Goal: Task Accomplishment & Management: Manage account settings

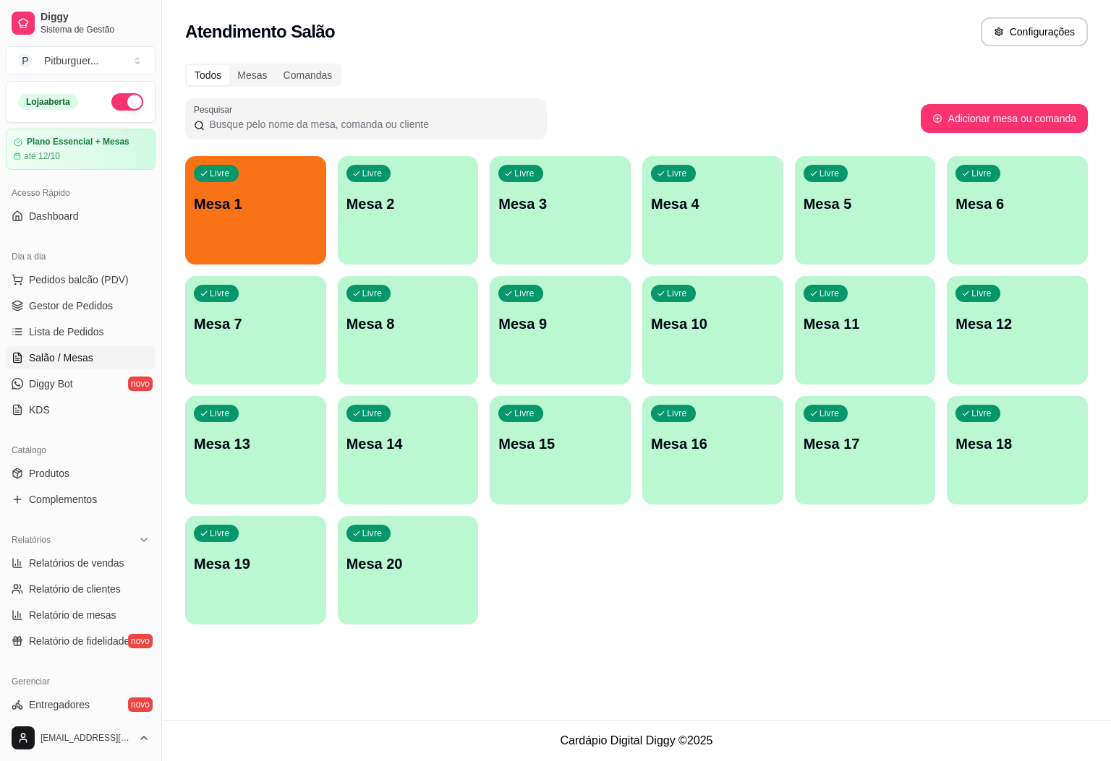
click at [229, 163] on div "Livre Mesa 1" at bounding box center [255, 201] width 141 height 91
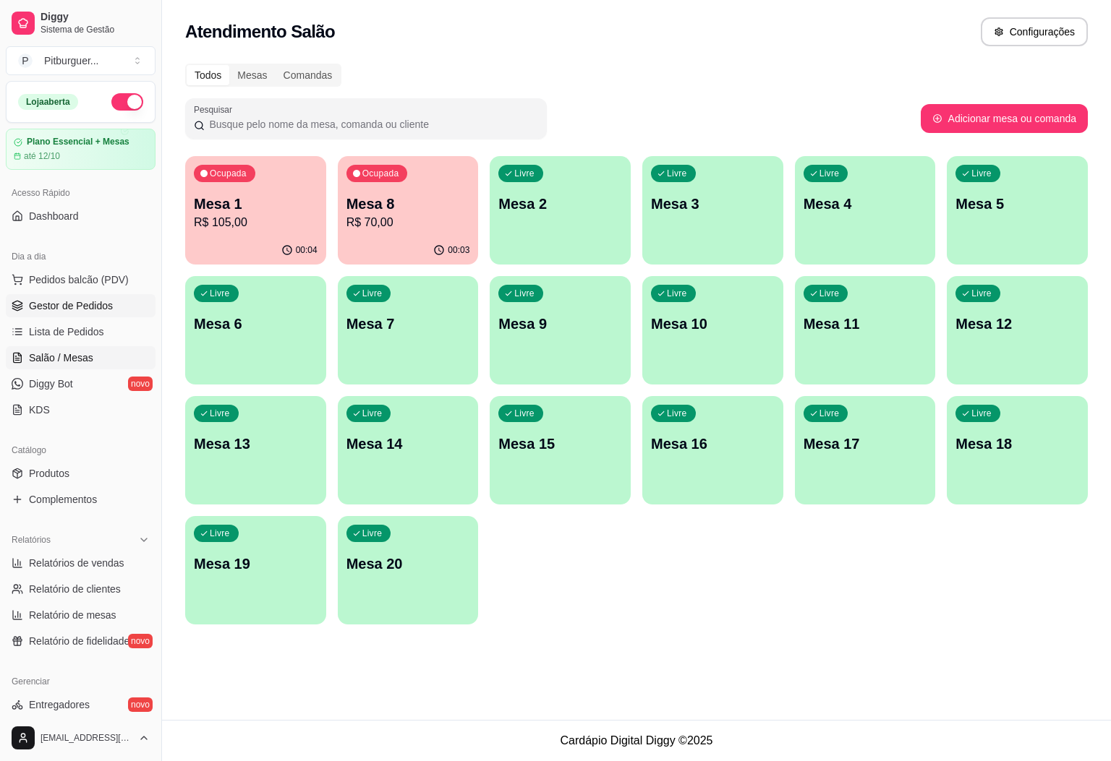
click at [118, 310] on link "Gestor de Pedidos" at bounding box center [81, 305] width 150 height 23
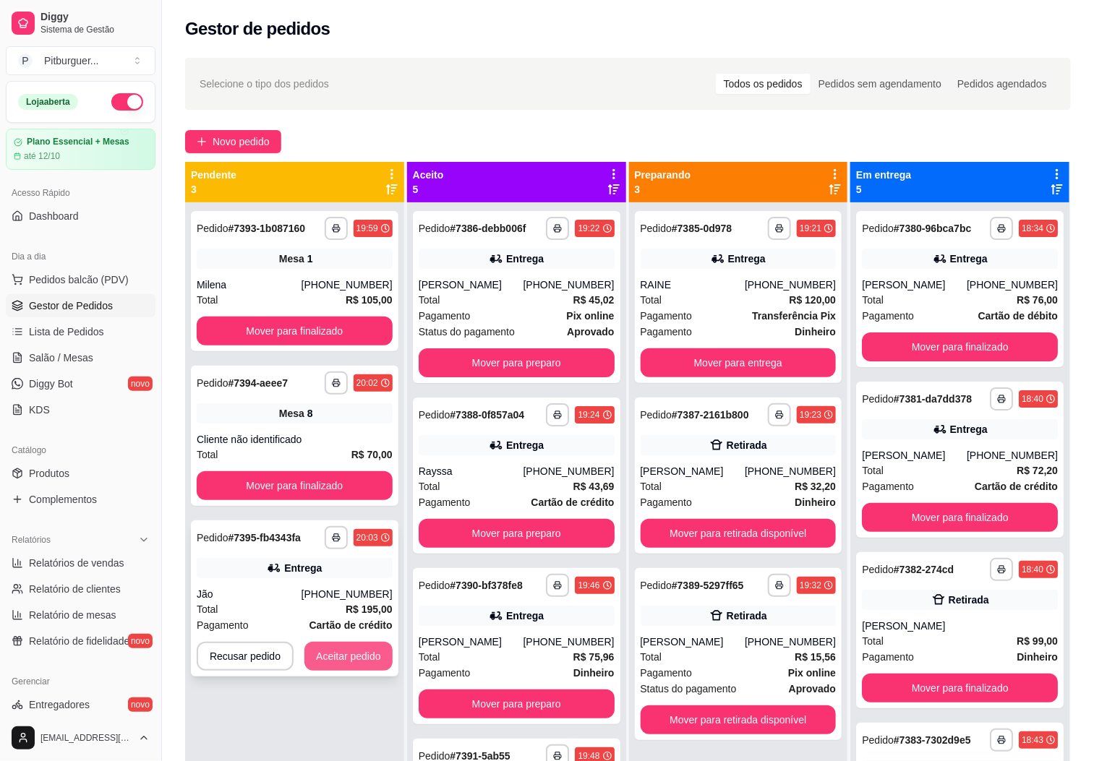
click at [328, 652] on button "Aceitar pedido" at bounding box center [348, 656] width 88 height 29
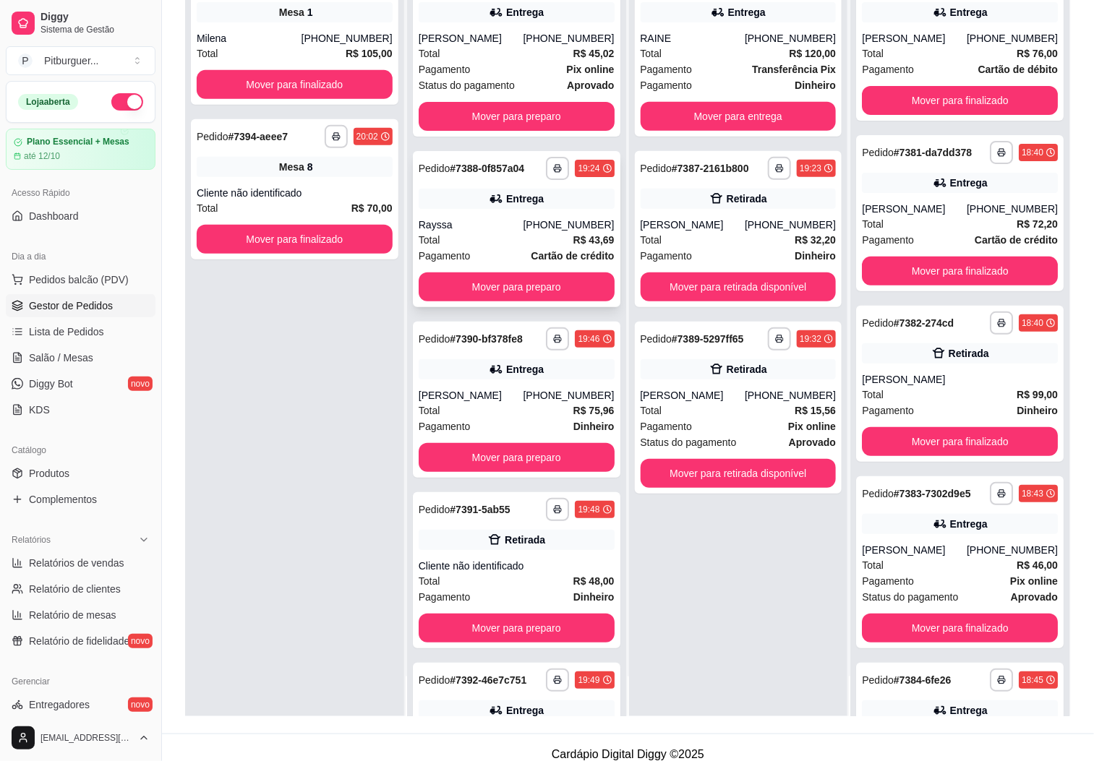
scroll to position [221, 0]
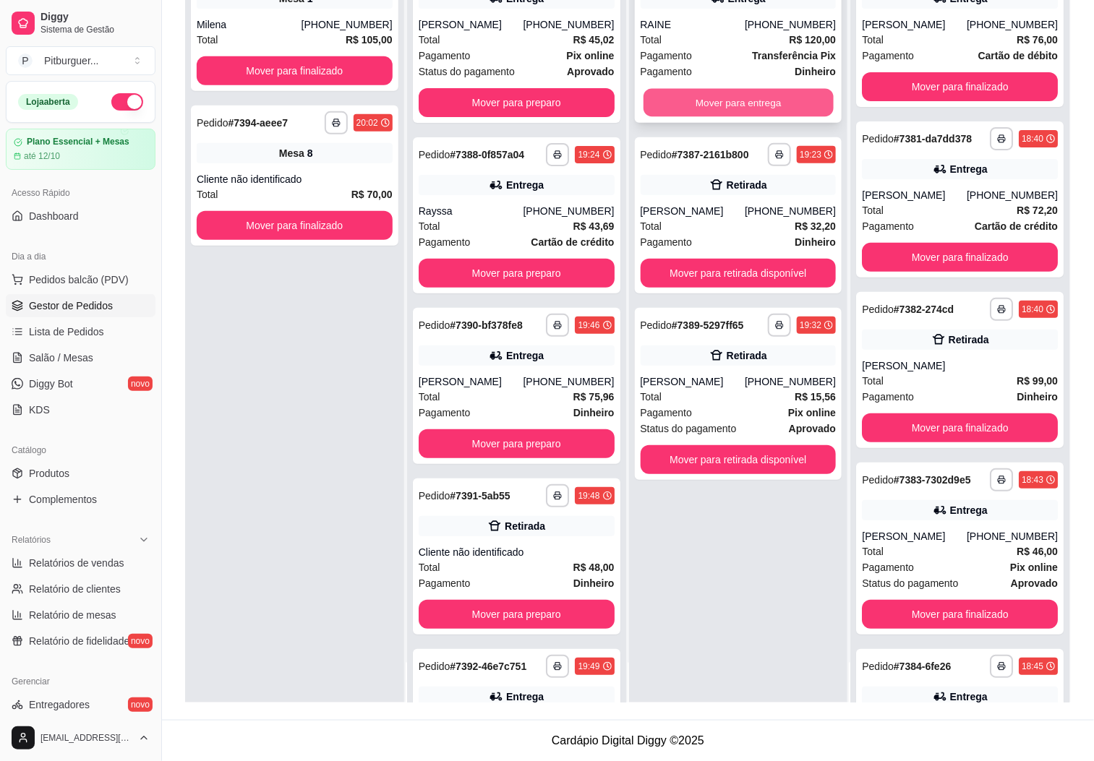
click at [740, 98] on button "Mover para entrega" at bounding box center [739, 103] width 190 height 28
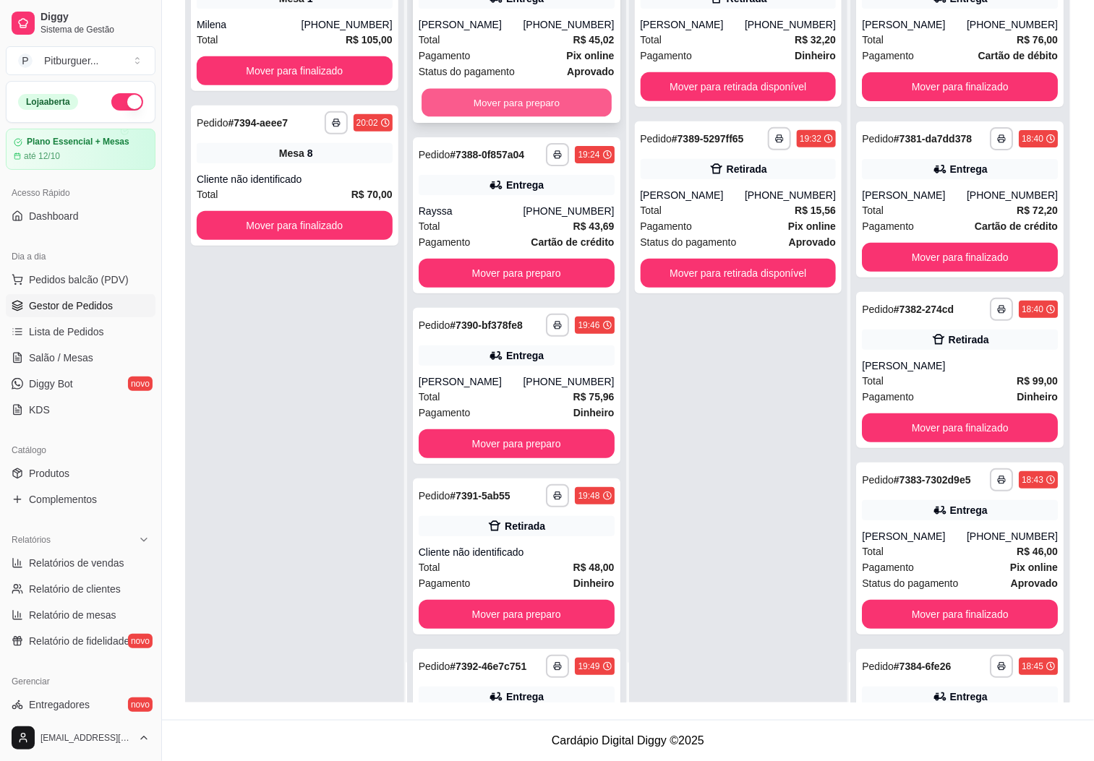
click at [454, 103] on button "Mover para preparo" at bounding box center [517, 103] width 190 height 28
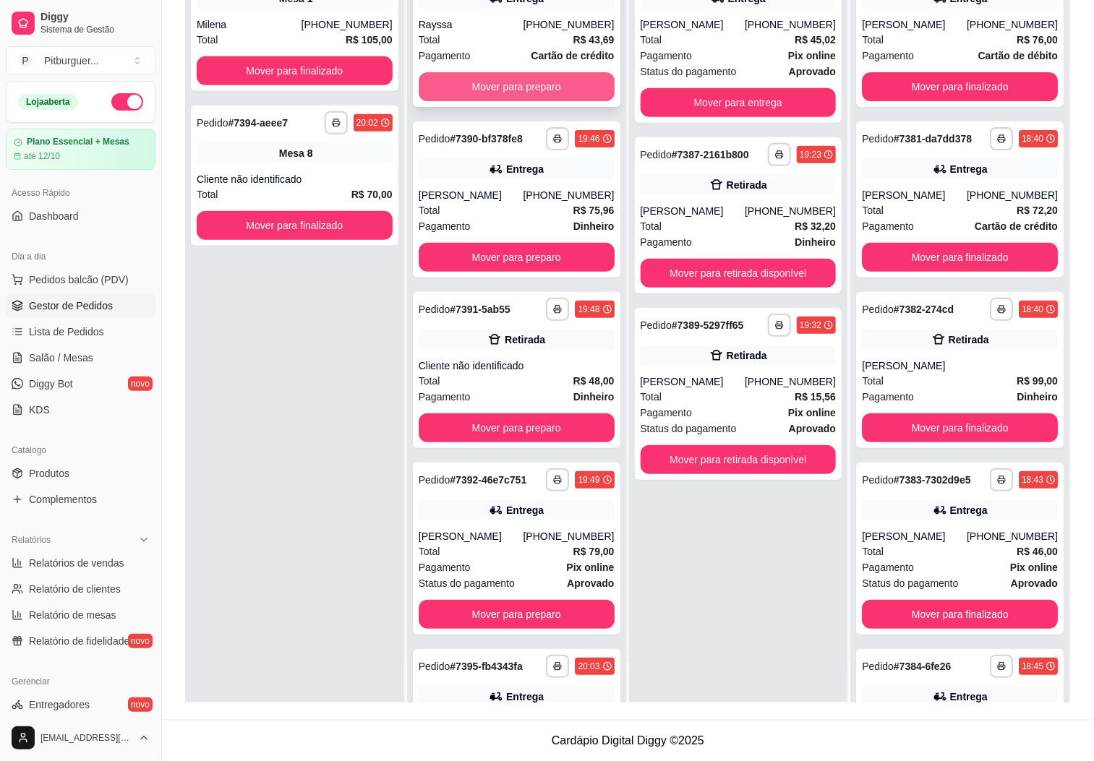
click at [479, 83] on button "Mover para preparo" at bounding box center [517, 86] width 196 height 29
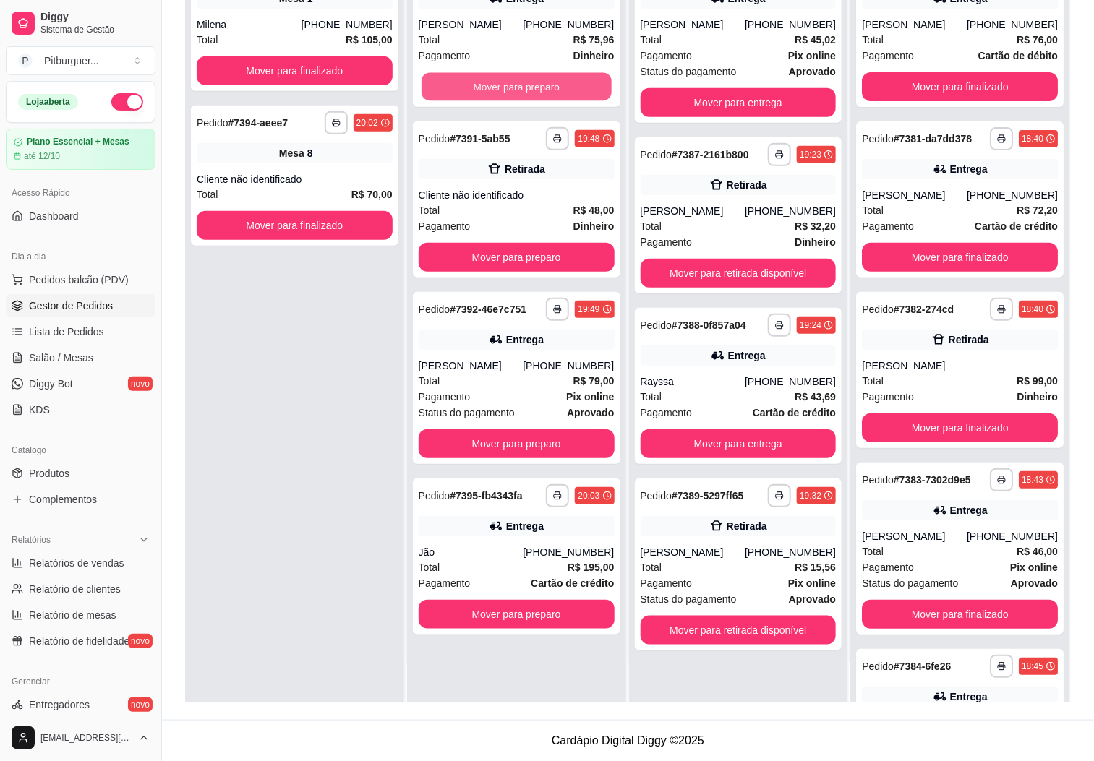
click at [479, 83] on button "Mover para preparo" at bounding box center [517, 87] width 190 height 28
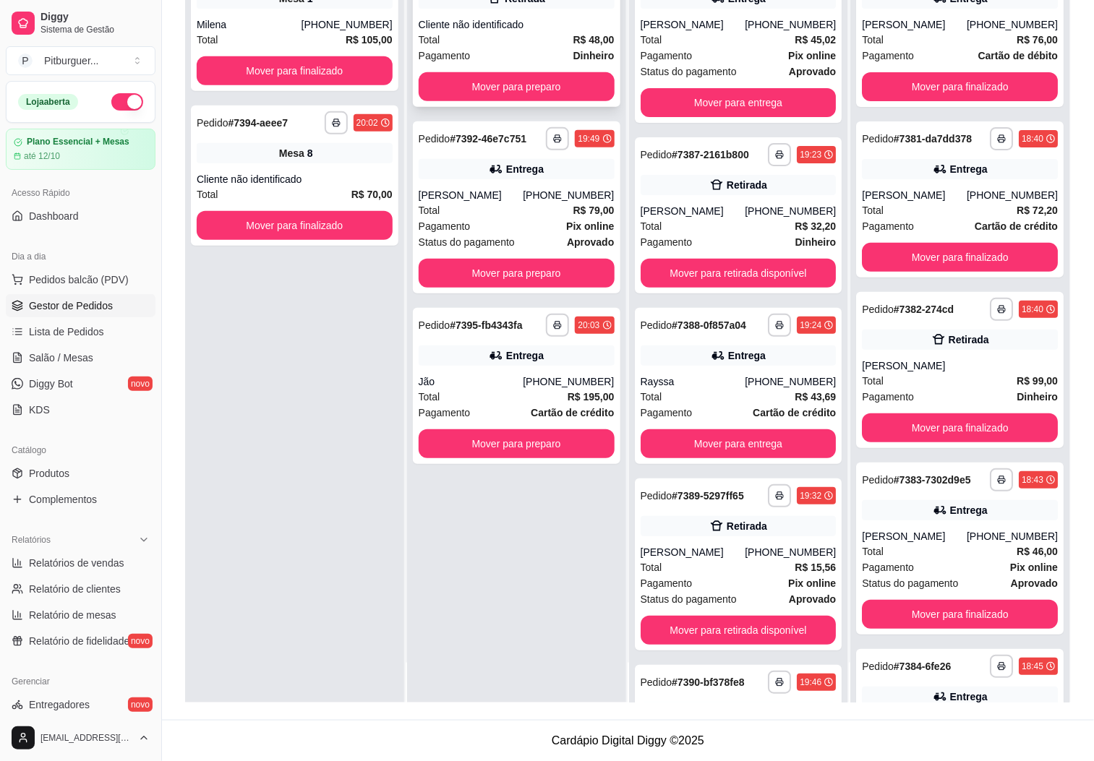
click at [505, 48] on div "Pagamento Dinheiro" at bounding box center [517, 56] width 196 height 16
click at [529, 87] on button "Mover para preparo" at bounding box center [517, 87] width 190 height 28
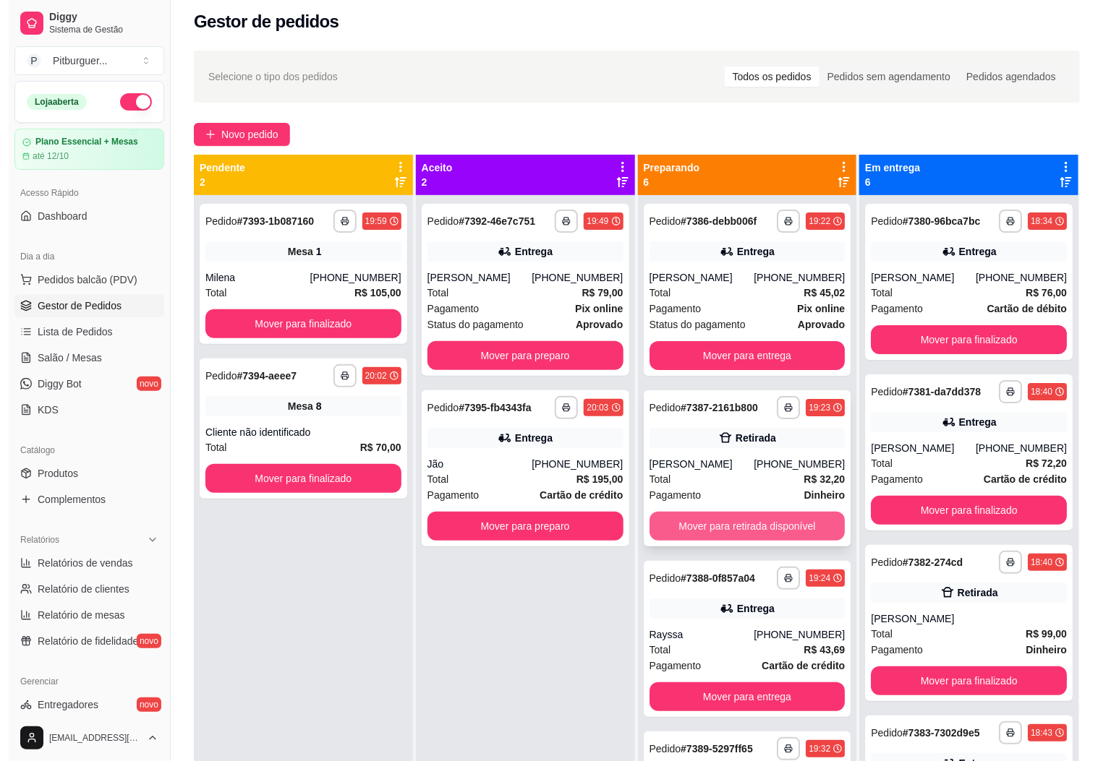
scroll to position [0, 0]
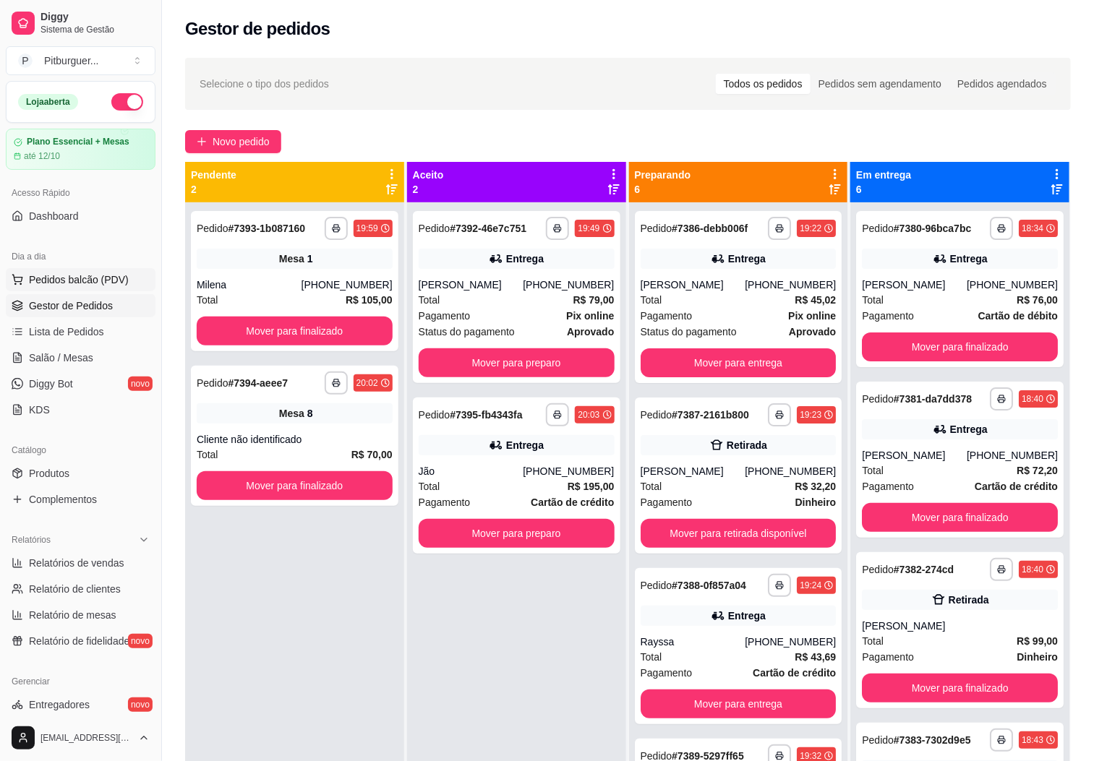
click at [98, 283] on span "Pedidos balcão (PDV)" at bounding box center [79, 280] width 100 height 14
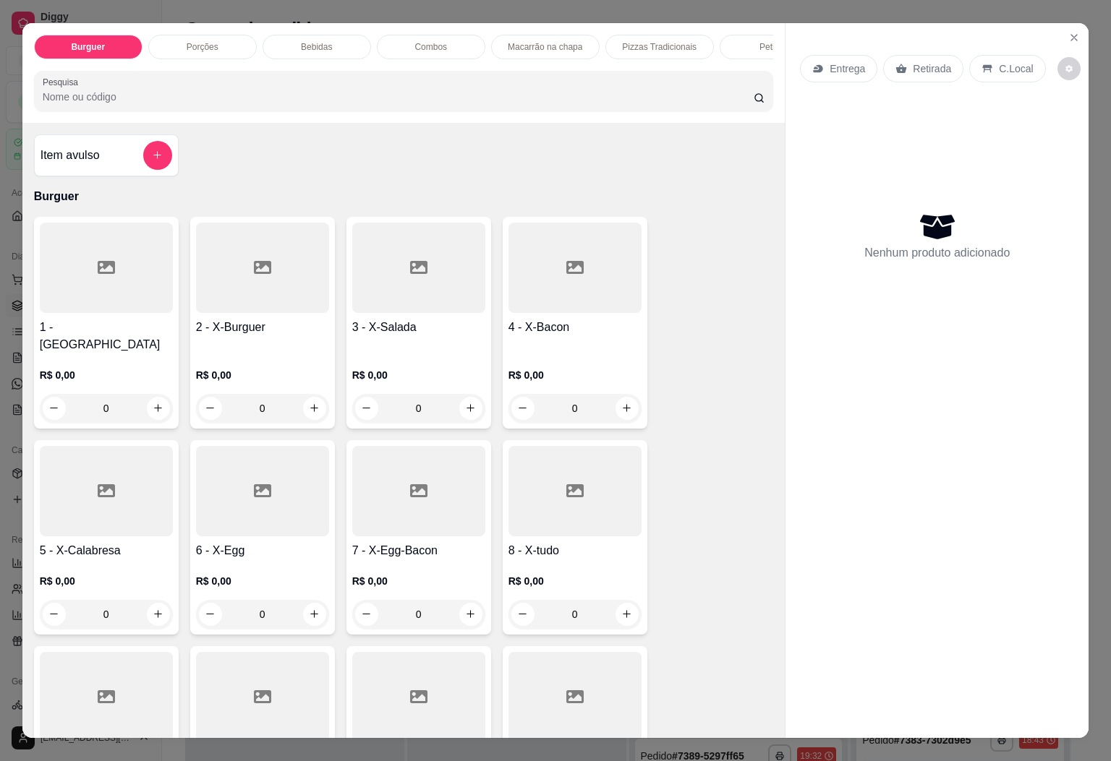
click at [396, 42] on div "Combos" at bounding box center [431, 47] width 108 height 25
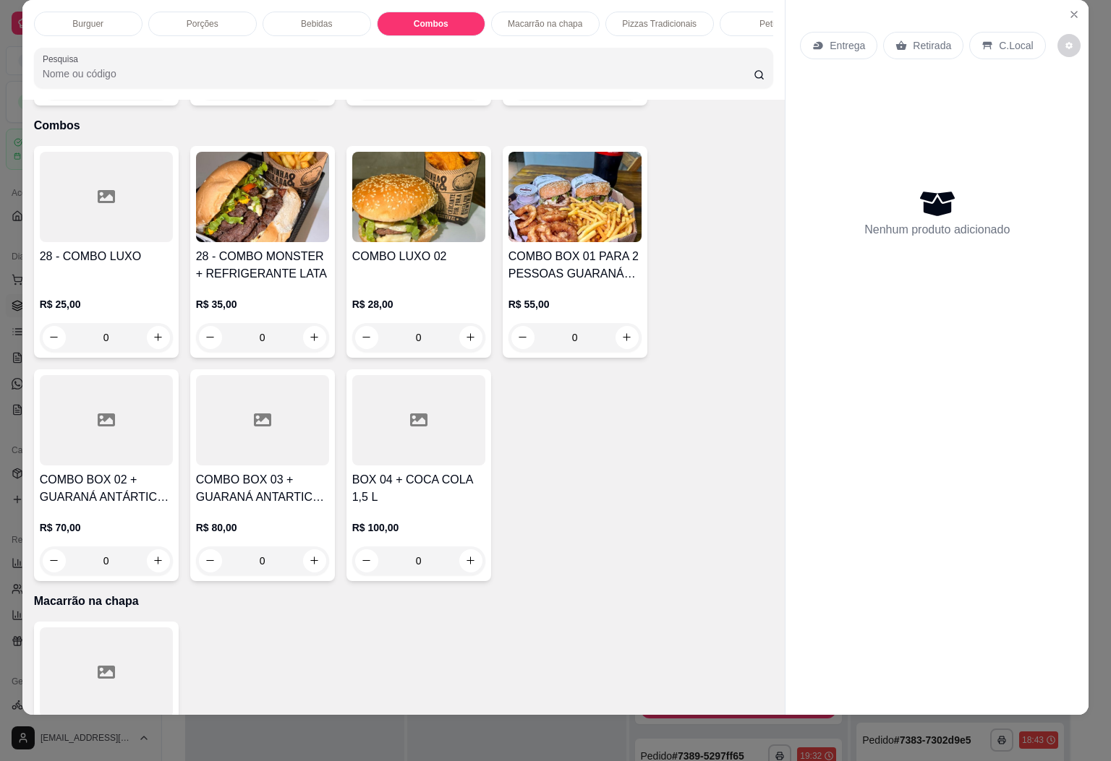
click at [623, 181] on img at bounding box center [574, 197] width 133 height 90
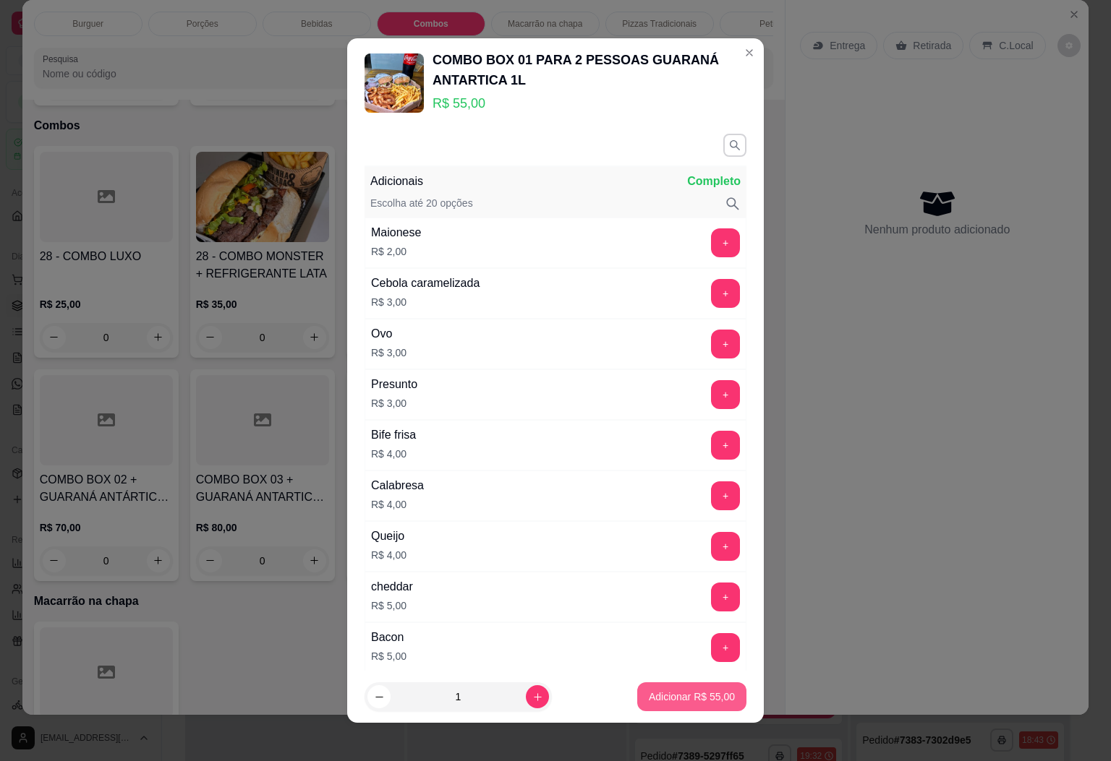
click at [677, 695] on p "Adicionar R$ 55,00" at bounding box center [692, 697] width 86 height 14
type input "1"
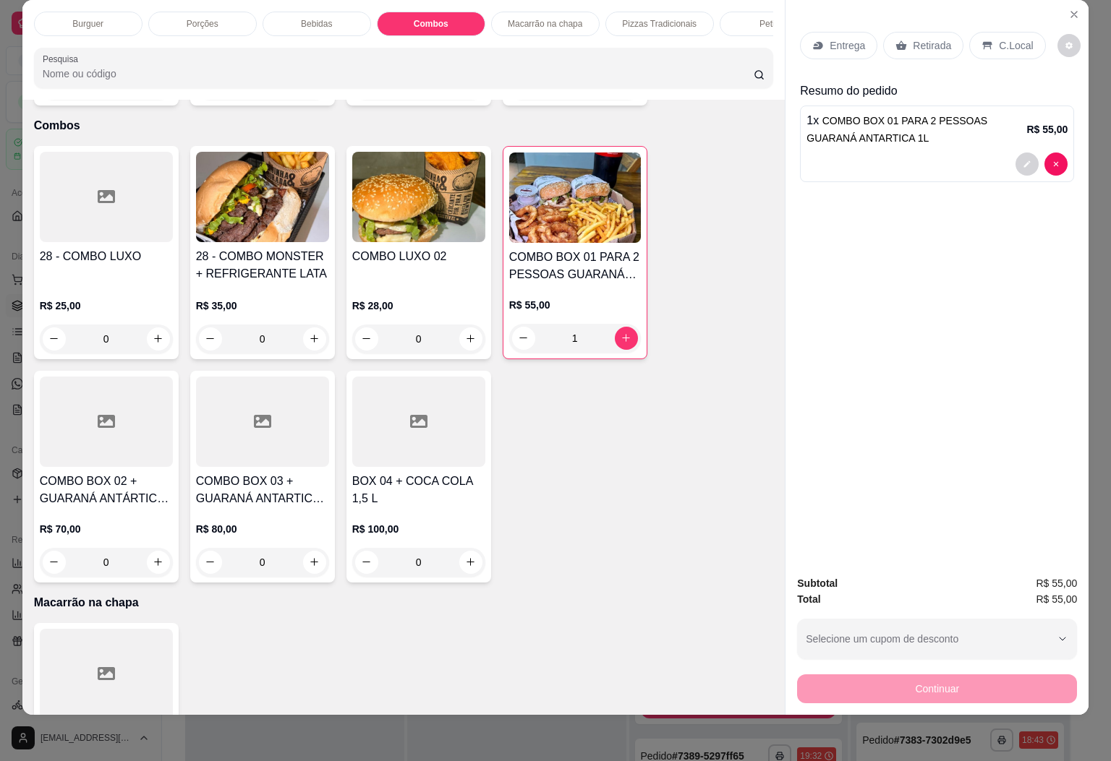
click at [834, 40] on div "Entrega" at bounding box center [838, 45] width 77 height 27
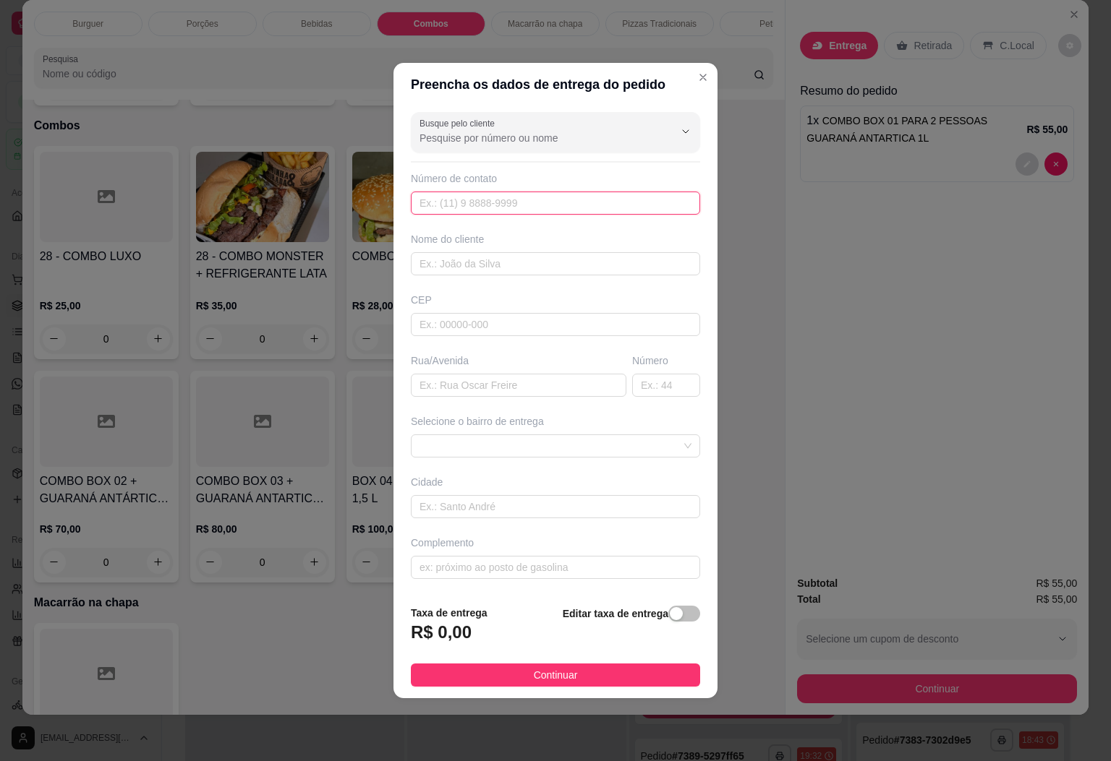
click at [497, 198] on input "text" at bounding box center [555, 203] width 289 height 23
click at [599, 155] on div "Busque pelo cliente Número de contato Nome do cliente CEP Rua/[GEOGRAPHIC_DATA]…" at bounding box center [555, 349] width 324 height 487
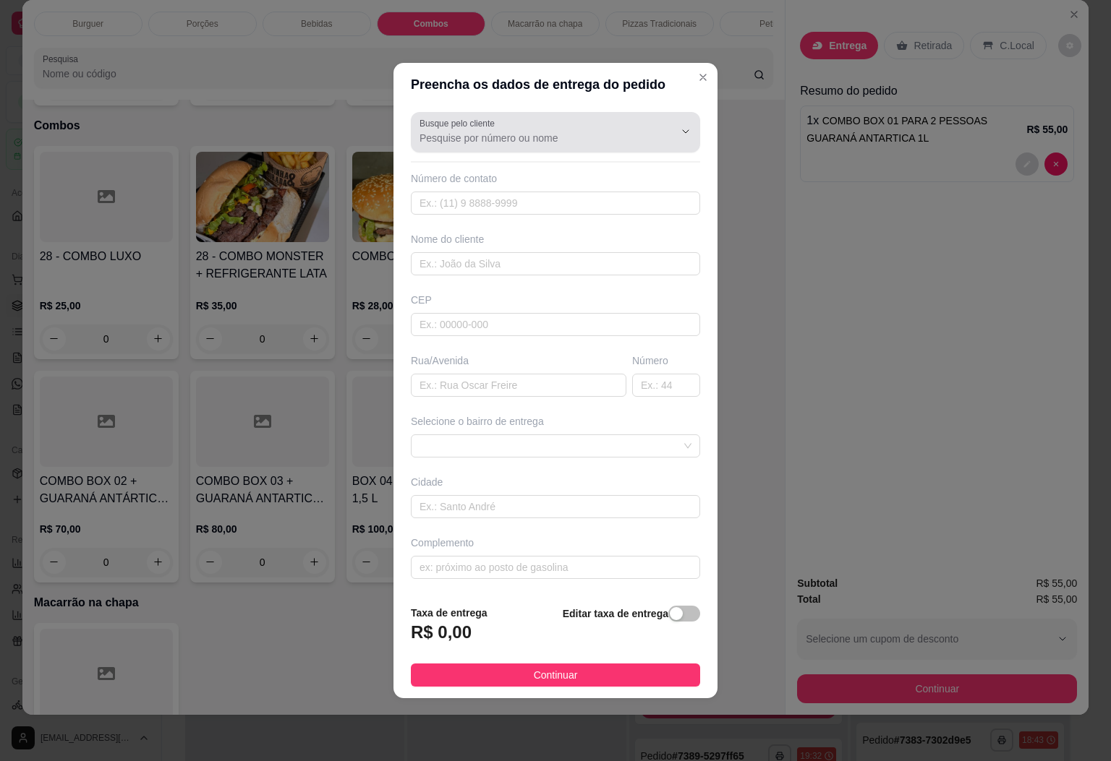
click at [602, 135] on input "Busque pelo cliente" at bounding box center [534, 138] width 231 height 14
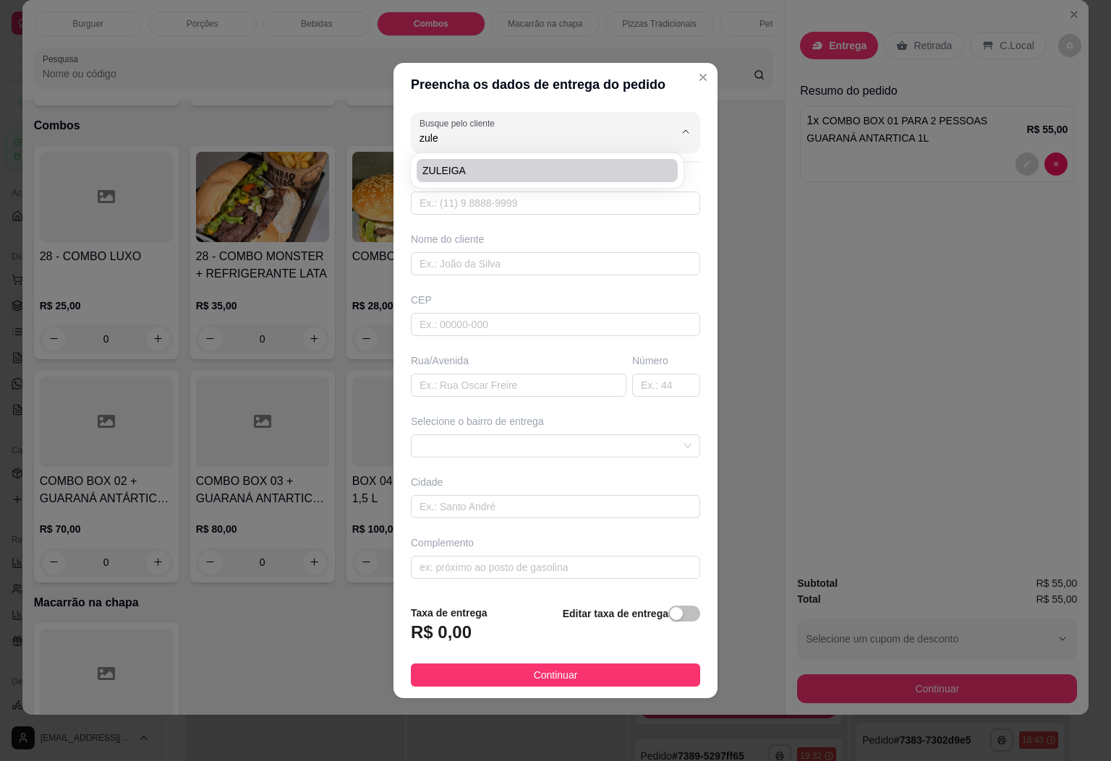
click at [482, 176] on span "ZULEIGA" at bounding box center [539, 170] width 235 height 14
type input "ZULEIGA"
type input "28999225342"
type input "ZULEIGA"
type input "RUA"
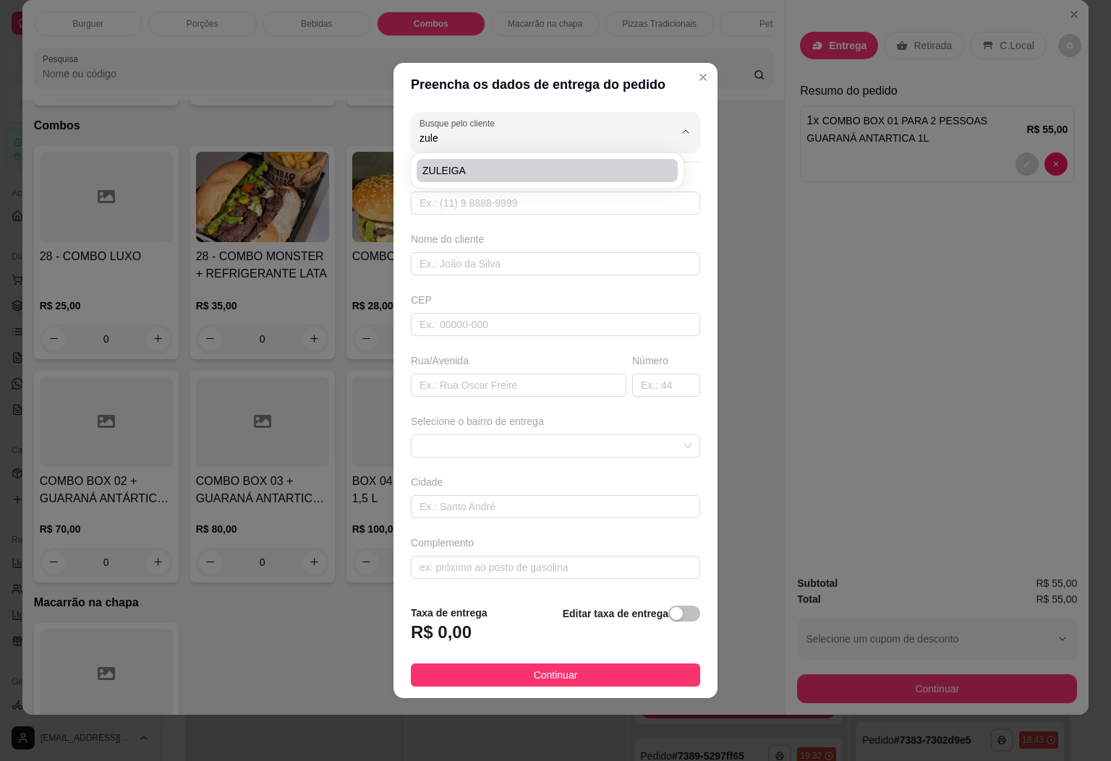
type input "carola"
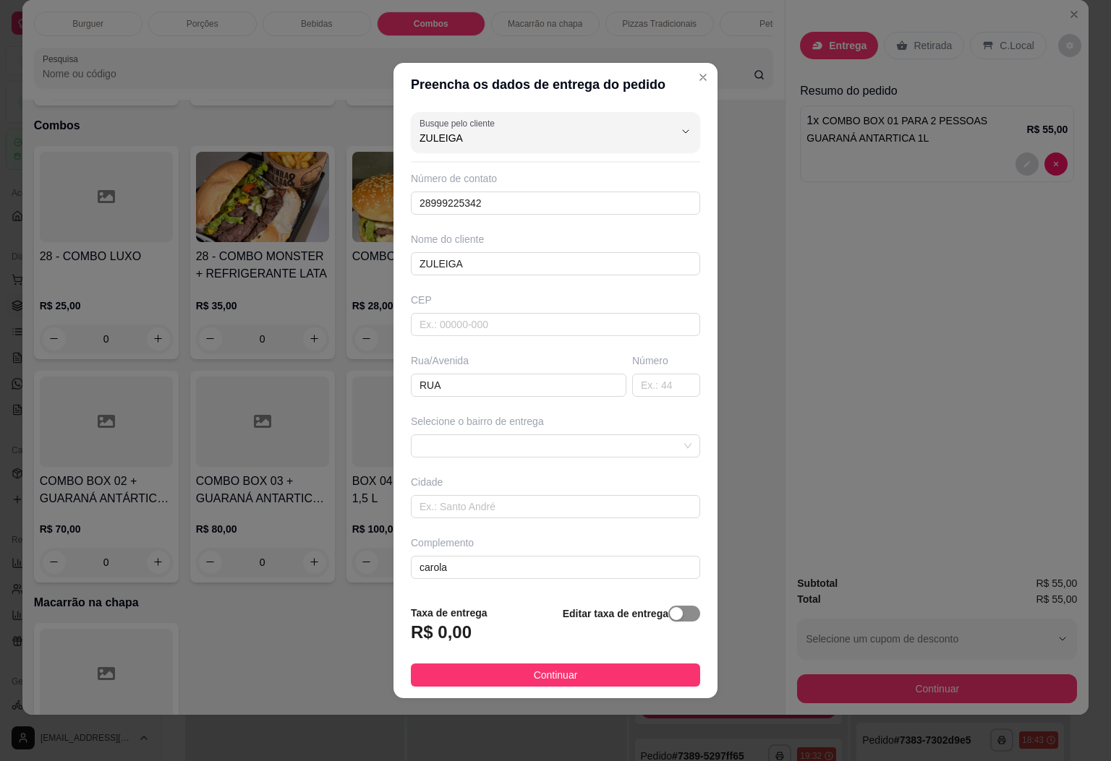
type input "ZULEIGA"
click at [670, 615] on div "button" at bounding box center [676, 613] width 13 height 13
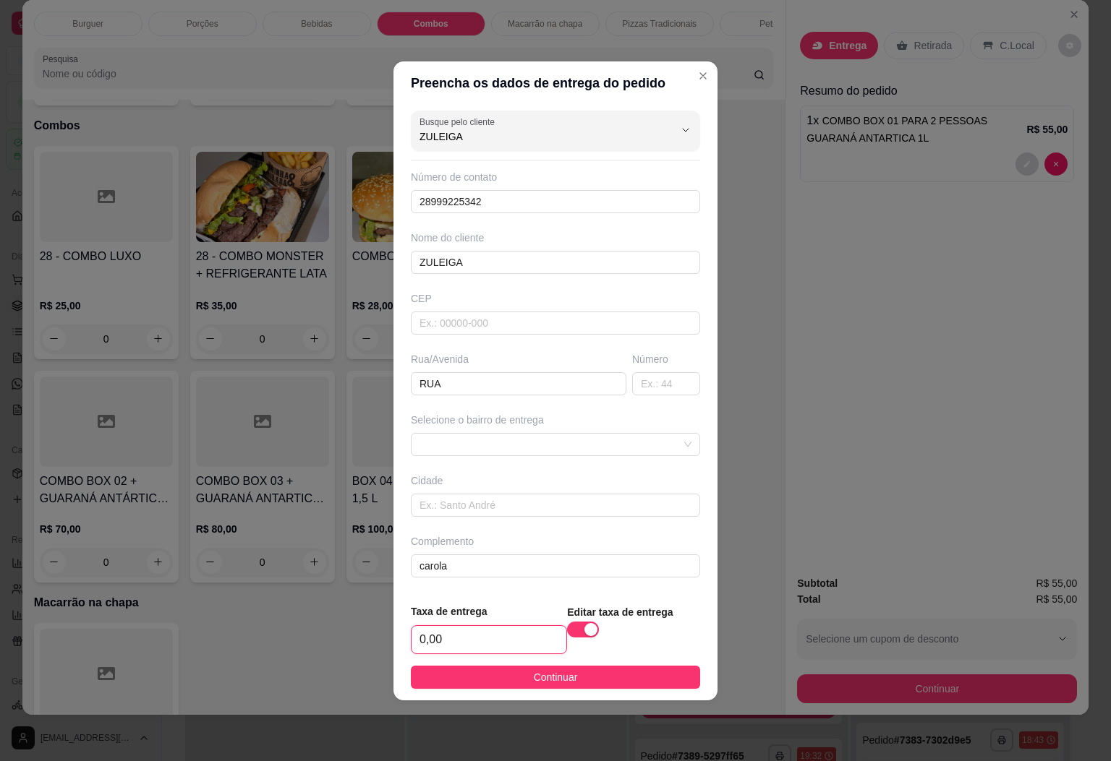
click at [441, 646] on input "0,00" at bounding box center [488, 639] width 155 height 27
type input "1,00"
click at [484, 678] on button "Continuar" at bounding box center [555, 677] width 289 height 23
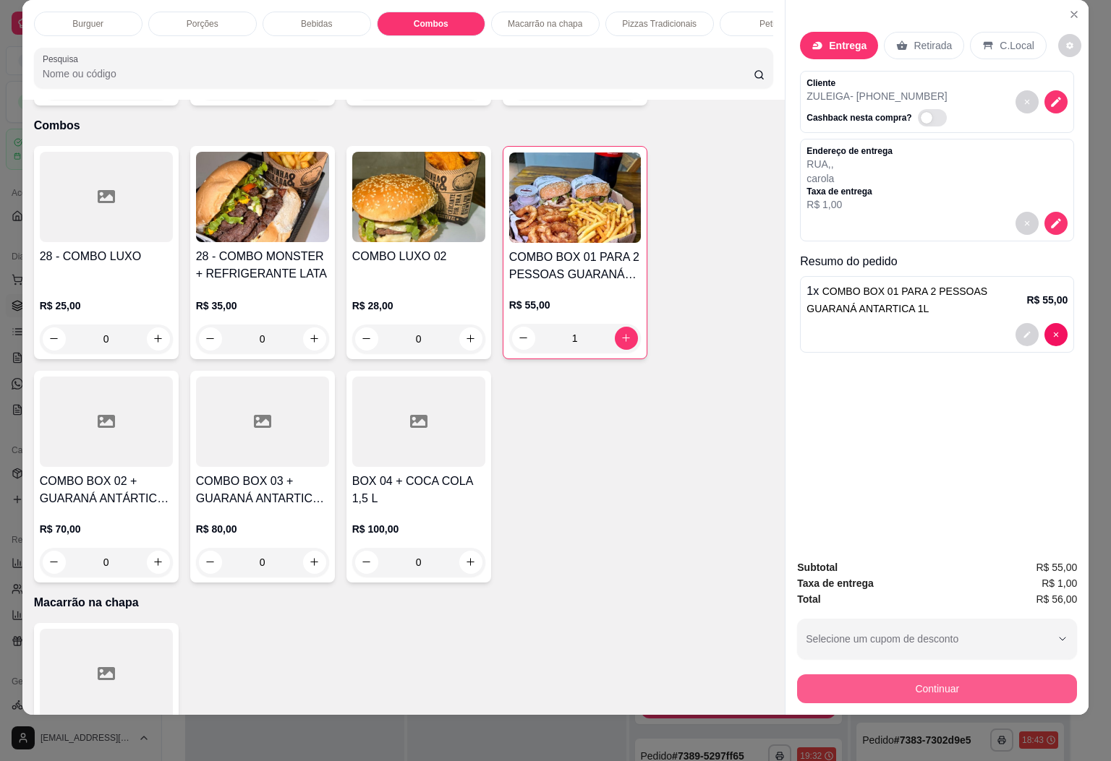
click at [1022, 675] on button "Continuar" at bounding box center [937, 689] width 280 height 29
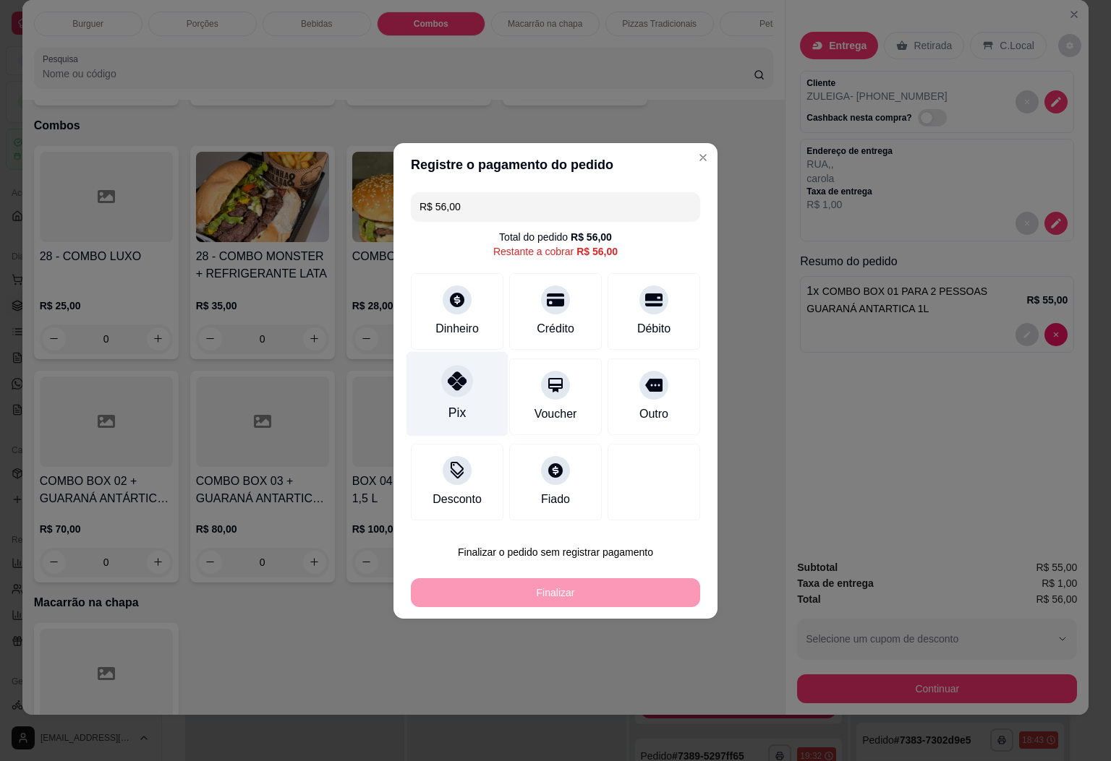
click at [439, 389] on div "Pix" at bounding box center [457, 393] width 102 height 85
type input "R$ 0,00"
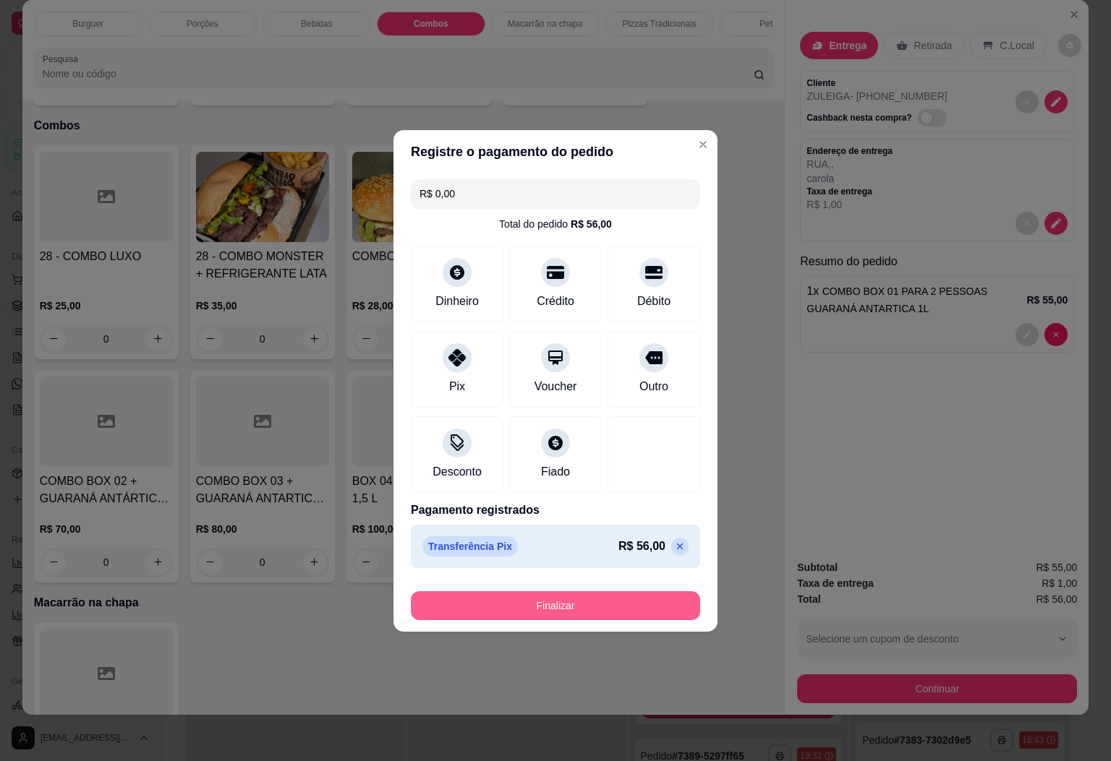
click at [630, 604] on button "Finalizar" at bounding box center [555, 606] width 289 height 29
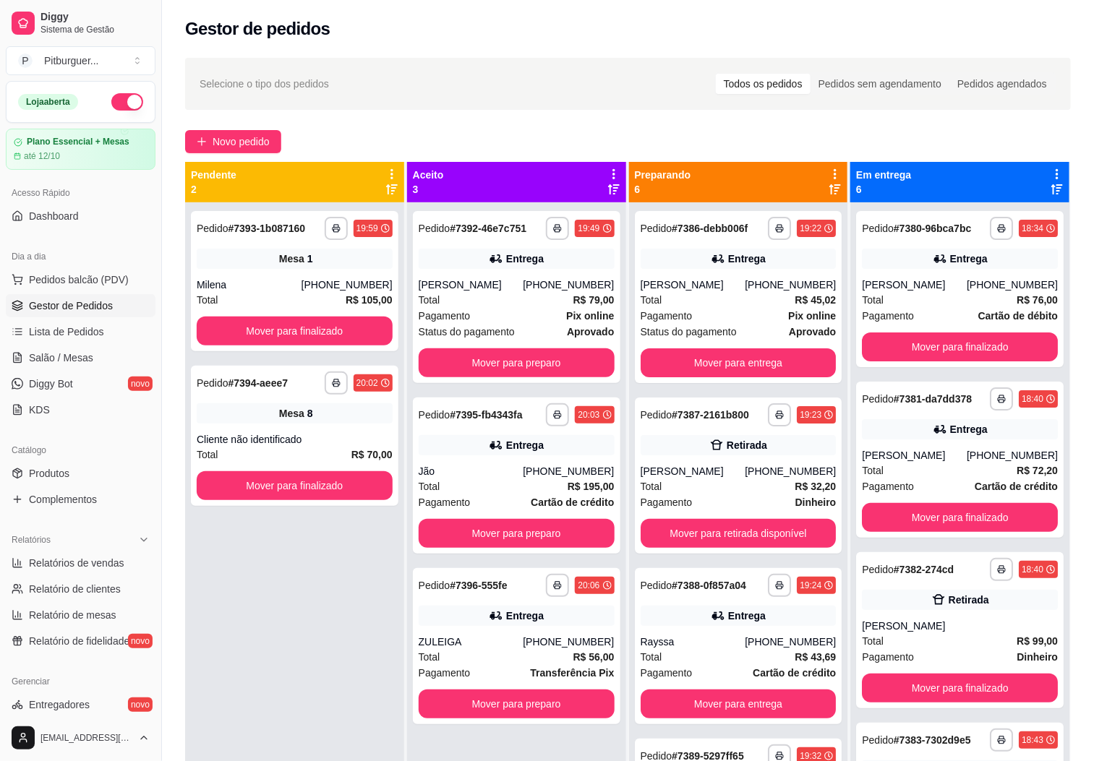
click at [332, 641] on div "**********" at bounding box center [294, 582] width 219 height 761
click at [655, 541] on button "Mover para retirada disponível" at bounding box center [739, 533] width 196 height 29
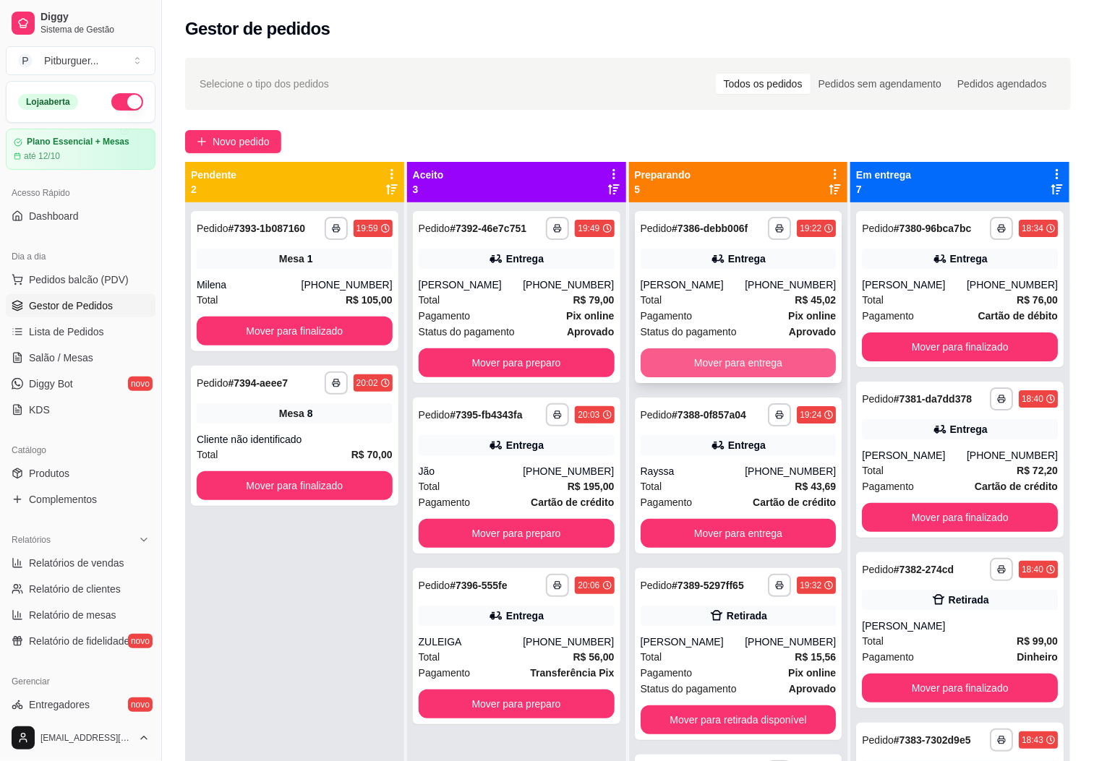
click at [736, 370] on button "Mover para entrega" at bounding box center [739, 363] width 196 height 29
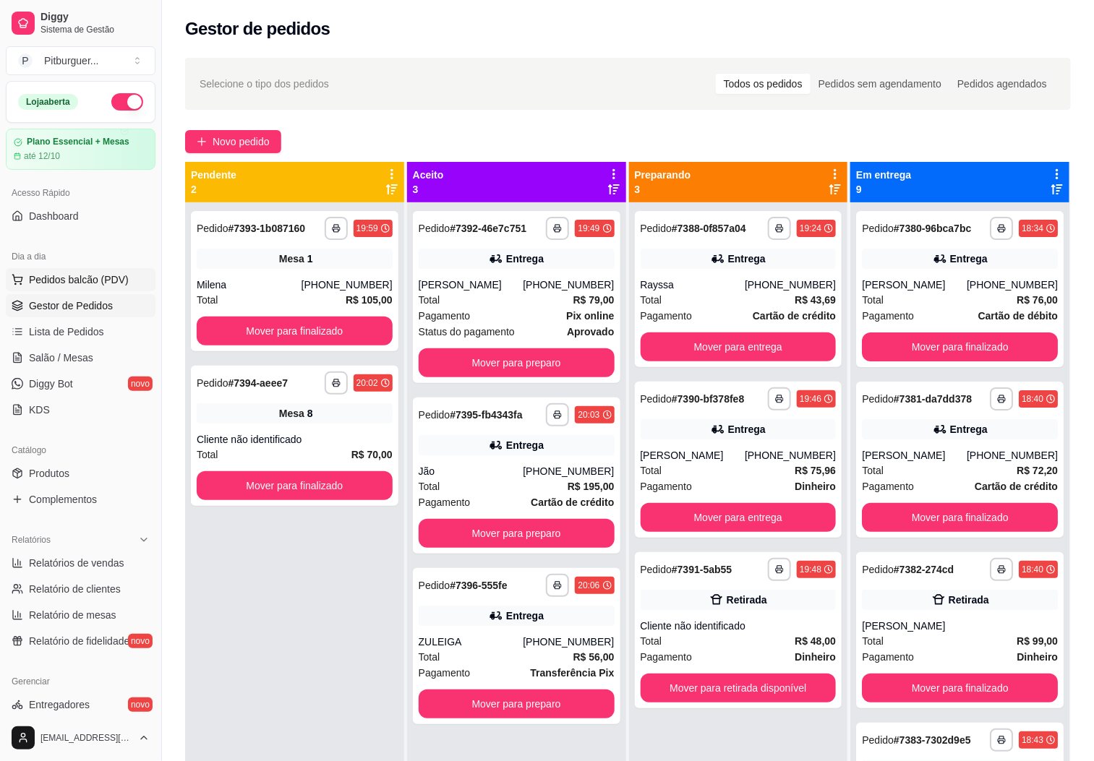
click at [74, 276] on span "Pedidos balcão (PDV)" at bounding box center [79, 280] width 100 height 14
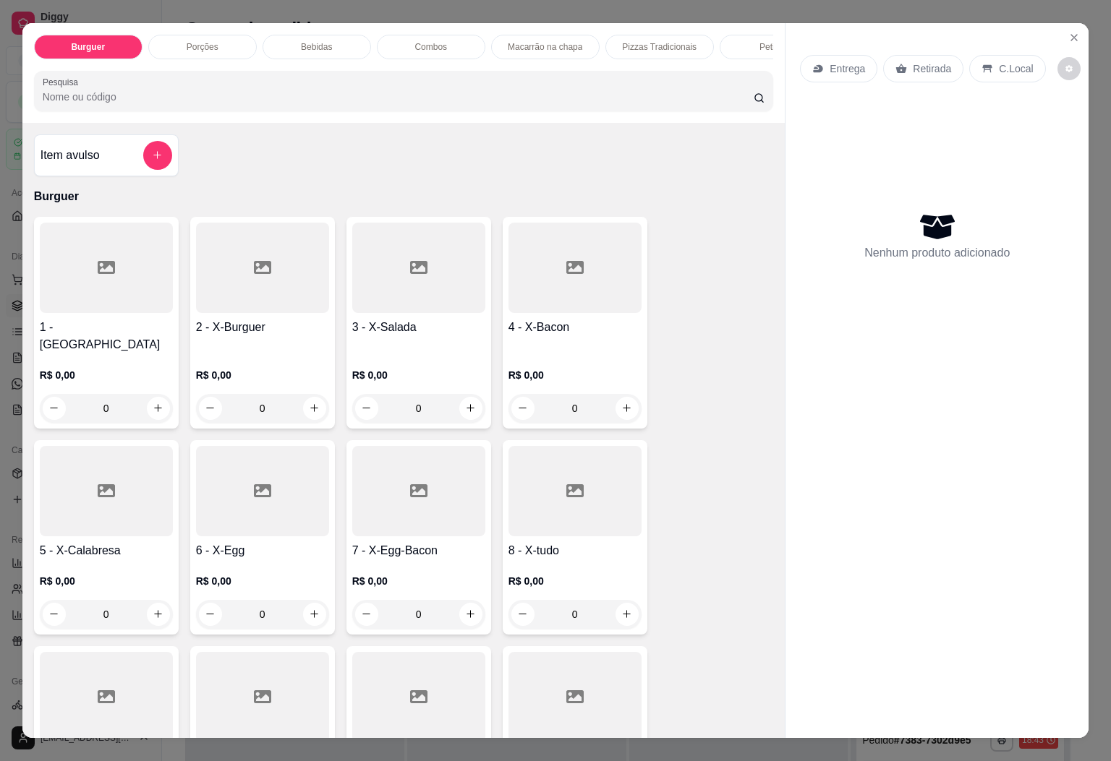
click at [616, 23] on div "Burguer Porções Bebidas Combos Macarrão na chapa Pizzas Tradicionais Petisco Pe…" at bounding box center [403, 73] width 763 height 100
click at [625, 41] on p "Pizzas Tradicionais" at bounding box center [659, 47] width 74 height 12
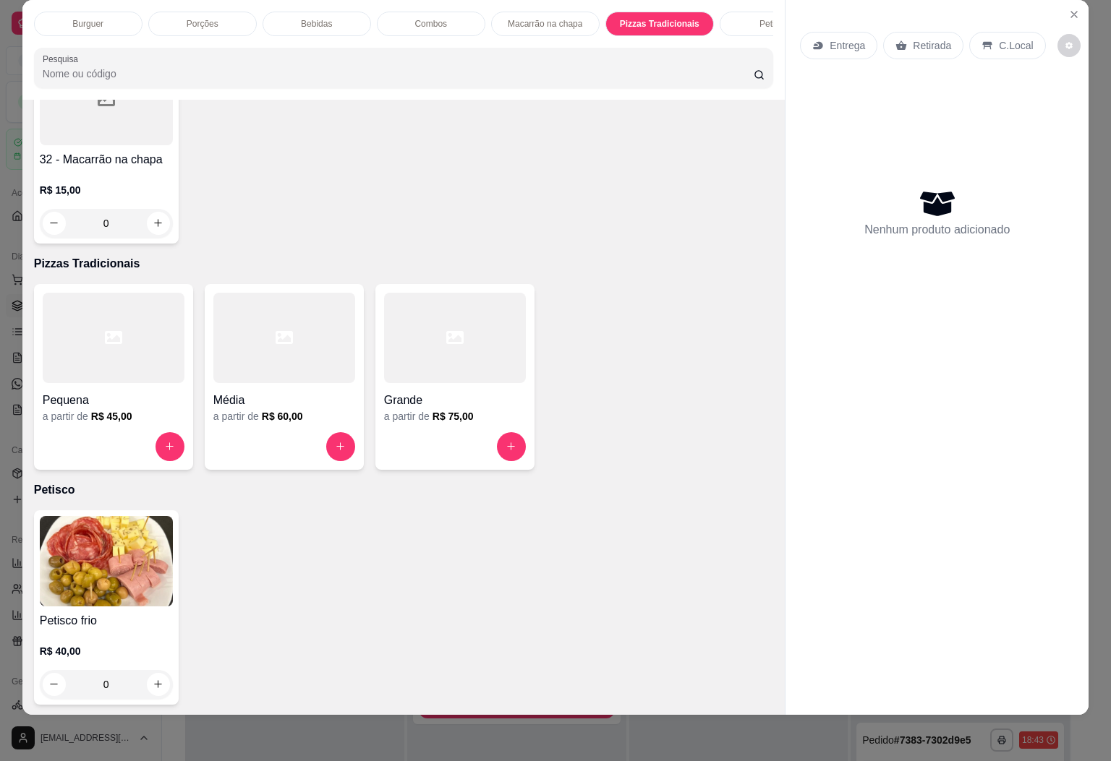
click at [298, 392] on h4 "Média" at bounding box center [284, 400] width 142 height 17
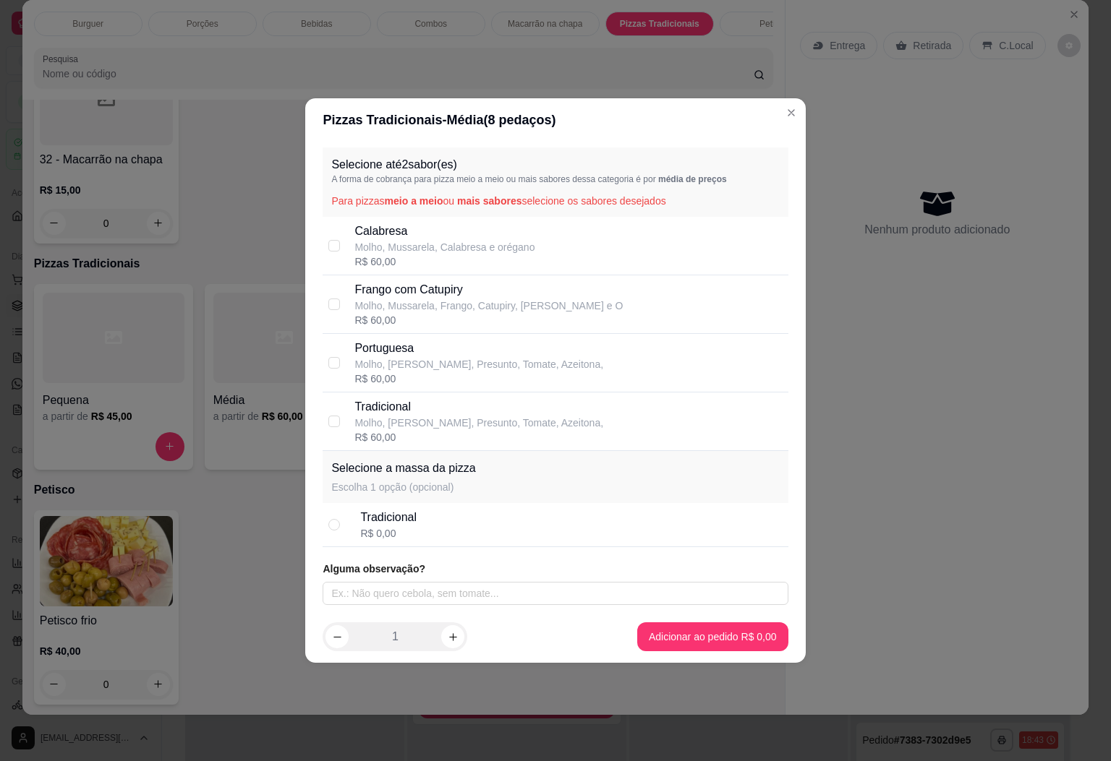
click at [440, 255] on div "R$ 60,00" at bounding box center [444, 262] width 180 height 14
checkbox input "true"
click at [380, 367] on p "Molho, [PERSON_NAME], Presunto, Tomate, Azeitona," at bounding box center [478, 364] width 249 height 14
checkbox input "true"
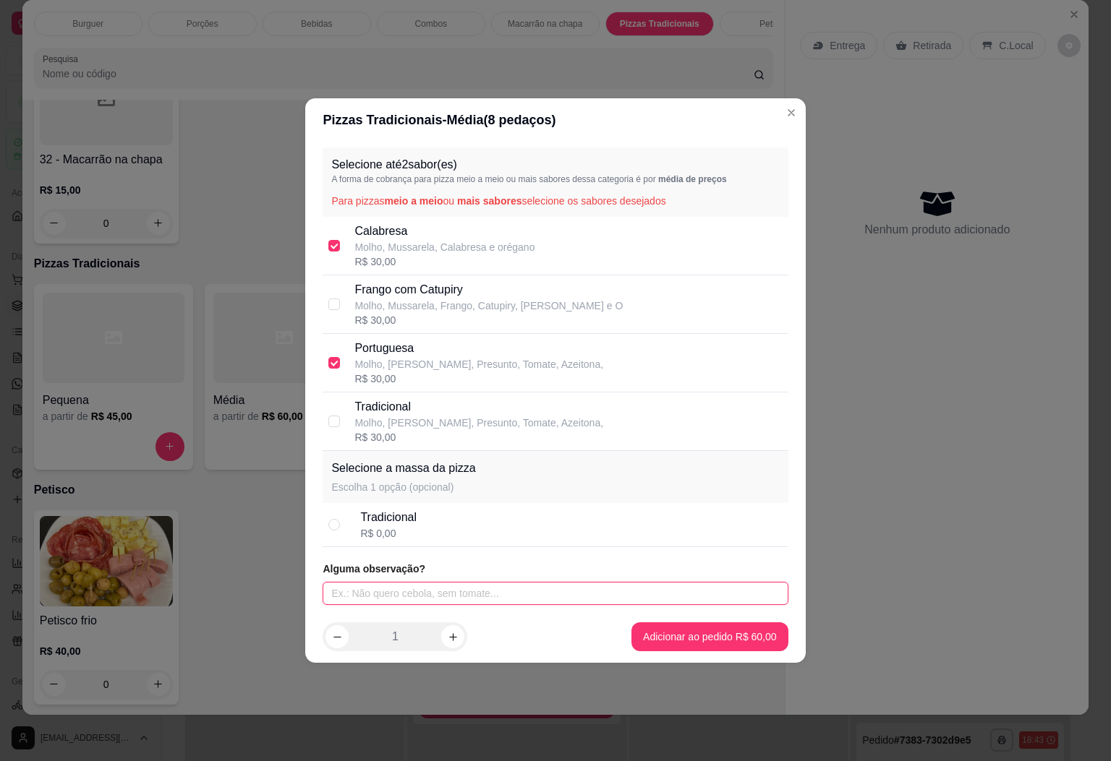
click at [541, 588] on input "text" at bounding box center [555, 593] width 465 height 23
type input "SEM PIMENTÃO"
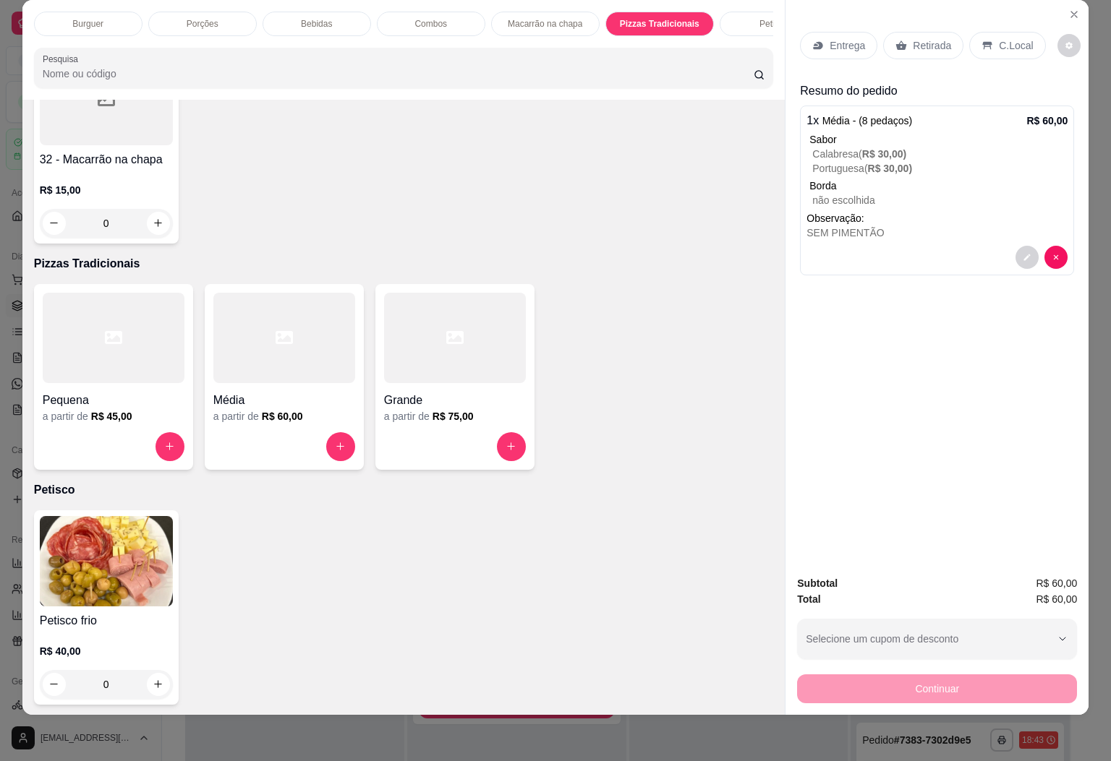
click at [287, 12] on div "Bebidas" at bounding box center [316, 24] width 108 height 25
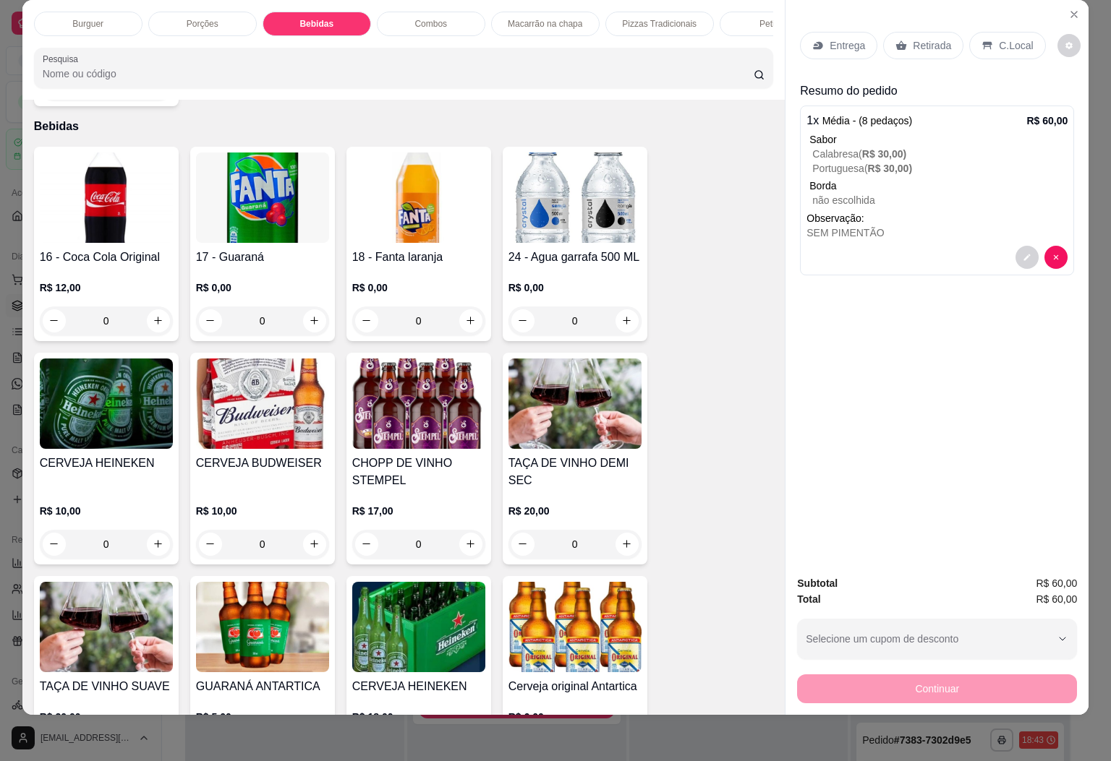
click at [458, 417] on img at bounding box center [418, 404] width 133 height 90
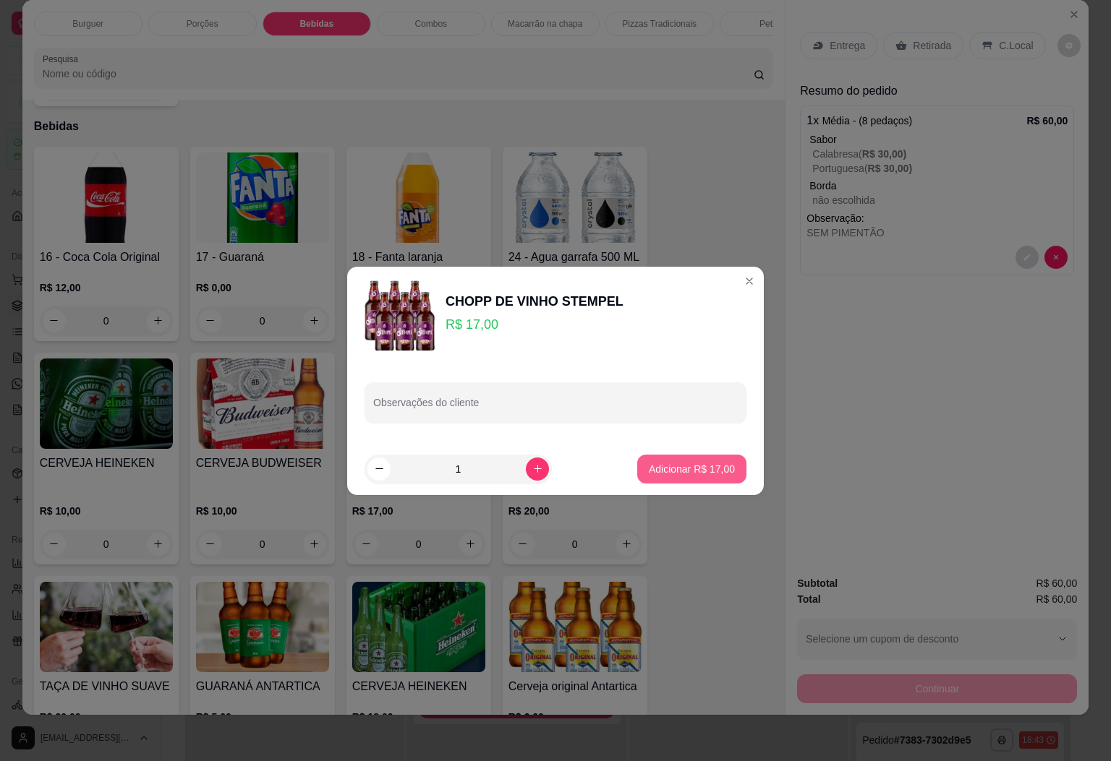
click at [706, 471] on p "Adicionar R$ 17,00" at bounding box center [692, 469] width 86 height 14
type input "1"
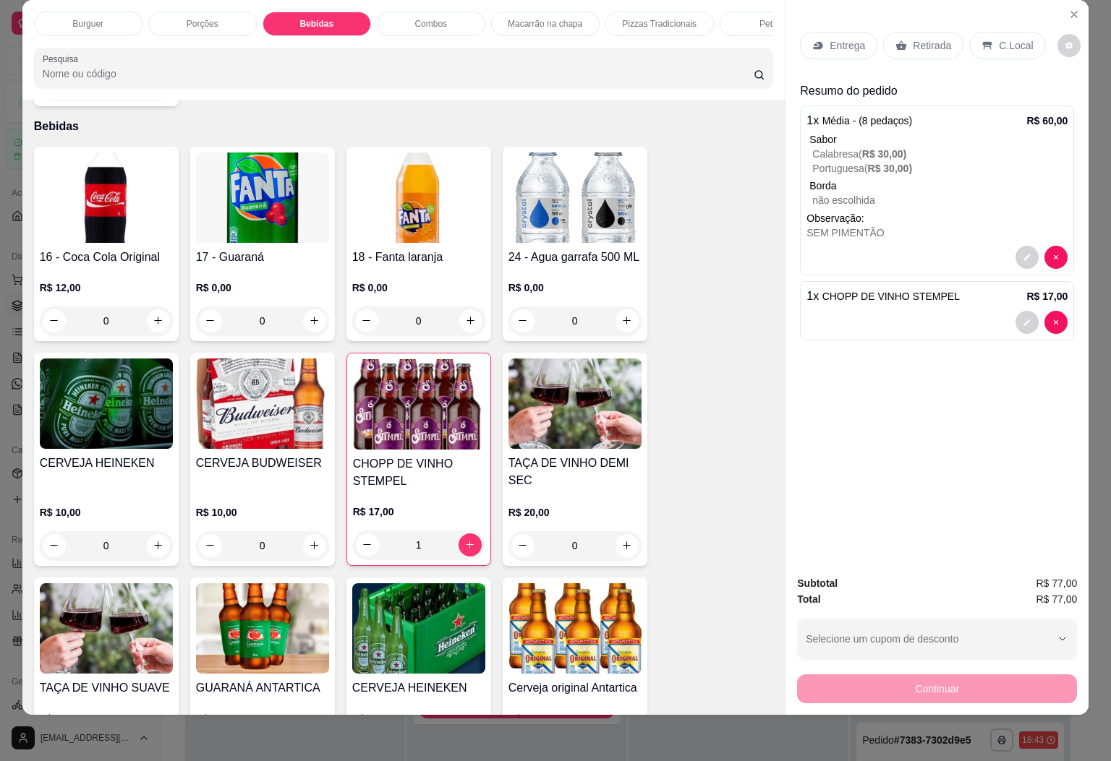
click at [999, 38] on p "C.Local" at bounding box center [1016, 45] width 34 height 14
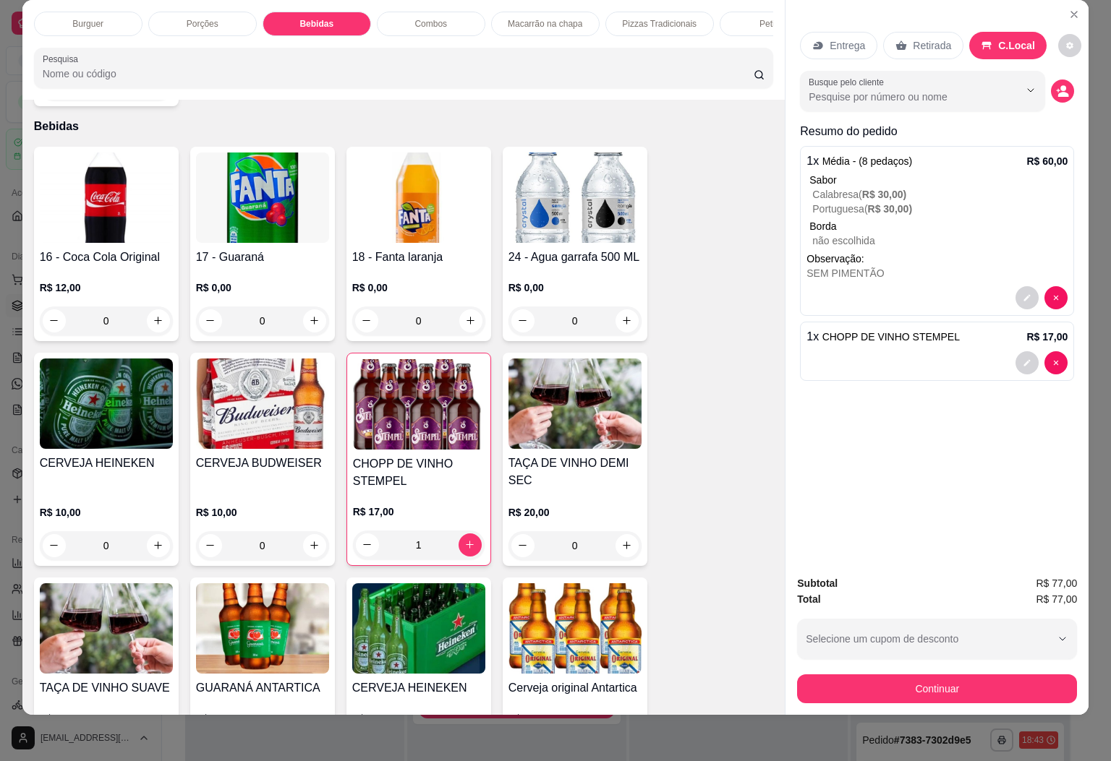
click at [1039, 78] on div "Busque pelo cliente" at bounding box center [937, 91] width 274 height 40
click at [1040, 78] on div "Busque pelo cliente" at bounding box center [937, 91] width 274 height 40
click at [1056, 85] on icon "decrease-product-quantity" at bounding box center [1062, 91] width 13 height 13
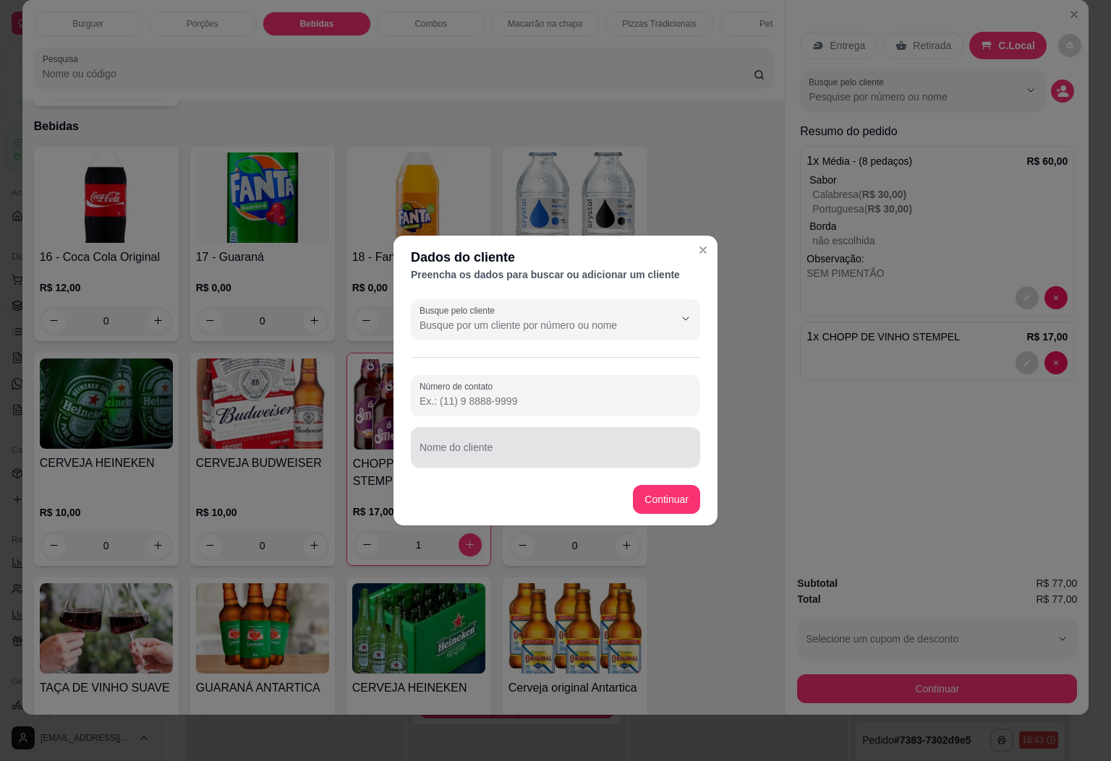
click at [490, 452] on input "Nome do cliente" at bounding box center [555, 453] width 272 height 14
type input "MESA CASAL DA PORTA"
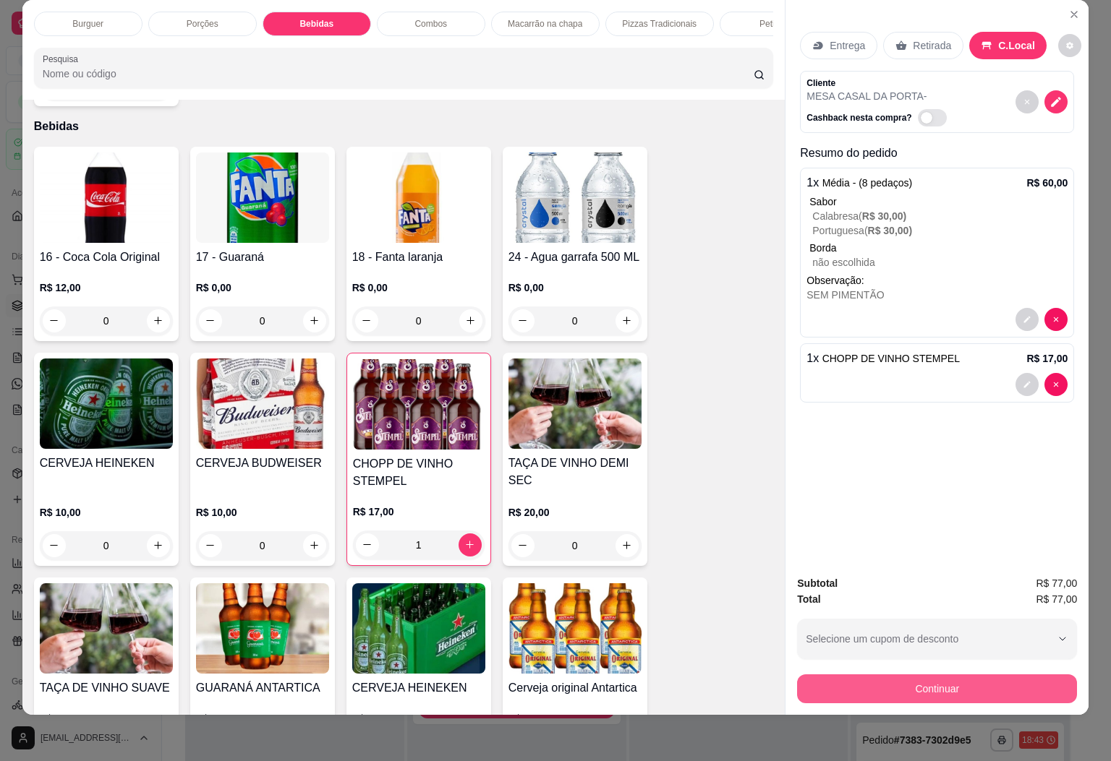
click at [928, 678] on button "Continuar" at bounding box center [937, 689] width 280 height 29
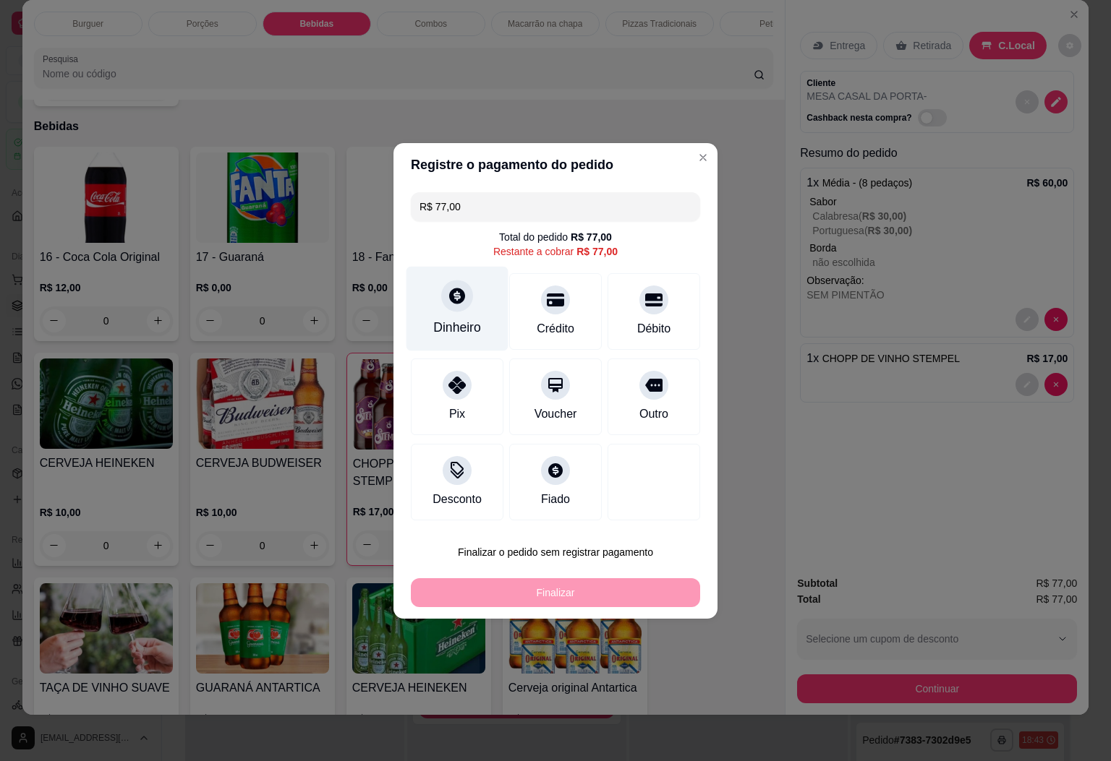
click at [458, 293] on icon at bounding box center [457, 296] width 16 height 16
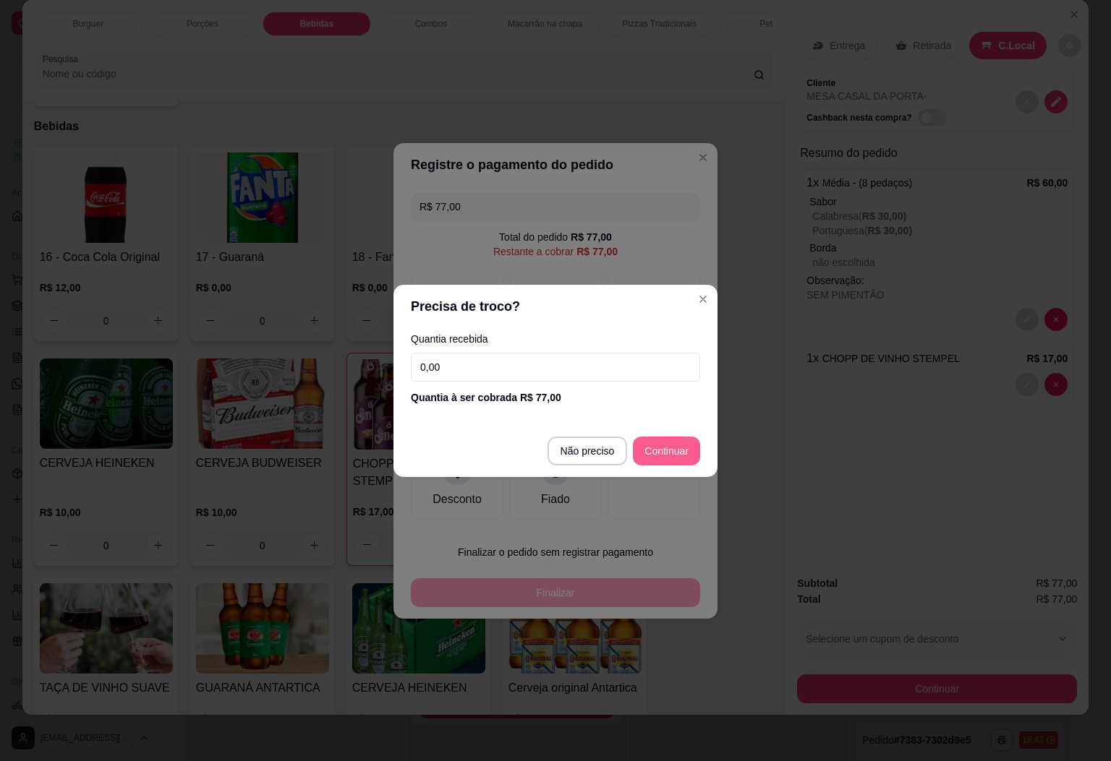
type input "R$ 0,00"
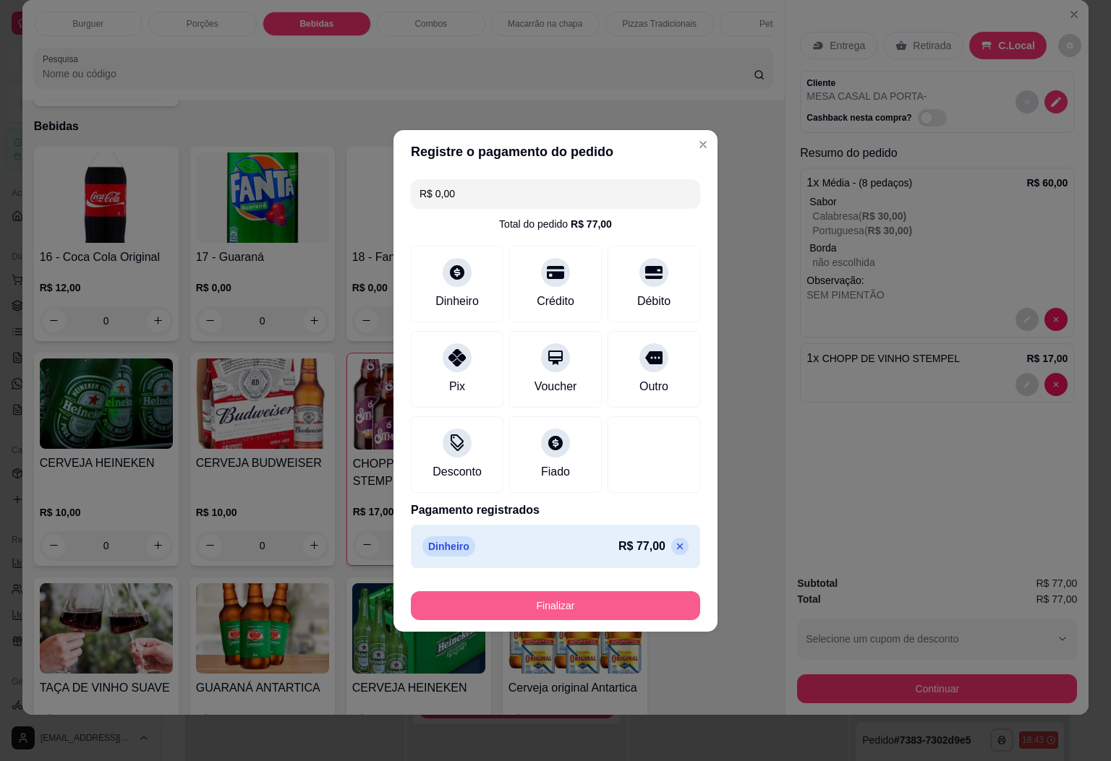
click at [603, 610] on button "Finalizar" at bounding box center [555, 606] width 289 height 29
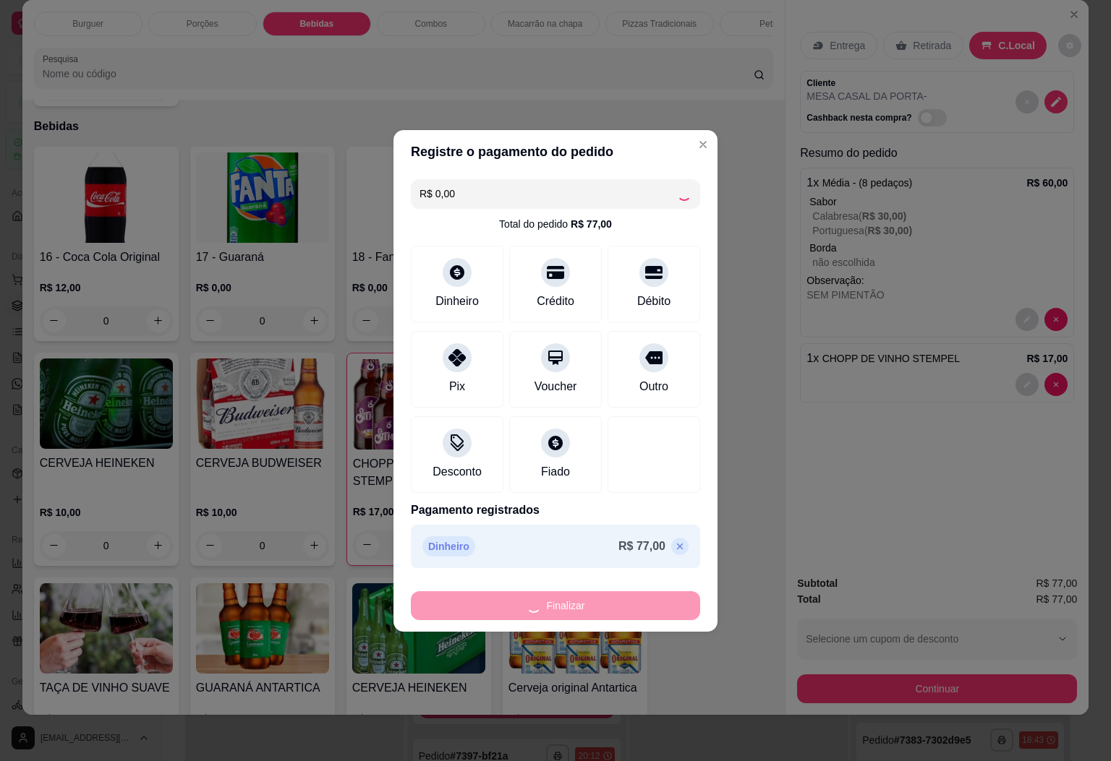
type input "0"
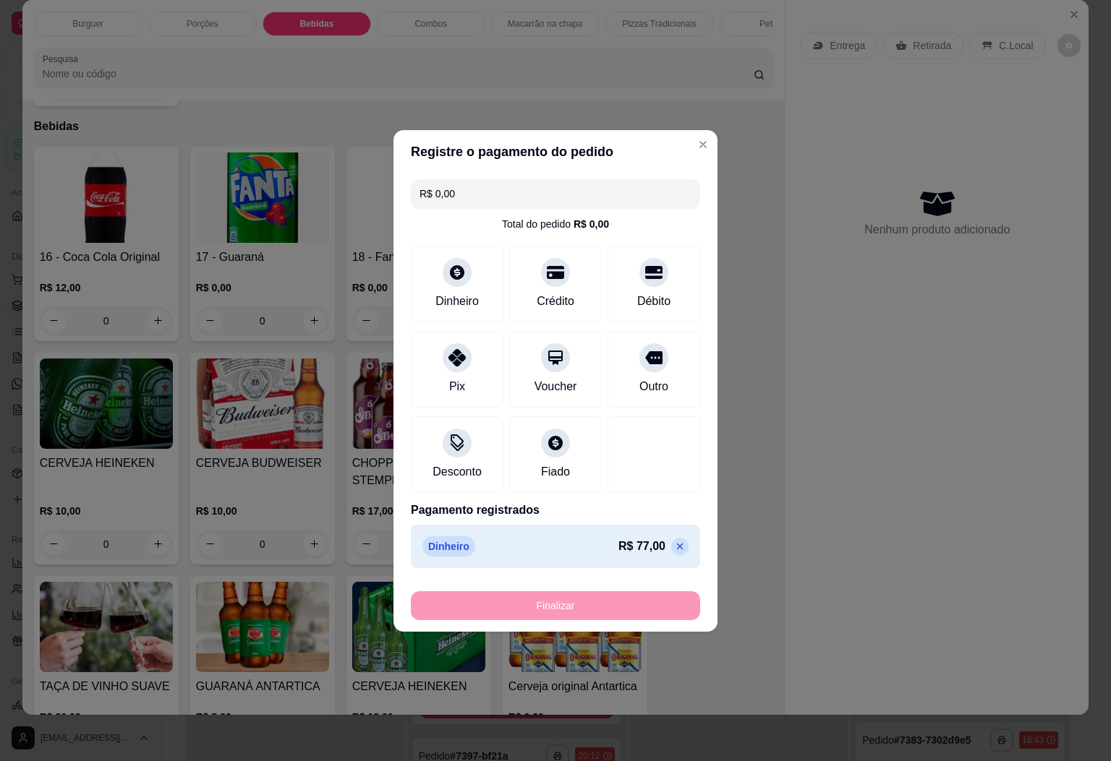
type input "-R$ 77,00"
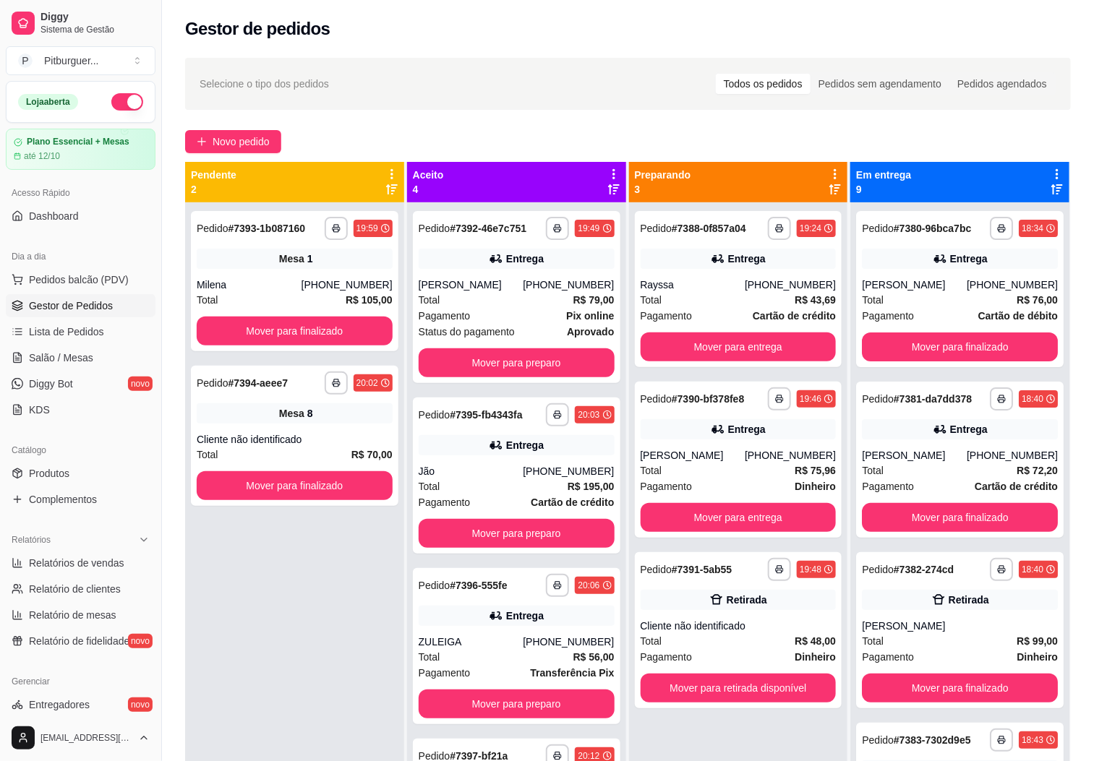
click at [343, 586] on div "**********" at bounding box center [294, 582] width 219 height 761
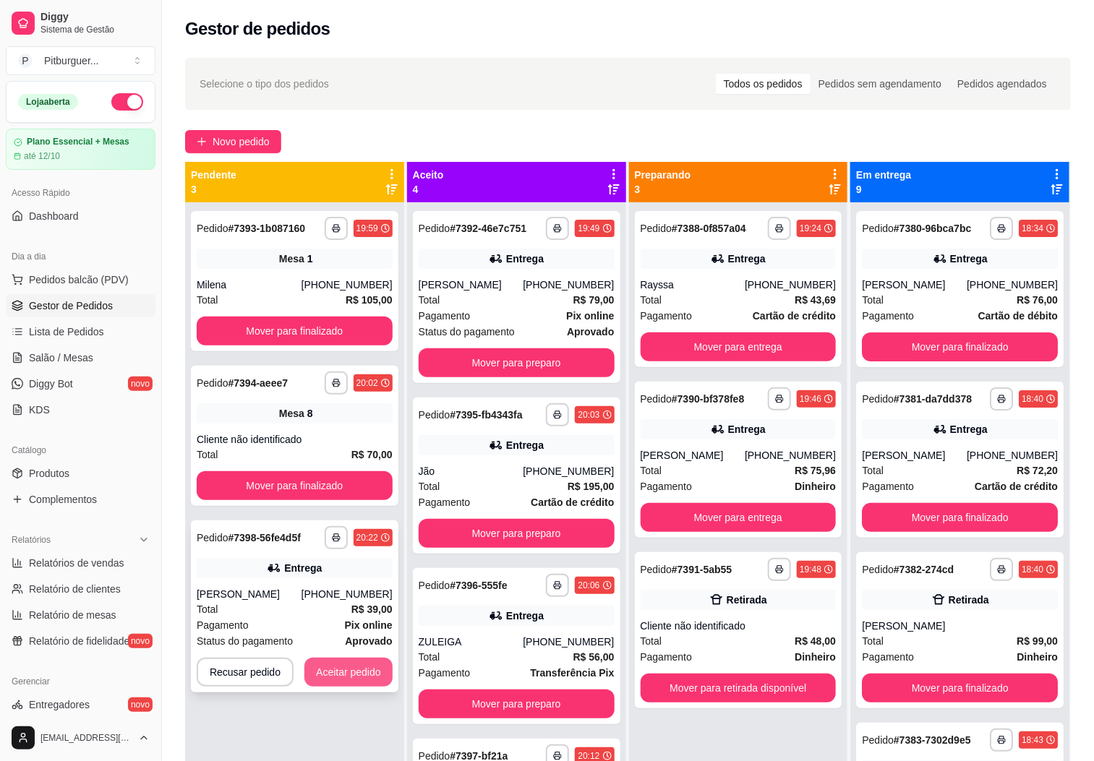
click at [334, 664] on button "Aceitar pedido" at bounding box center [348, 672] width 88 height 29
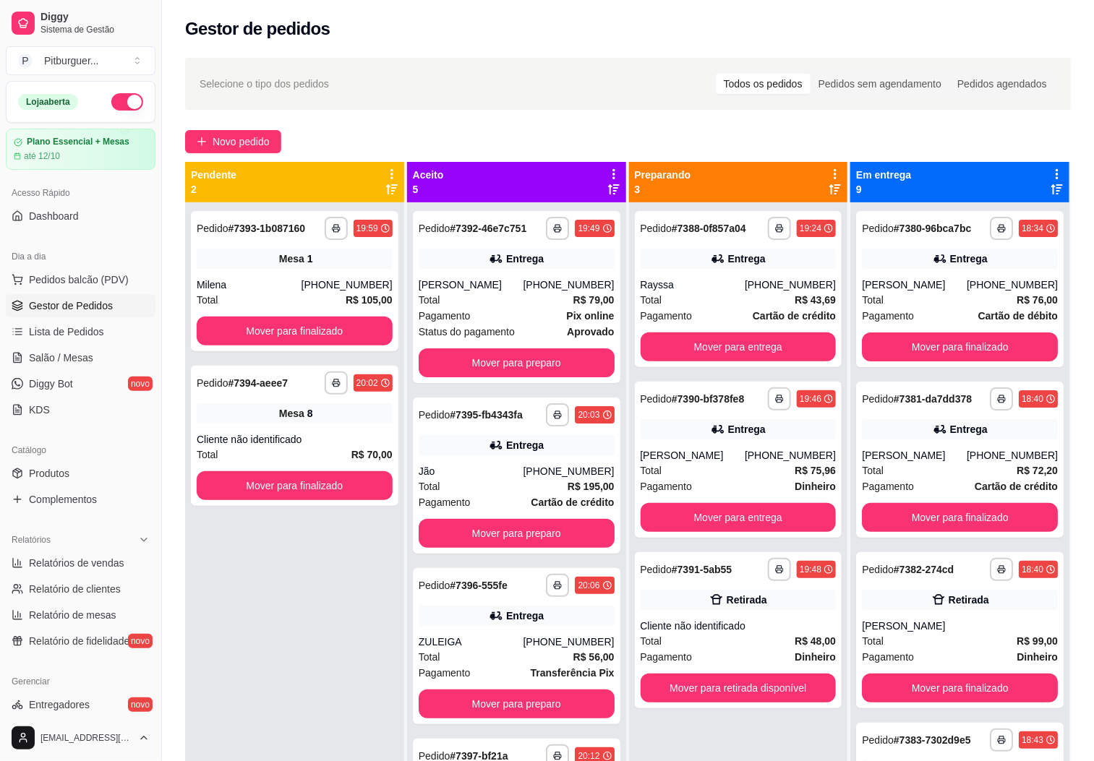
click at [87, 295] on link "Gestor de Pedidos" at bounding box center [81, 305] width 150 height 23
click at [92, 283] on span "Pedidos balcão (PDV)" at bounding box center [79, 280] width 100 height 14
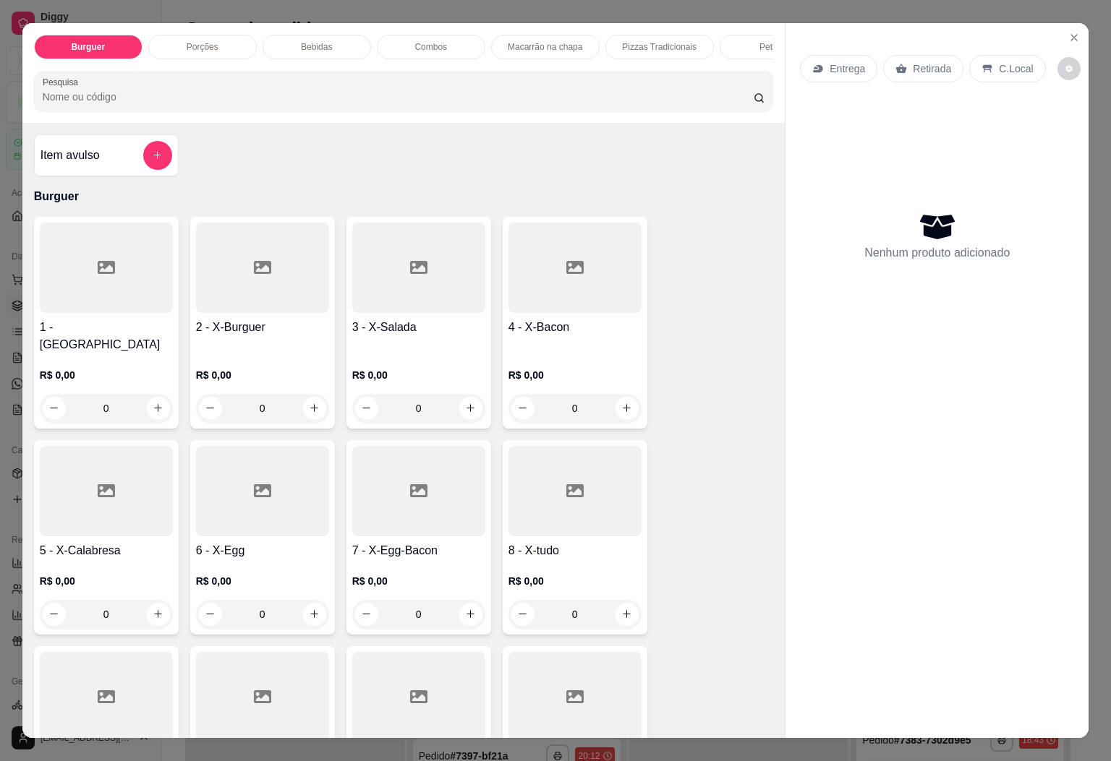
click at [592, 328] on h4 "4 - X-Bacon" at bounding box center [574, 327] width 133 height 17
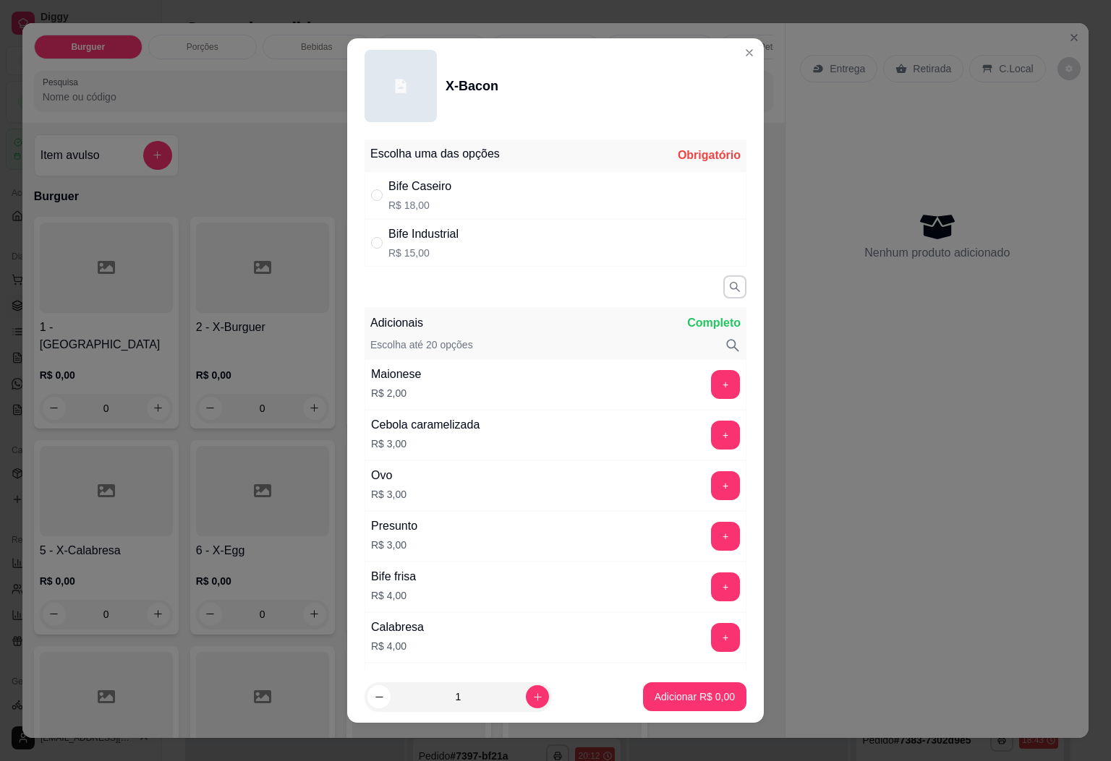
click at [423, 200] on p "R$ 18,00" at bounding box center [419, 205] width 63 height 14
radio input "true"
click at [532, 694] on icon "increase-product-quantity" at bounding box center [537, 697] width 11 height 11
type input "2"
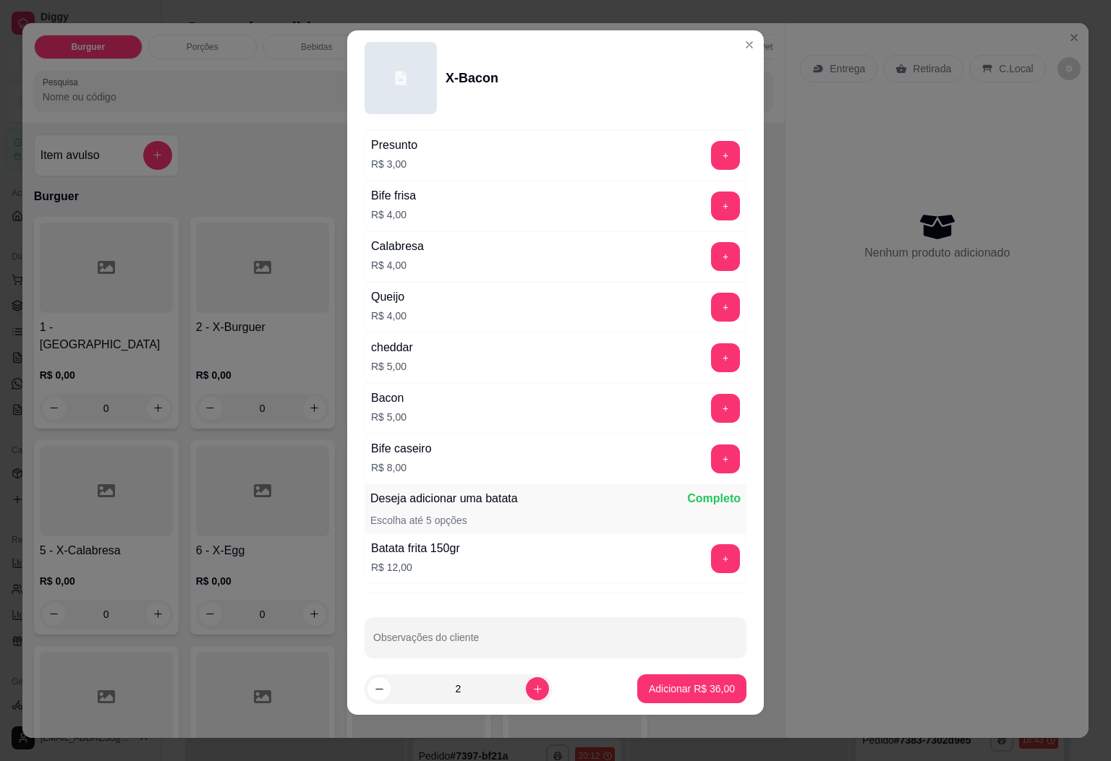
scroll to position [398, 0]
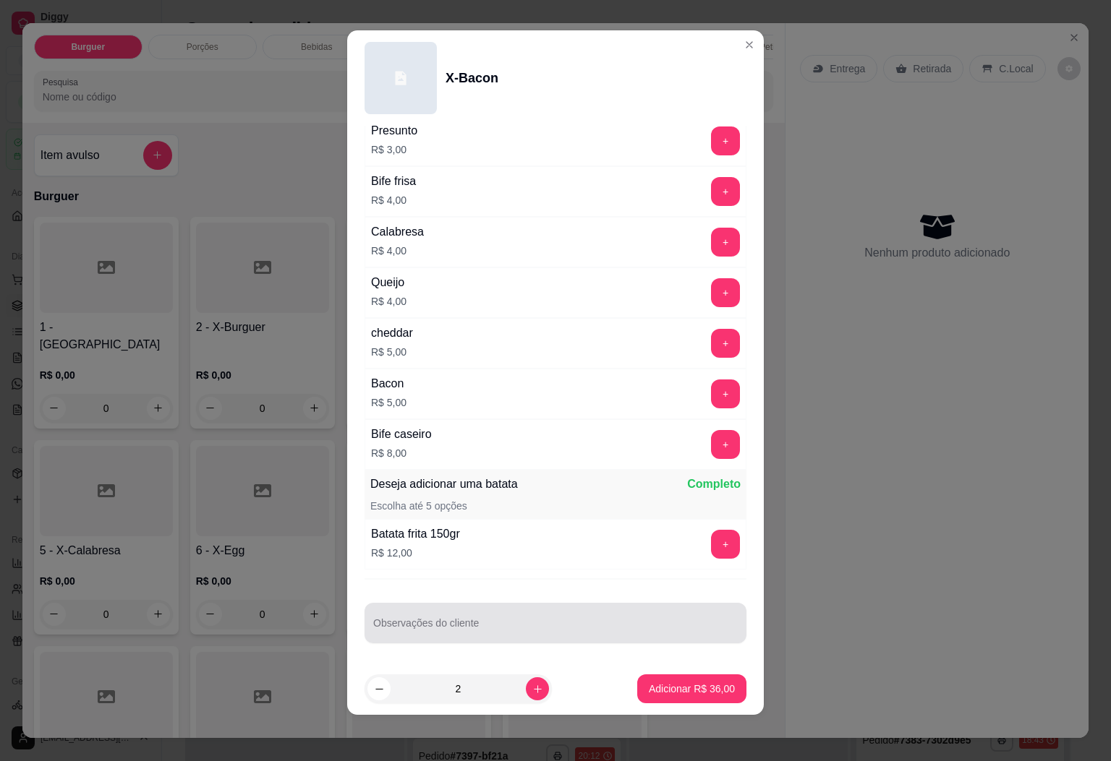
click at [488, 612] on div at bounding box center [555, 623] width 364 height 29
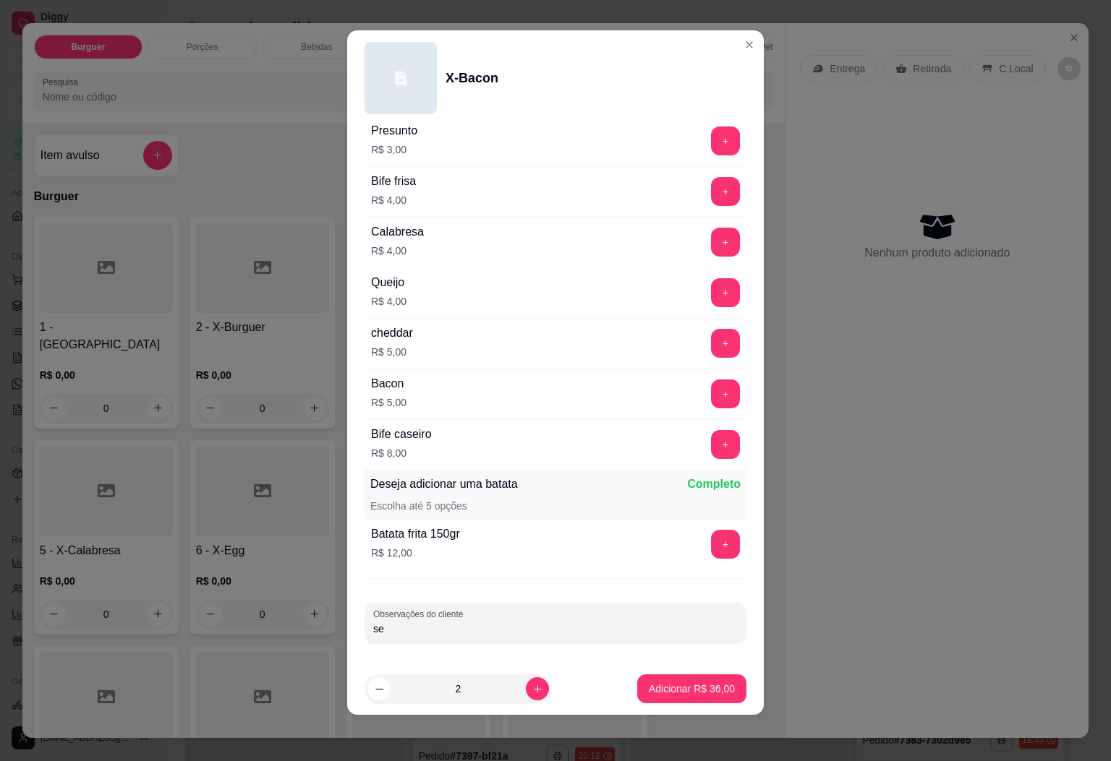
type input "s"
type input "SEM SALADA"
click at [657, 686] on p "Adicionar R$ 36,00" at bounding box center [692, 689] width 86 height 14
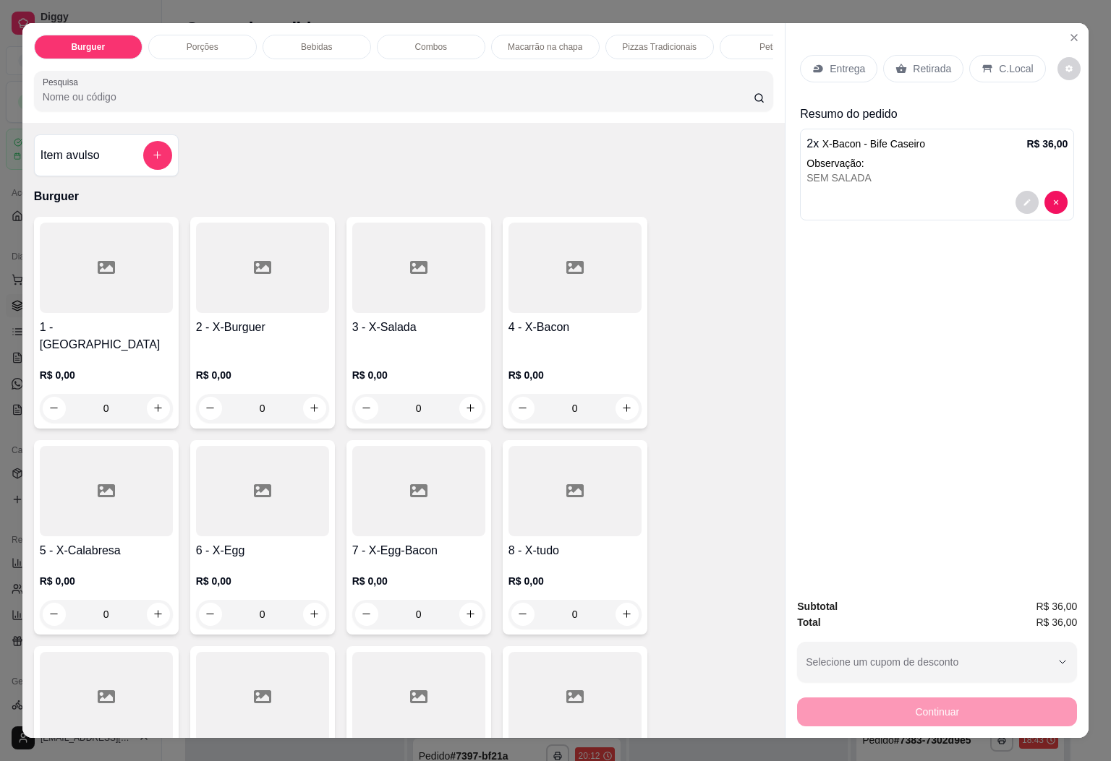
click at [301, 41] on p "Bebidas" at bounding box center [316, 47] width 31 height 12
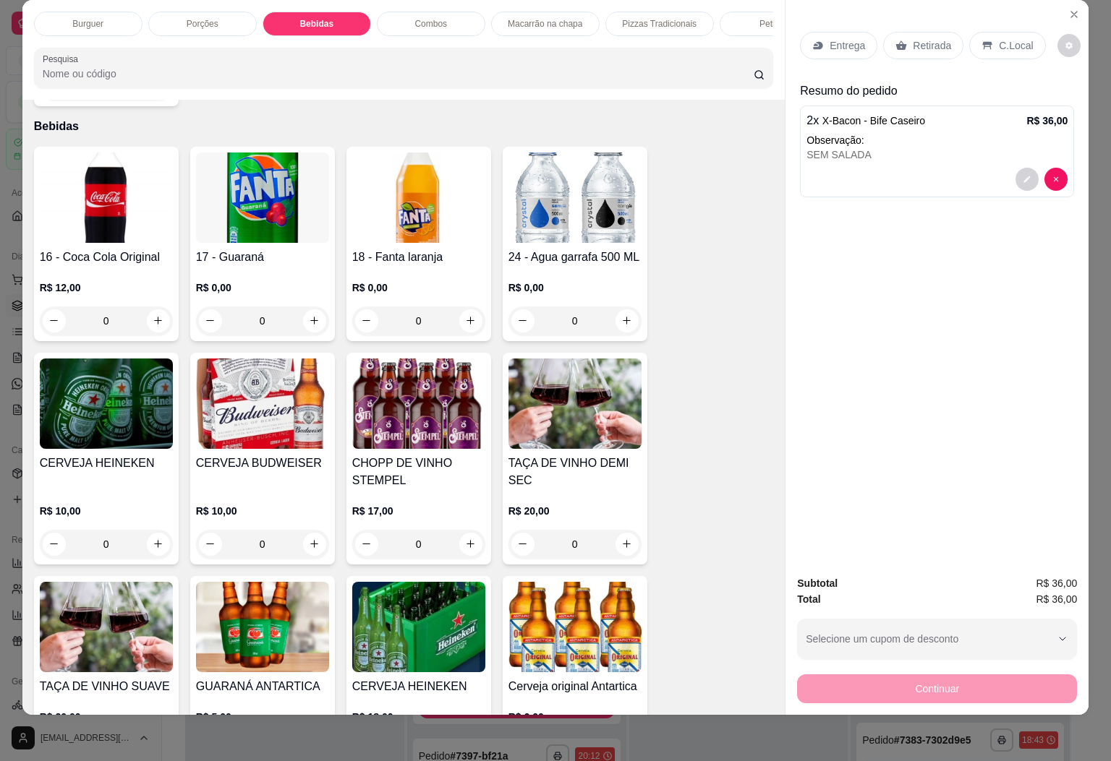
click at [122, 213] on img at bounding box center [106, 198] width 133 height 90
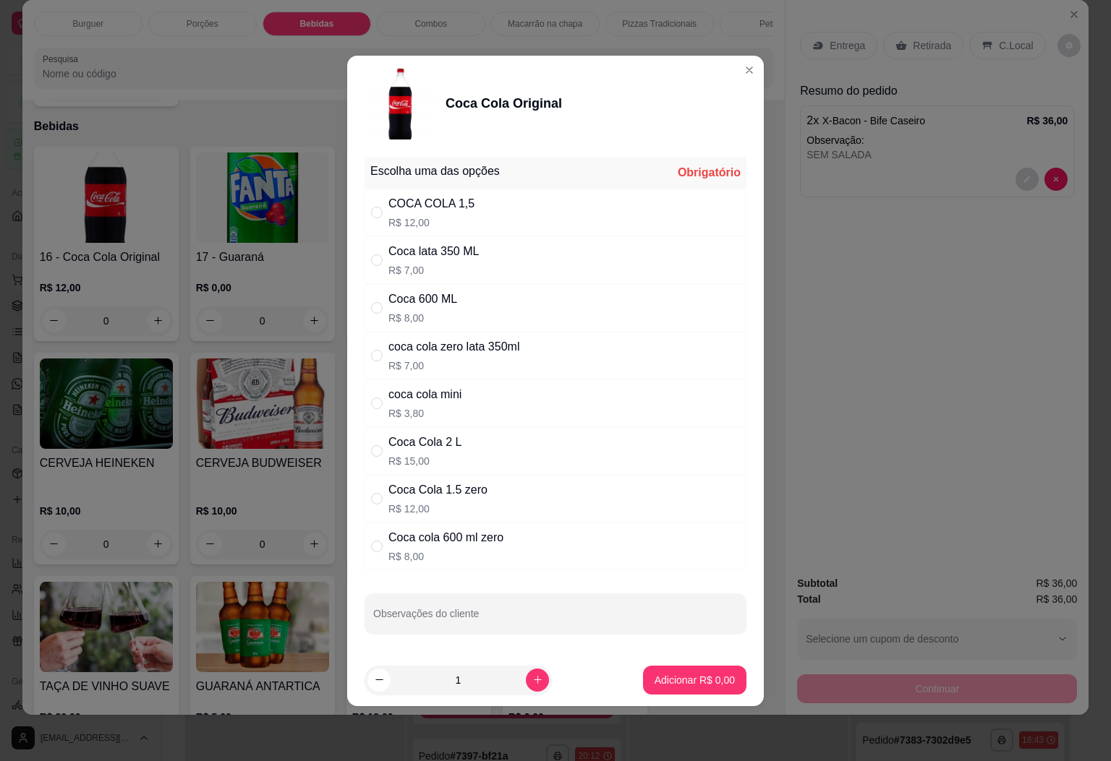
click at [511, 321] on div "Coca 600 ML R$ 8,00" at bounding box center [555, 308] width 382 height 48
radio input "true"
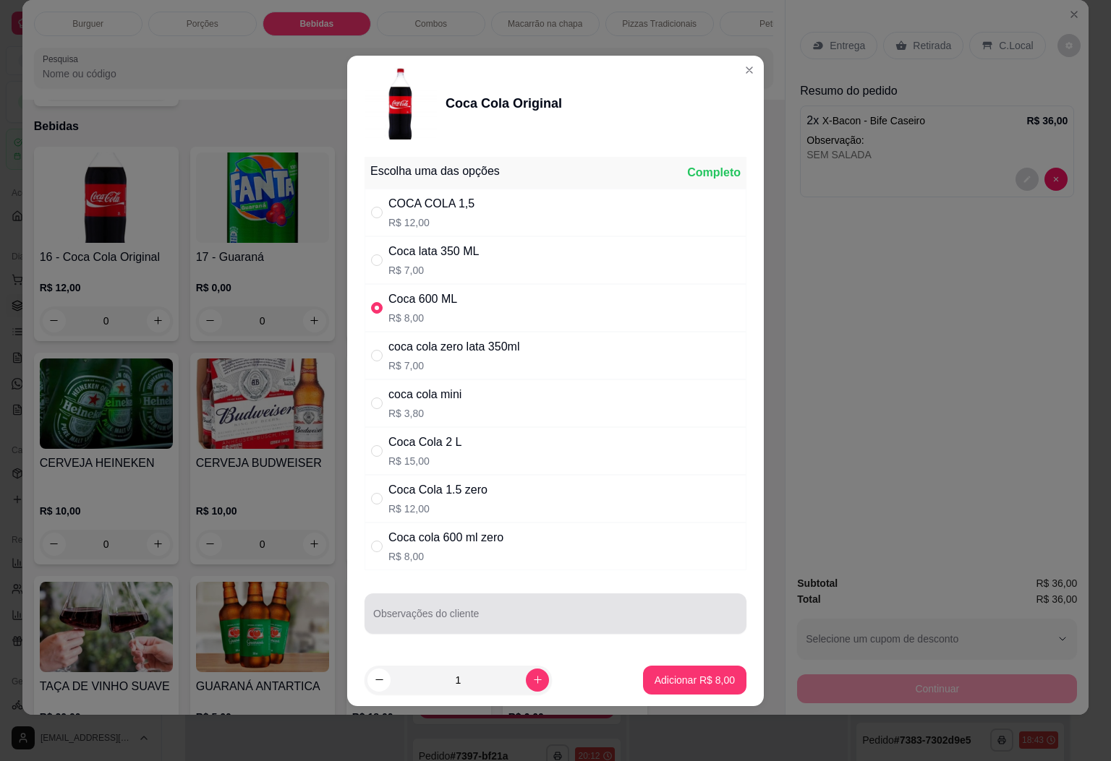
click at [426, 627] on input "Observações do cliente" at bounding box center [555, 619] width 364 height 14
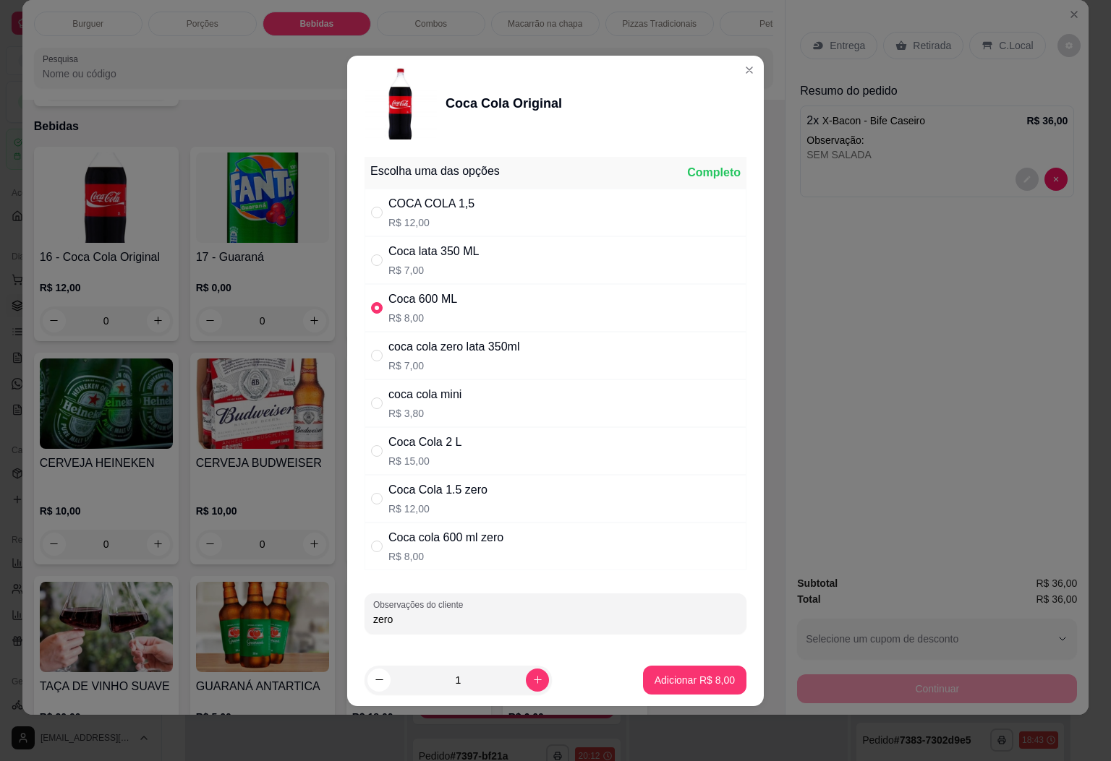
type input "zero"
click at [693, 665] on footer "1 Adicionar R$ 8,00" at bounding box center [555, 680] width 417 height 52
click at [692, 665] on footer "1 Adicionar R$ 8,00" at bounding box center [555, 680] width 417 height 52
click at [686, 675] on p "Adicionar R$ 8,00" at bounding box center [694, 680] width 80 height 14
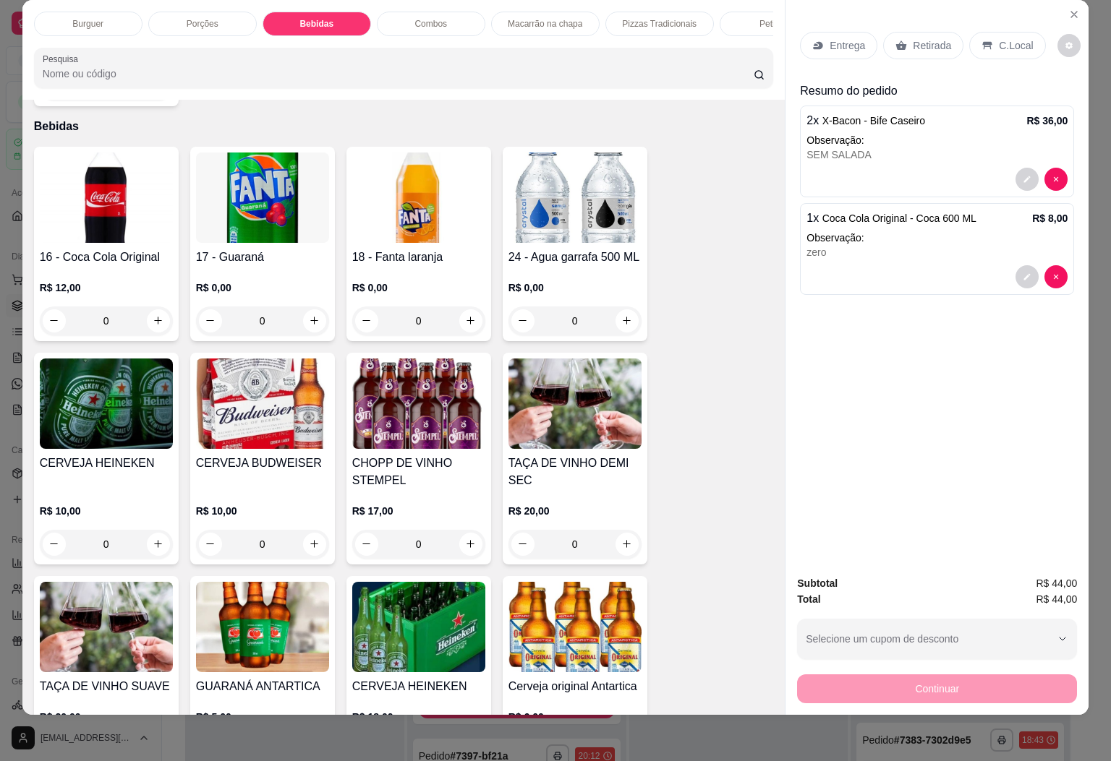
click at [999, 38] on p "C.Local" at bounding box center [1016, 45] width 34 height 14
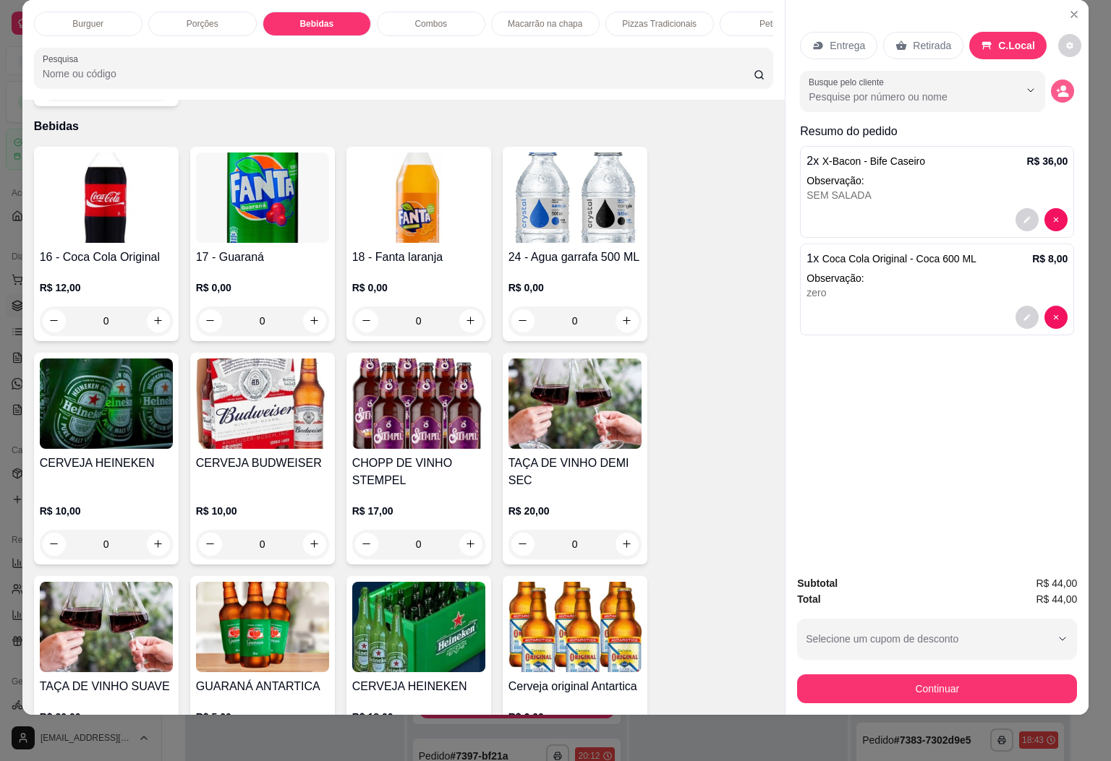
click at [1059, 85] on icon "decrease-product-quantity" at bounding box center [1062, 91] width 13 height 13
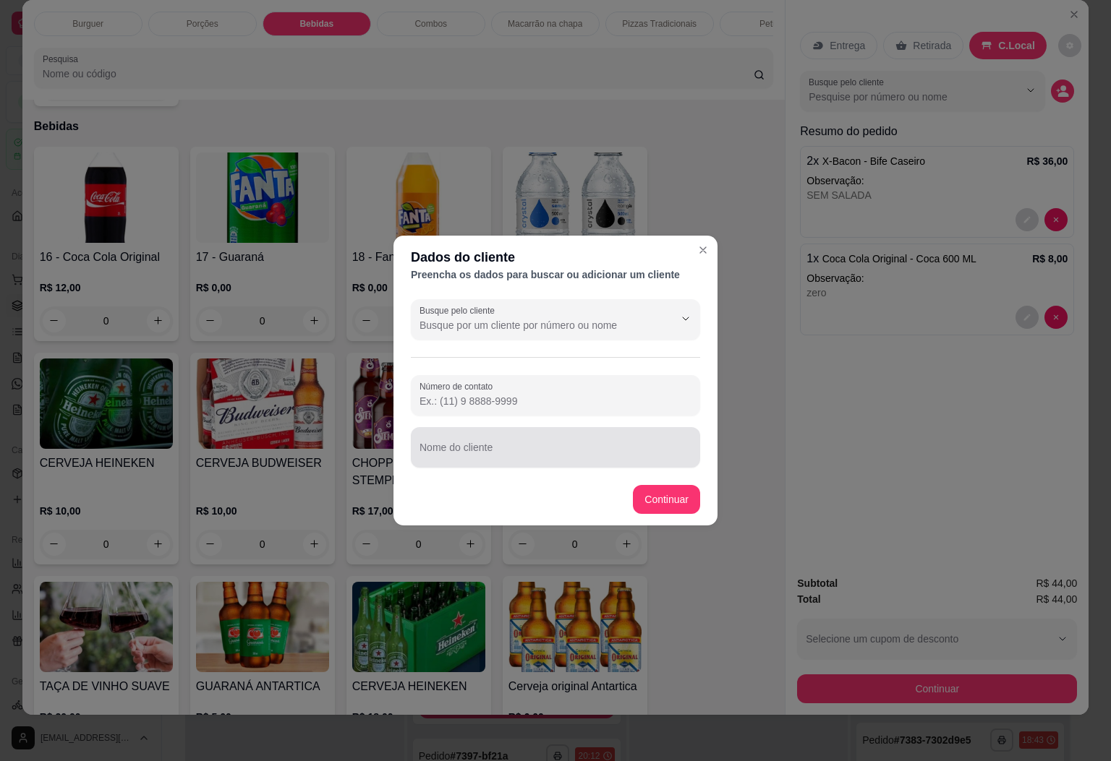
click at [524, 440] on div at bounding box center [555, 447] width 272 height 29
click at [524, 440] on div "MESA" at bounding box center [555, 447] width 272 height 29
type input "MESA 02"
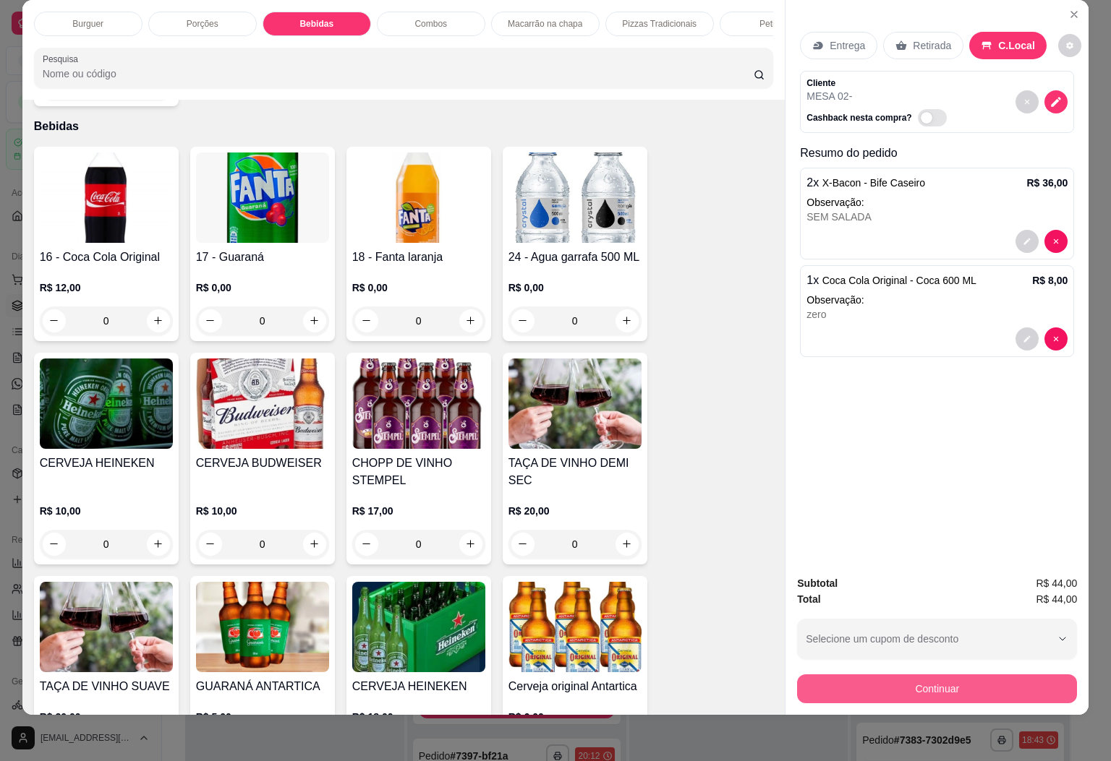
click at [925, 675] on button "Continuar" at bounding box center [937, 689] width 280 height 29
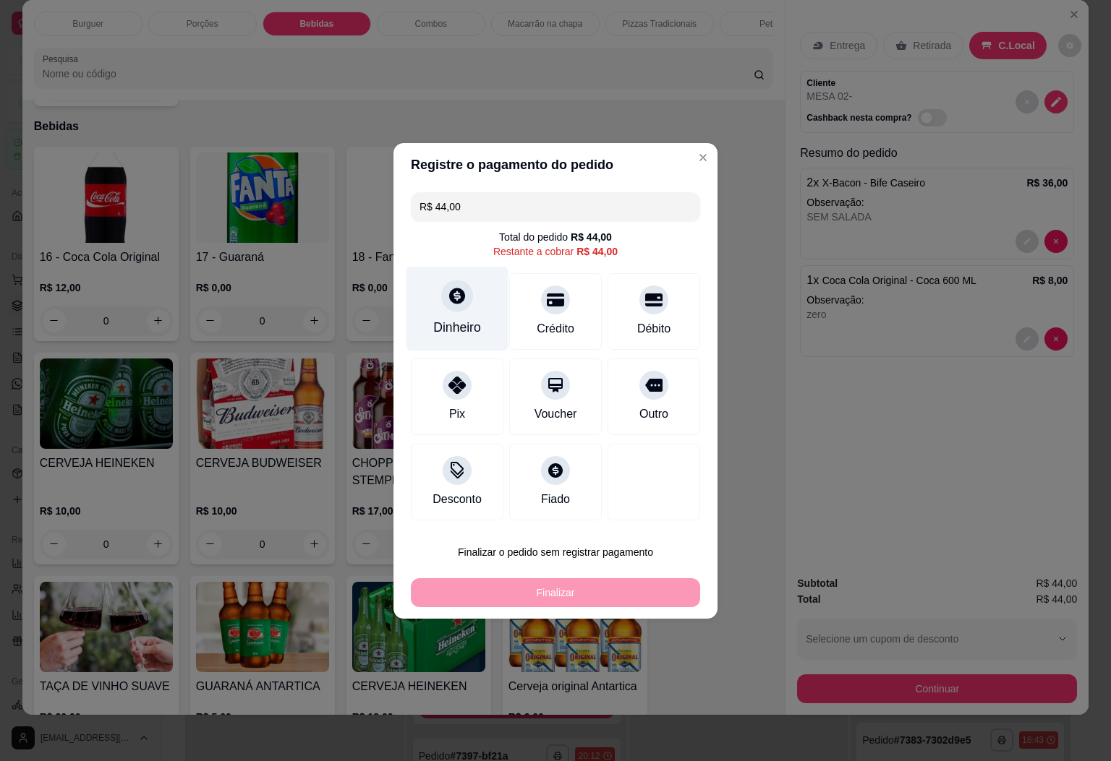
click at [471, 284] on div "Dinheiro" at bounding box center [457, 308] width 102 height 85
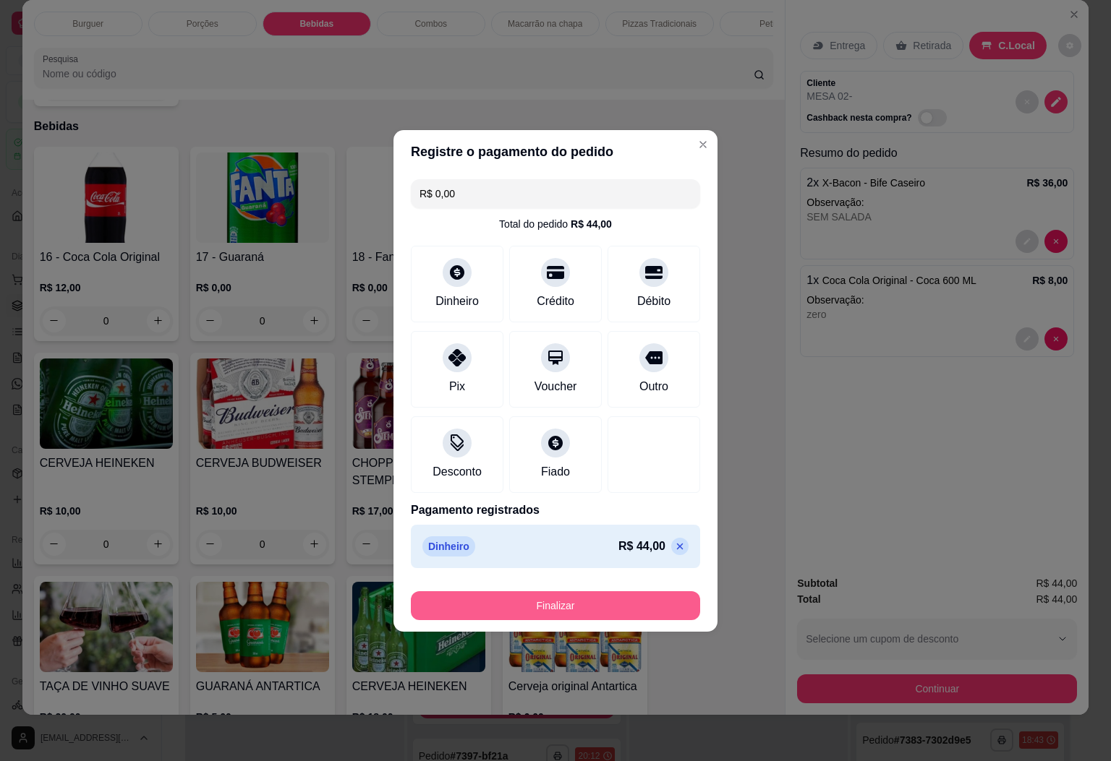
click at [571, 605] on button "Finalizar" at bounding box center [555, 606] width 289 height 29
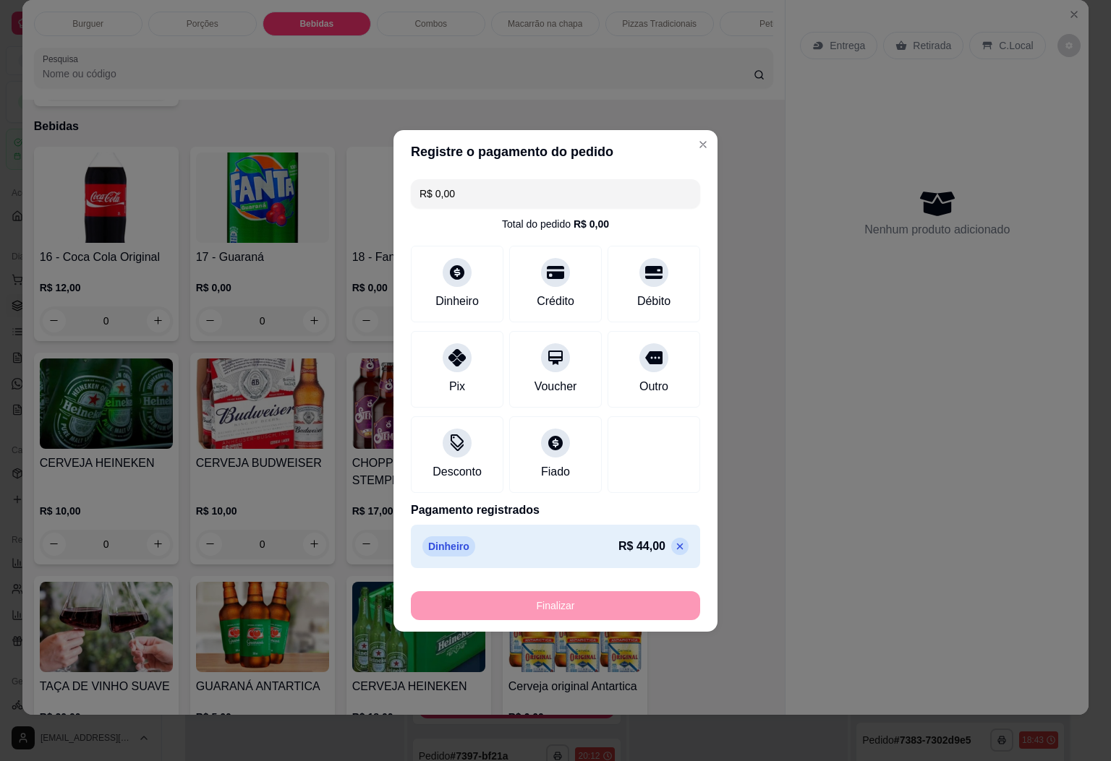
type input "-R$ 44,00"
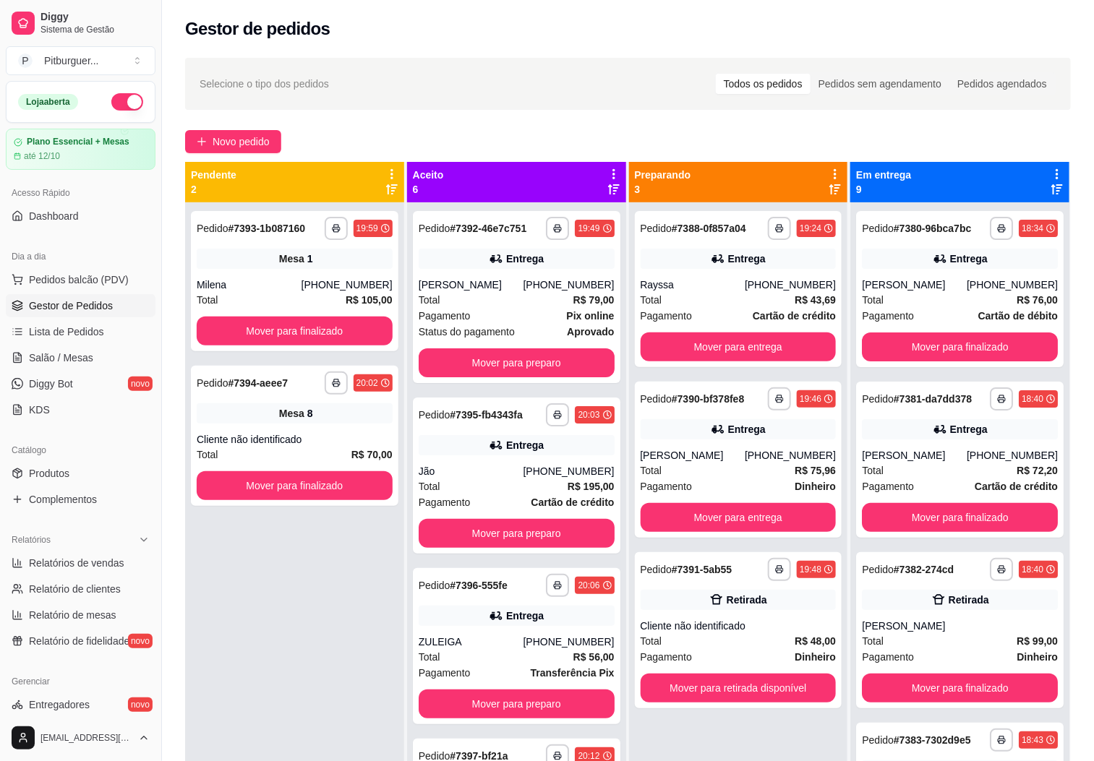
click at [339, 656] on div "**********" at bounding box center [294, 582] width 219 height 761
click at [309, 592] on div "**********" at bounding box center [294, 582] width 219 height 761
click at [74, 280] on span "Pedidos balcão (PDV)" at bounding box center [79, 280] width 100 height 14
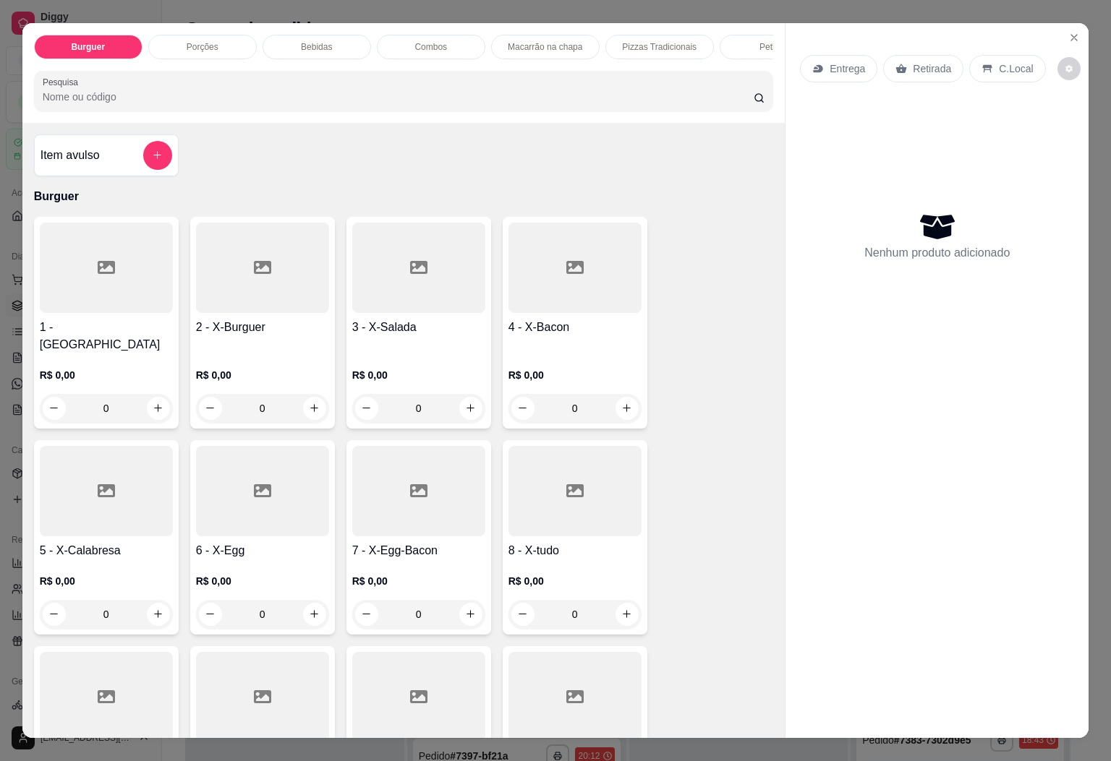
click at [276, 35] on div "Bebidas" at bounding box center [316, 47] width 108 height 25
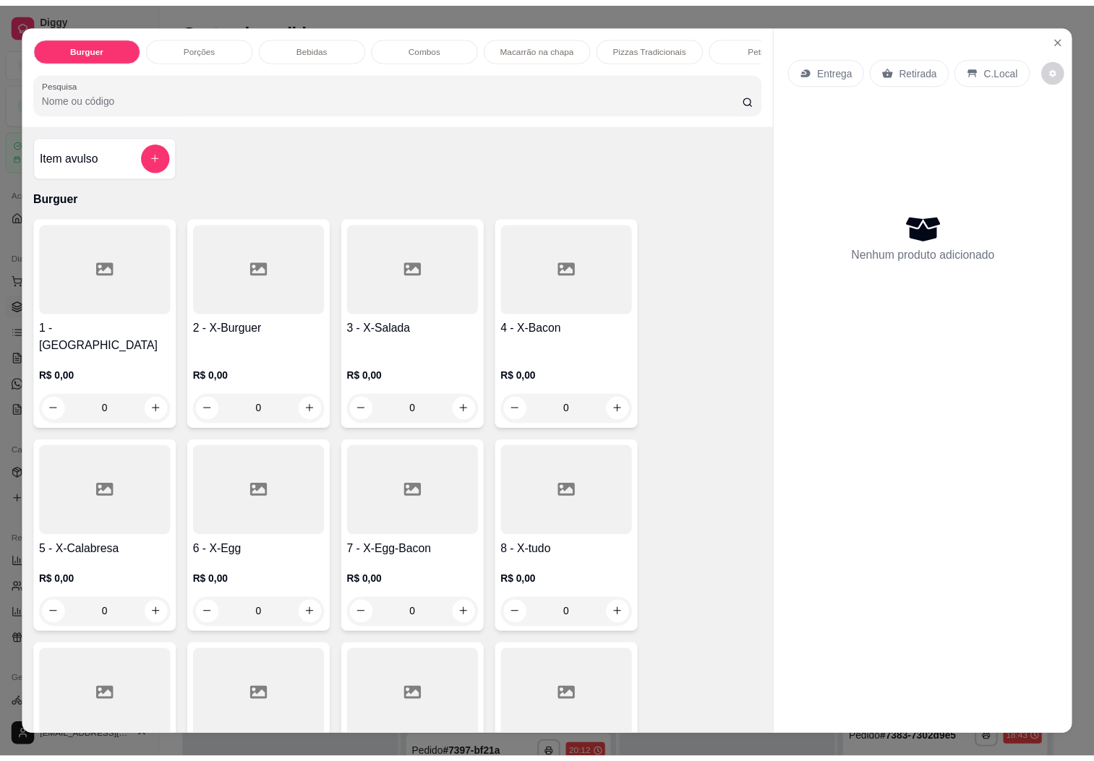
scroll to position [31, 0]
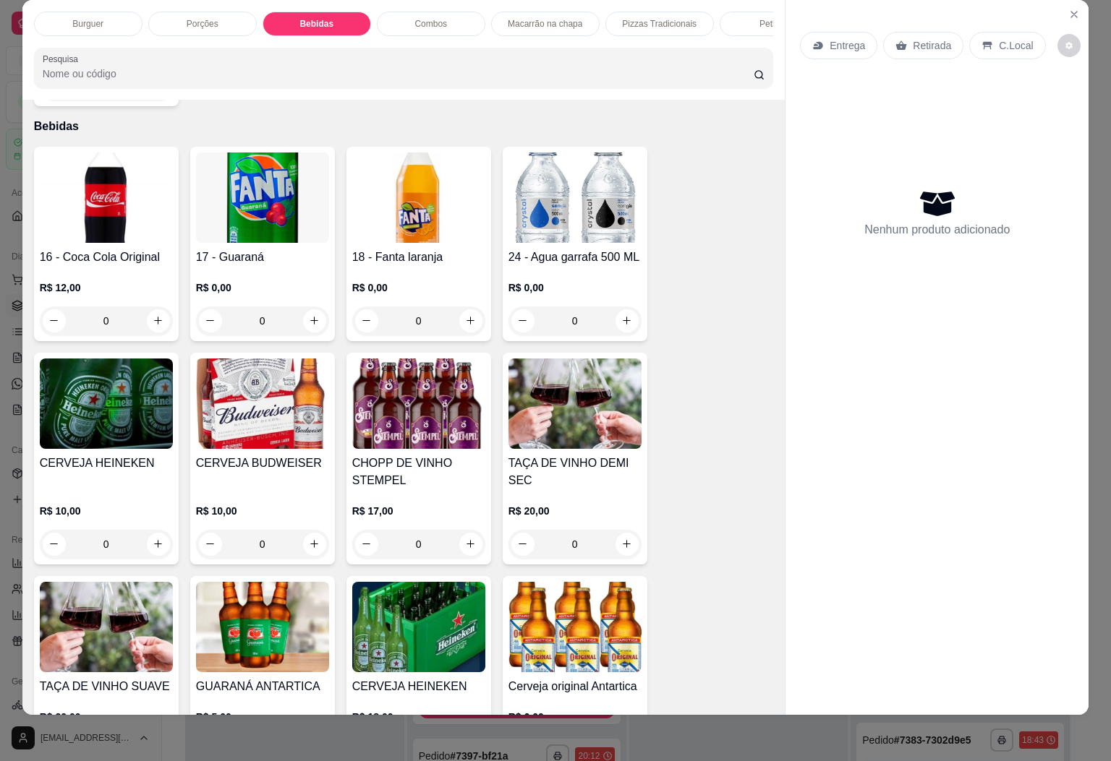
click at [399, 417] on img at bounding box center [418, 404] width 133 height 90
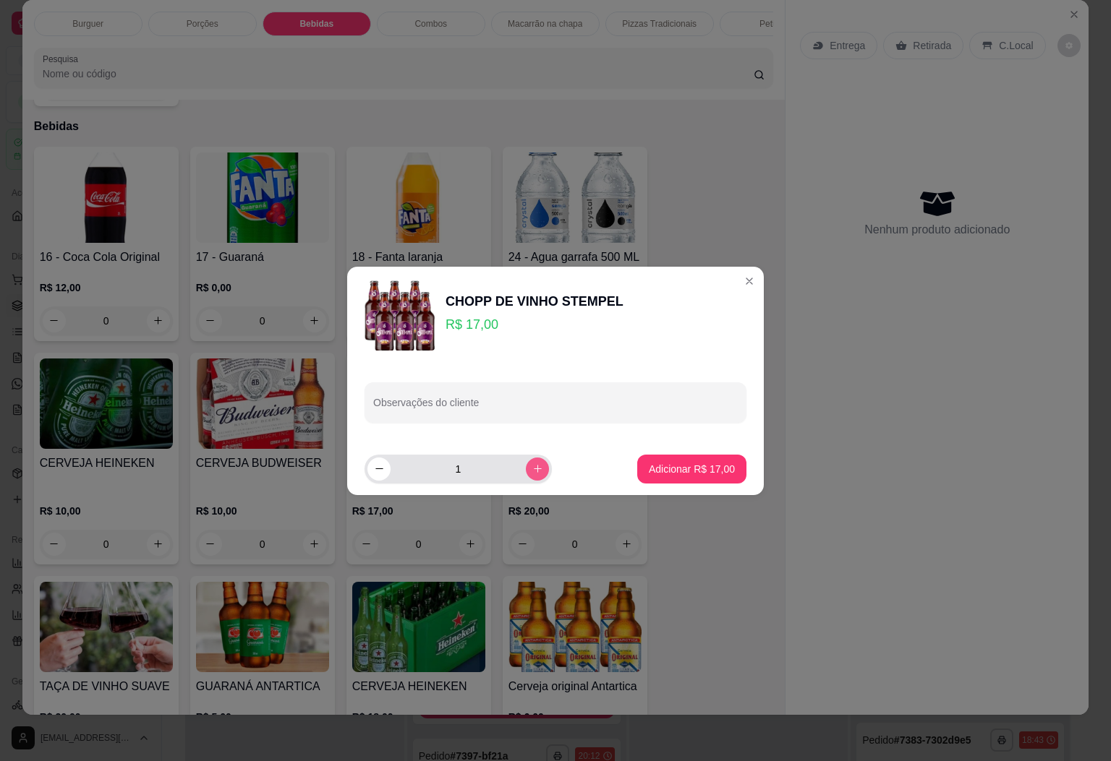
click at [526, 477] on button "increase-product-quantity" at bounding box center [537, 469] width 23 height 23
type input "2"
click at [681, 477] on button "Adicionar R$ 34,00" at bounding box center [691, 469] width 109 height 29
type input "2"
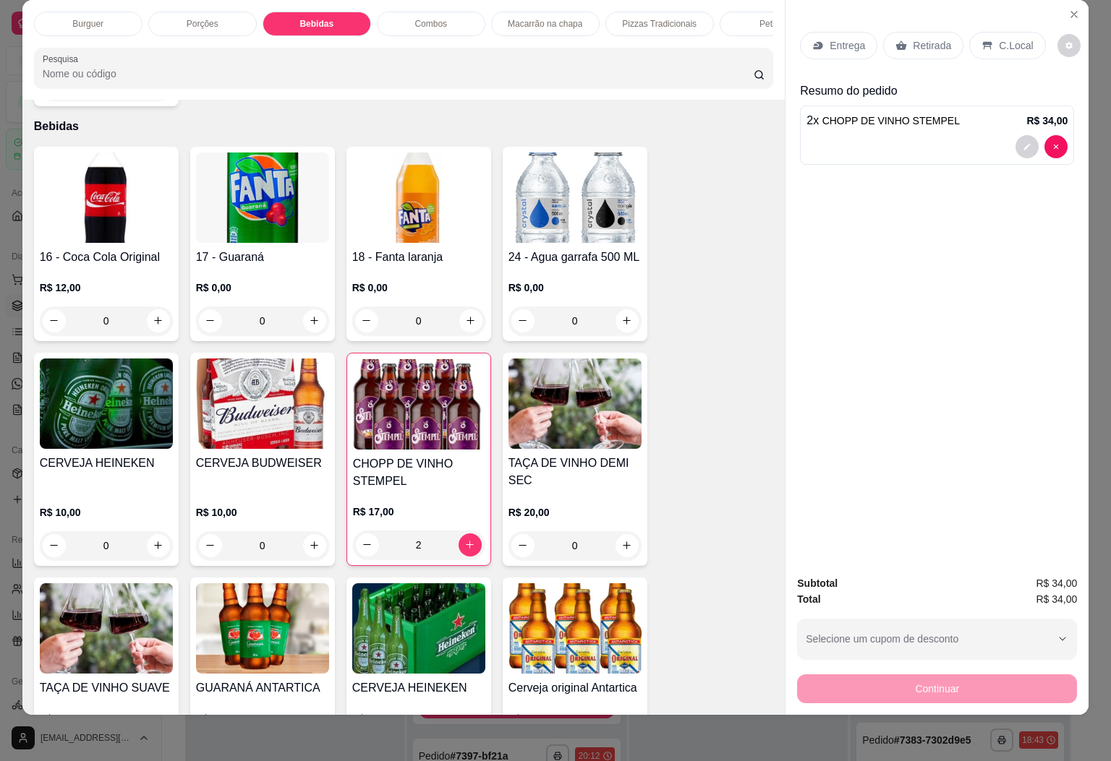
click at [1002, 38] on p "C.Local" at bounding box center [1016, 45] width 34 height 14
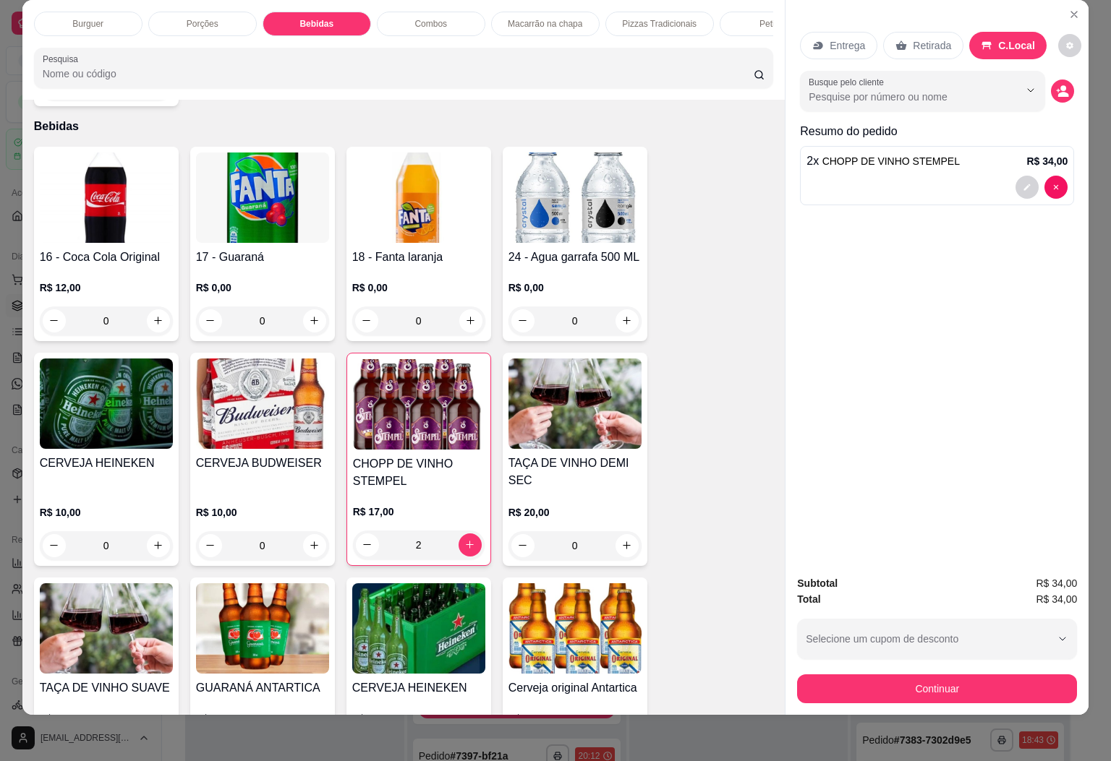
click at [883, 32] on div "Retirada" at bounding box center [923, 45] width 80 height 27
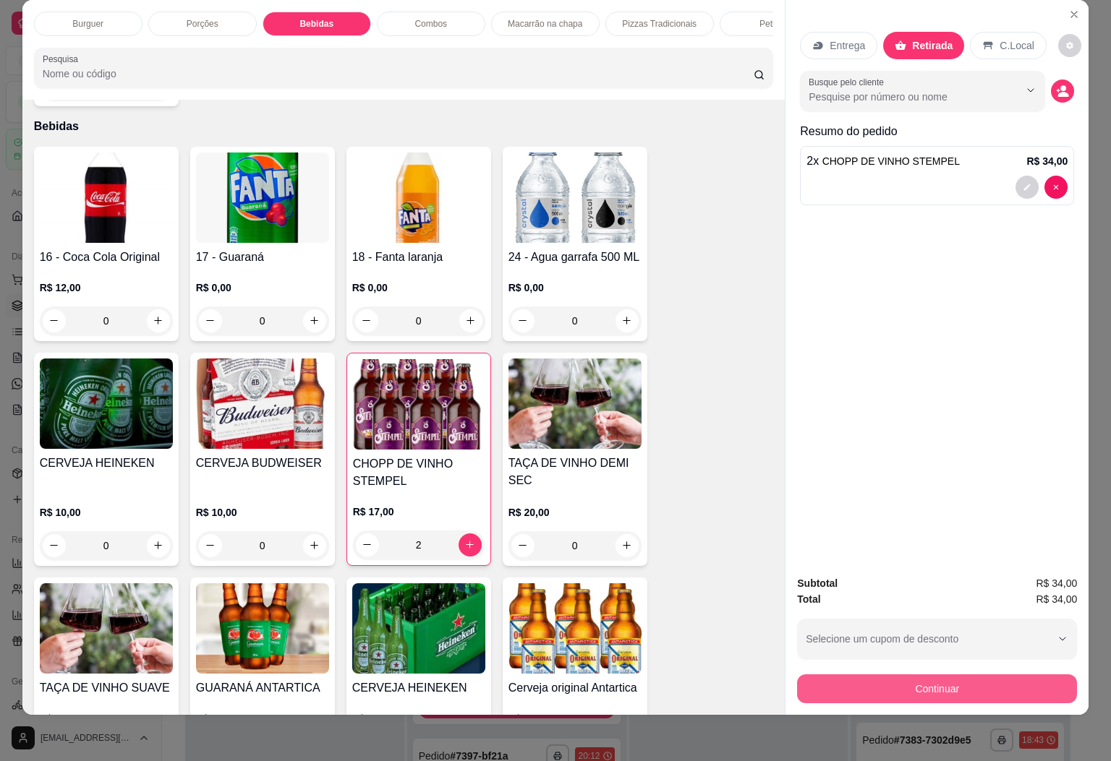
click at [926, 675] on button "Continuar" at bounding box center [937, 689] width 280 height 29
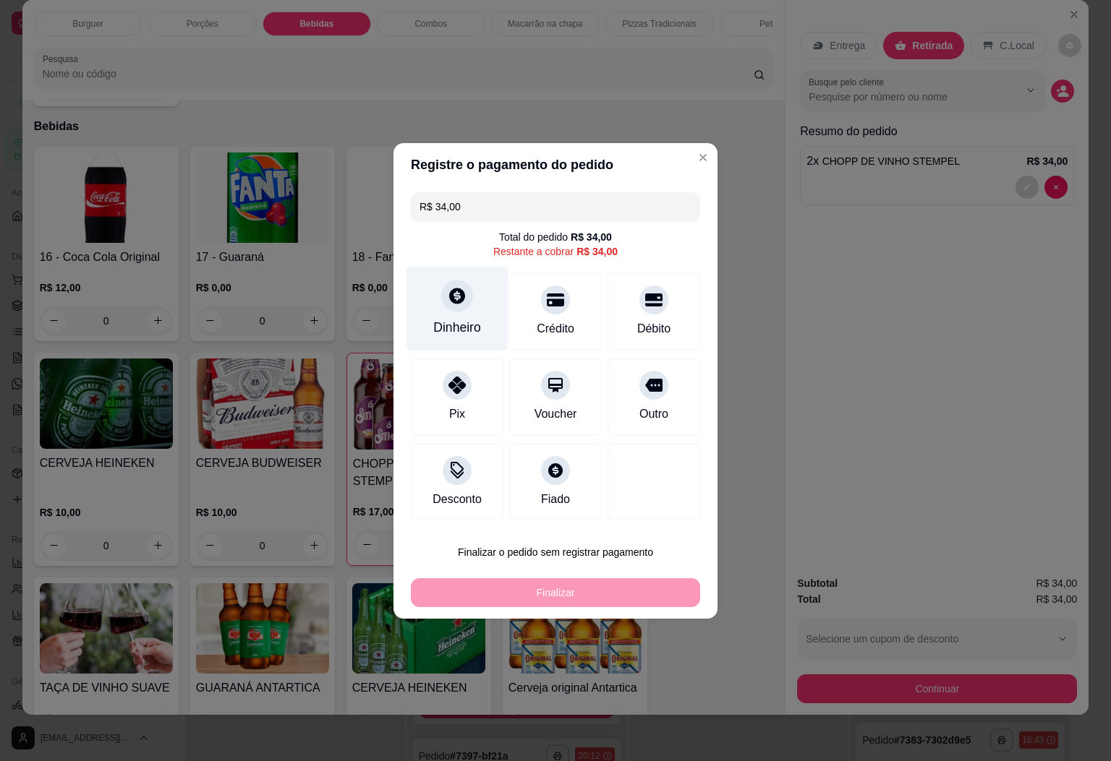
click at [435, 302] on div "Dinheiro" at bounding box center [457, 308] width 102 height 85
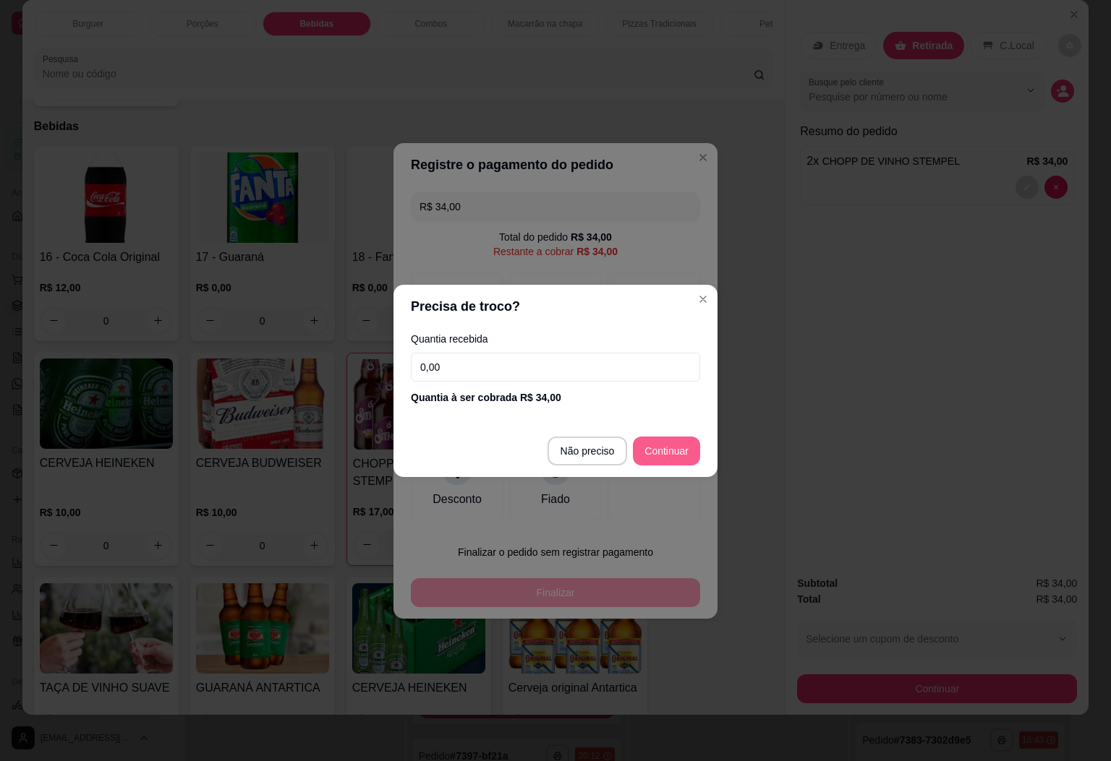
type input "R$ 0,00"
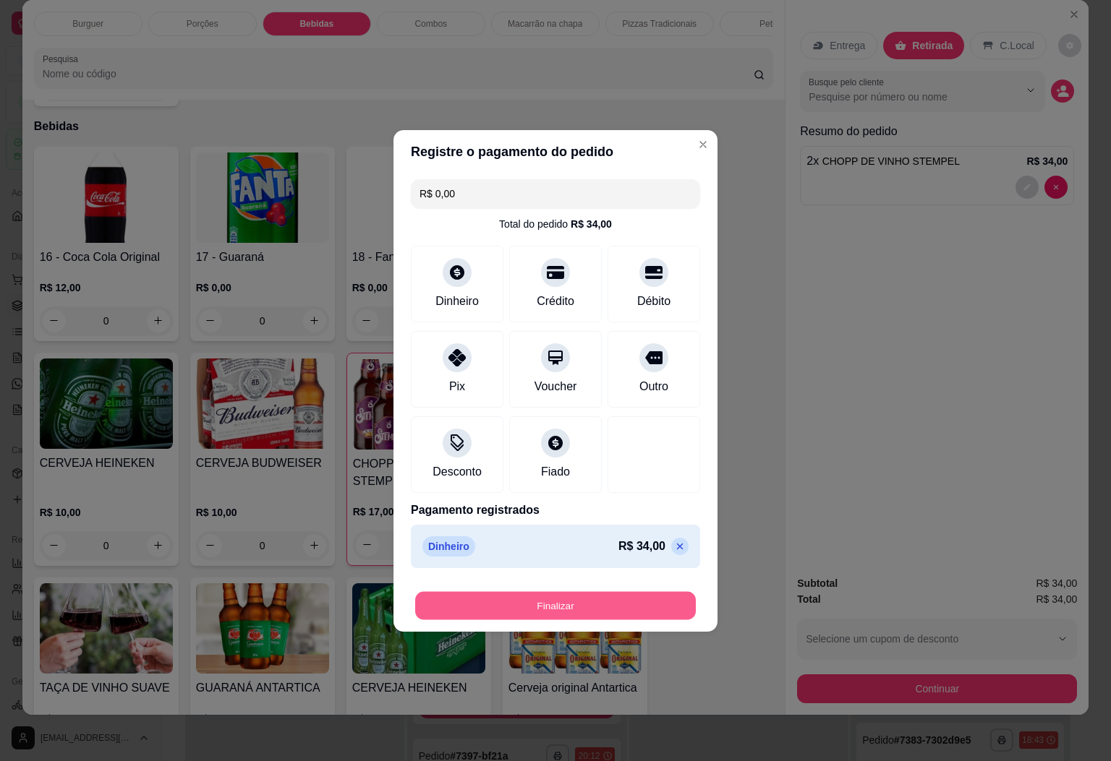
click at [575, 602] on button "Finalizar" at bounding box center [555, 606] width 281 height 28
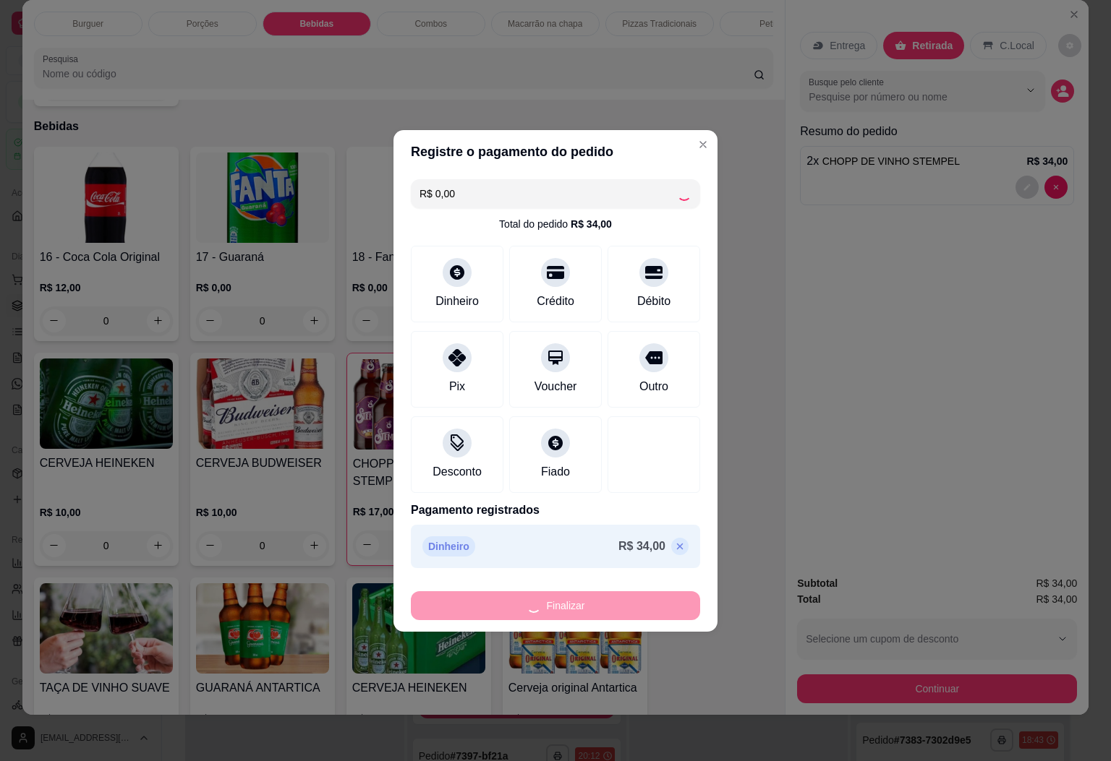
type input "0"
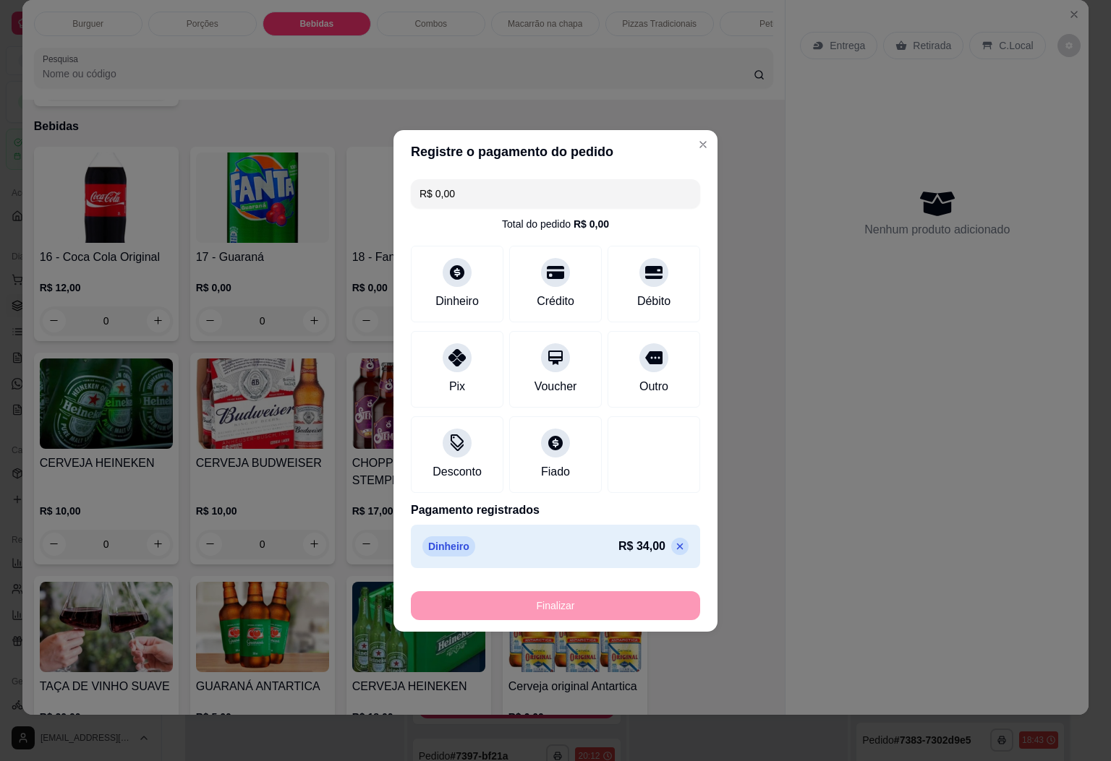
type input "-R$ 34,00"
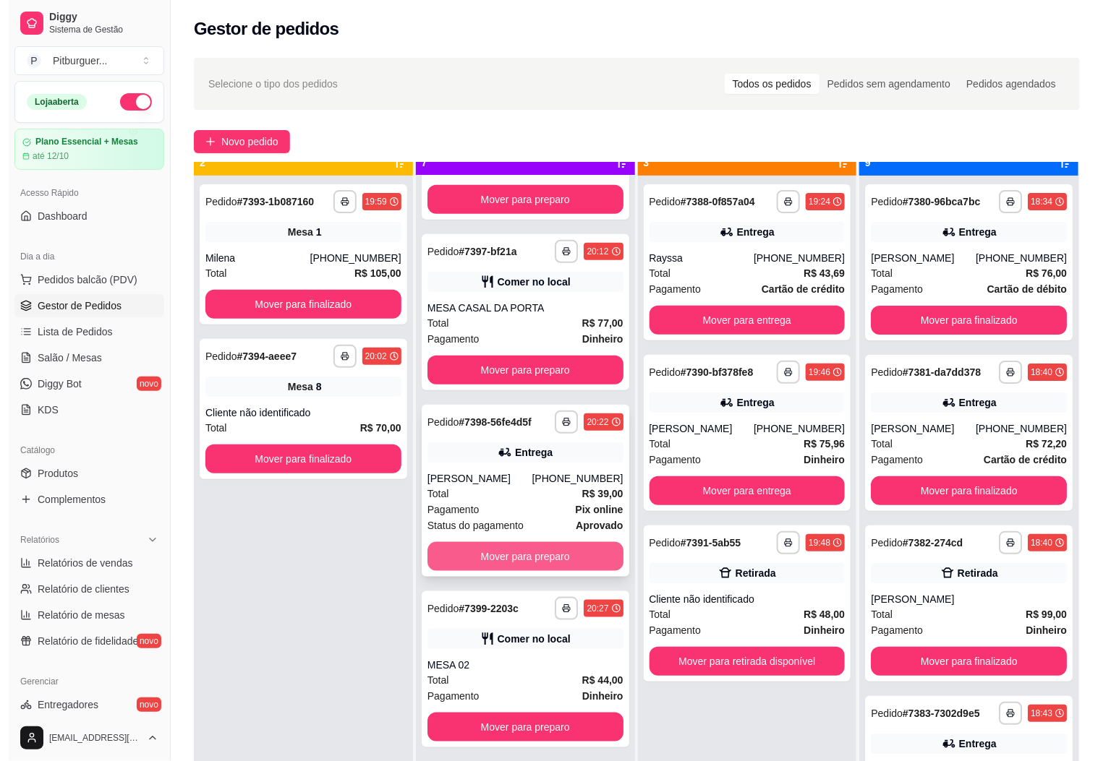
scroll to position [40, 0]
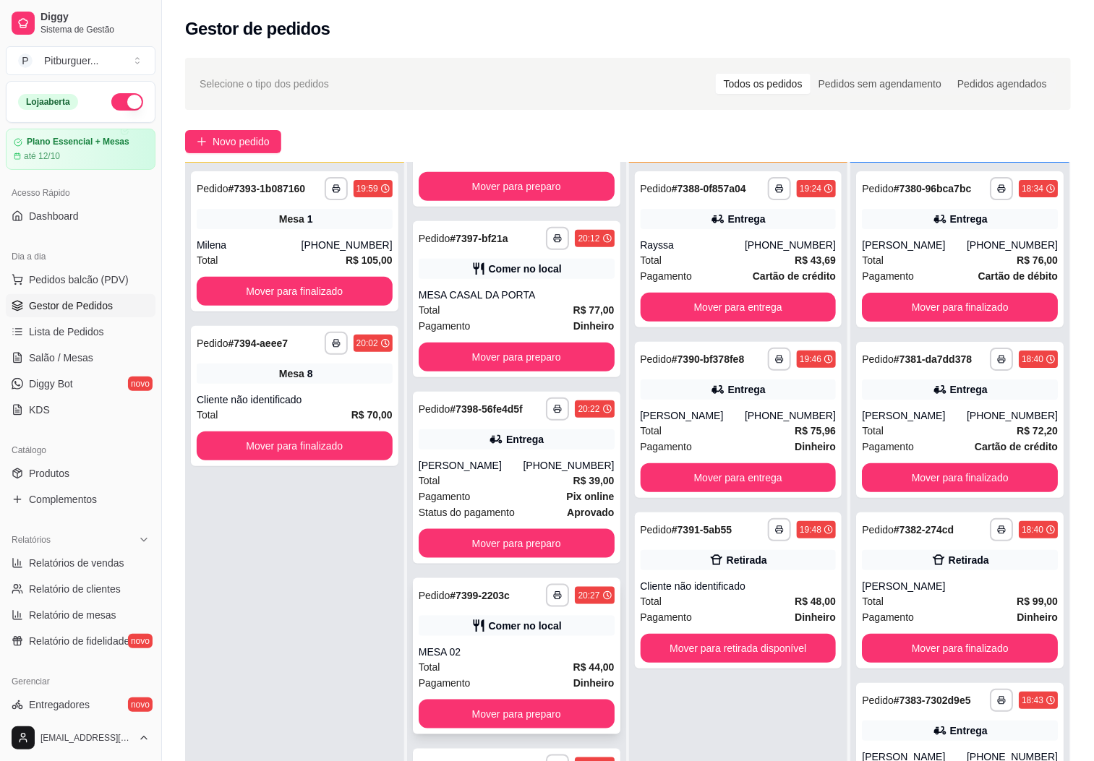
click at [504, 679] on div "Pagamento Dinheiro" at bounding box center [517, 683] width 196 height 16
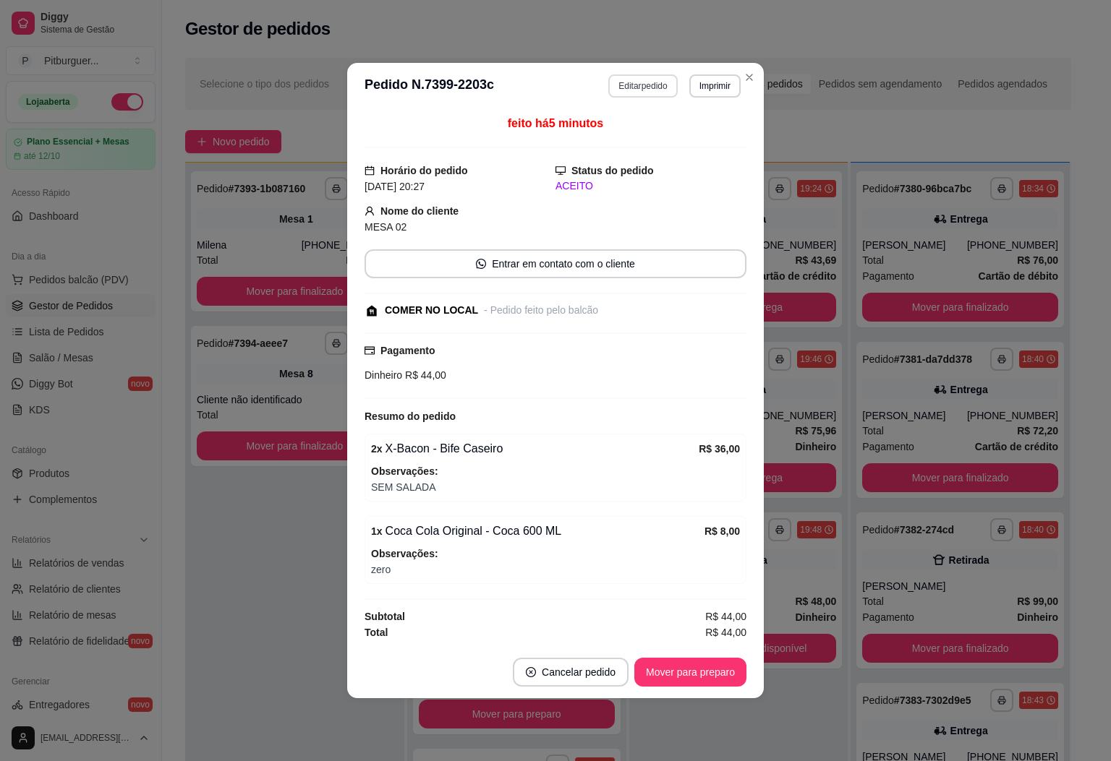
click at [649, 80] on button "Editar pedido" at bounding box center [642, 85] width 69 height 23
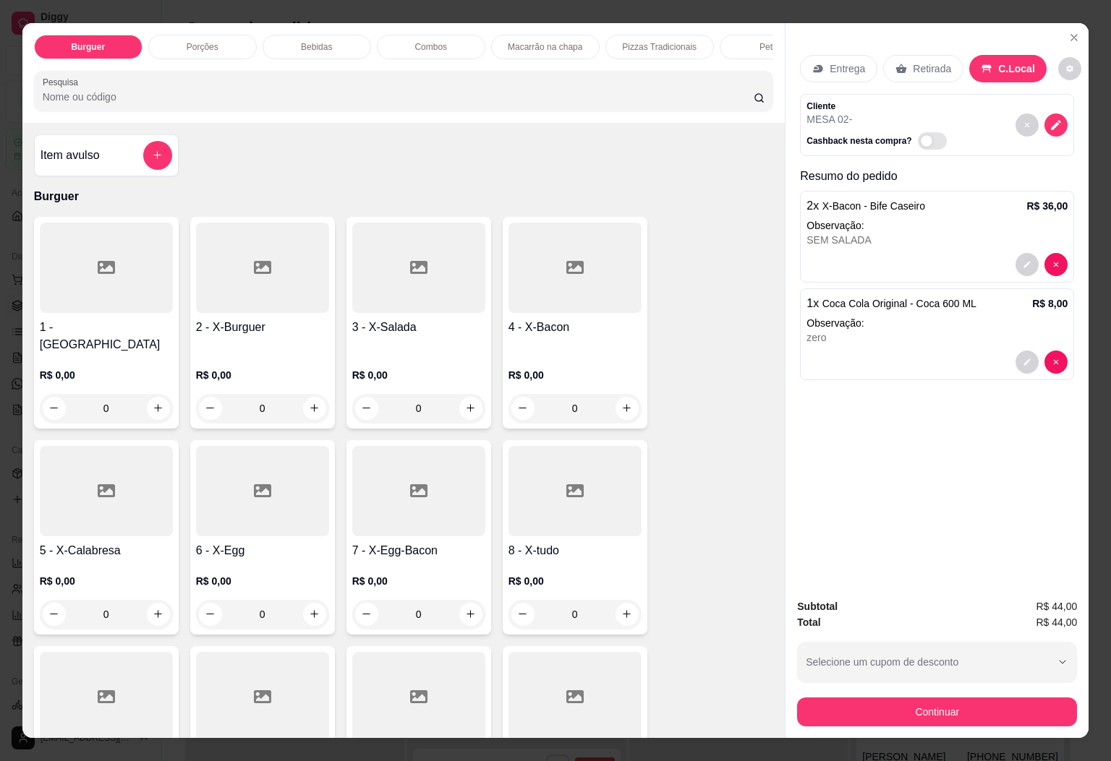
click at [417, 276] on icon at bounding box center [418, 267] width 17 height 17
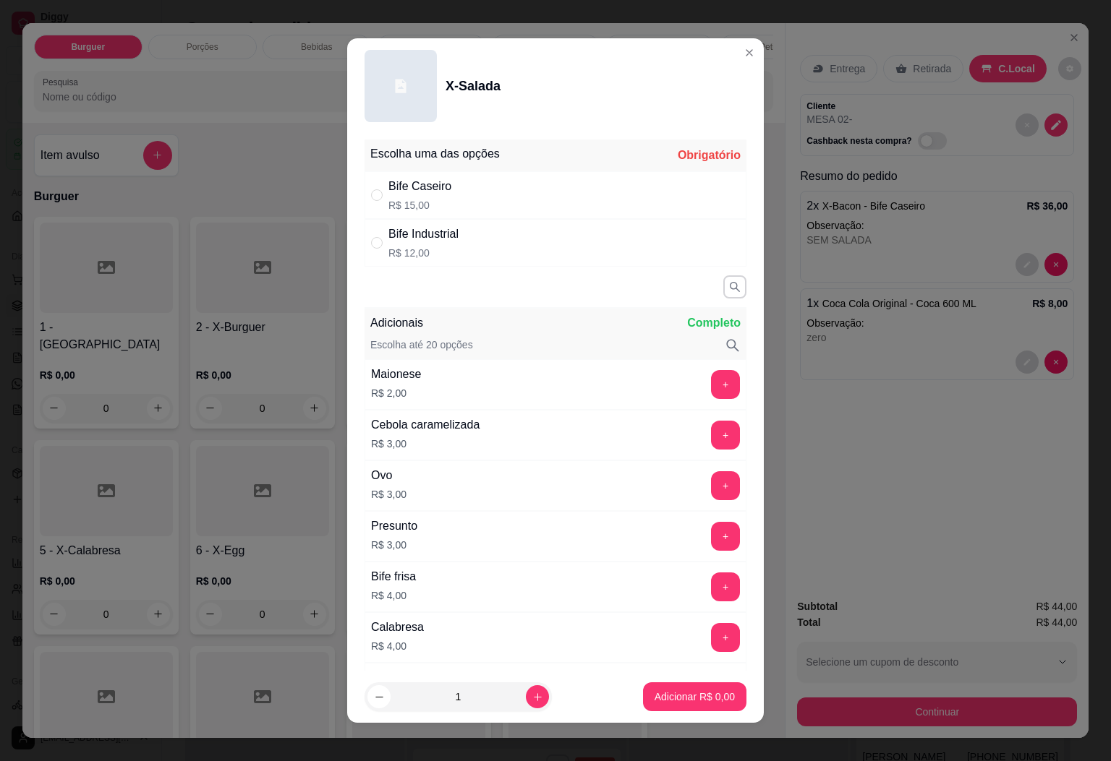
click at [408, 191] on div "Bife Caseiro" at bounding box center [419, 186] width 63 height 17
radio input "true"
click at [532, 701] on icon "increase-product-quantity" at bounding box center [537, 697] width 11 height 11
type input "2"
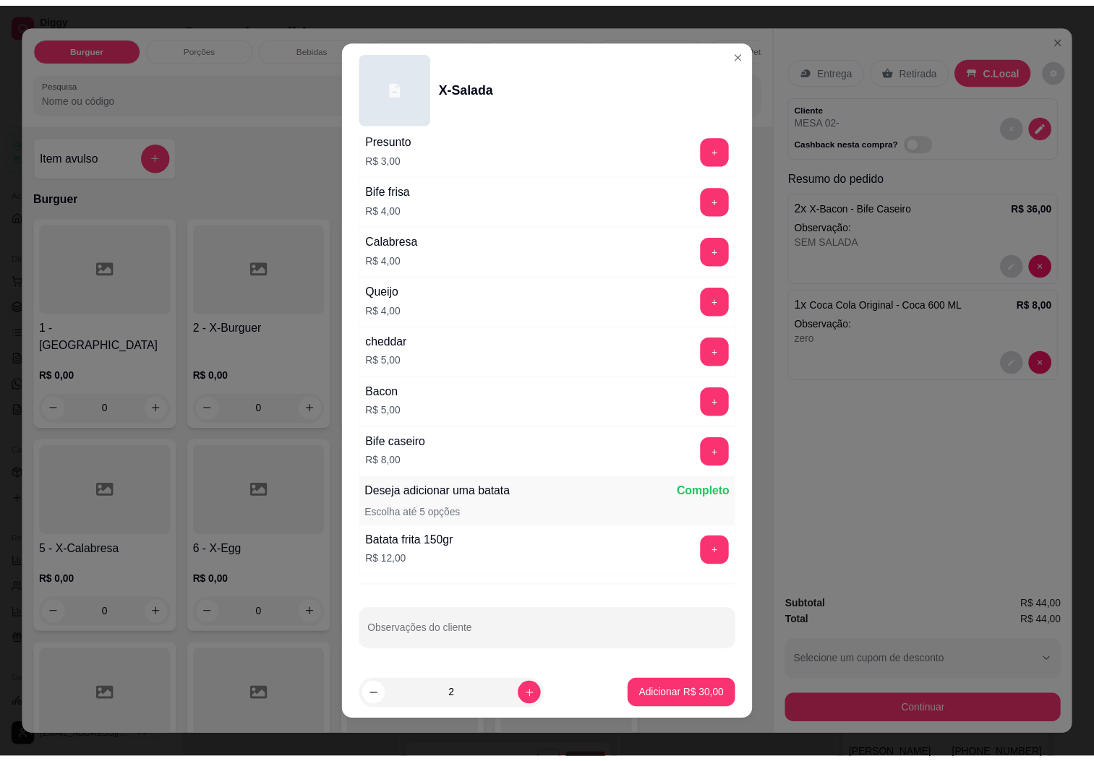
scroll to position [398, 0]
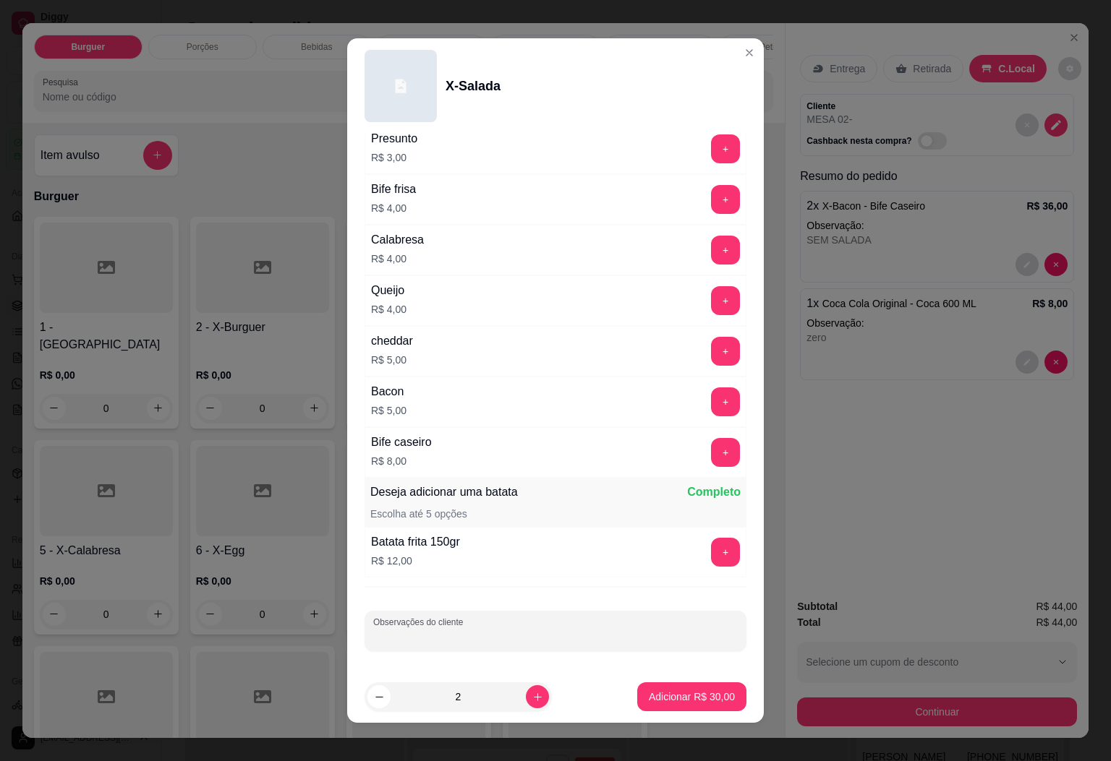
drag, startPoint x: 551, startPoint y: 629, endPoint x: 612, endPoint y: 657, distance: 67.0
click at [608, 656] on div "Escolha uma das opções Completo Bife Caseiro R$ 15,00 Bife Industrial R$ 12,00 …" at bounding box center [555, 403] width 417 height 538
type input "v"
type input "VIAGEM"
click at [679, 686] on button "Adicionar R$ 30,00" at bounding box center [691, 697] width 109 height 29
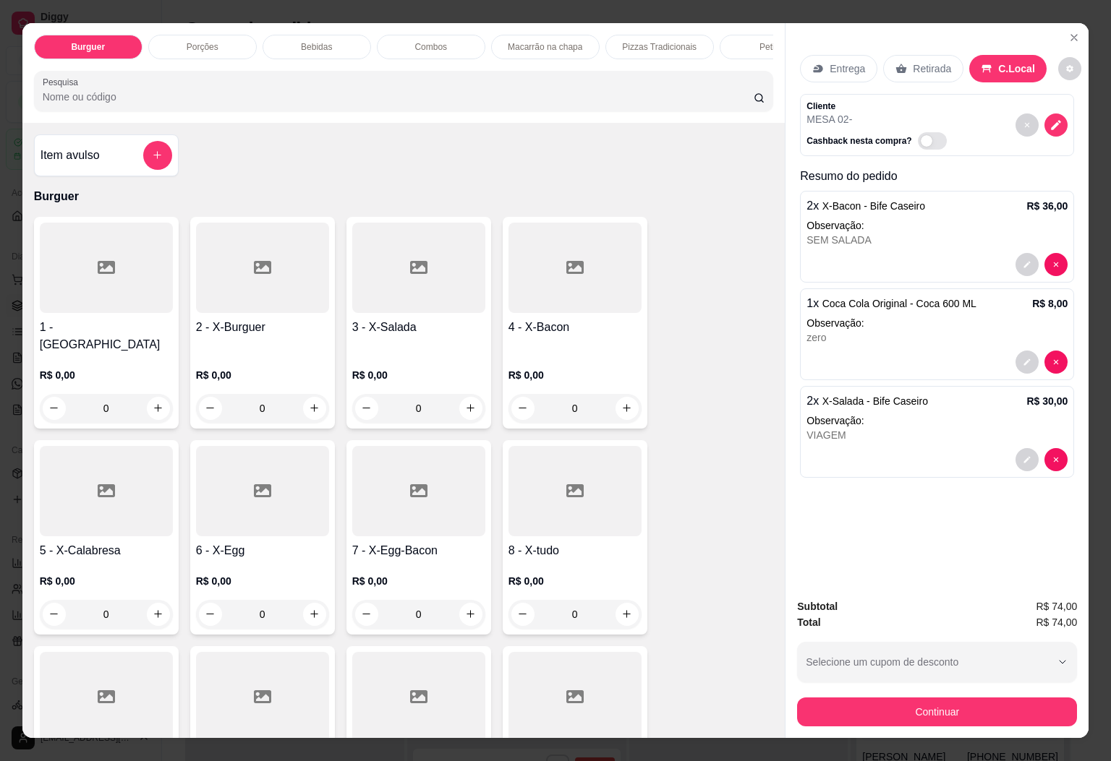
click at [913, 706] on button "Continuar" at bounding box center [937, 712] width 280 height 29
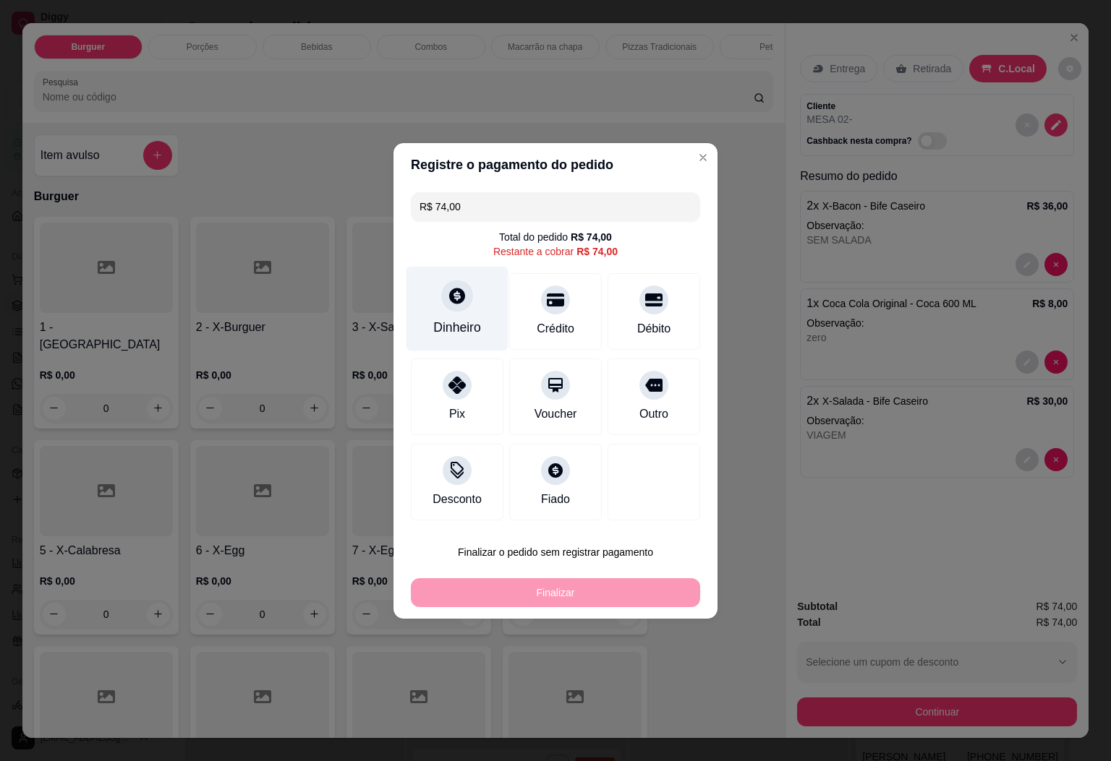
click at [443, 330] on div "Dinheiro" at bounding box center [457, 327] width 48 height 19
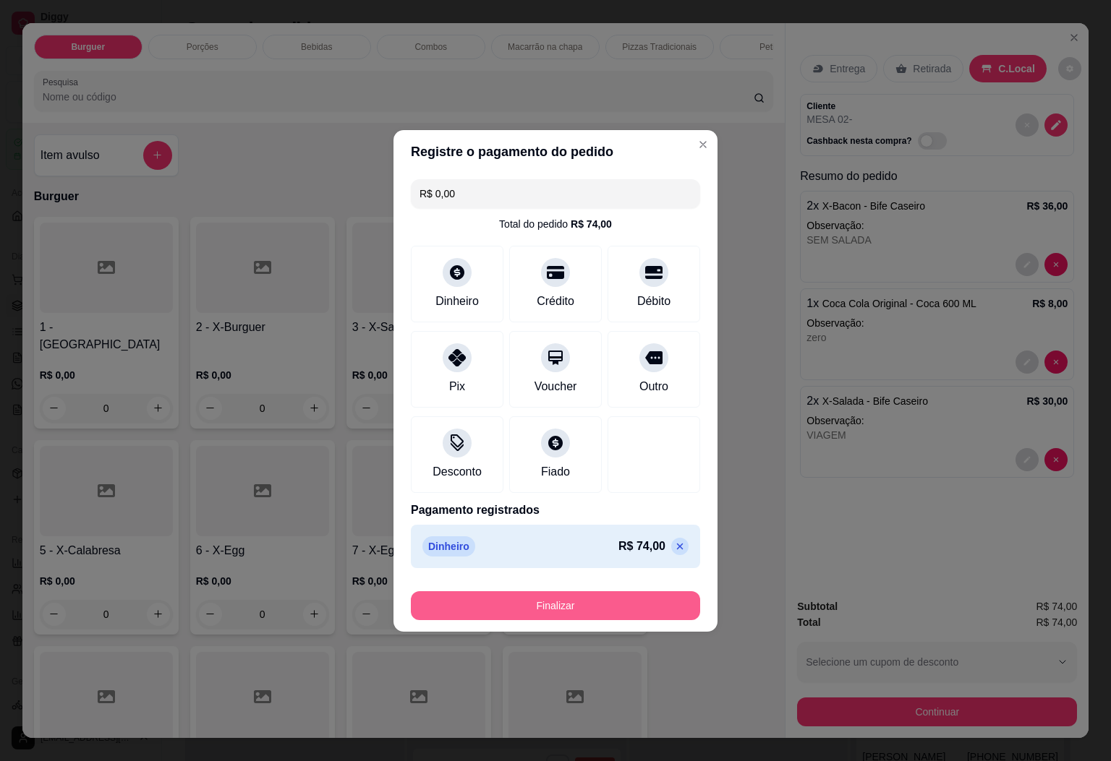
click at [555, 608] on button "Finalizar" at bounding box center [555, 606] width 289 height 29
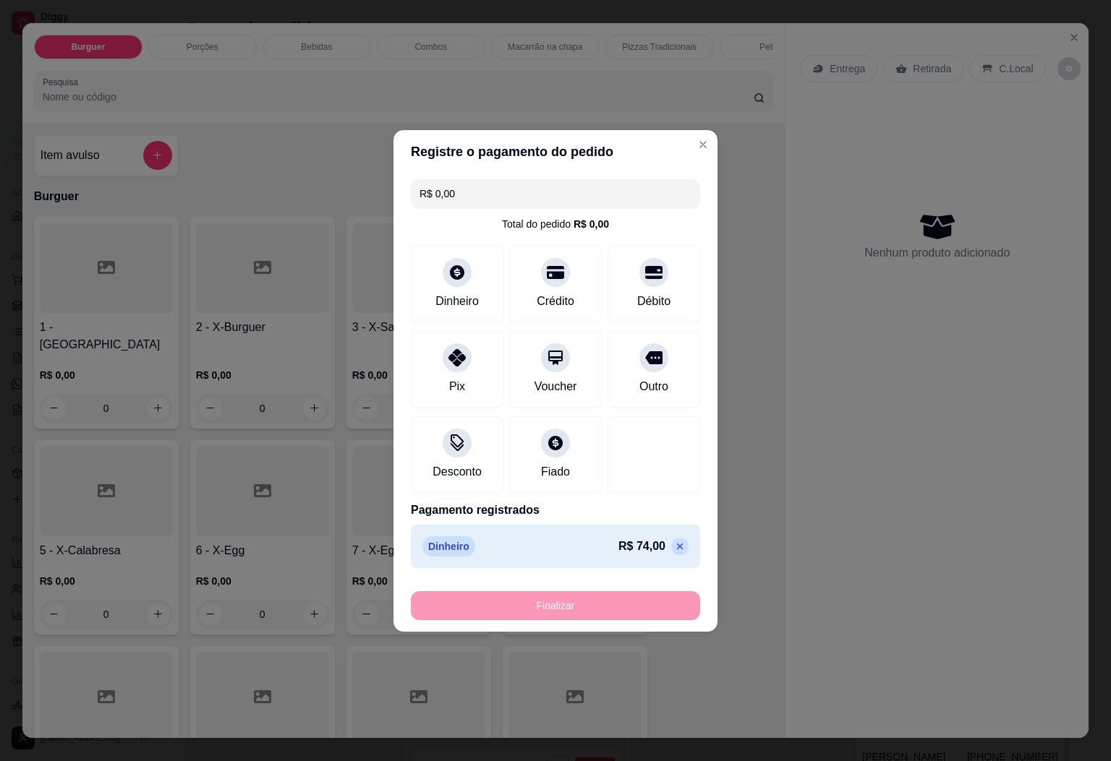
type input "-R$ 74,00"
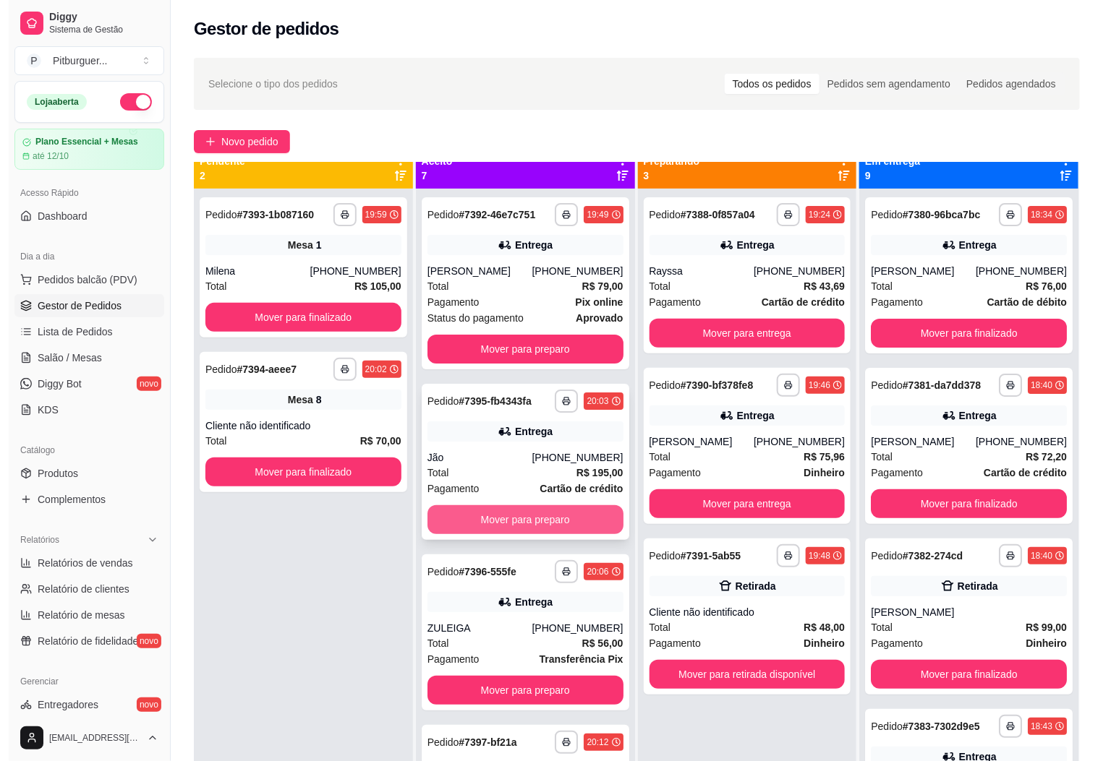
scroll to position [0, 0]
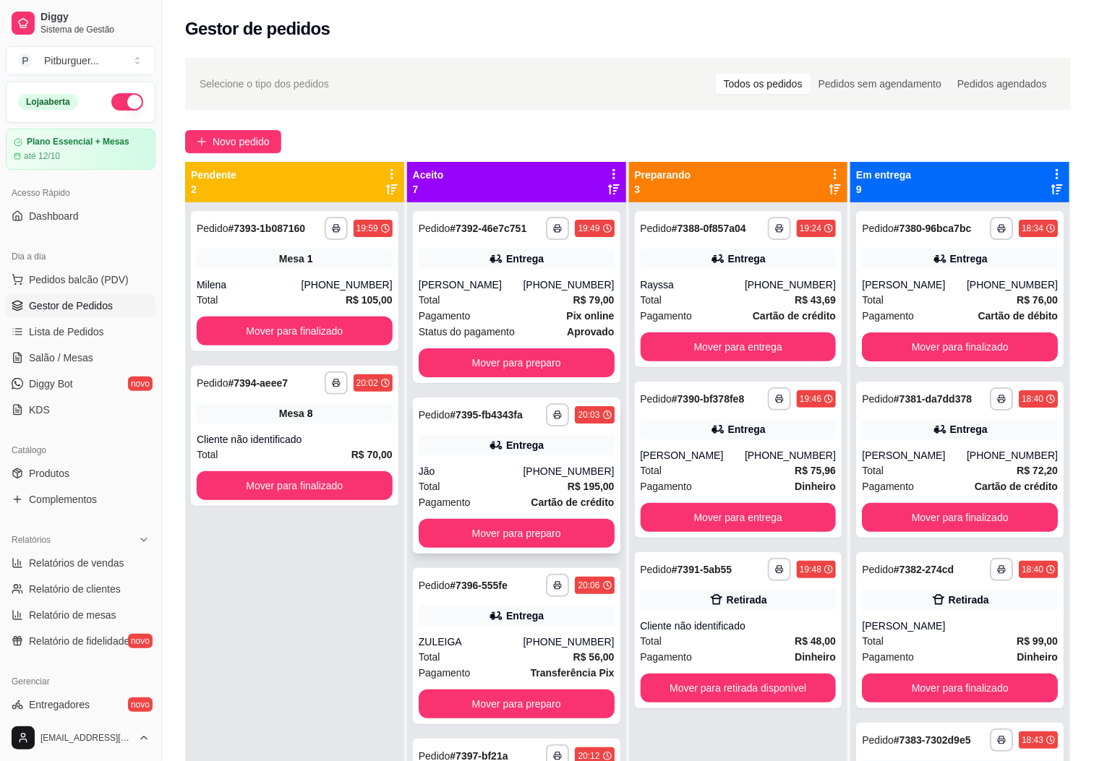
click at [469, 477] on div "Jão" at bounding box center [471, 471] width 105 height 14
click at [691, 636] on div "Total R$ 48,00" at bounding box center [739, 641] width 196 height 16
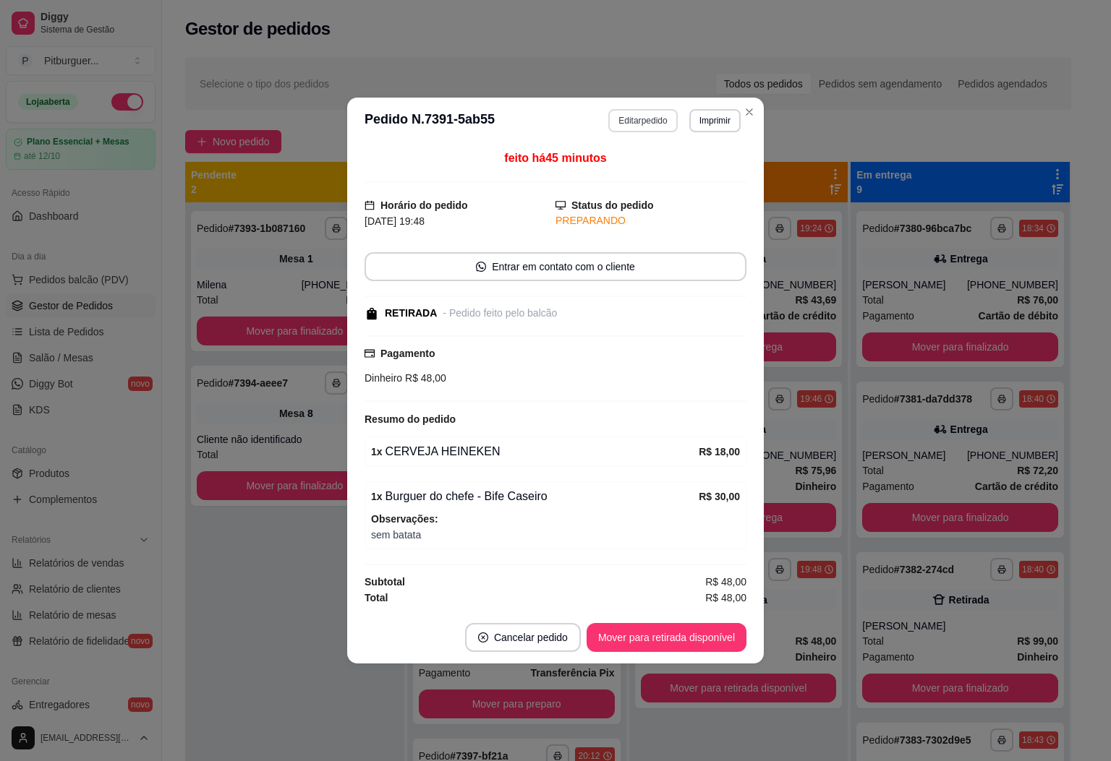
click at [665, 113] on button "Editar pedido" at bounding box center [642, 120] width 69 height 23
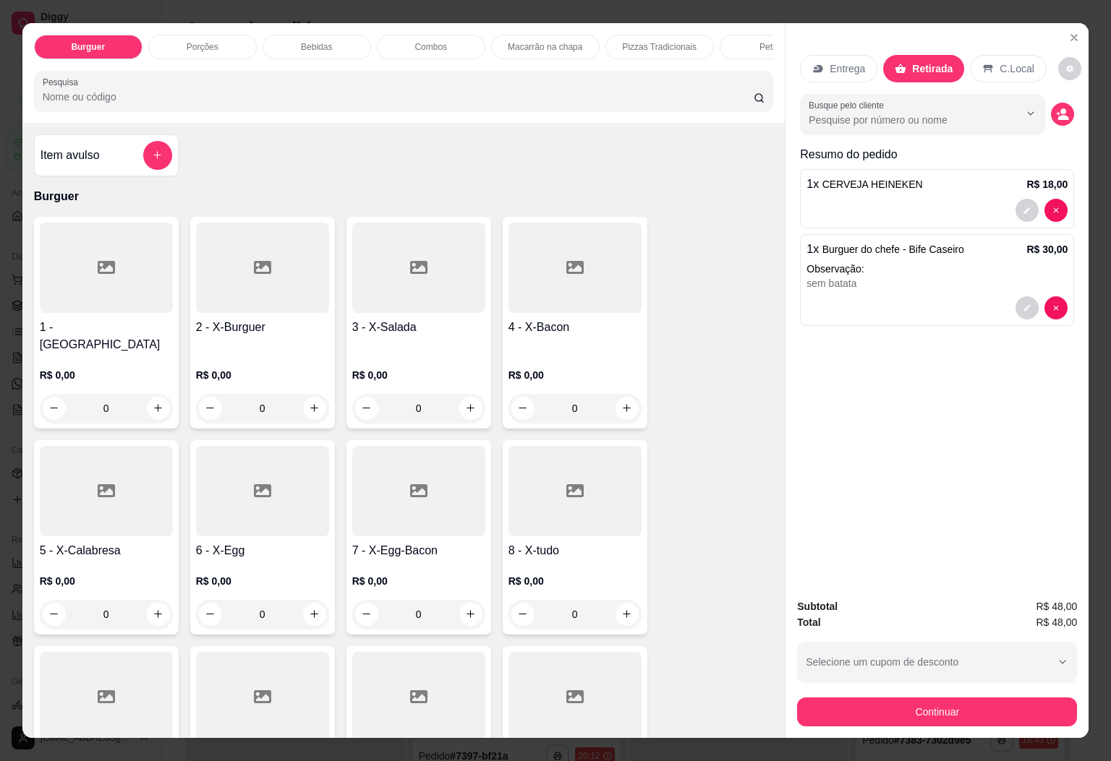
click at [325, 48] on div "Bebidas" at bounding box center [316, 47] width 108 height 25
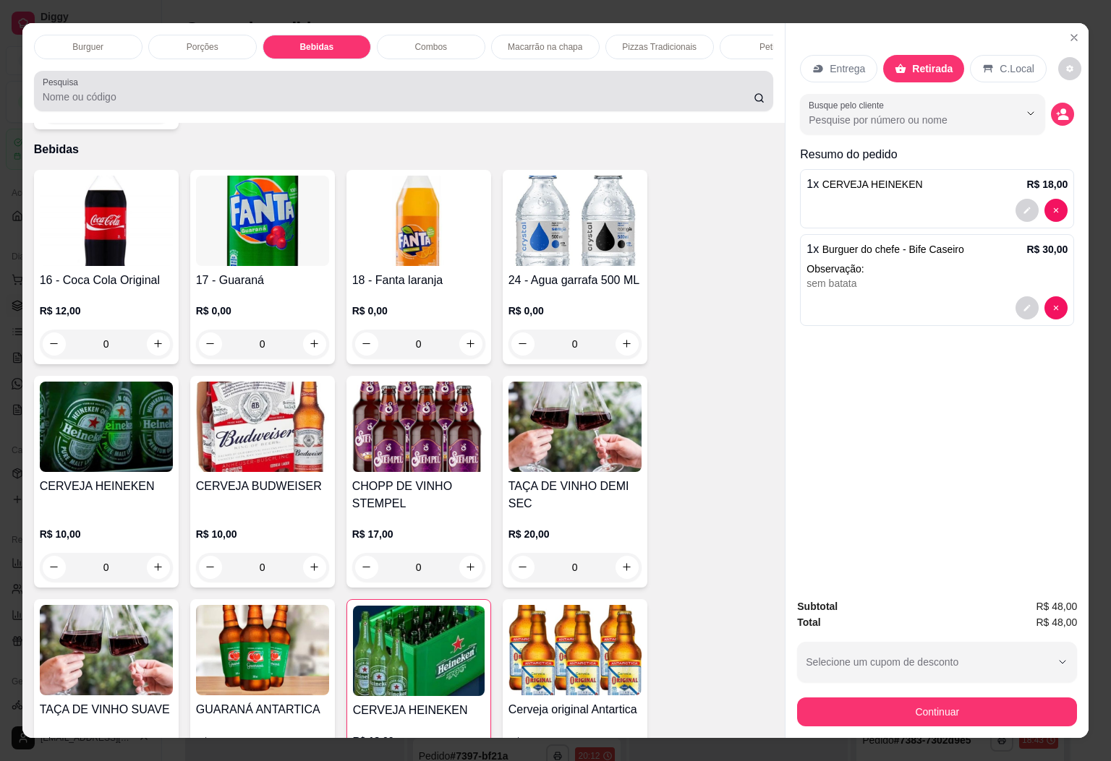
scroll to position [31, 0]
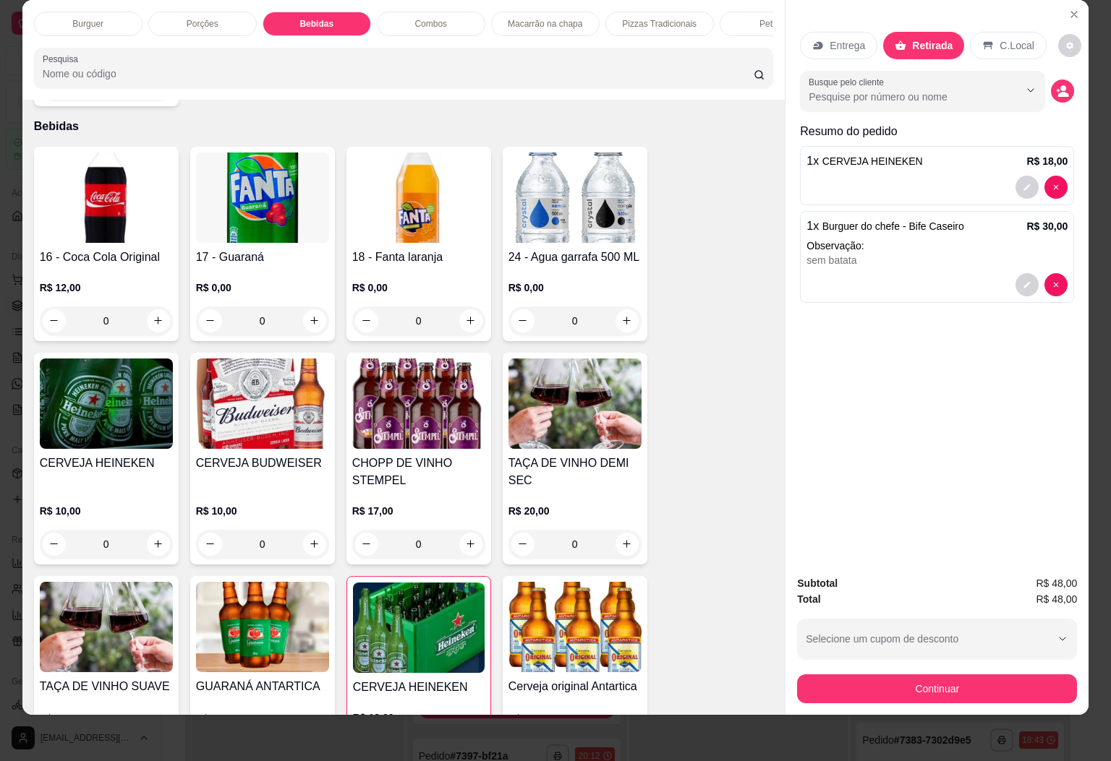
click at [391, 603] on img at bounding box center [419, 628] width 132 height 90
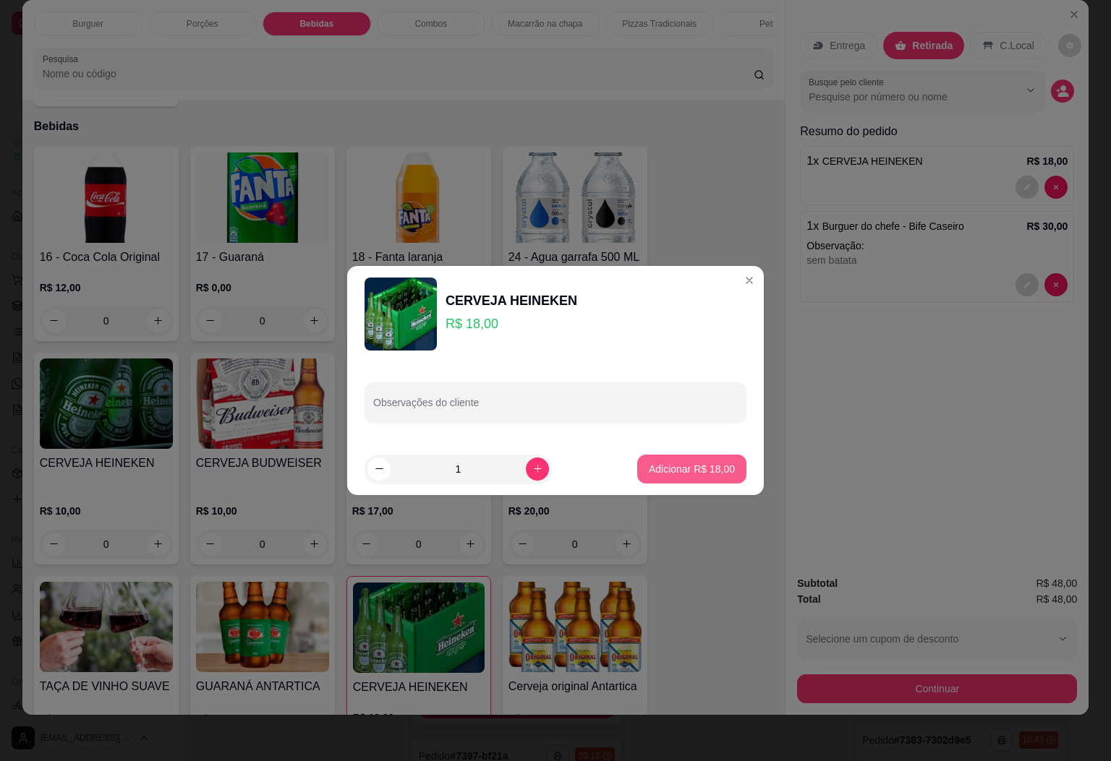
click at [718, 476] on button "Adicionar R$ 18,00" at bounding box center [691, 469] width 109 height 29
type input "2"
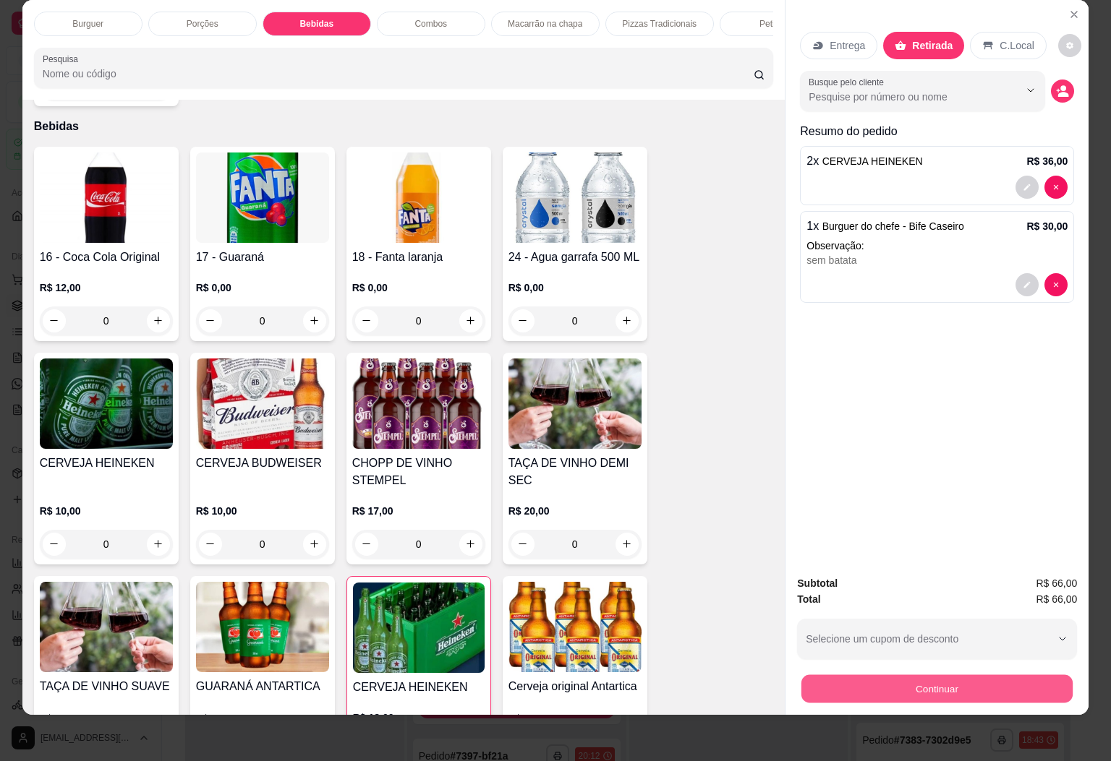
click at [920, 675] on button "Continuar" at bounding box center [936, 689] width 271 height 28
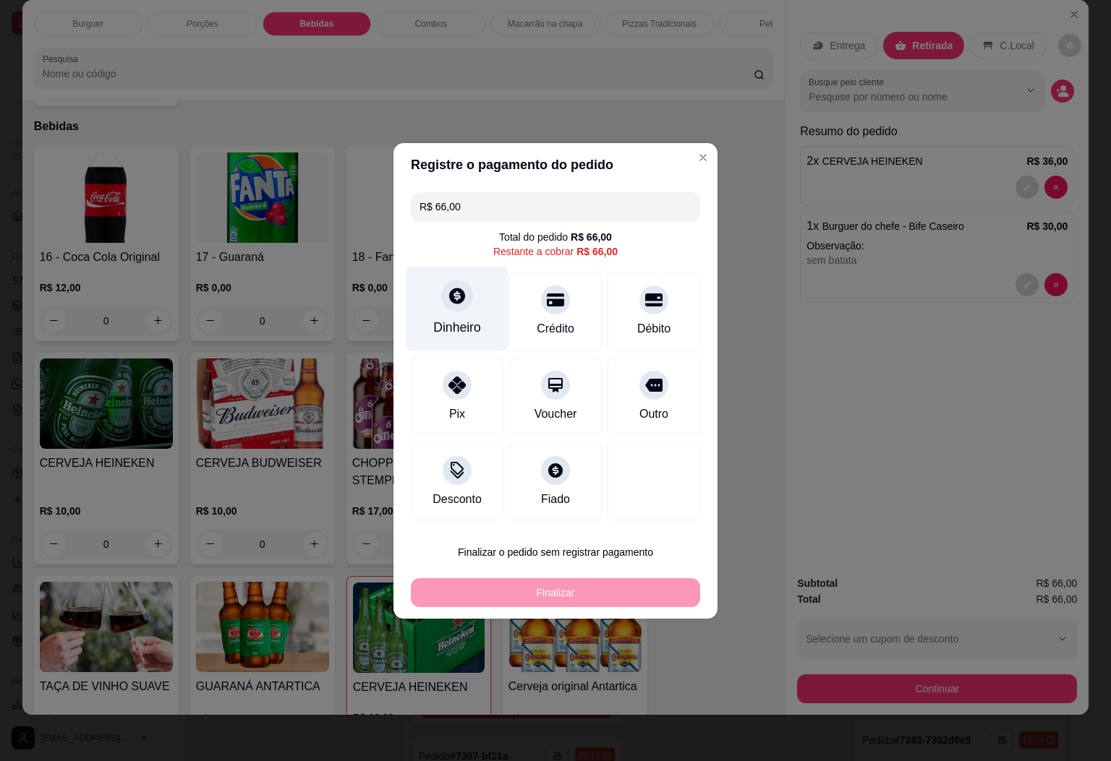
click at [462, 299] on icon at bounding box center [457, 295] width 19 height 19
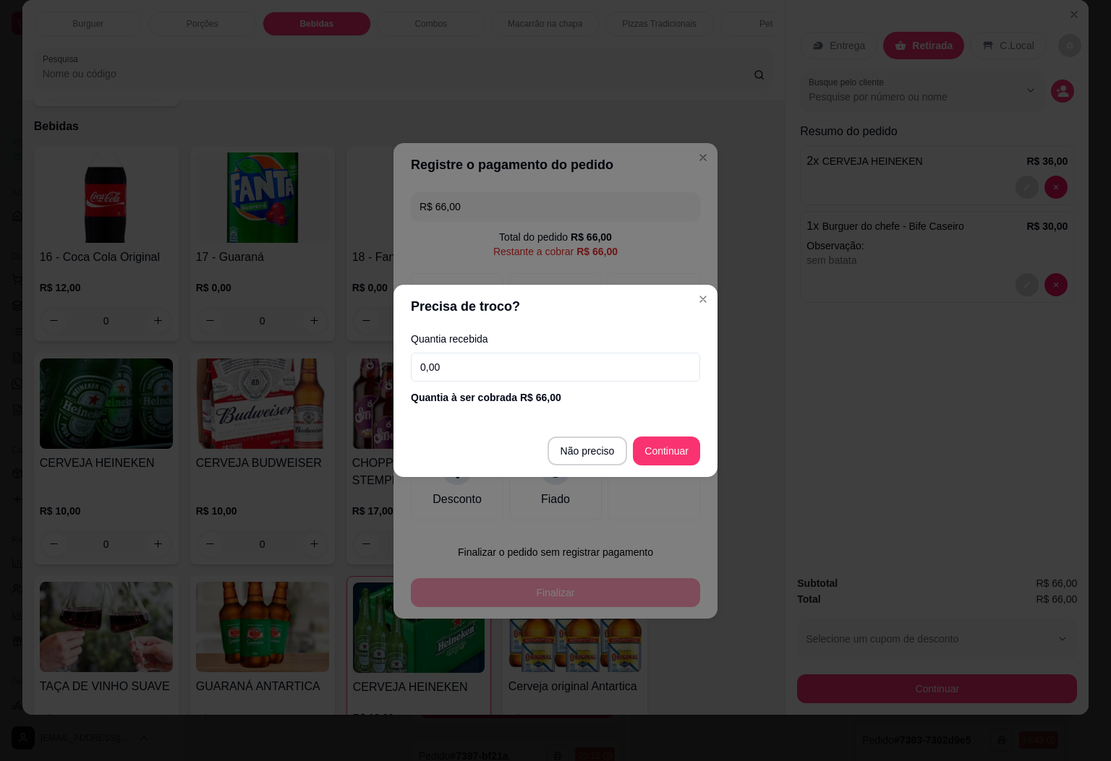
click at [456, 359] on input "0,00" at bounding box center [555, 367] width 289 height 29
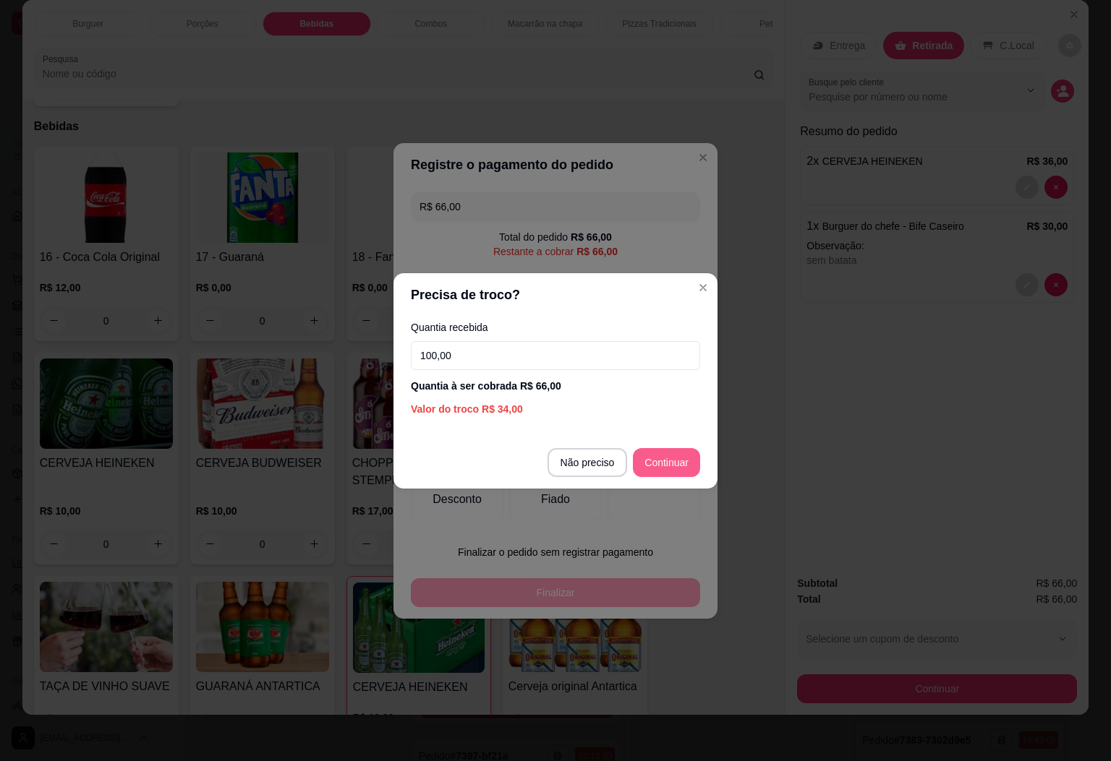
type input "100,00"
type input "R$ 0,00"
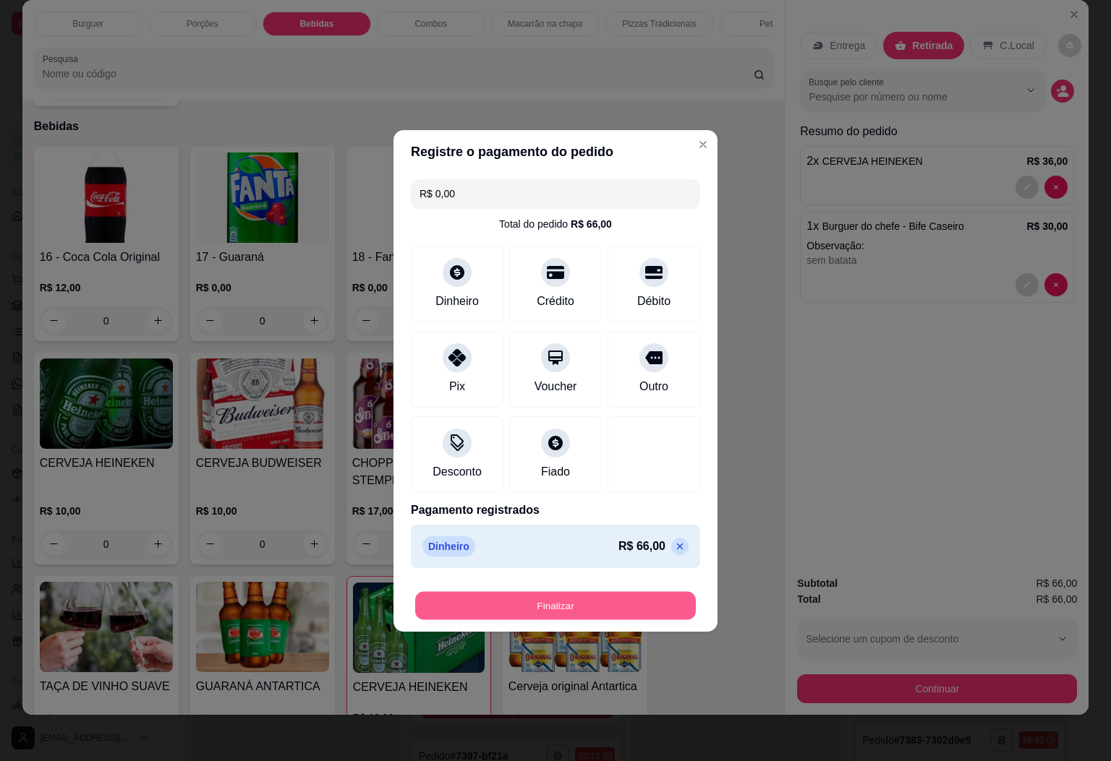
click at [645, 599] on button "Finalizar" at bounding box center [555, 606] width 281 height 28
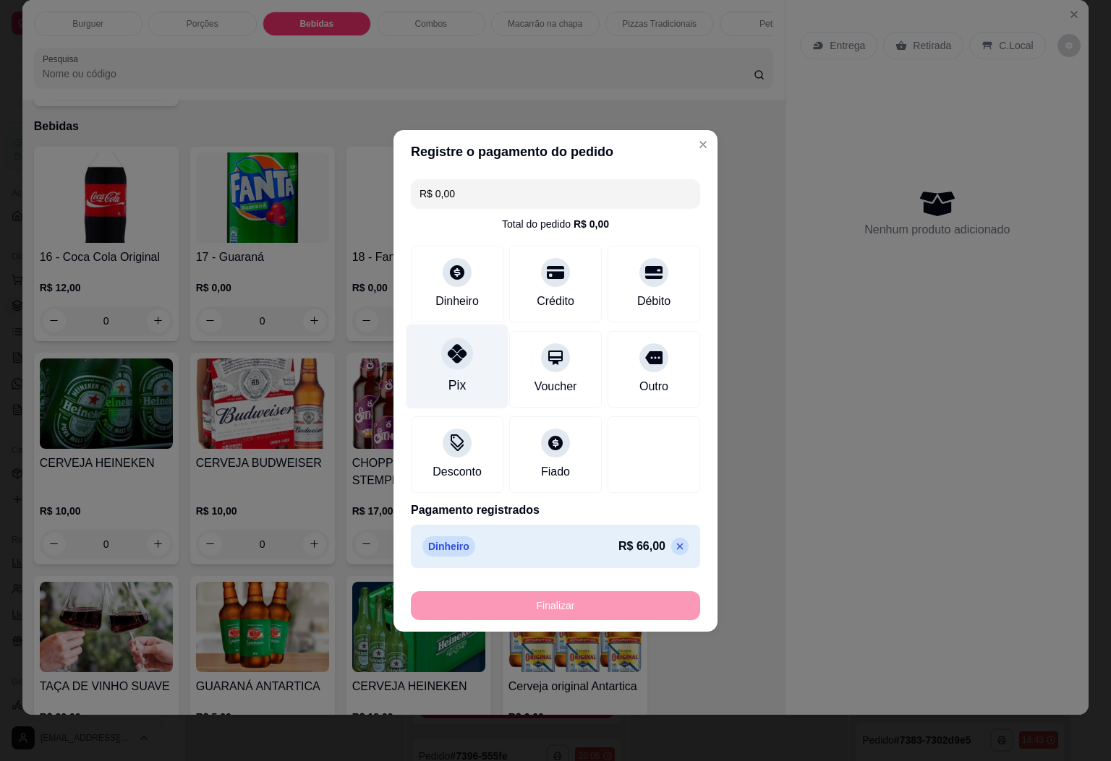
type input "0"
type input "-R$ 66,00"
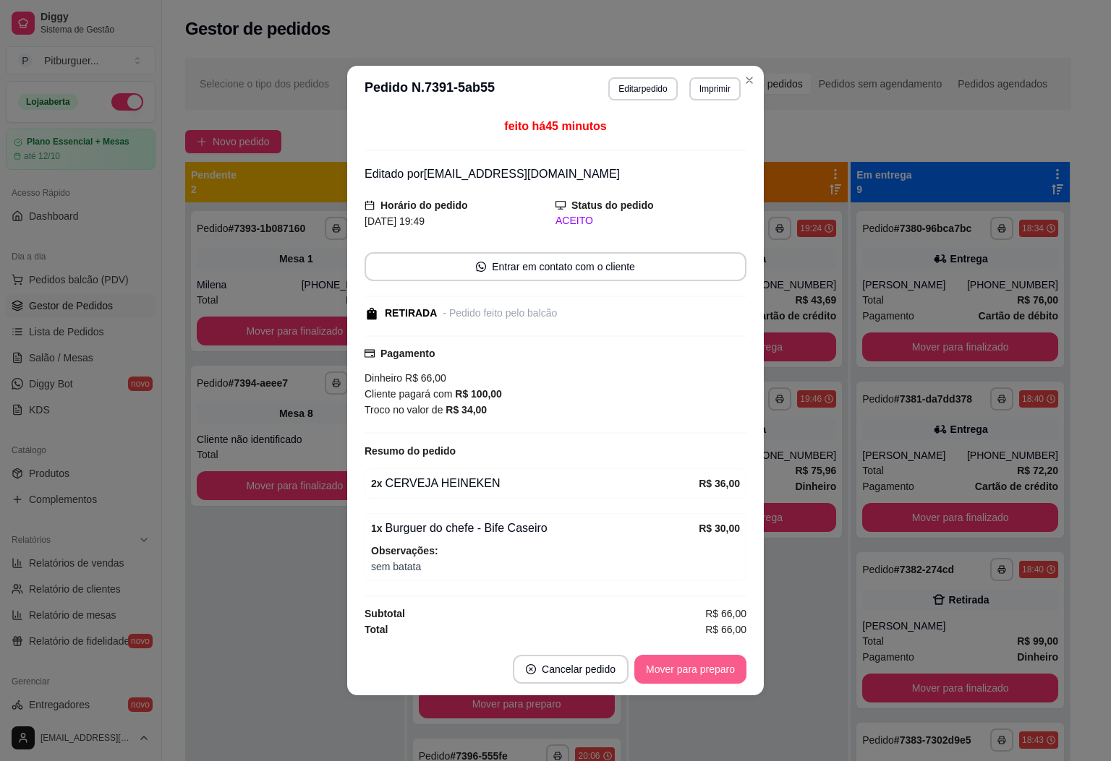
click at [684, 662] on button "Mover para preparo" at bounding box center [690, 669] width 112 height 29
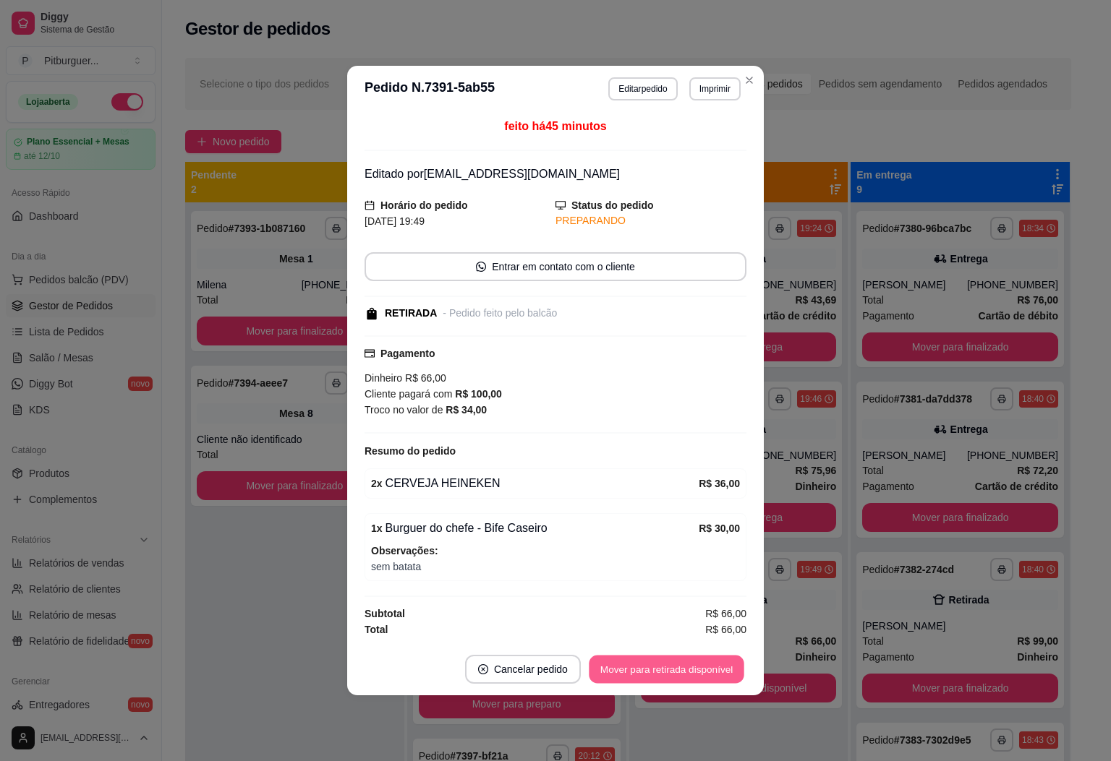
click at [688, 670] on button "Mover para retirada disponível" at bounding box center [666, 670] width 155 height 28
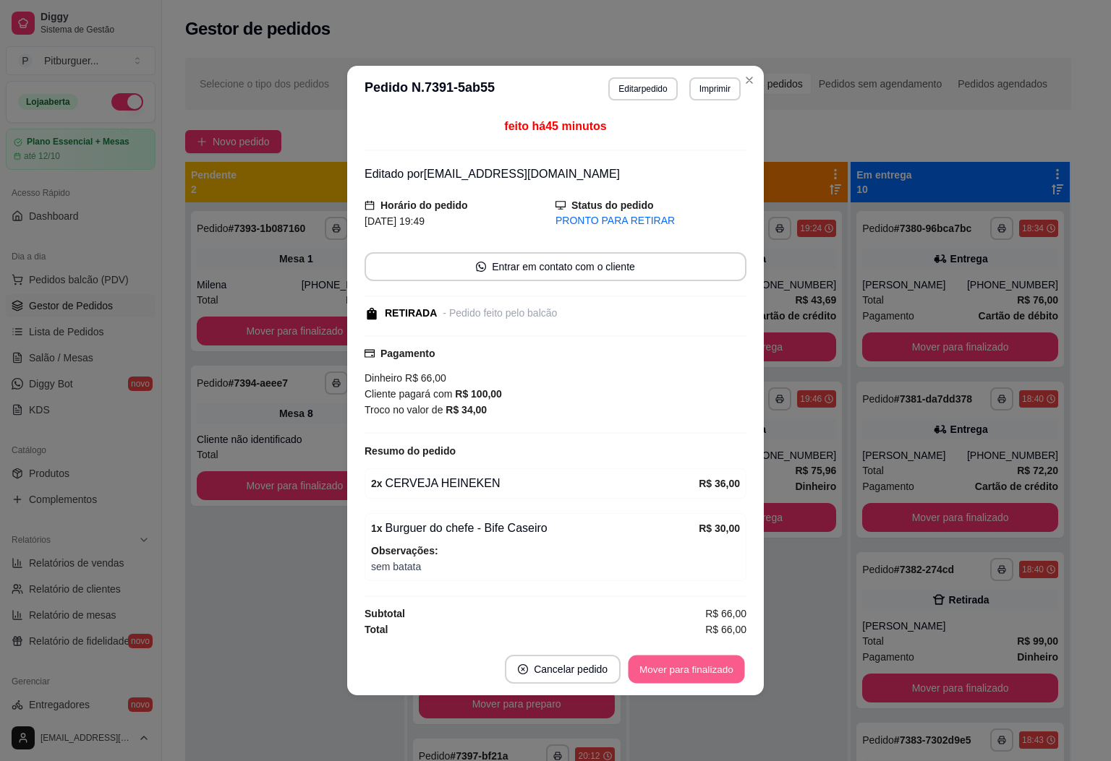
click at [704, 673] on button "Mover para finalizado" at bounding box center [686, 670] width 116 height 28
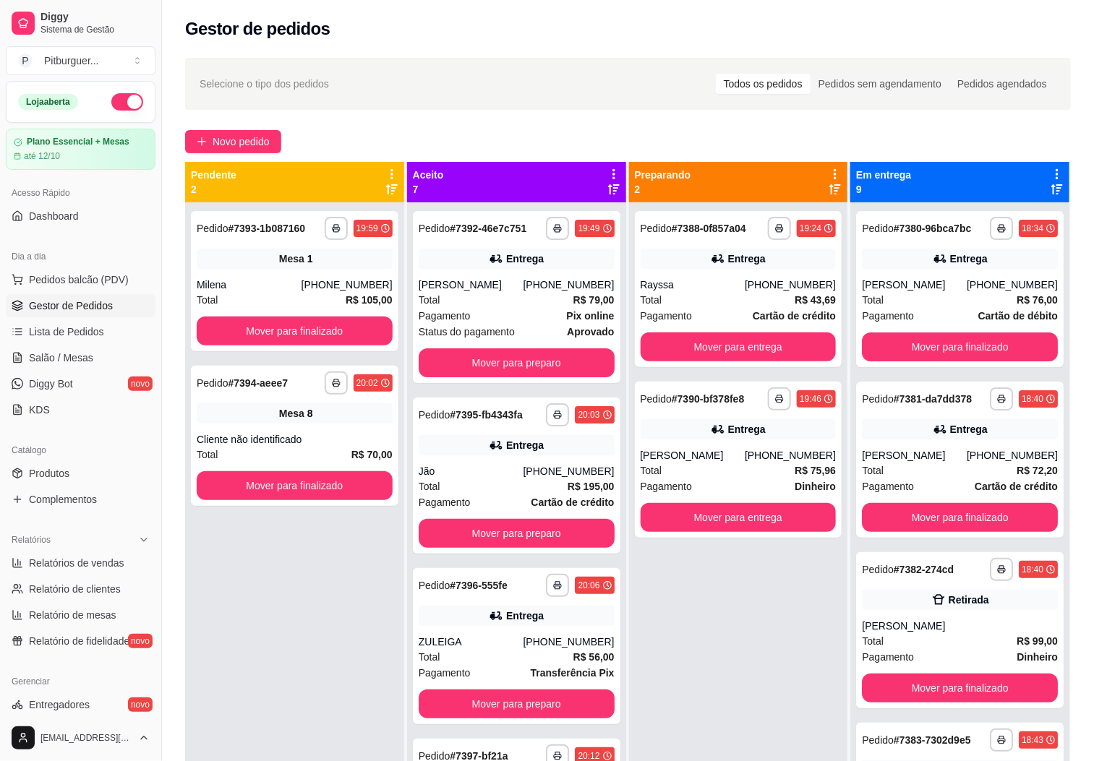
click at [337, 588] on div "**********" at bounding box center [294, 582] width 219 height 761
click at [307, 699] on div "**********" at bounding box center [294, 582] width 219 height 761
click at [498, 361] on button "Mover para preparo" at bounding box center [517, 363] width 196 height 29
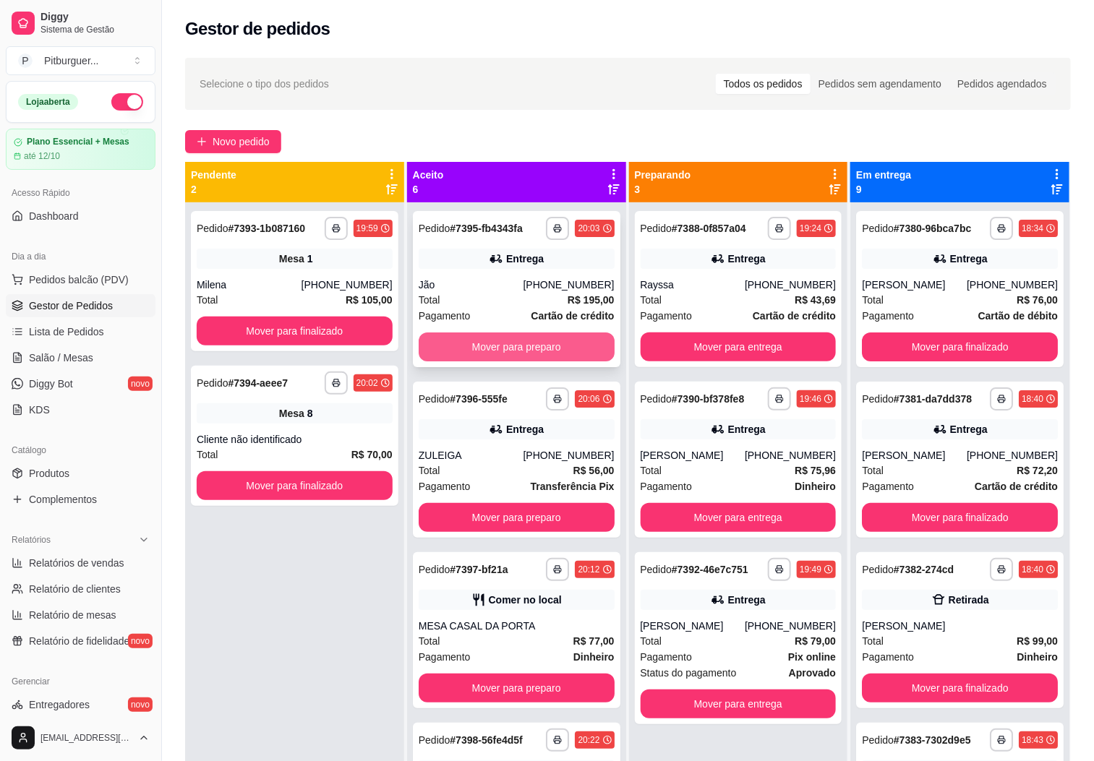
click at [503, 341] on button "Mover para preparo" at bounding box center [517, 347] width 196 height 29
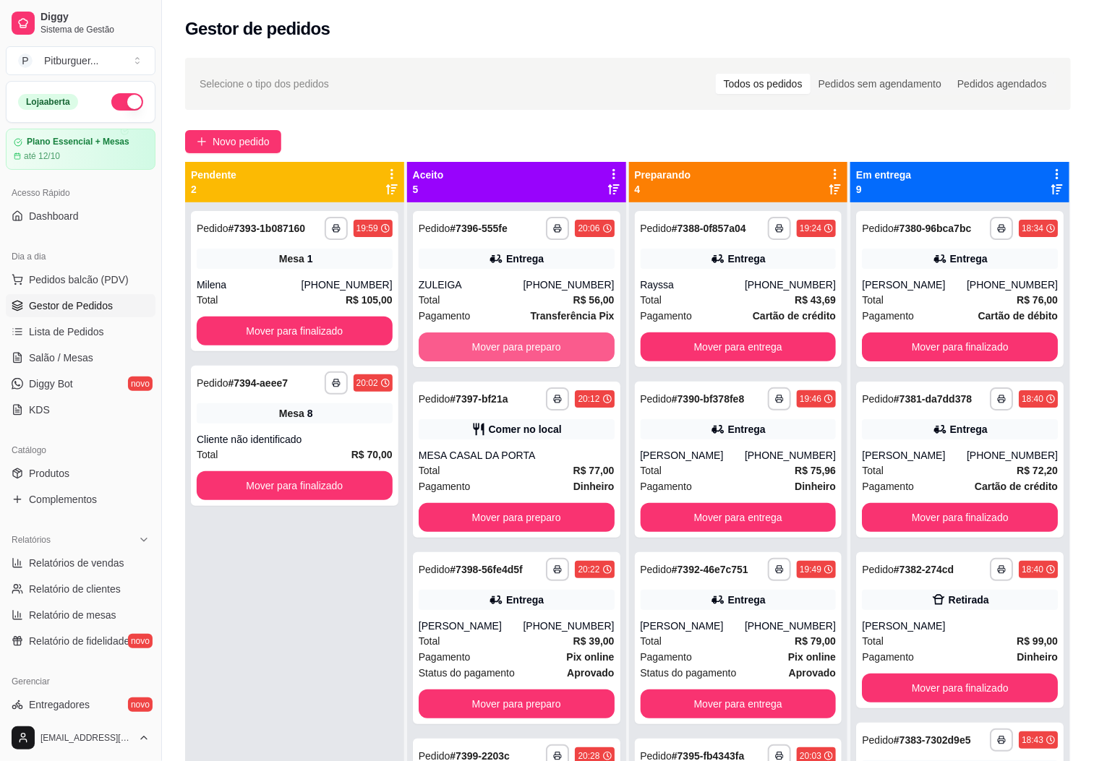
click at [503, 341] on button "Mover para preparo" at bounding box center [517, 347] width 196 height 29
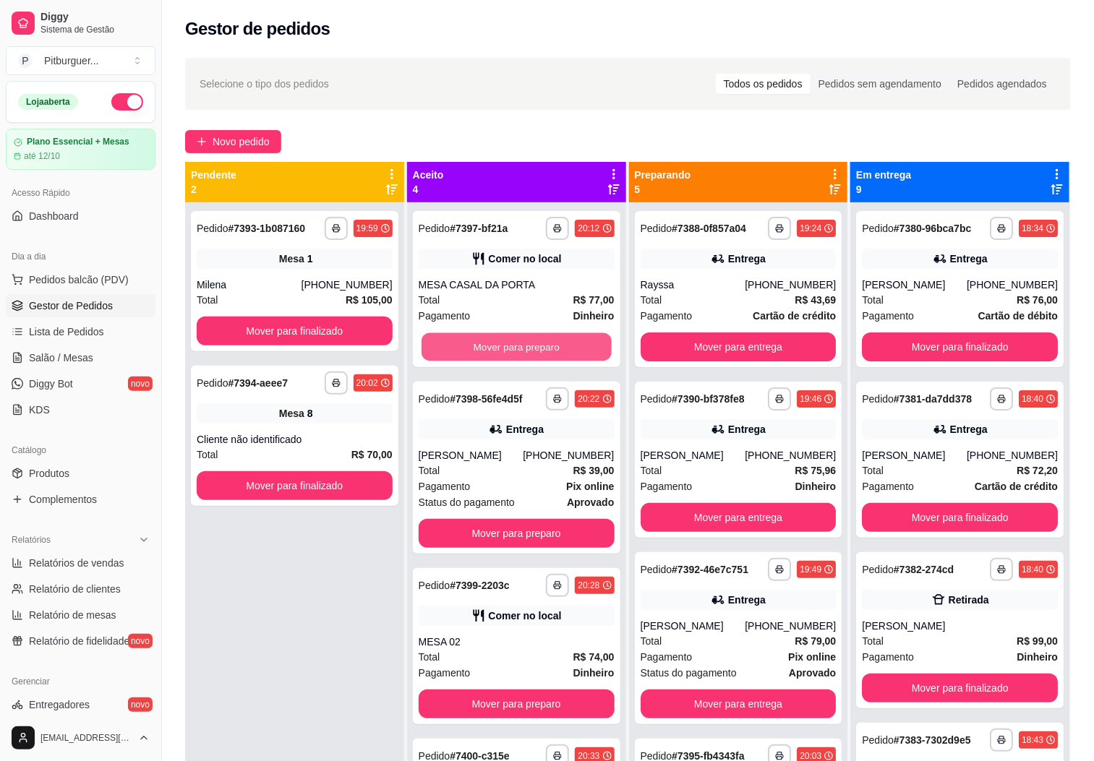
click at [503, 341] on button "Mover para preparo" at bounding box center [517, 347] width 190 height 28
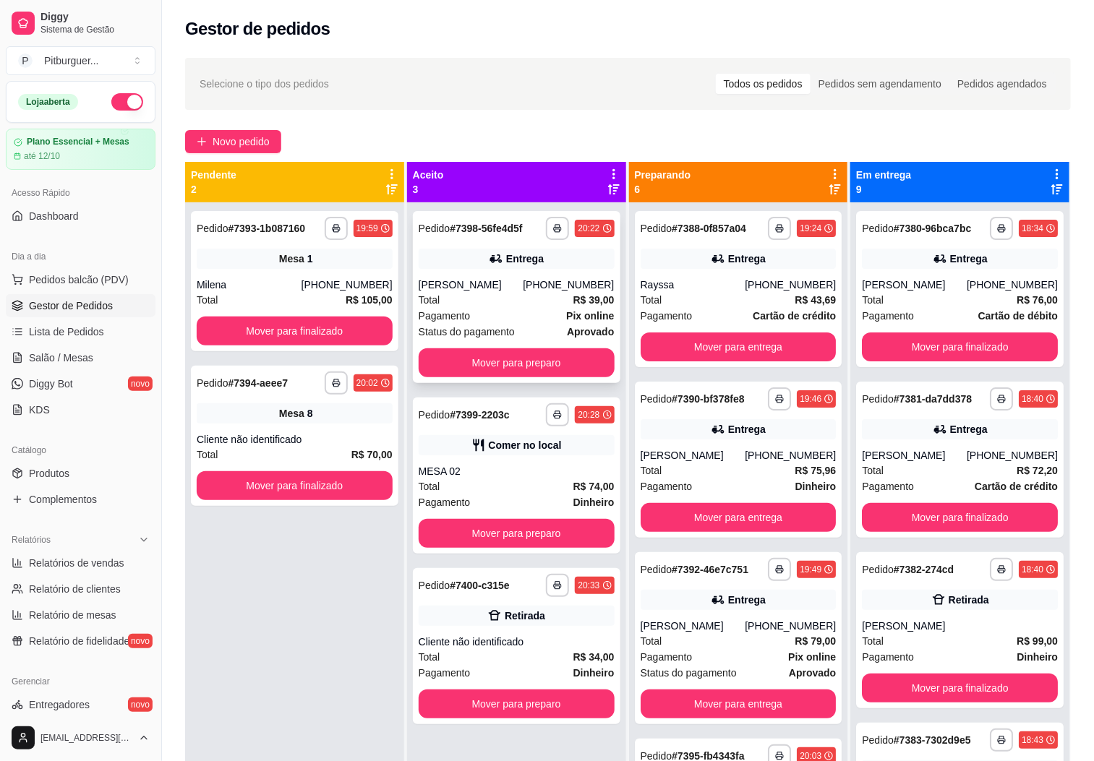
click at [486, 304] on div "Total R$ 39,00" at bounding box center [517, 300] width 196 height 16
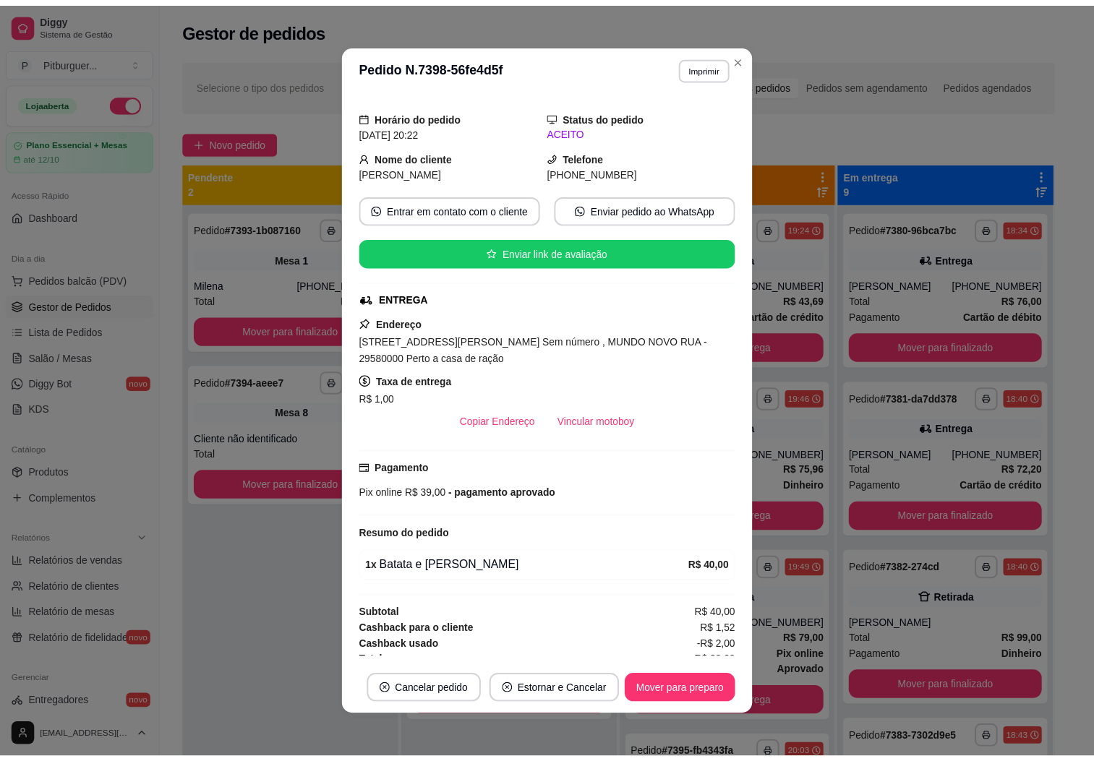
scroll to position [53, 0]
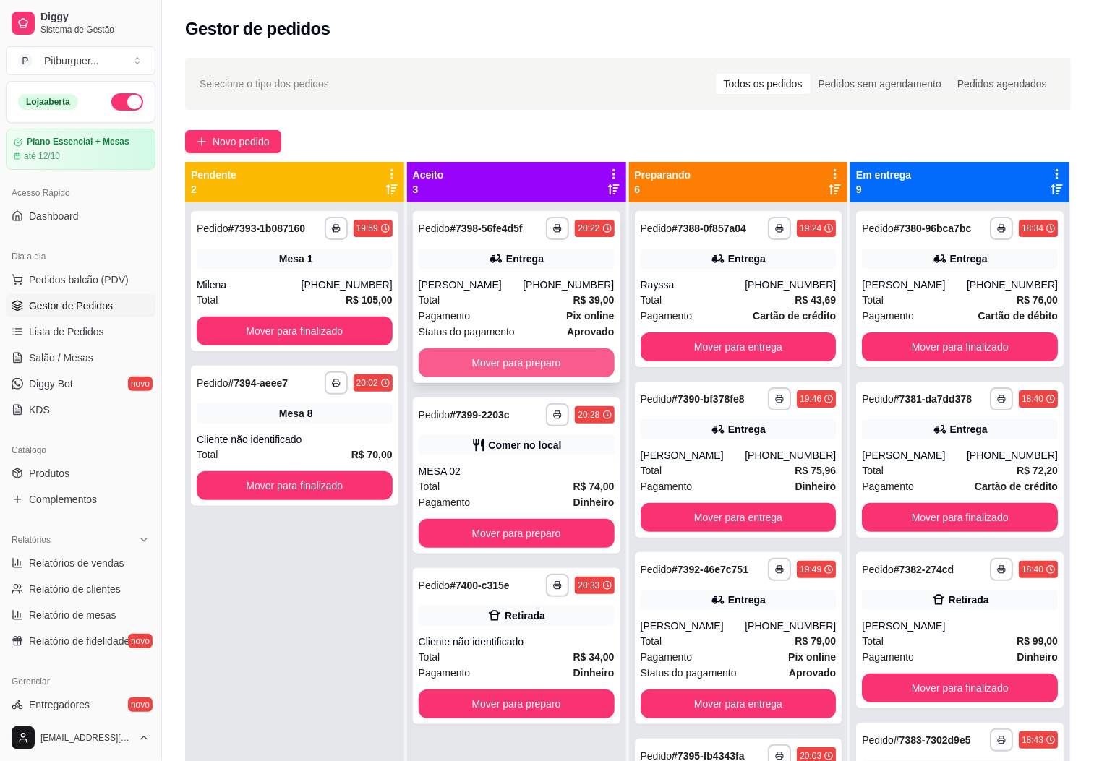
click at [500, 362] on button "Mover para preparo" at bounding box center [517, 363] width 196 height 29
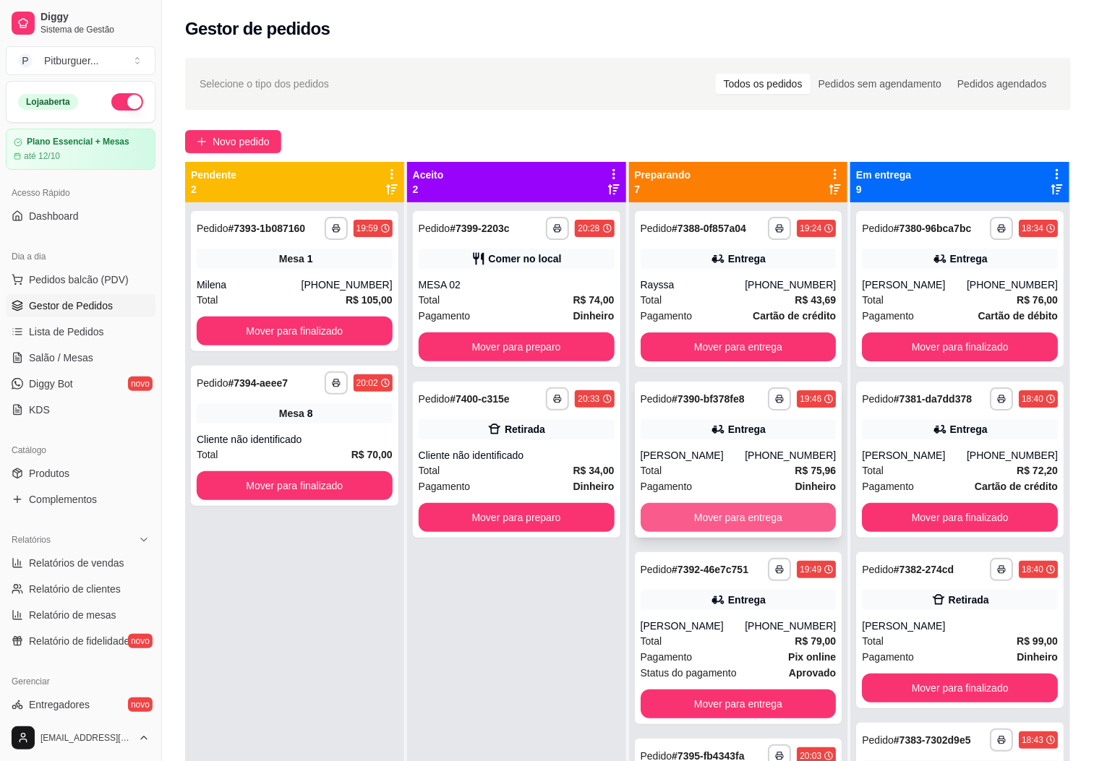
click at [690, 499] on div "**********" at bounding box center [739, 460] width 208 height 156
click at [757, 515] on button "Mover para entrega" at bounding box center [739, 518] width 190 height 28
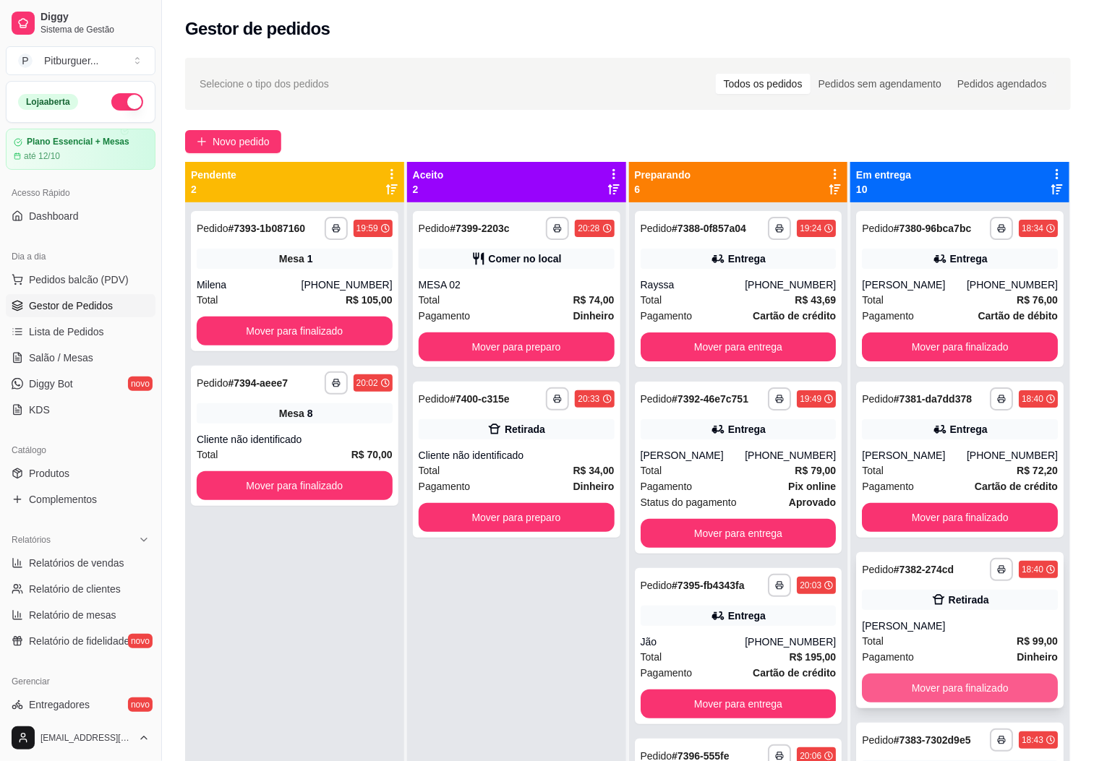
click at [989, 703] on button "Mover para finalizado" at bounding box center [960, 688] width 196 height 29
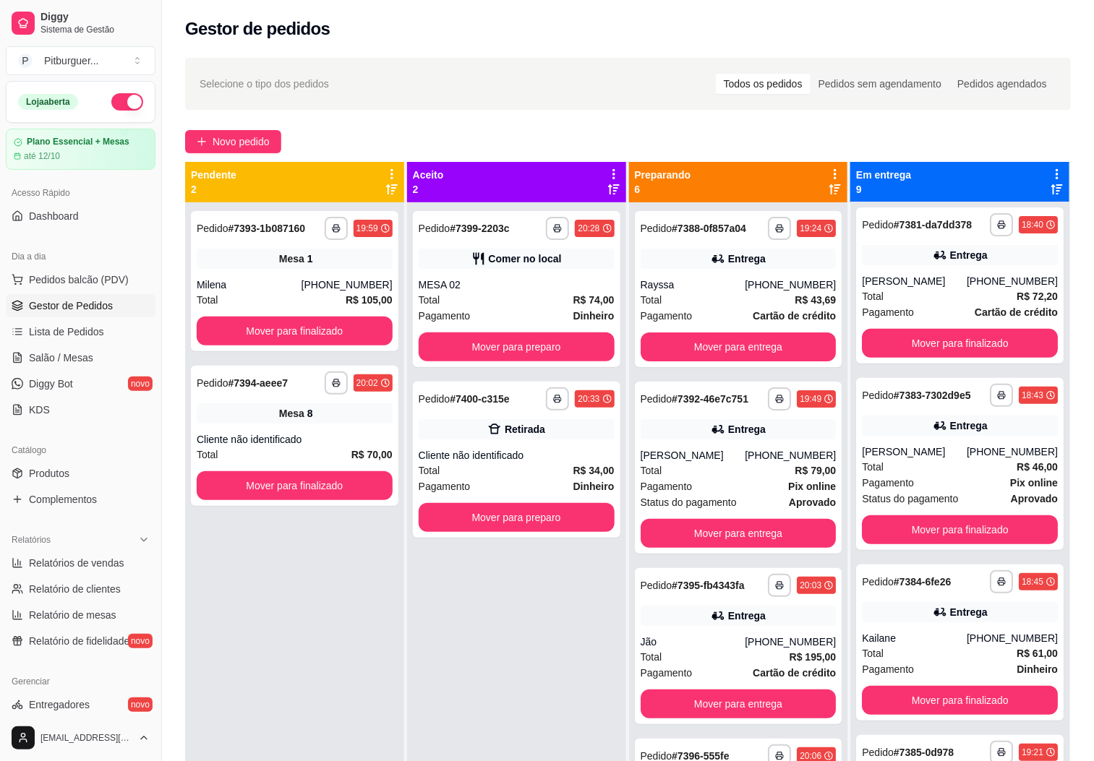
scroll to position [196, 0]
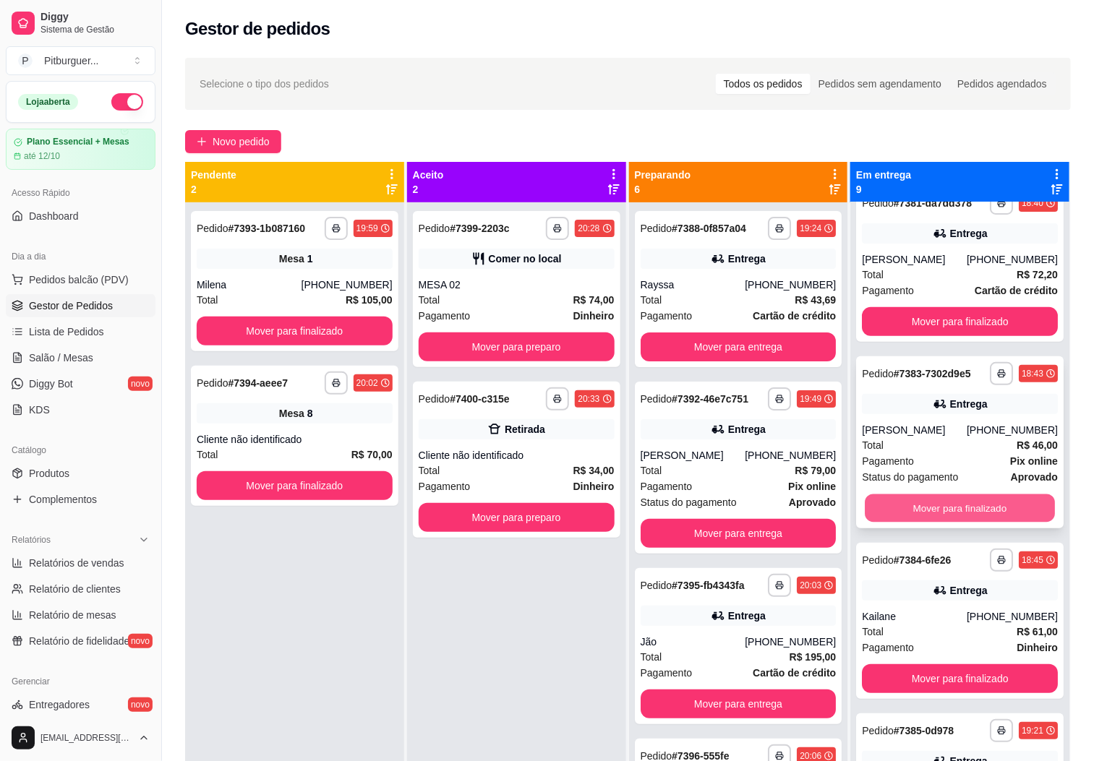
click at [986, 523] on button "Mover para finalizado" at bounding box center [960, 509] width 190 height 28
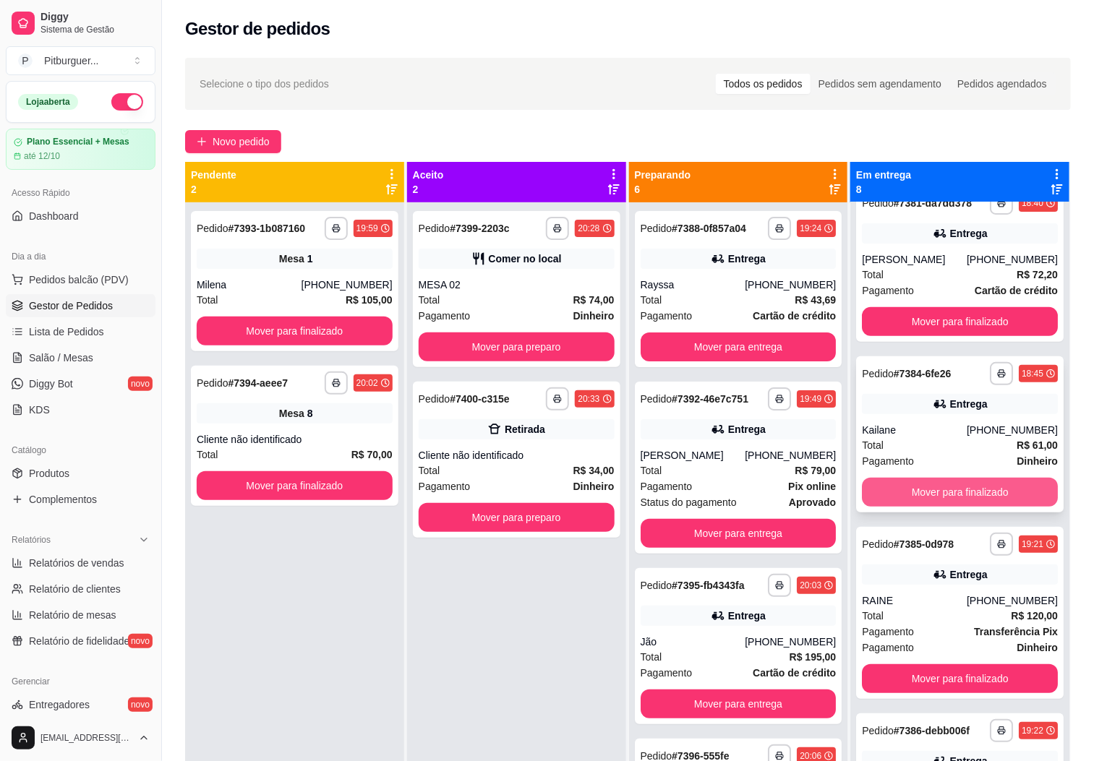
click at [996, 507] on button "Mover para finalizado" at bounding box center [960, 492] width 196 height 29
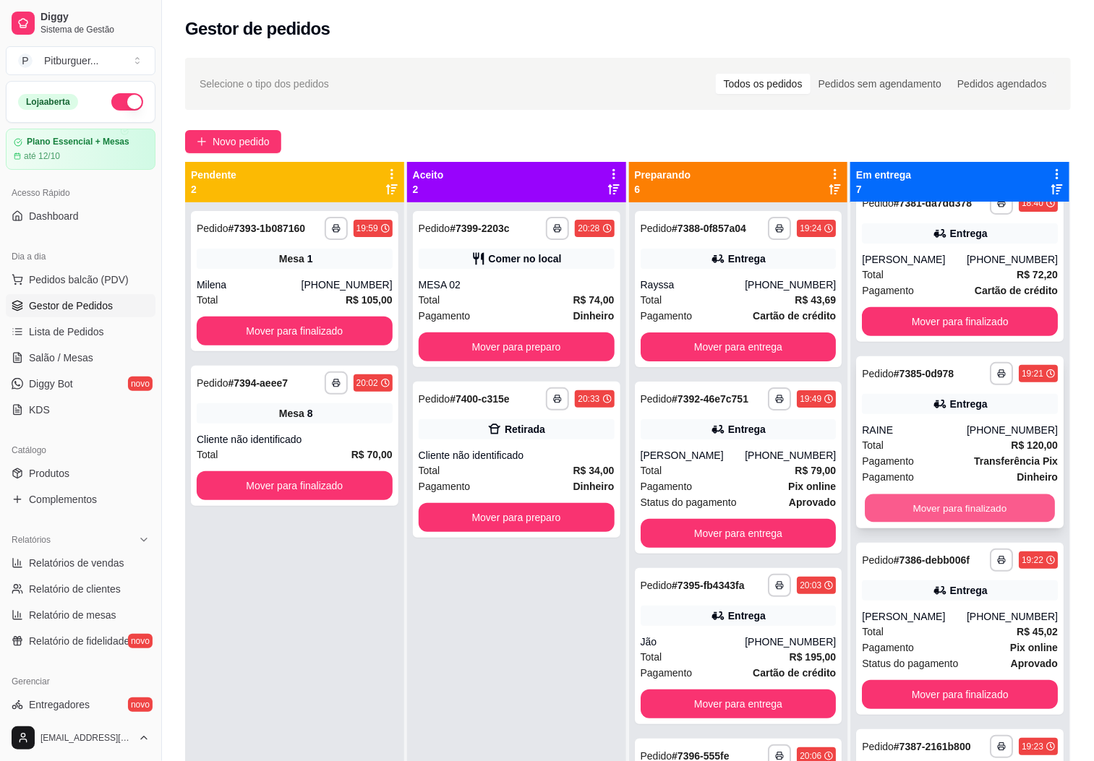
click at [991, 523] on button "Mover para finalizado" at bounding box center [960, 509] width 190 height 28
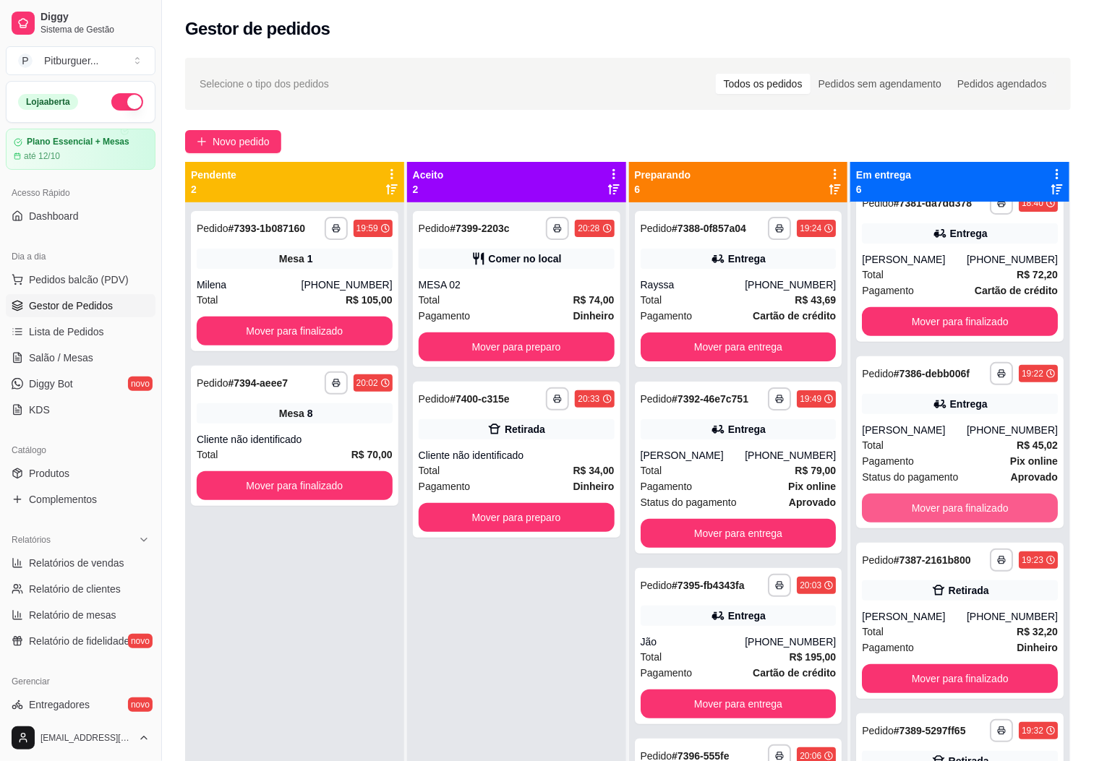
click at [991, 523] on button "Mover para finalizado" at bounding box center [960, 508] width 196 height 29
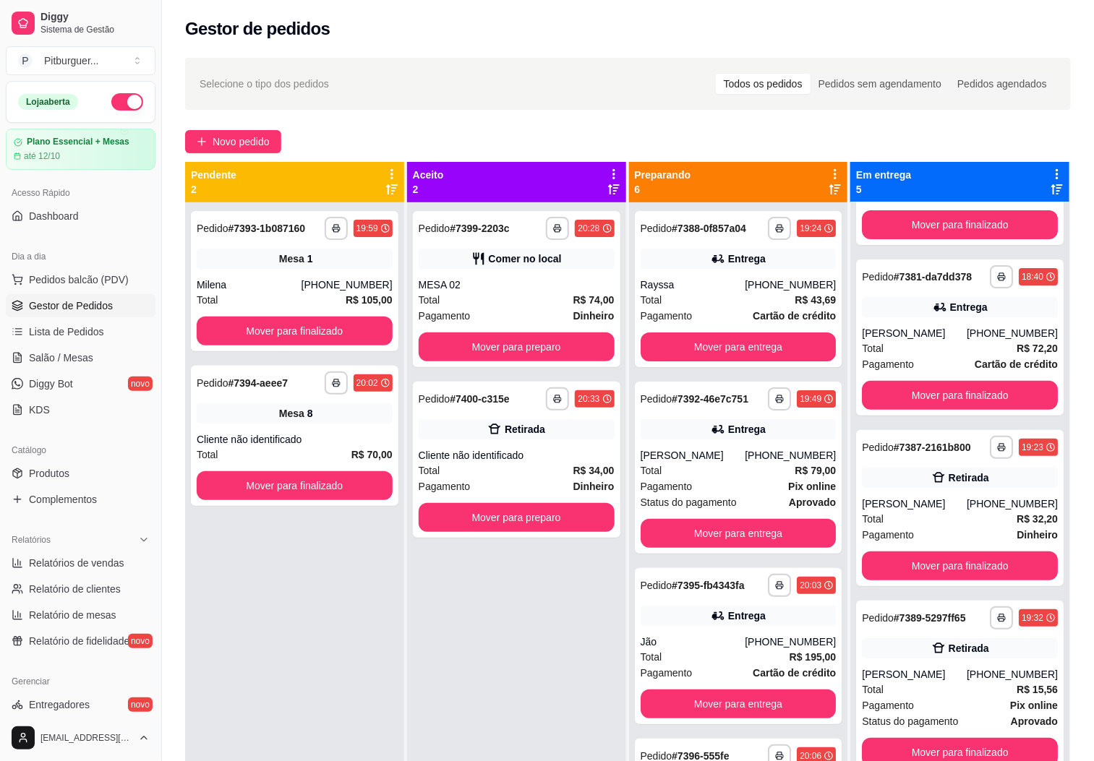
scroll to position [145, 0]
click at [1004, 571] on button "Mover para finalizado" at bounding box center [960, 566] width 190 height 28
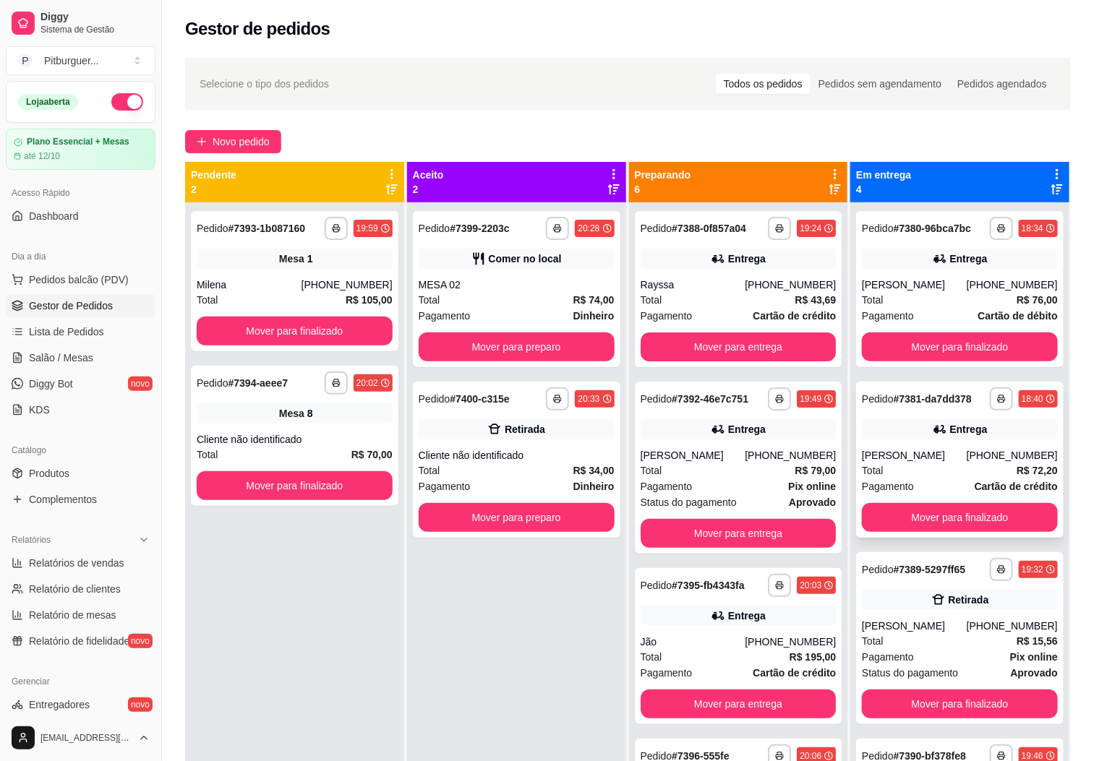
scroll to position [40, 0]
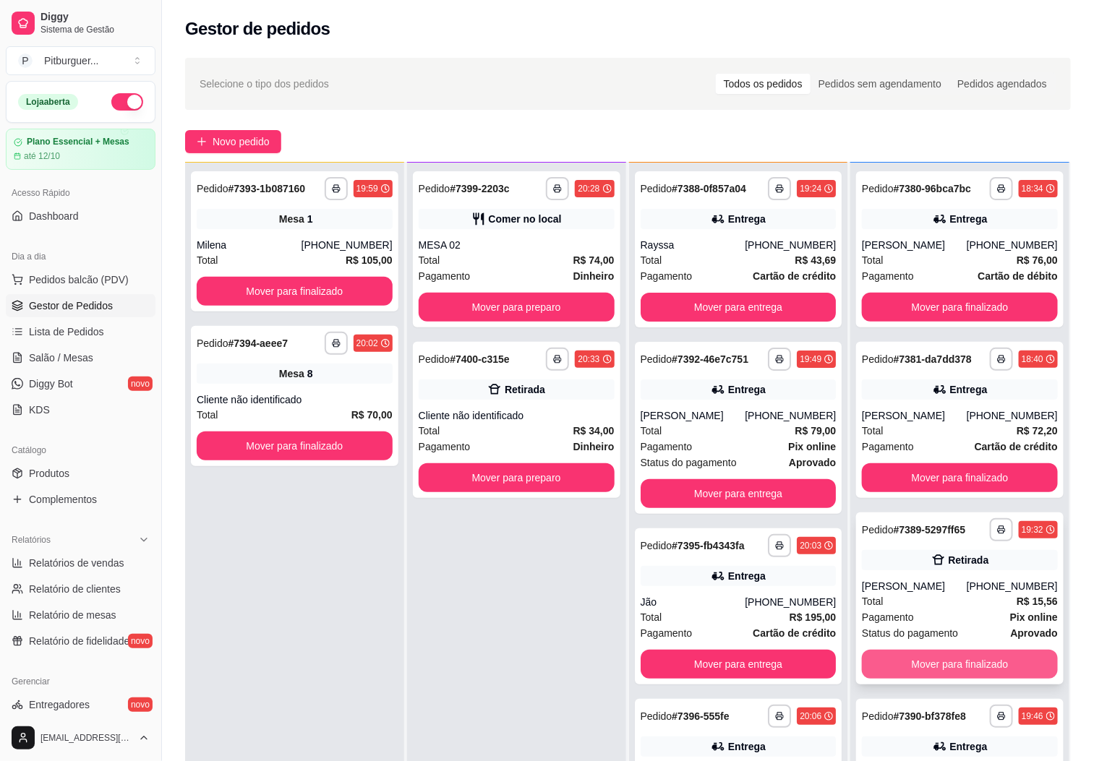
click at [936, 669] on button "Mover para finalizado" at bounding box center [960, 664] width 196 height 29
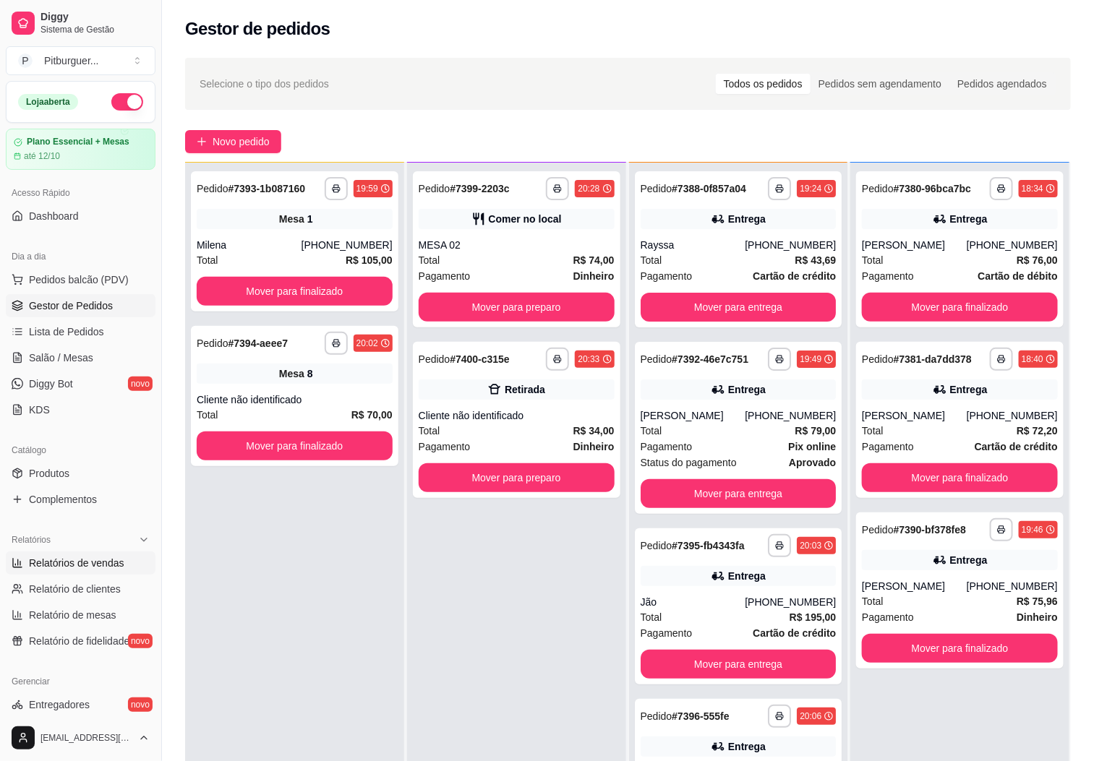
click at [87, 555] on link "Relatórios de vendas" at bounding box center [81, 563] width 150 height 23
select select "ALL"
select select "0"
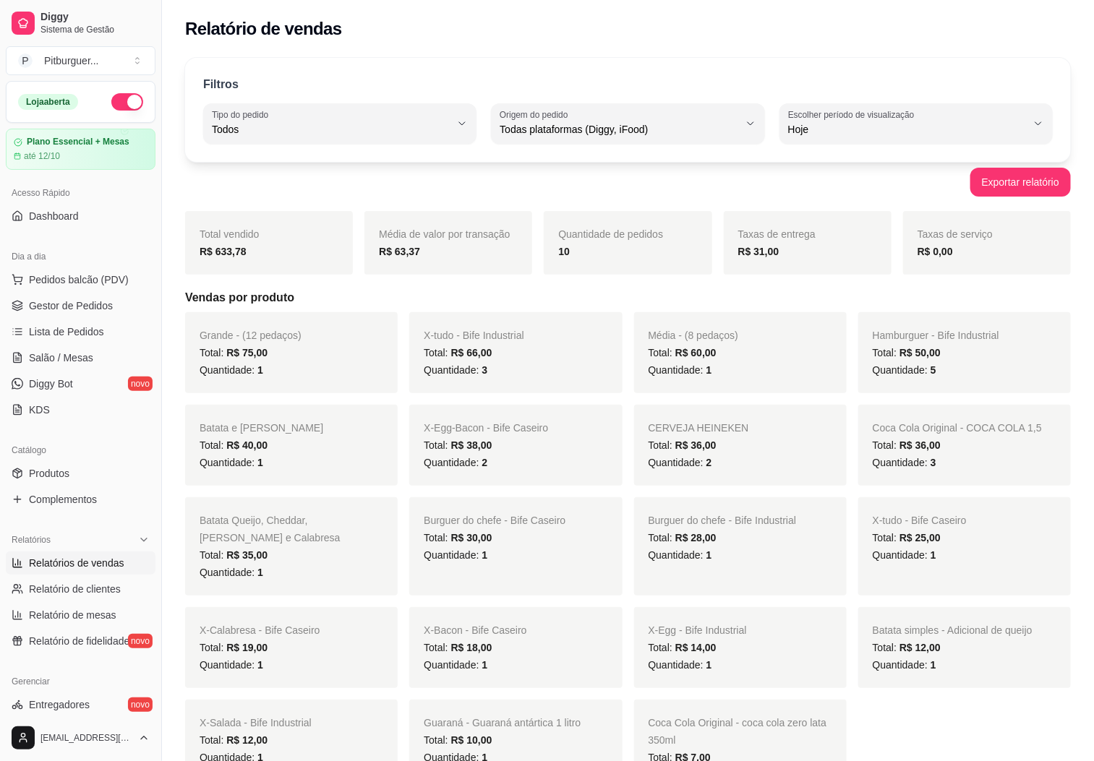
click at [85, 555] on link "Relatórios de vendas" at bounding box center [81, 563] width 150 height 23
click at [120, 543] on div "Relatórios" at bounding box center [81, 540] width 150 height 23
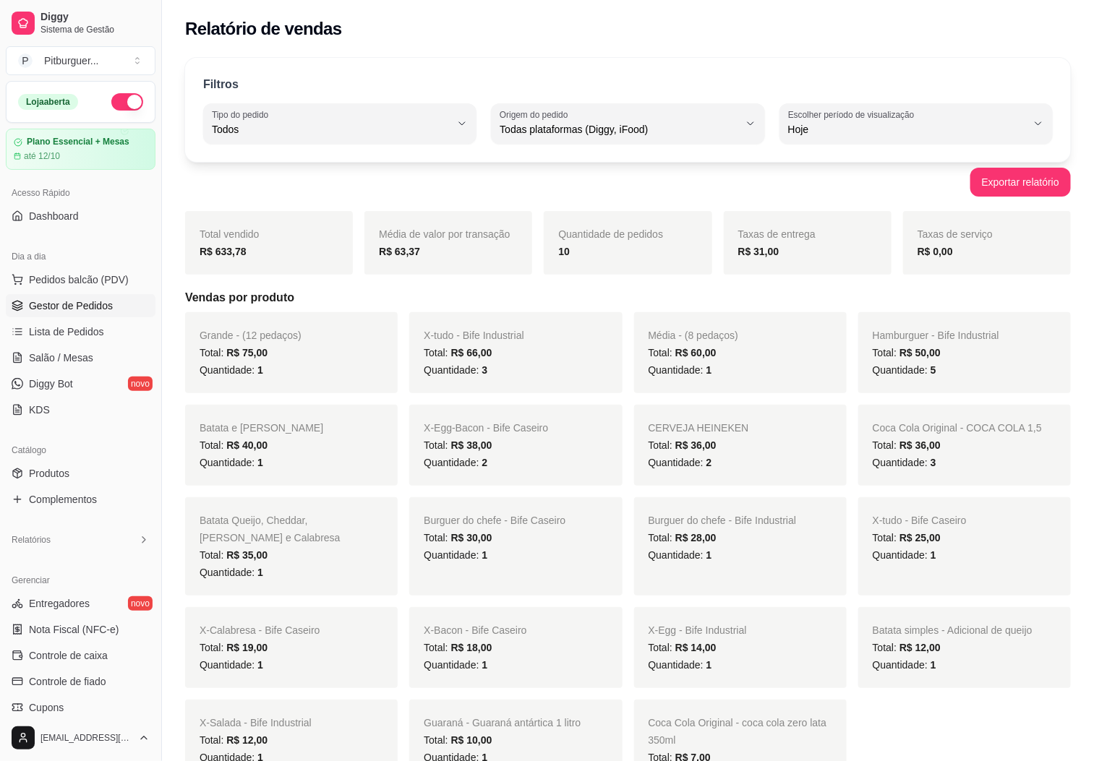
click at [74, 306] on span "Gestor de Pedidos" at bounding box center [71, 306] width 84 height 14
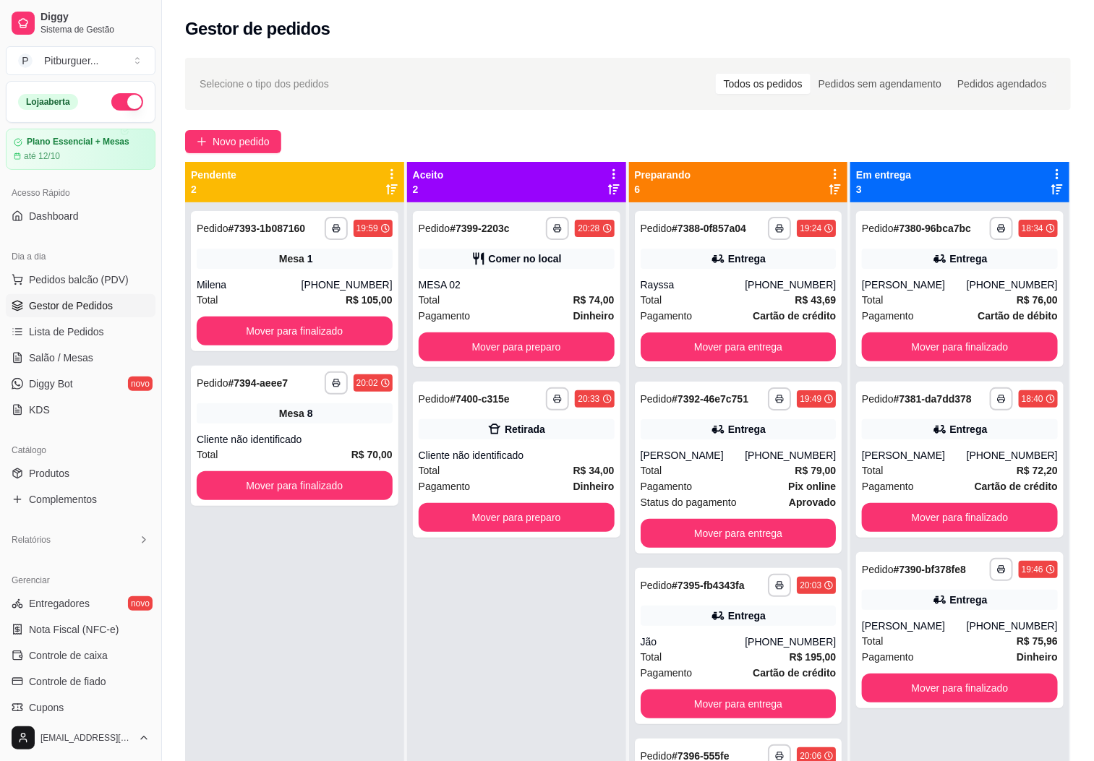
click at [537, 746] on div "**********" at bounding box center [516, 582] width 219 height 761
drag, startPoint x: 443, startPoint y: 591, endPoint x: 599, endPoint y: 695, distance: 188.3
click at [443, 591] on div "**********" at bounding box center [516, 582] width 219 height 761
click at [479, 317] on div "Pagamento Dinheiro" at bounding box center [517, 316] width 196 height 16
click at [591, 453] on div "Cliente não identificado" at bounding box center [517, 455] width 196 height 14
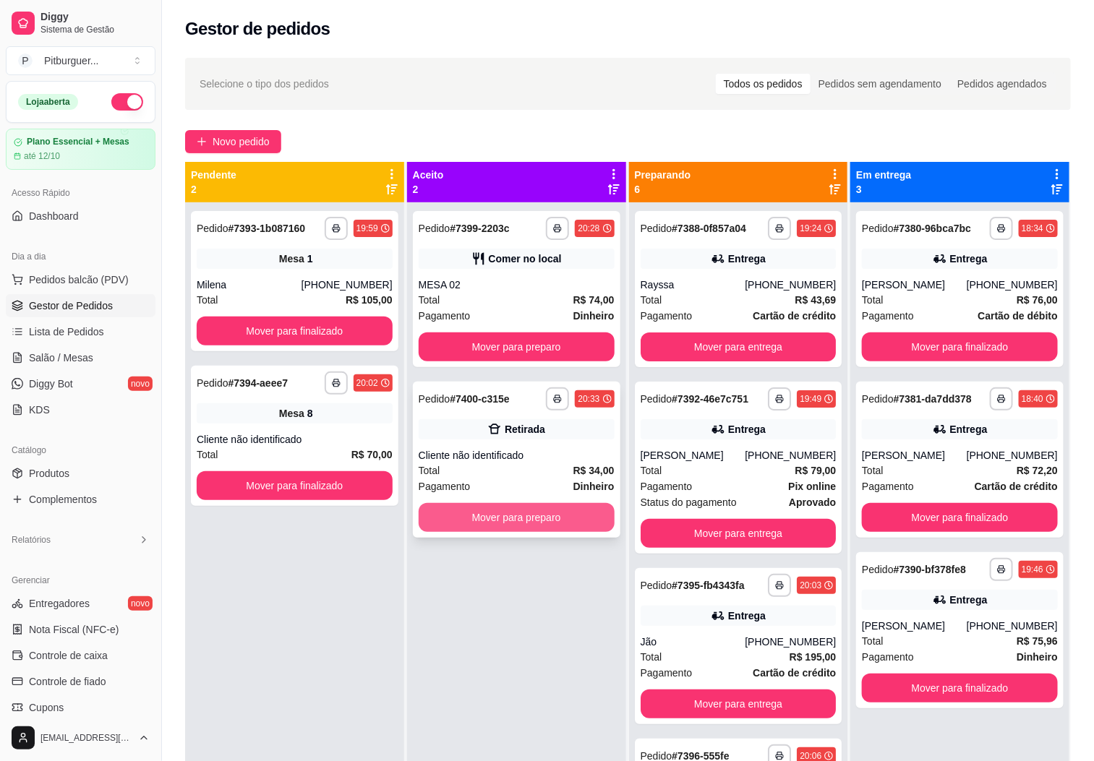
click at [514, 512] on button "Mover para preparo" at bounding box center [517, 517] width 196 height 29
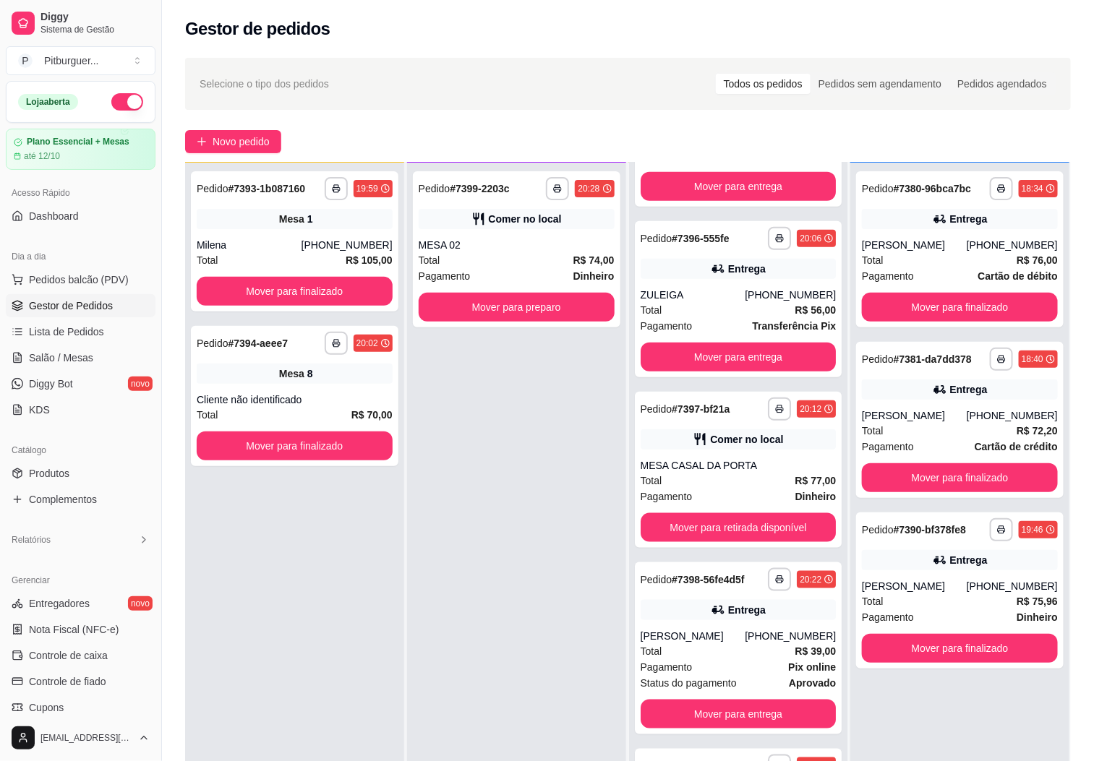
scroll to position [221, 0]
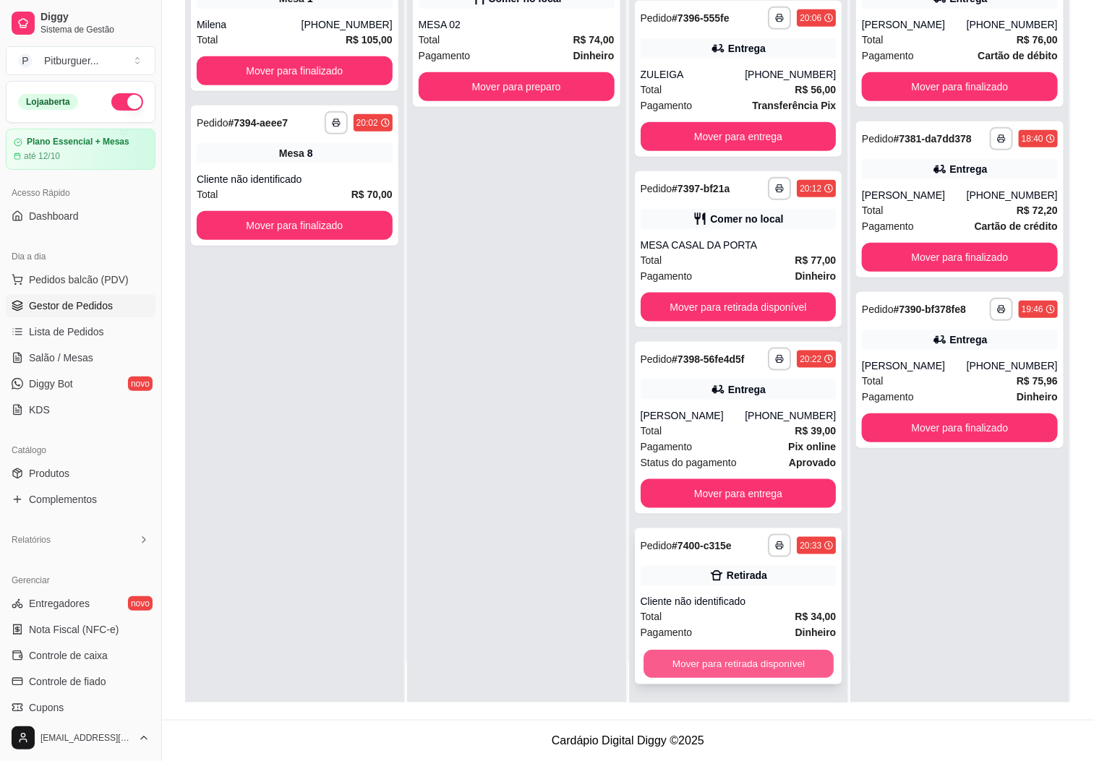
click at [758, 658] on button "Mover para retirada disponível" at bounding box center [739, 665] width 190 height 28
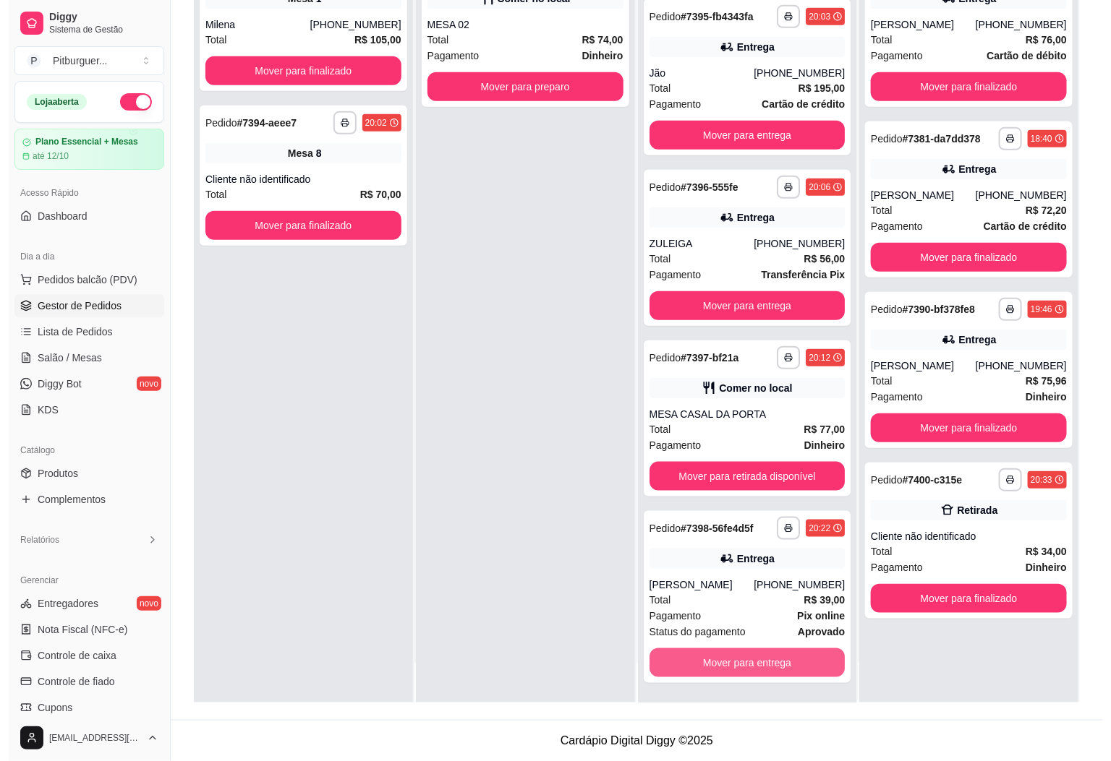
scroll to position [308, 0]
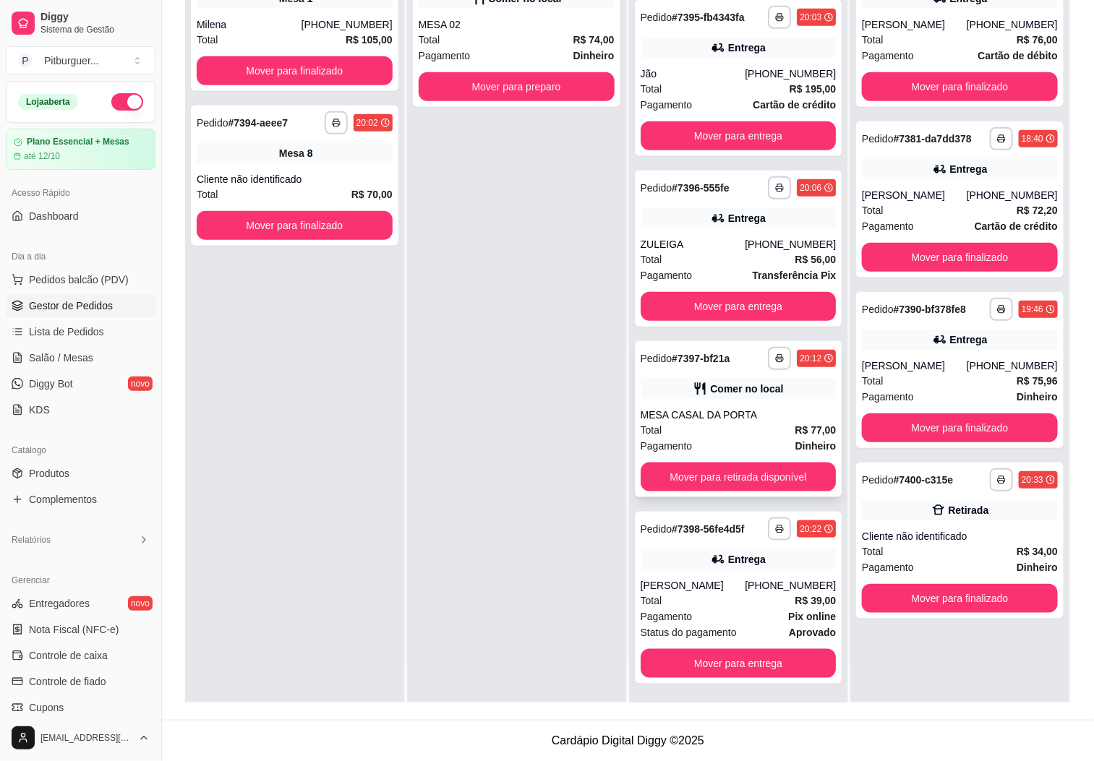
click at [727, 415] on div "MESA CASAL DA PORTA" at bounding box center [739, 415] width 196 height 14
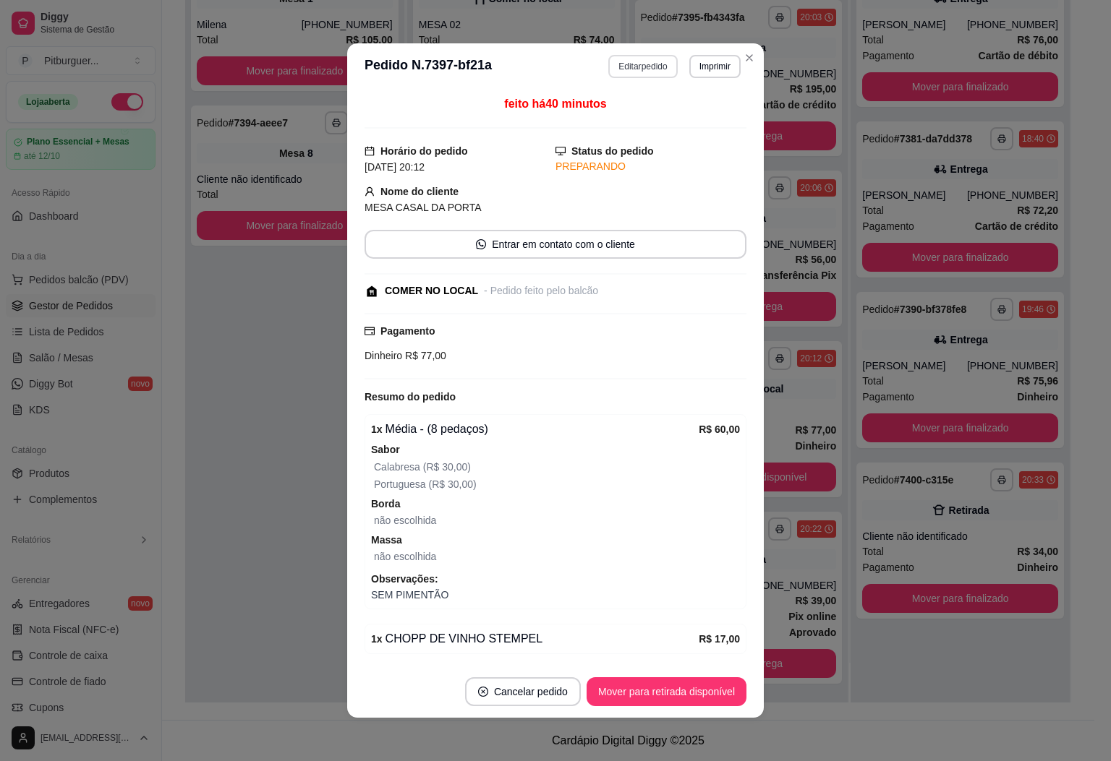
click at [630, 70] on button "Editar pedido" at bounding box center [642, 66] width 69 height 23
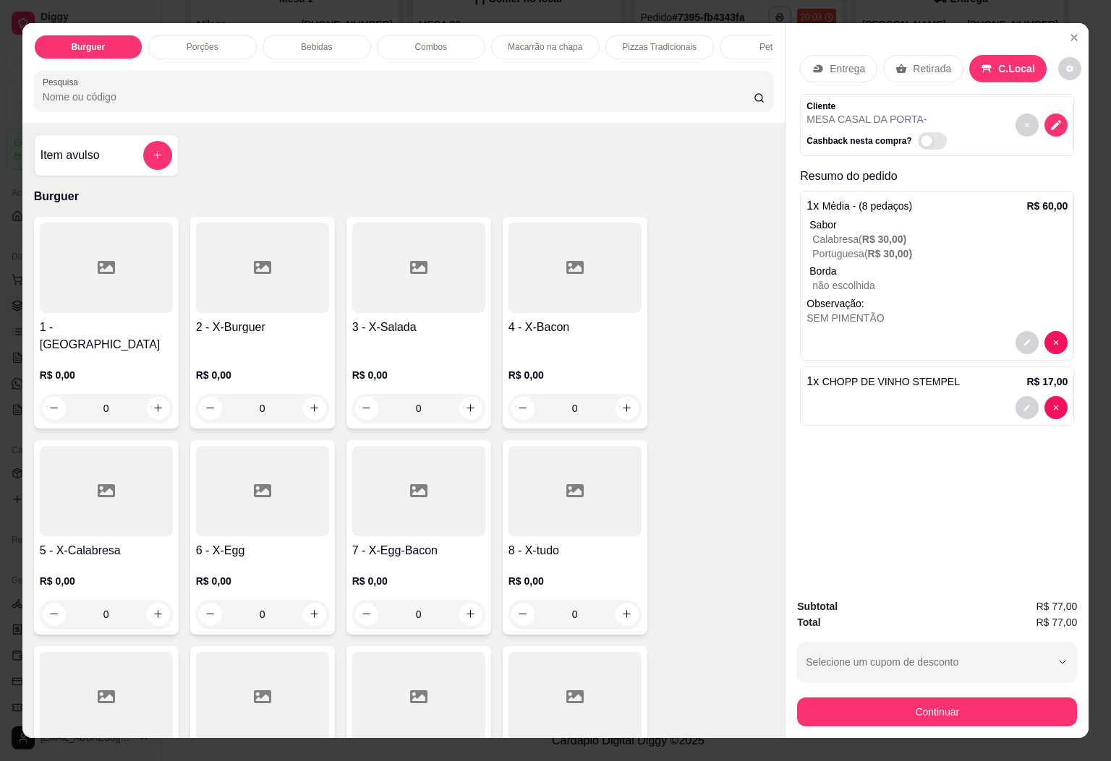
click at [334, 46] on div "Bebidas" at bounding box center [316, 47] width 108 height 25
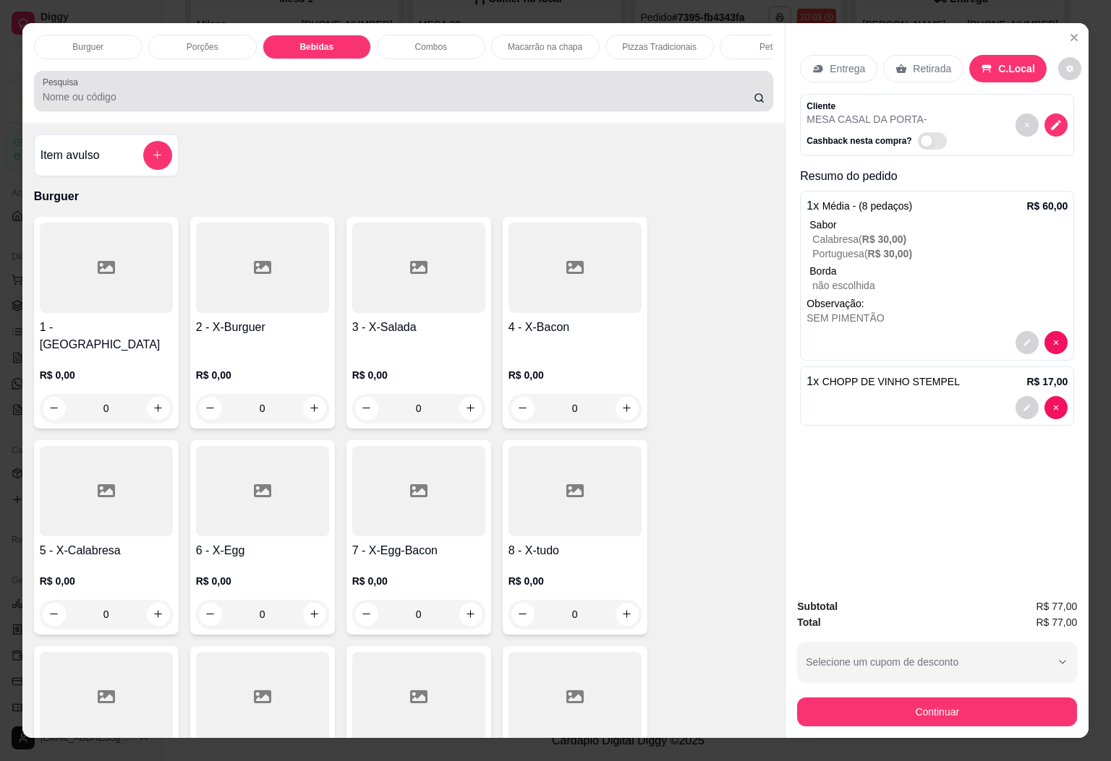
scroll to position [31, 0]
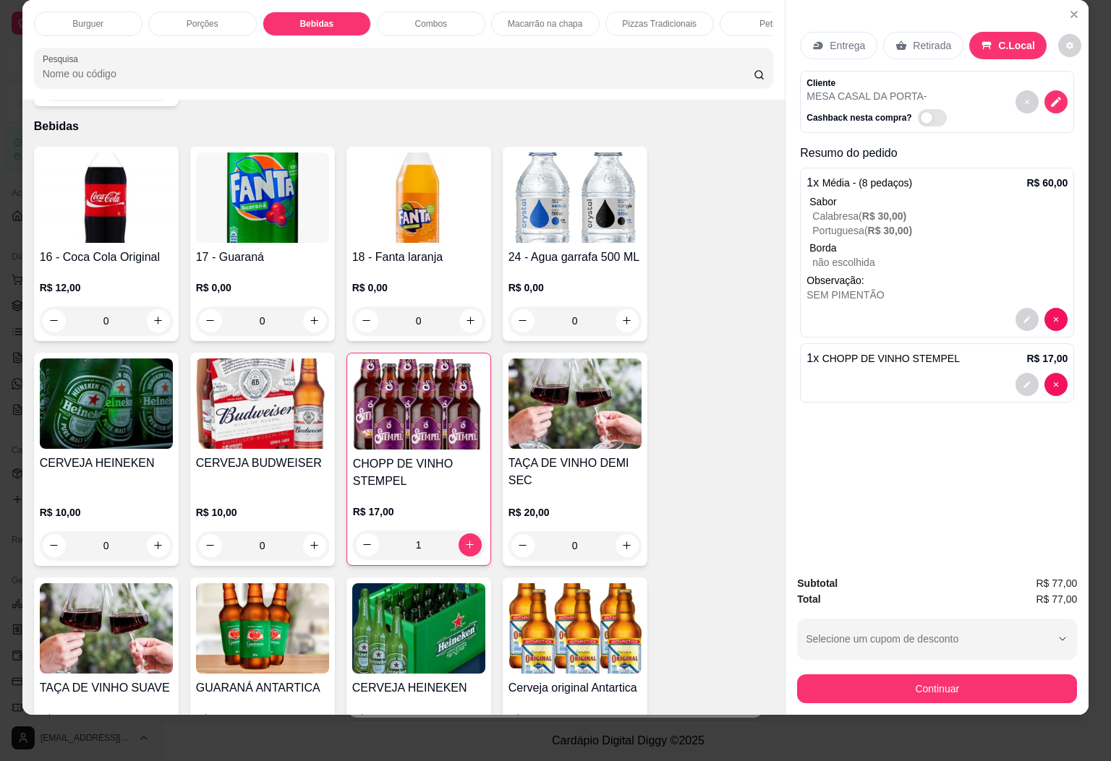
click at [423, 456] on h4 "CHOPP DE VINHO STEMPEL" at bounding box center [419, 473] width 132 height 35
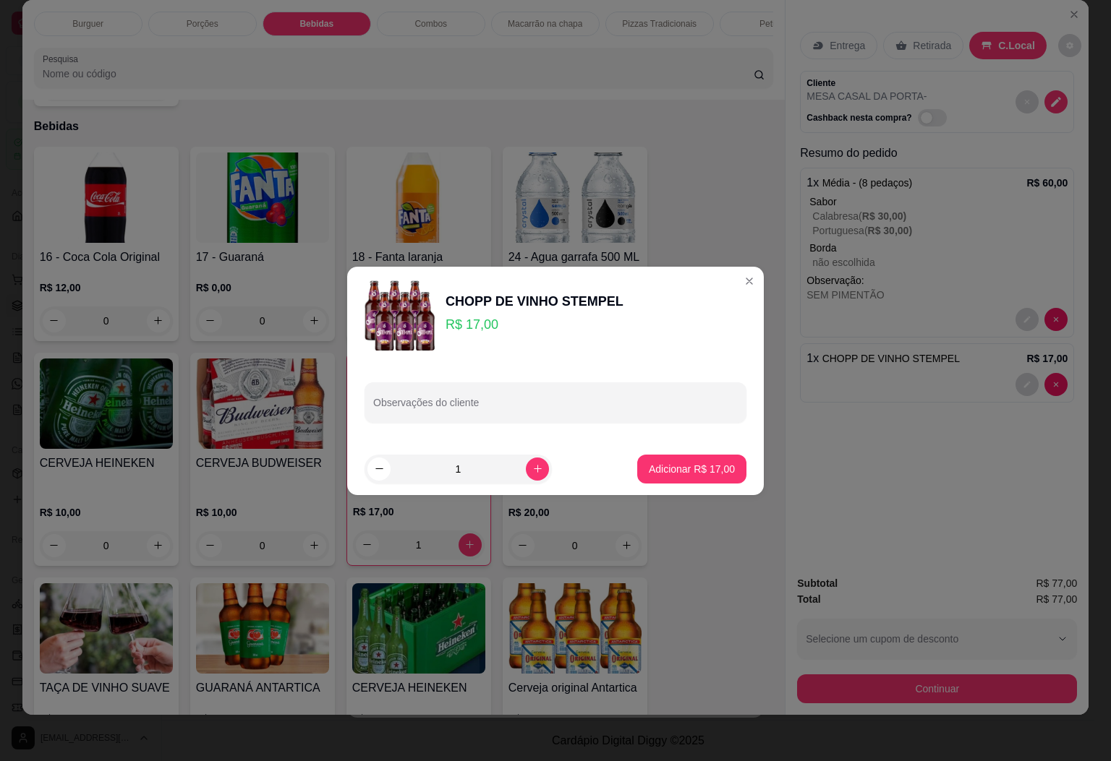
click at [675, 447] on footer "1 Adicionar R$ 17,00" at bounding box center [555, 469] width 417 height 52
click at [681, 464] on p "Adicionar R$ 17,00" at bounding box center [692, 469] width 84 height 14
type input "2"
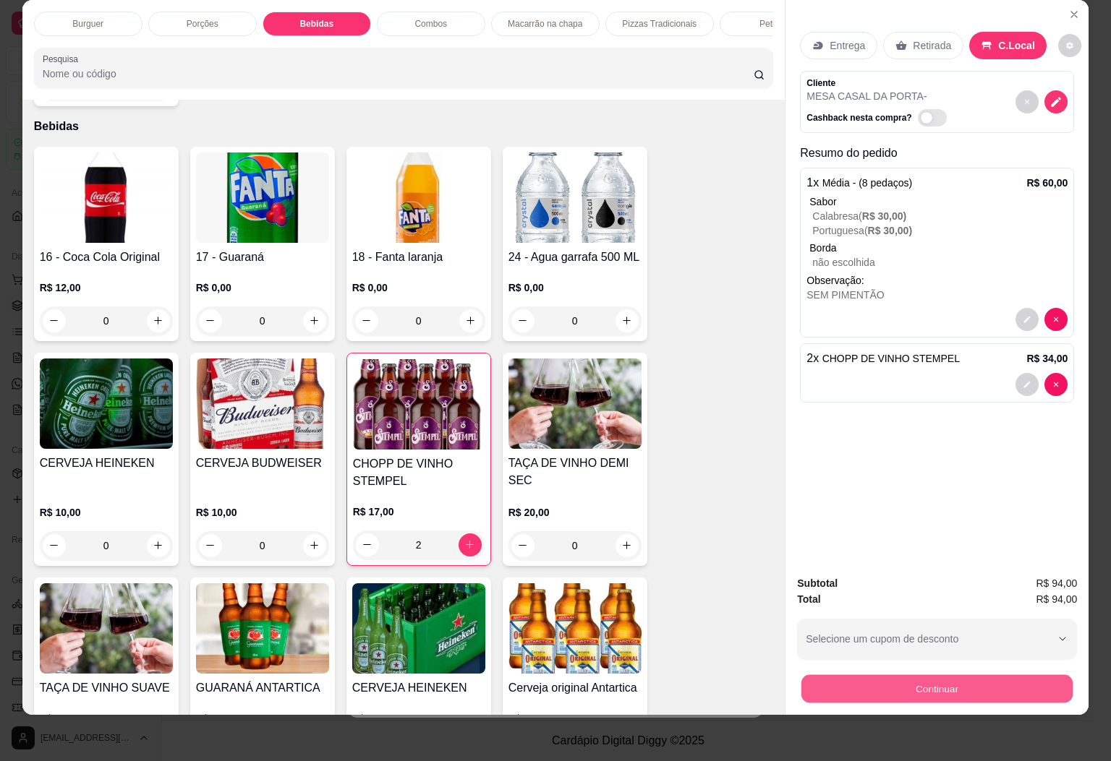
click at [849, 675] on button "Continuar" at bounding box center [936, 689] width 271 height 28
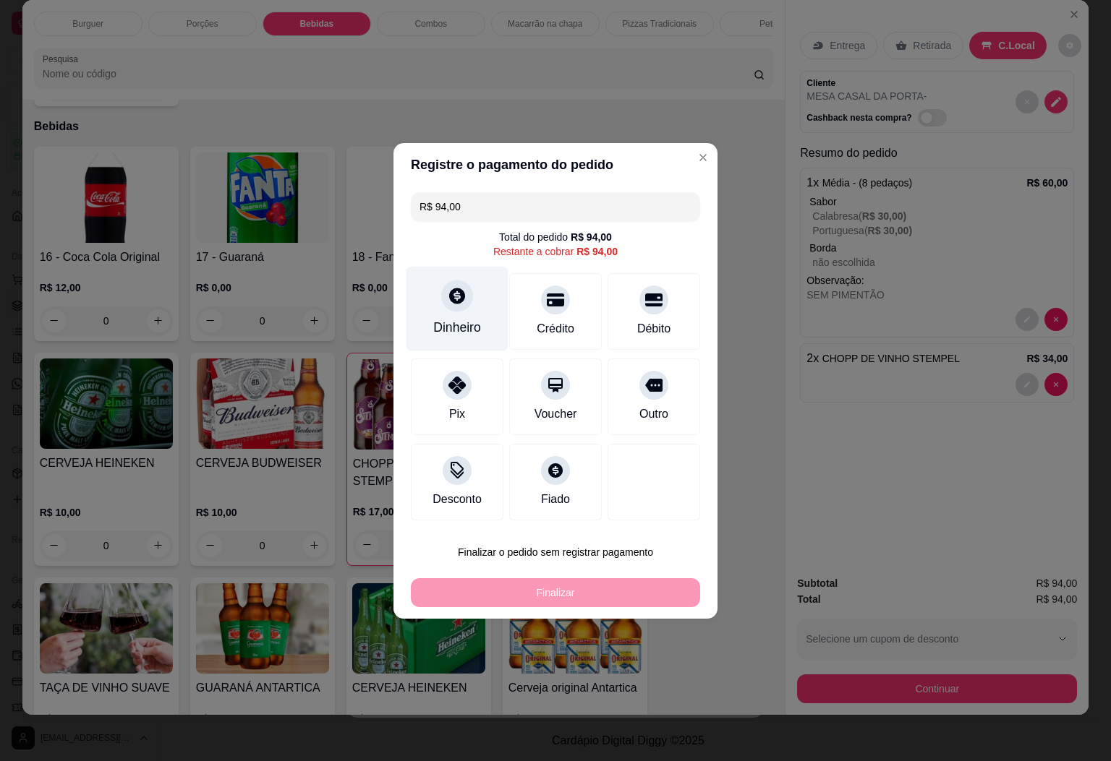
click at [461, 302] on icon at bounding box center [457, 295] width 19 height 19
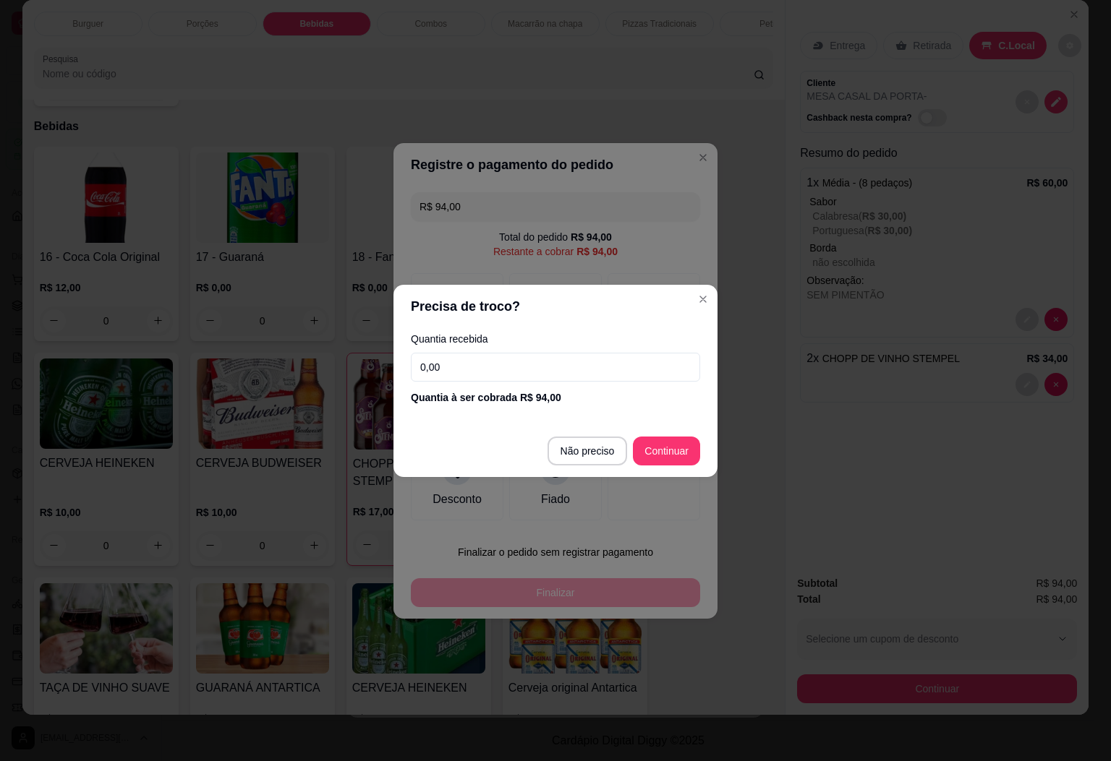
click at [662, 435] on footer "Não preciso Continuar" at bounding box center [555, 451] width 324 height 52
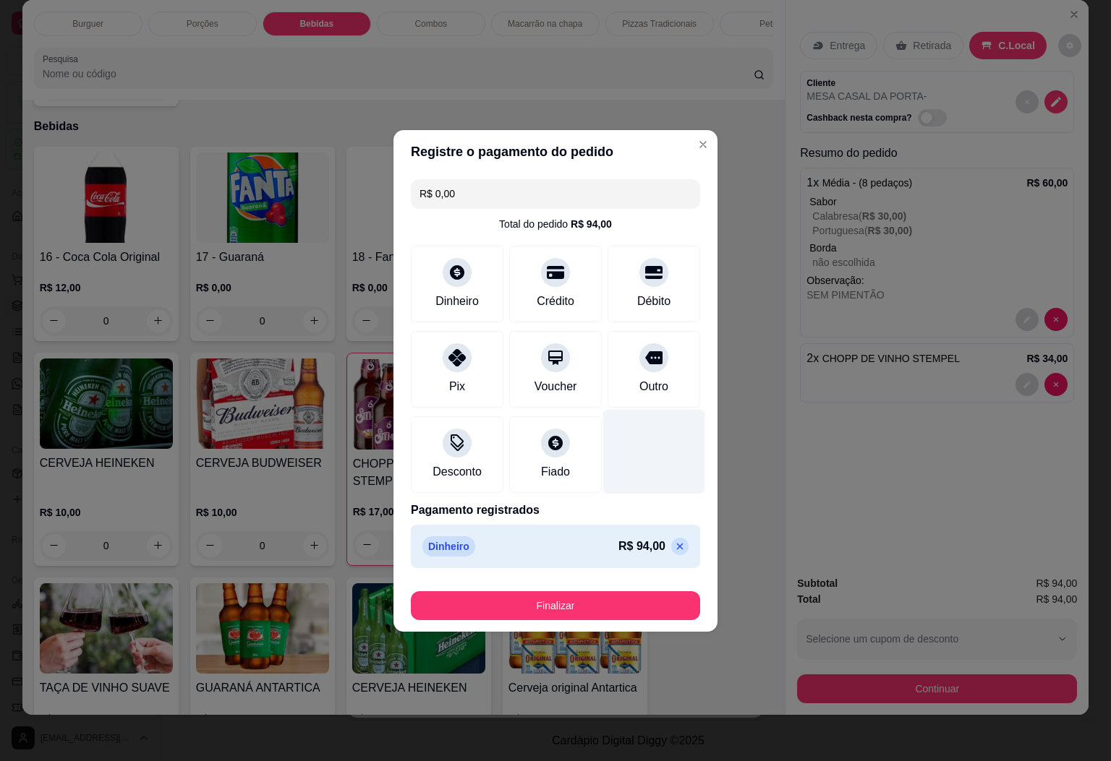
type input "R$ 0,00"
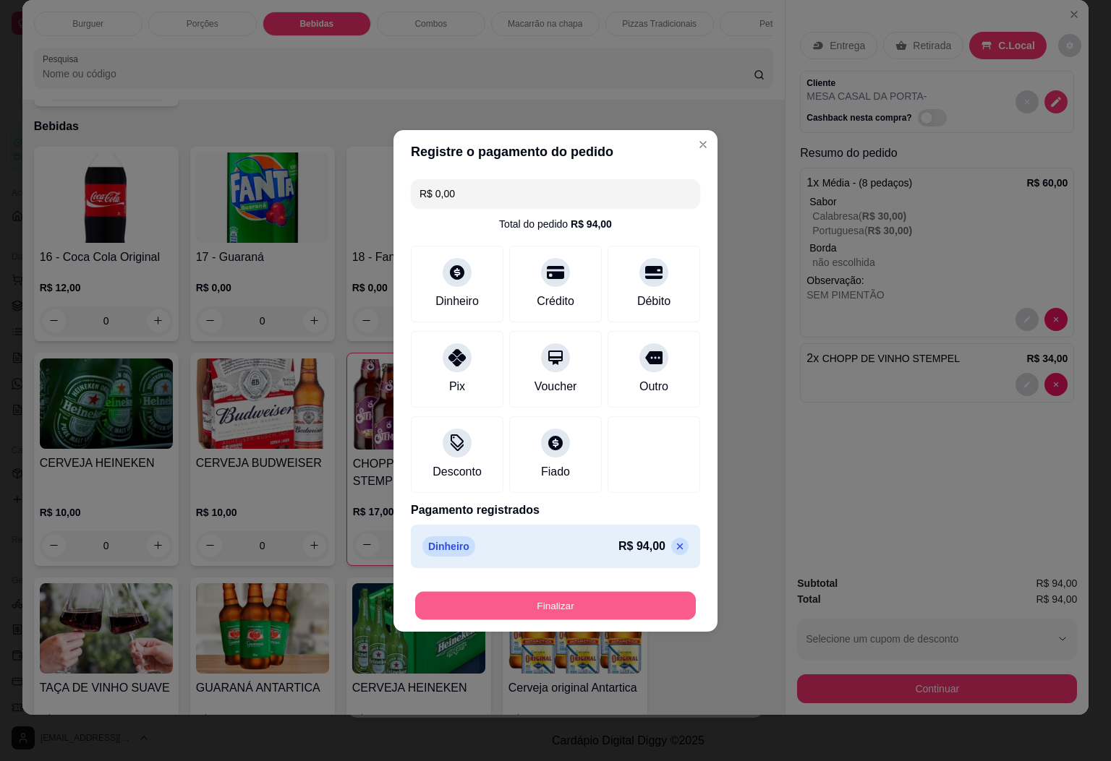
click at [615, 608] on button "Finalizar" at bounding box center [555, 606] width 281 height 28
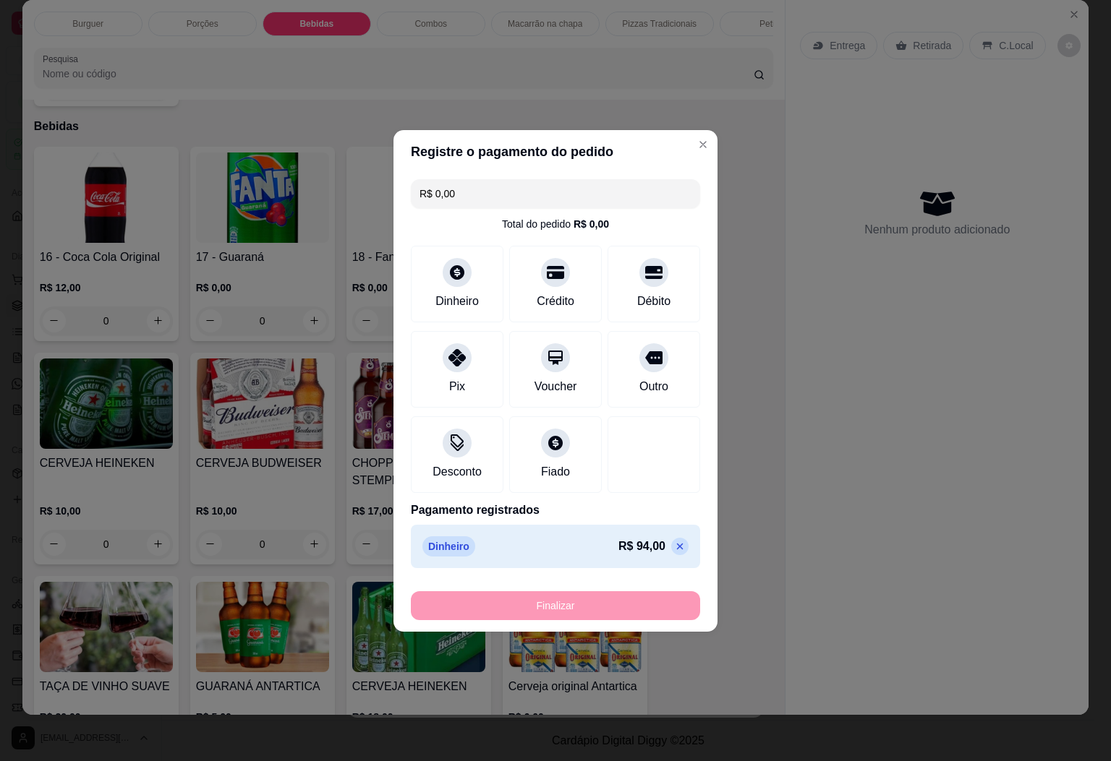
type input "0"
type input "-R$ 94,00"
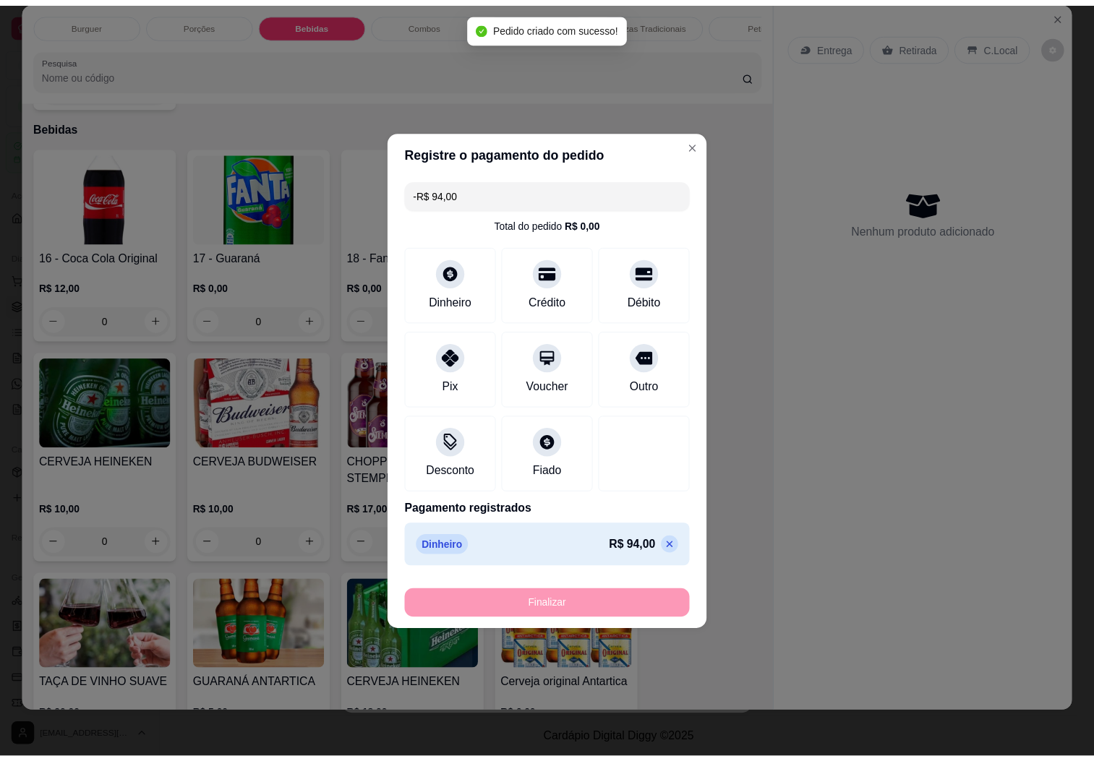
scroll to position [137, 0]
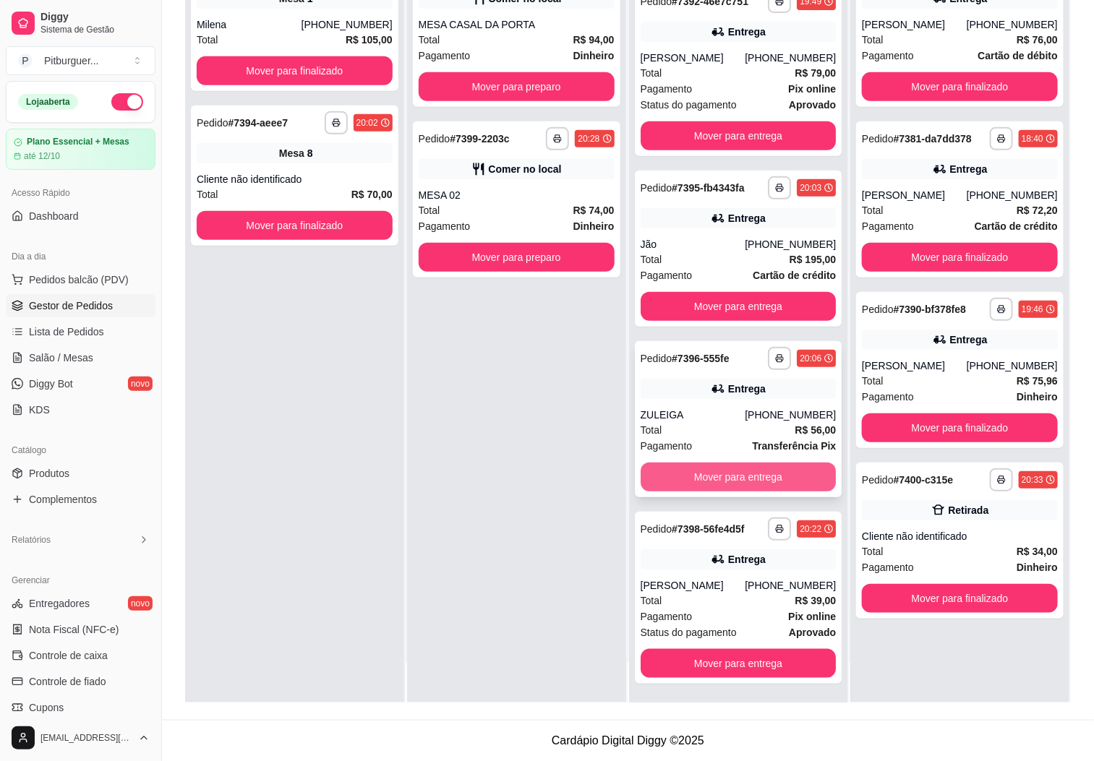
click at [740, 484] on button "Mover para entrega" at bounding box center [739, 477] width 196 height 29
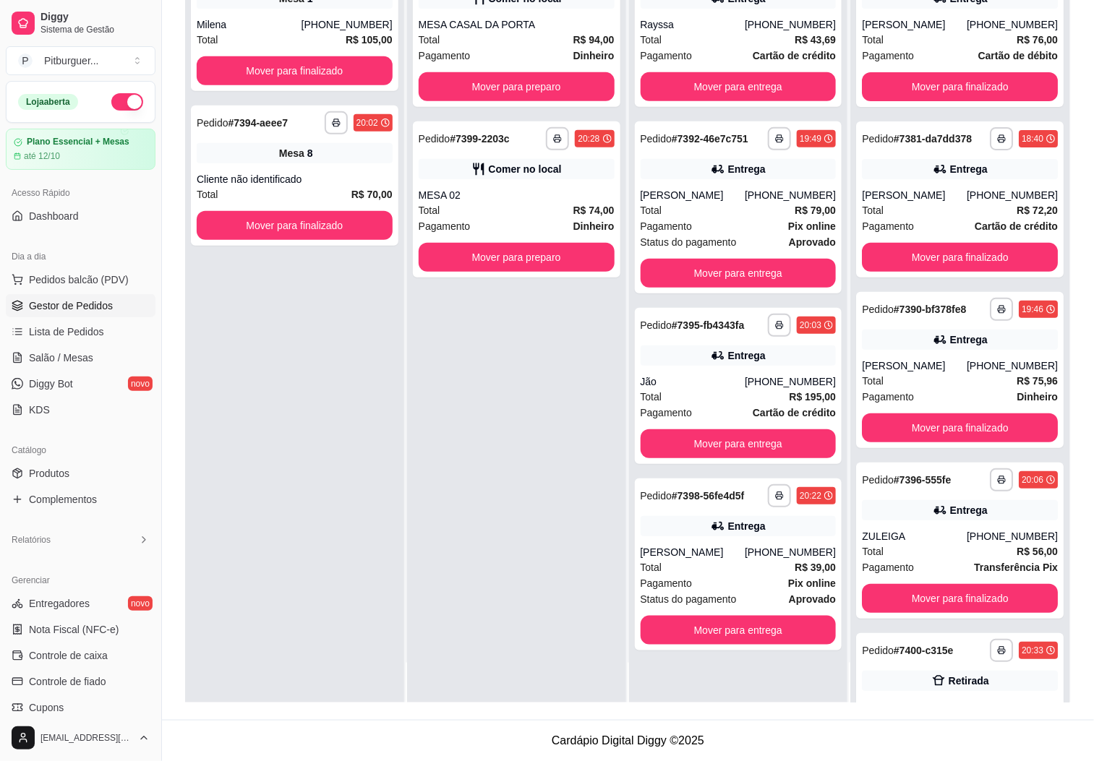
scroll to position [0, 0]
click at [526, 437] on div "**********" at bounding box center [516, 322] width 219 height 761
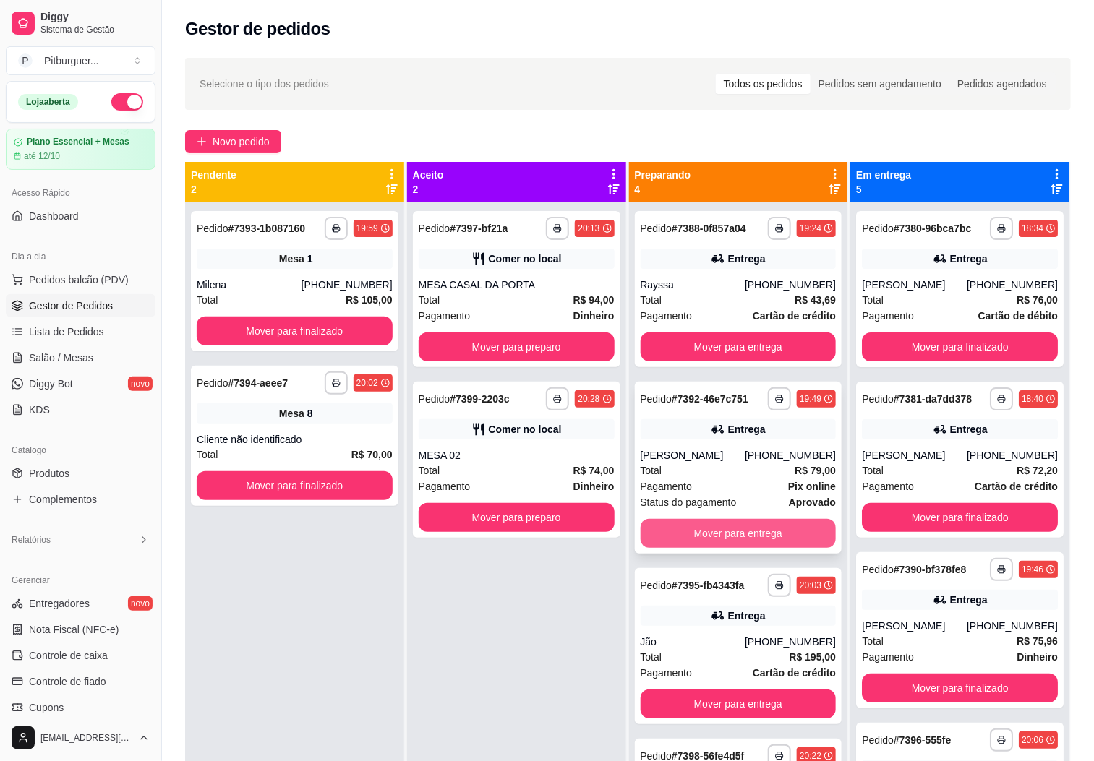
click at [758, 534] on button "Mover para entrega" at bounding box center [739, 533] width 196 height 29
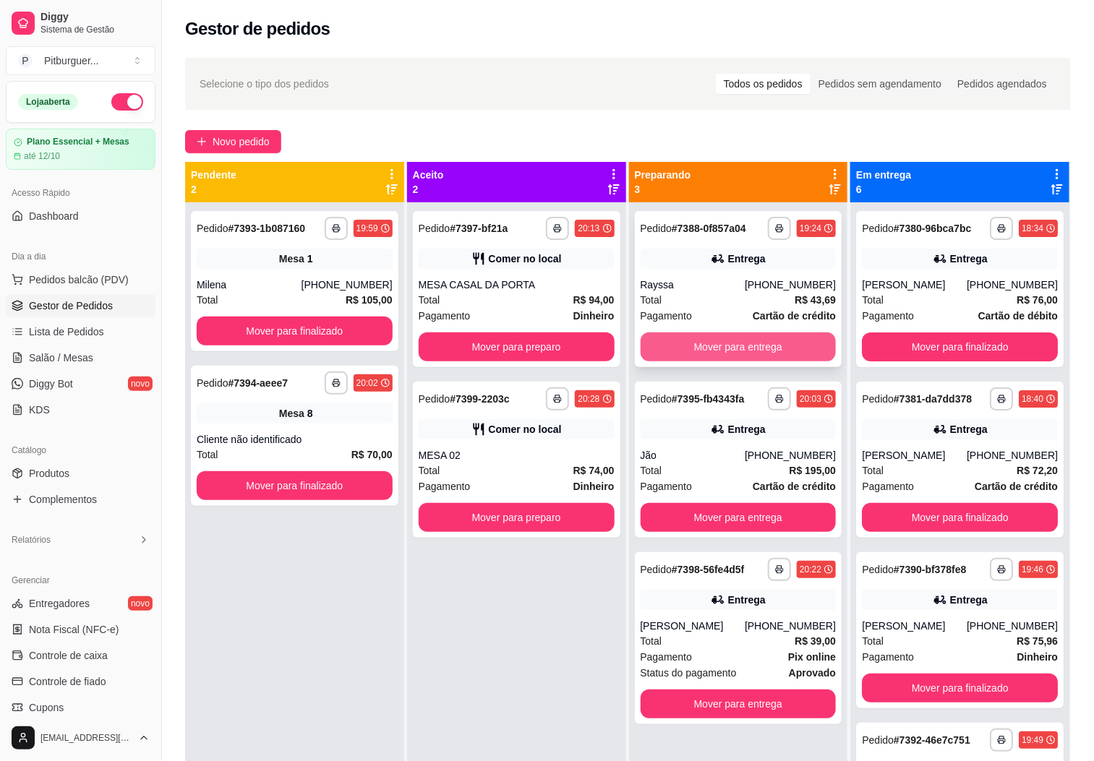
click at [706, 345] on button "Mover para entrega" at bounding box center [739, 347] width 196 height 29
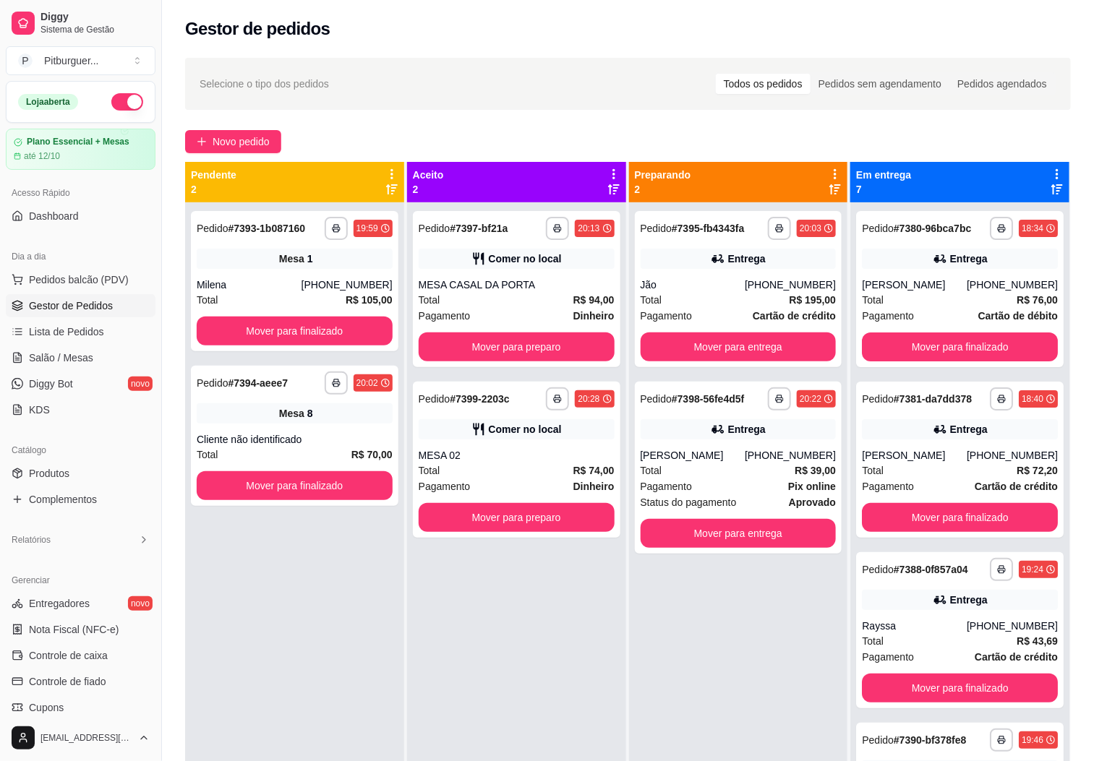
click at [712, 612] on div "**********" at bounding box center [738, 582] width 219 height 761
click at [990, 362] on button "Mover para finalizado" at bounding box center [960, 347] width 196 height 29
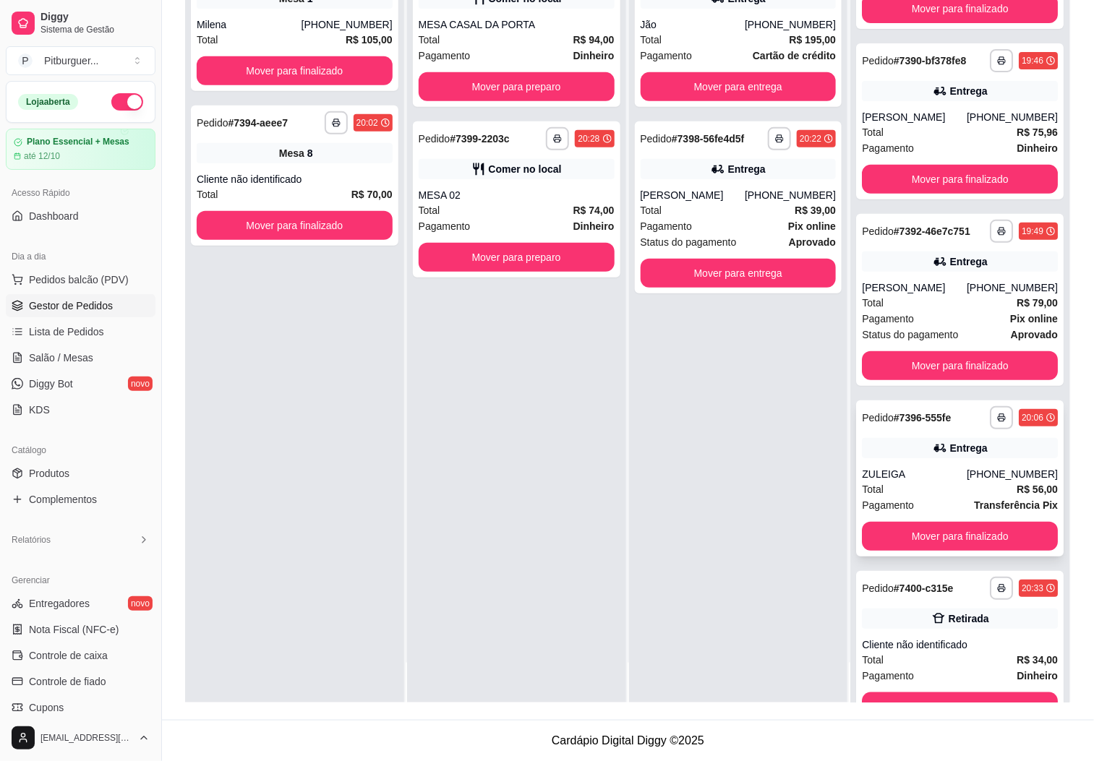
scroll to position [121, 0]
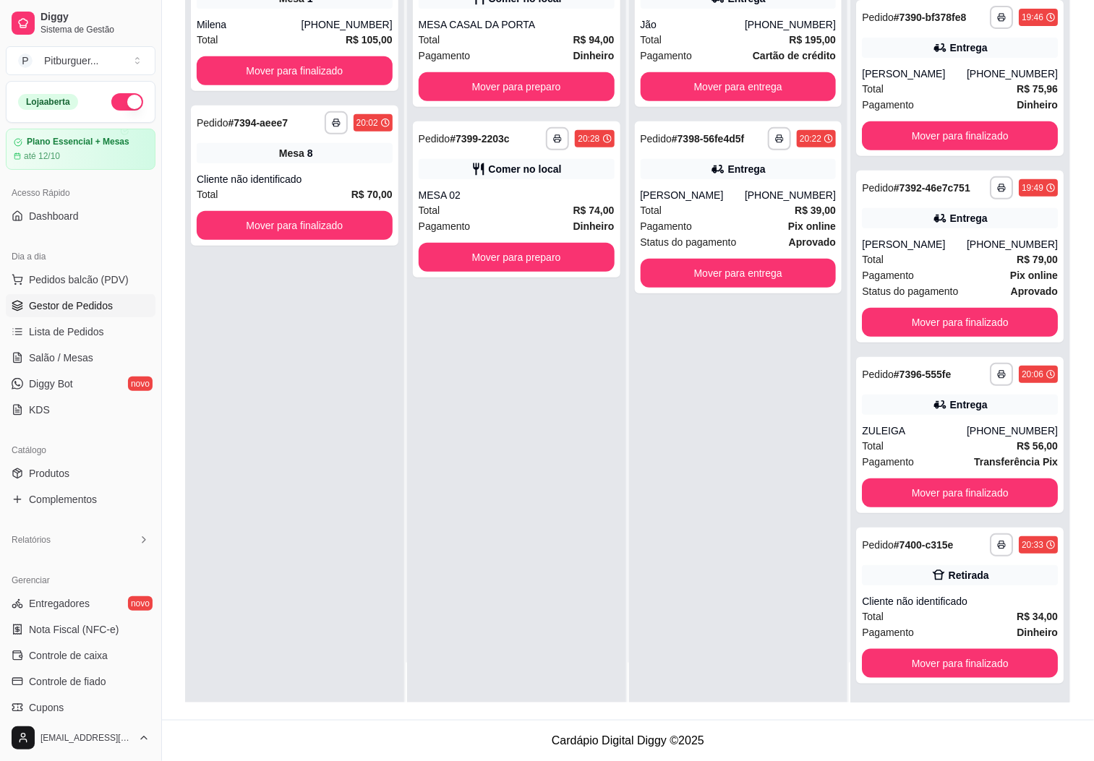
click at [686, 569] on div "**********" at bounding box center [738, 322] width 219 height 761
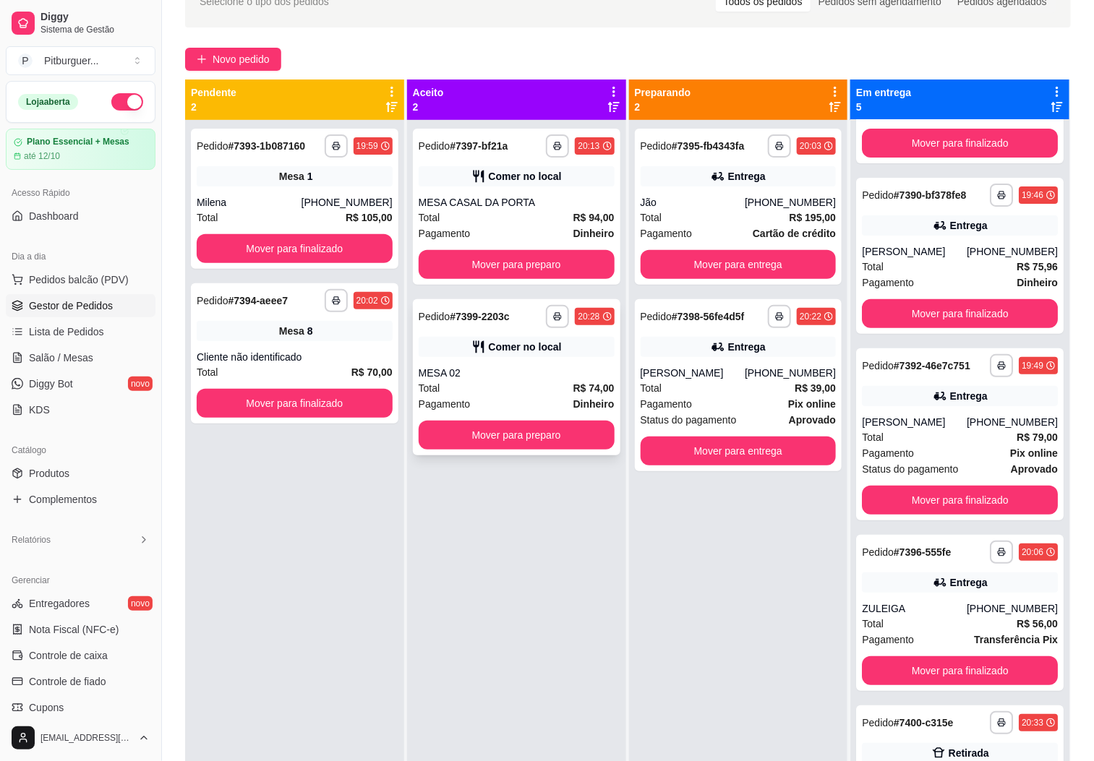
scroll to position [0, 0]
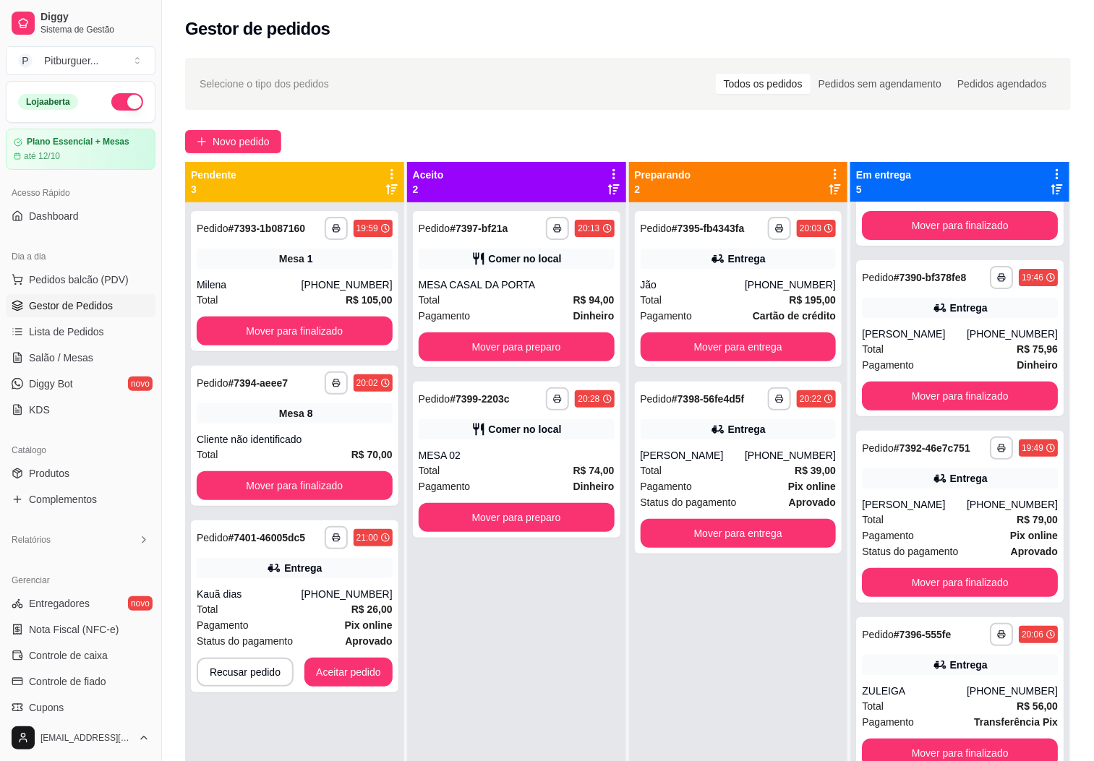
click at [458, 640] on div "**********" at bounding box center [516, 582] width 219 height 761
click at [281, 267] on div "Mesa 1" at bounding box center [295, 259] width 196 height 20
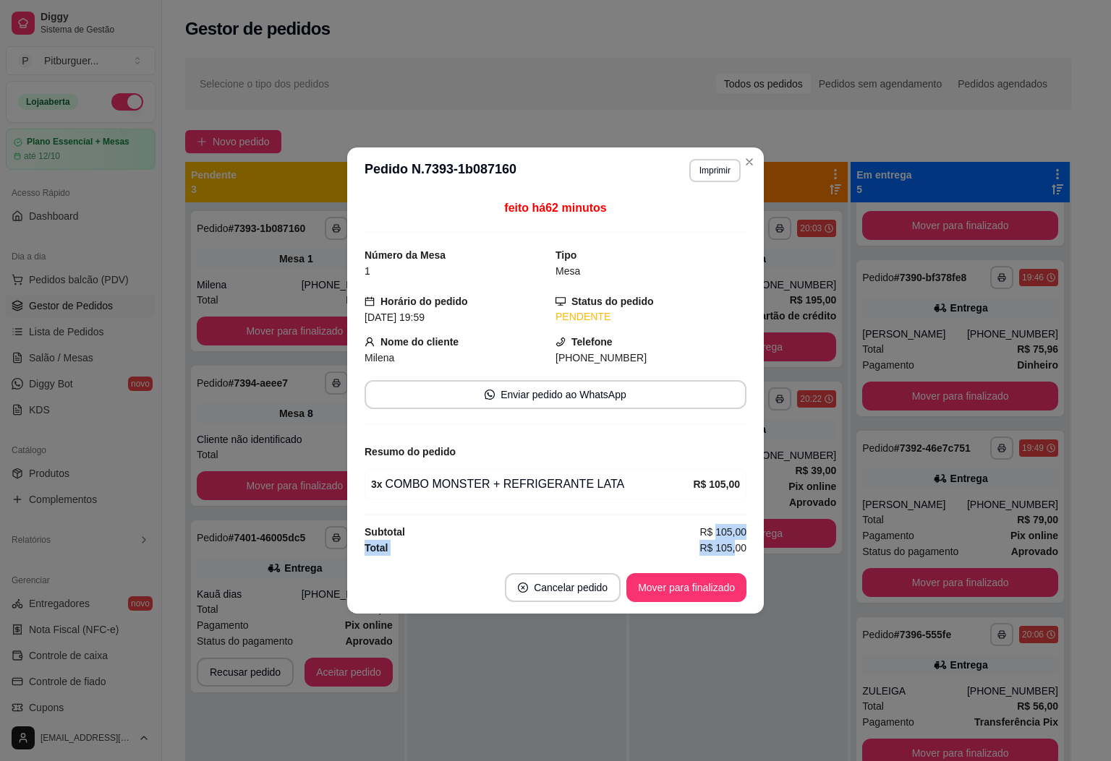
drag, startPoint x: 716, startPoint y: 540, endPoint x: 735, endPoint y: 542, distance: 19.6
click at [735, 542] on div "feito há 62 minutos Número da Mesa 1 Tipo Mesa Horário do pedido [DATE] 19:59 S…" at bounding box center [555, 378] width 382 height 356
click at [625, 523] on div "feito há 62 minutos Número da Mesa 1 Tipo Mesa Horário do pedido [DATE] 19:59 S…" at bounding box center [555, 378] width 382 height 356
click at [684, 584] on button "Mover para finalizado" at bounding box center [686, 588] width 116 height 28
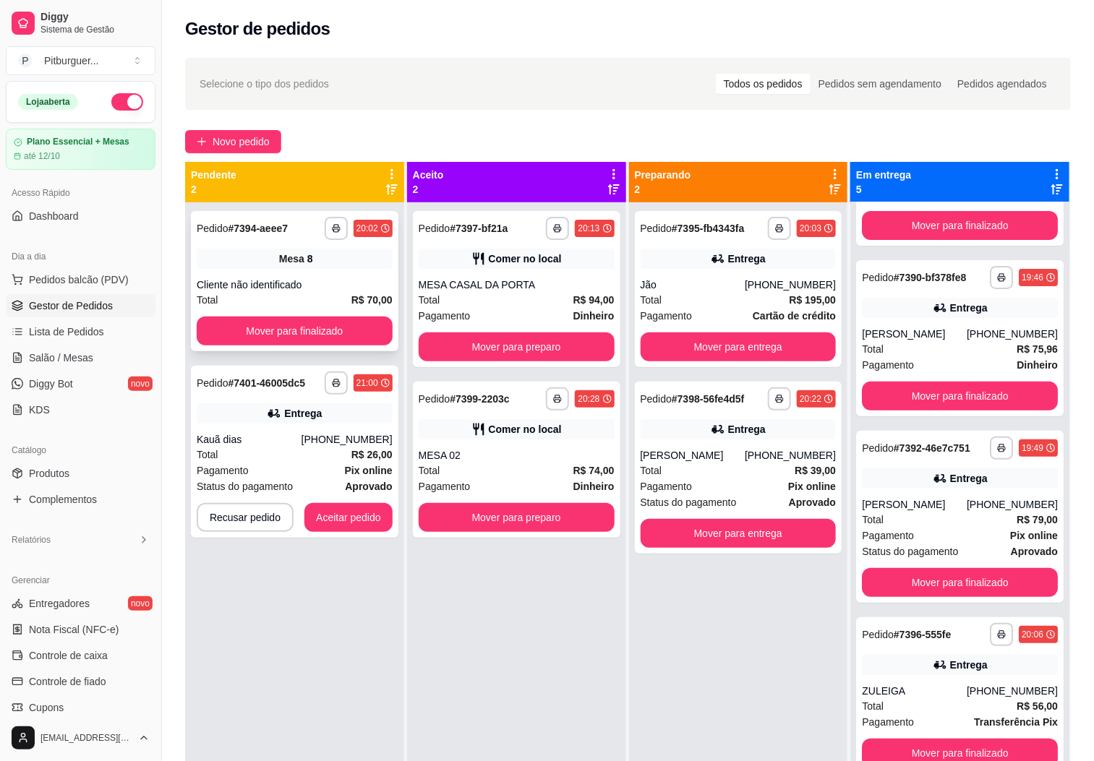
click at [252, 291] on div "Cliente não identificado" at bounding box center [295, 285] width 196 height 14
click at [528, 649] on div "**********" at bounding box center [516, 582] width 219 height 761
click at [354, 516] on button "Aceitar pedido" at bounding box center [348, 517] width 88 height 29
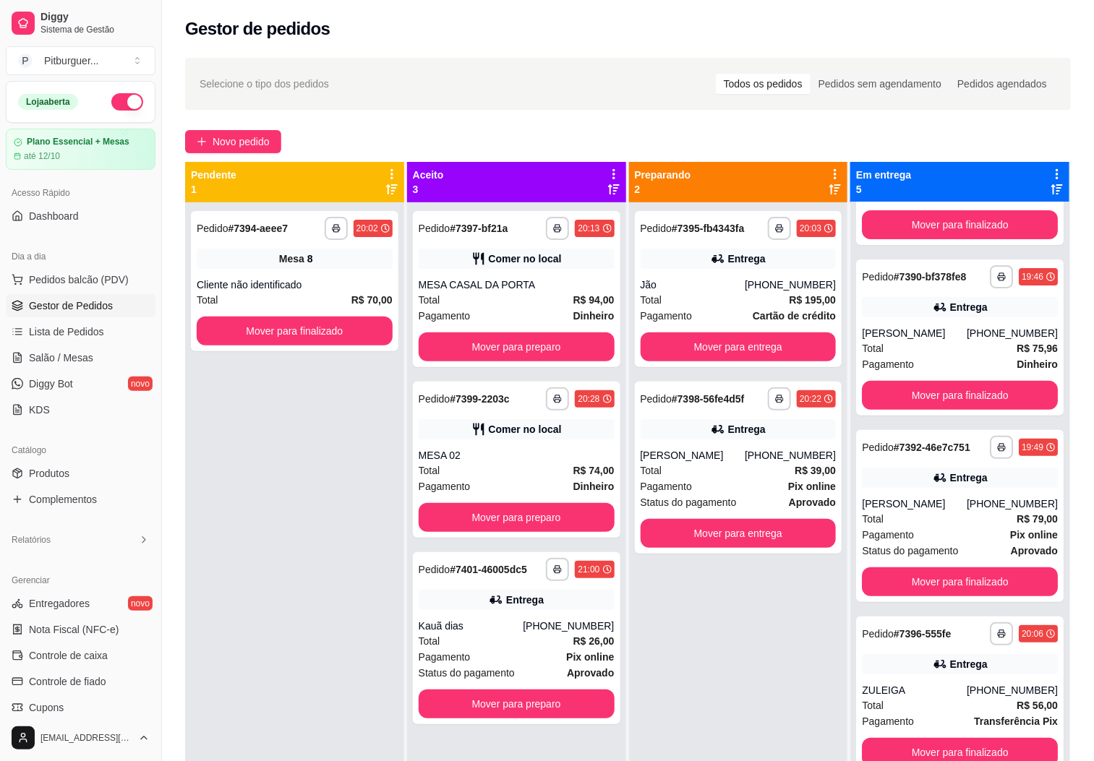
scroll to position [121, 0]
click at [289, 594] on div "**********" at bounding box center [294, 582] width 219 height 761
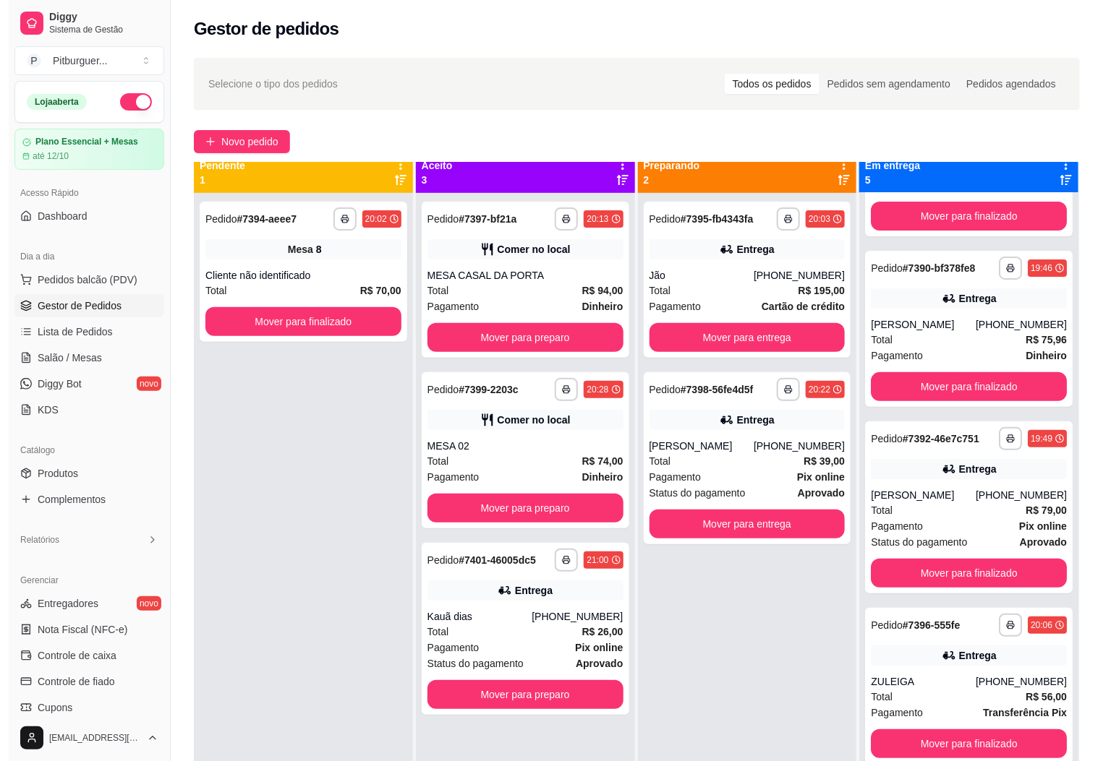
scroll to position [0, 0]
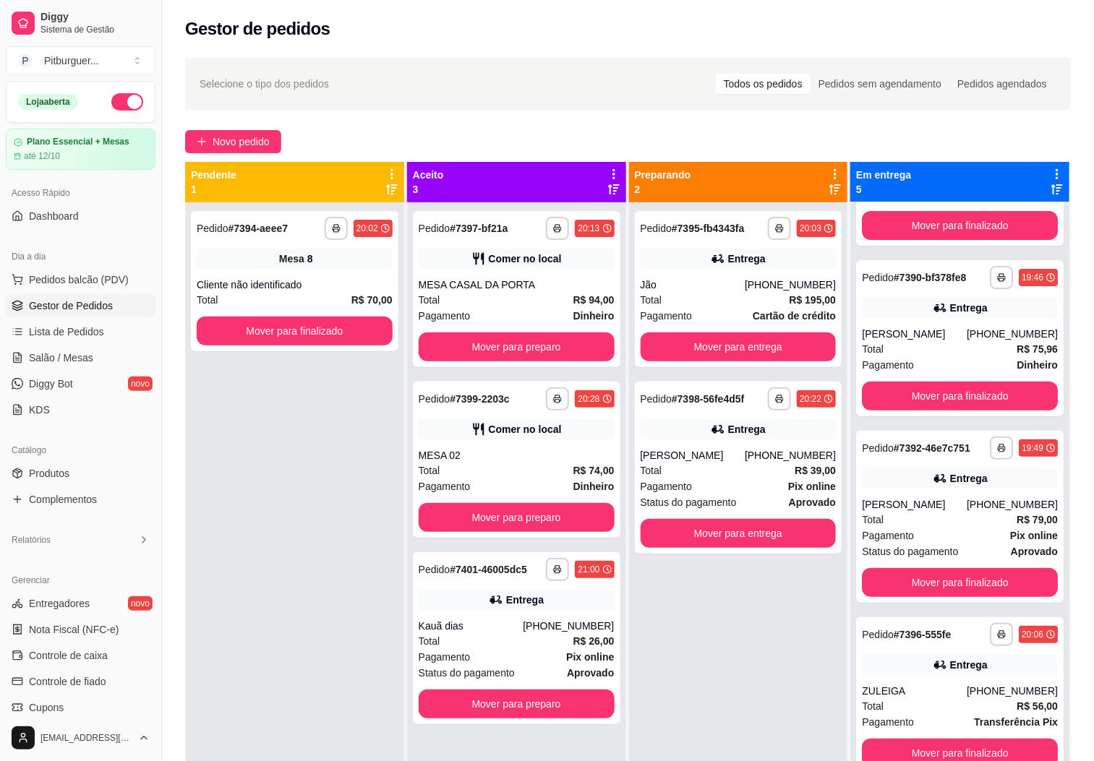
click at [333, 487] on div "**********" at bounding box center [294, 582] width 219 height 761
click at [725, 352] on button "Mover para entrega" at bounding box center [739, 347] width 196 height 29
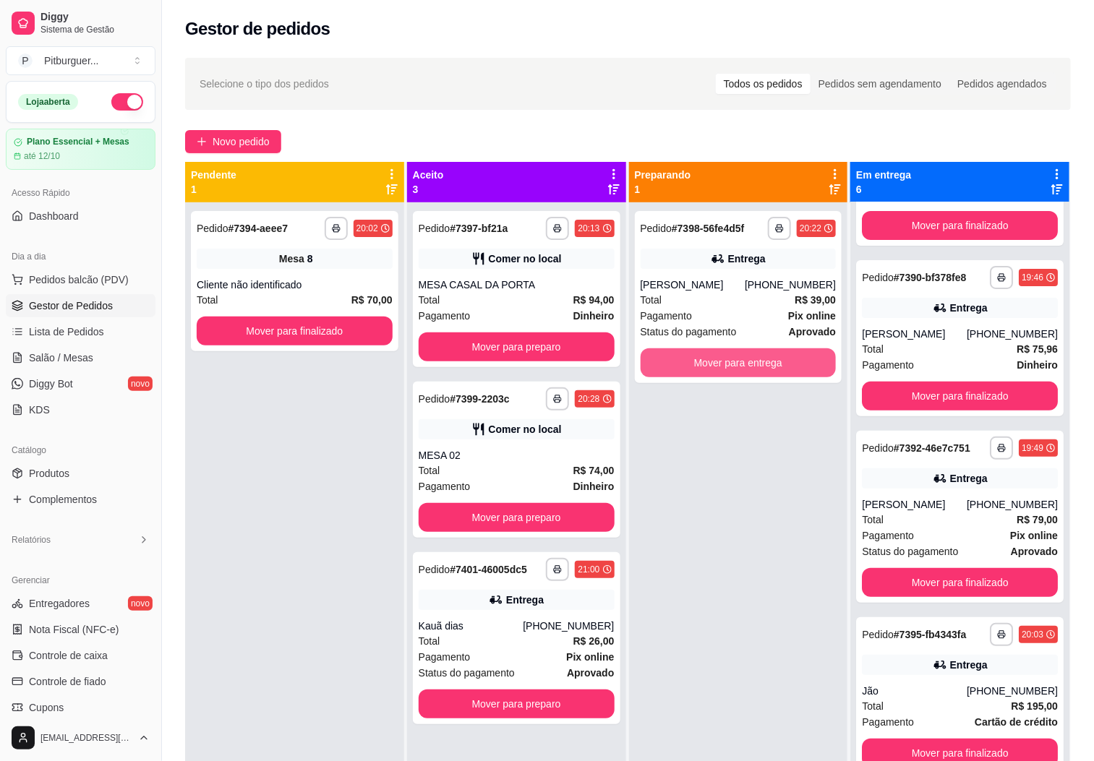
click at [725, 352] on button "Mover para entrega" at bounding box center [739, 363] width 196 height 29
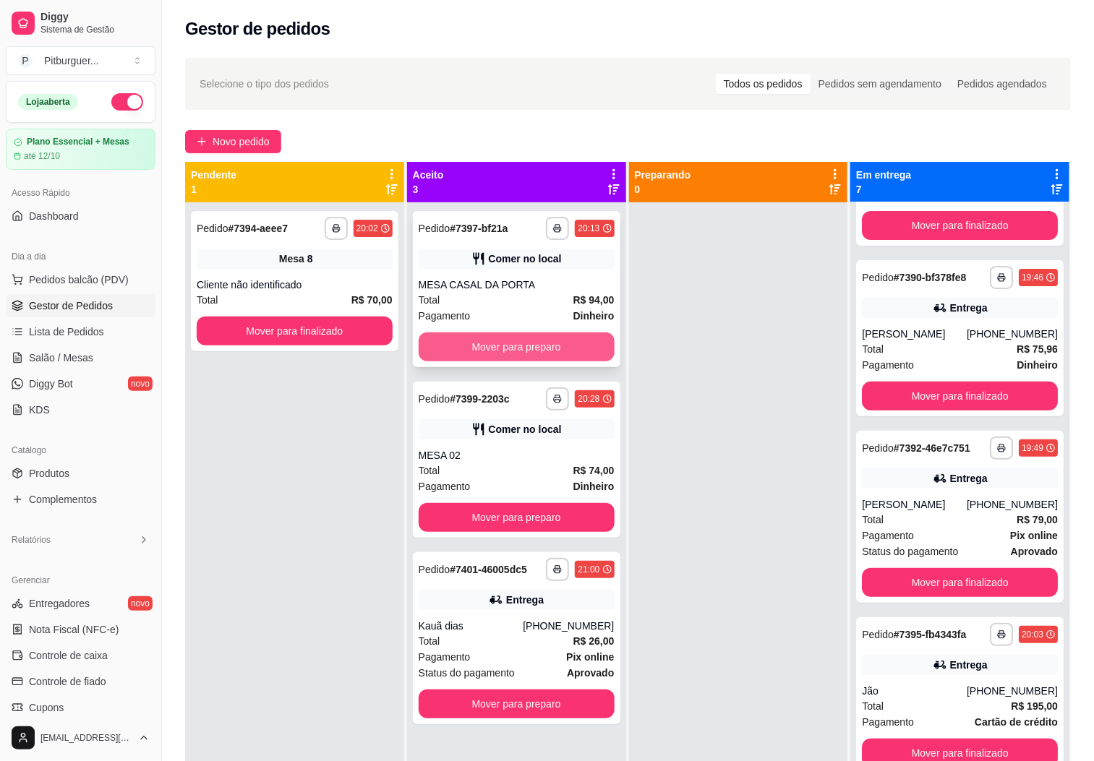
click at [515, 339] on button "Mover para preparo" at bounding box center [517, 347] width 196 height 29
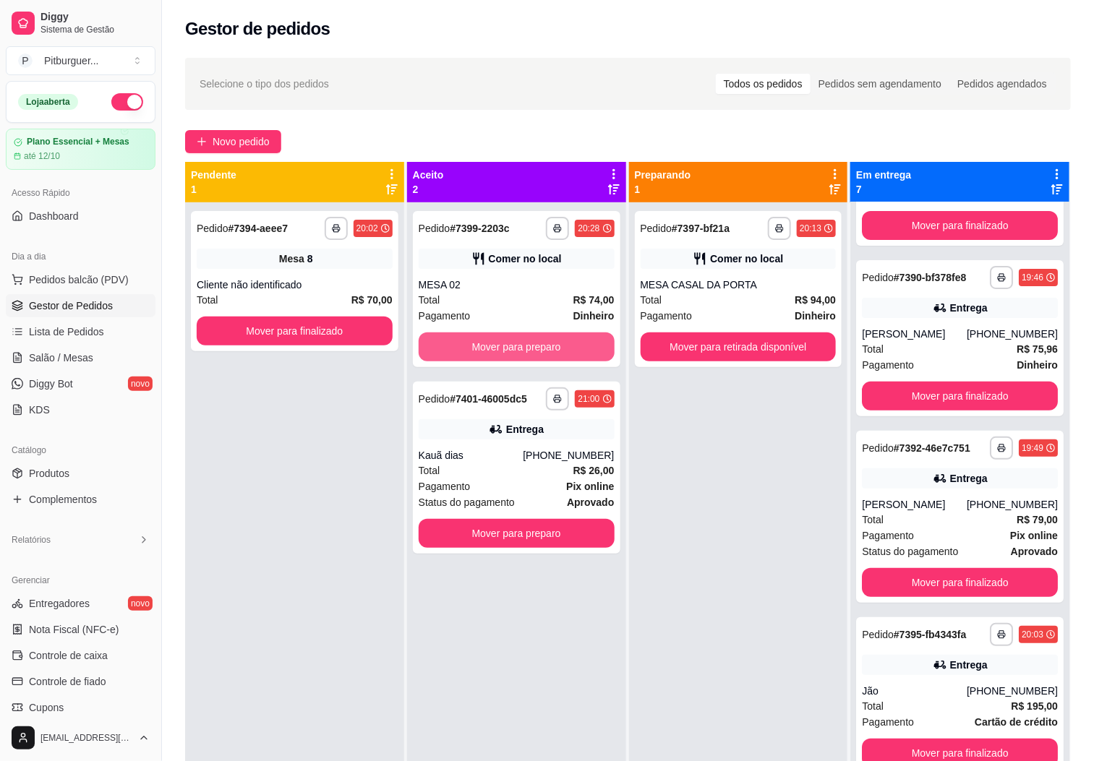
click at [515, 339] on button "Mover para preparo" at bounding box center [517, 347] width 196 height 29
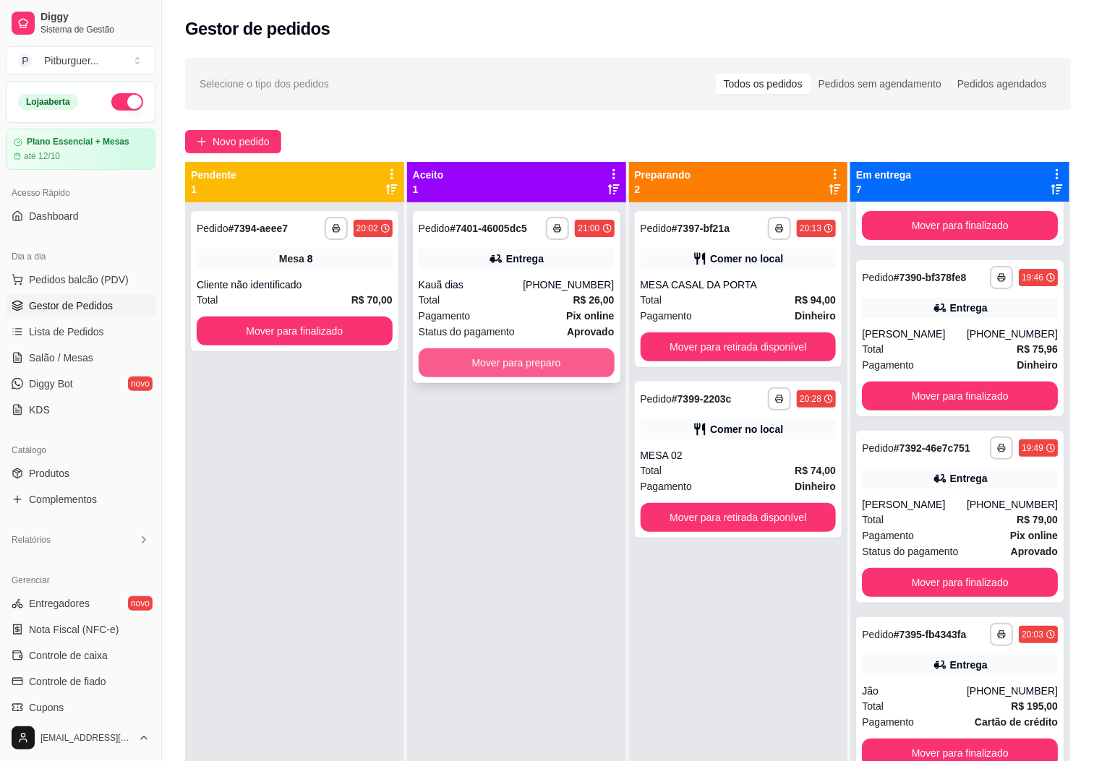
click at [510, 354] on button "Mover para preparo" at bounding box center [517, 363] width 196 height 29
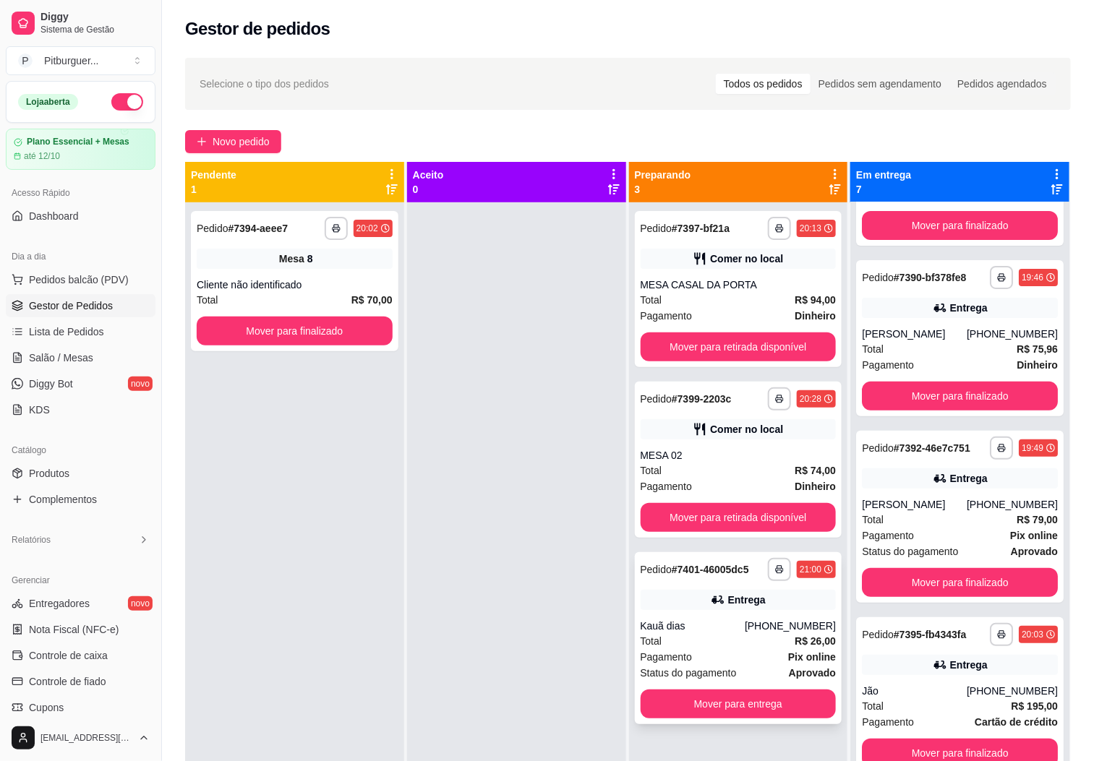
click at [748, 655] on div "Pagamento Pix online" at bounding box center [739, 657] width 196 height 16
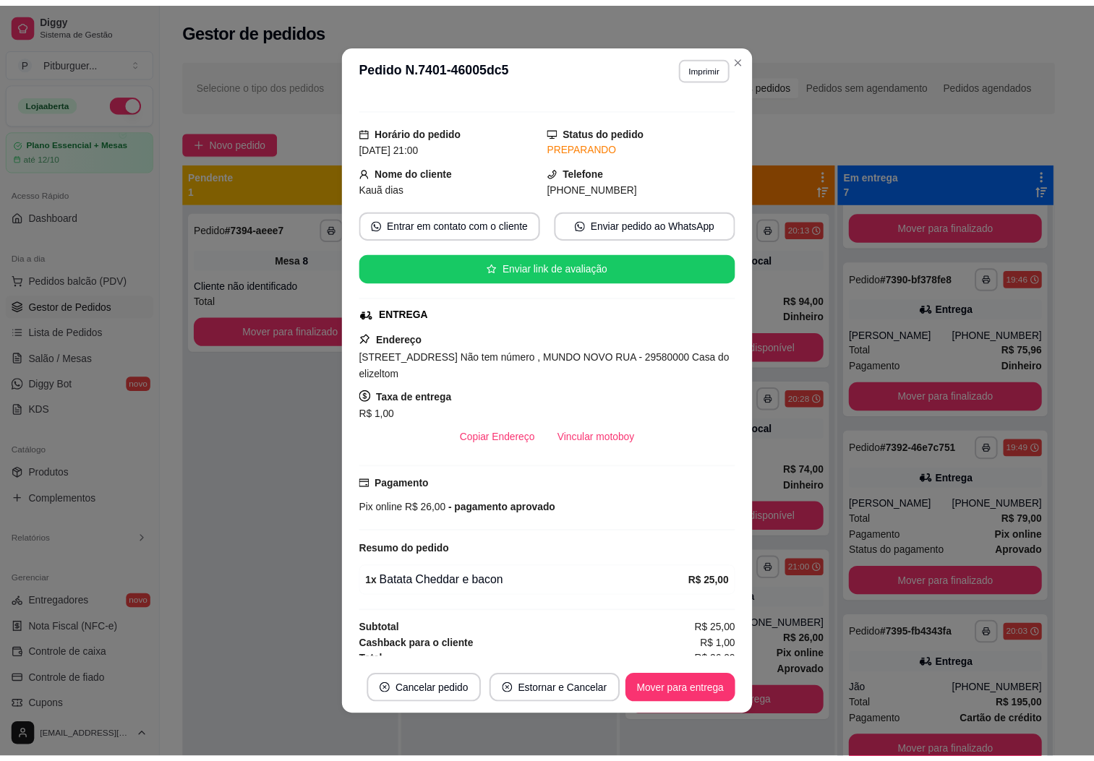
scroll to position [37, 0]
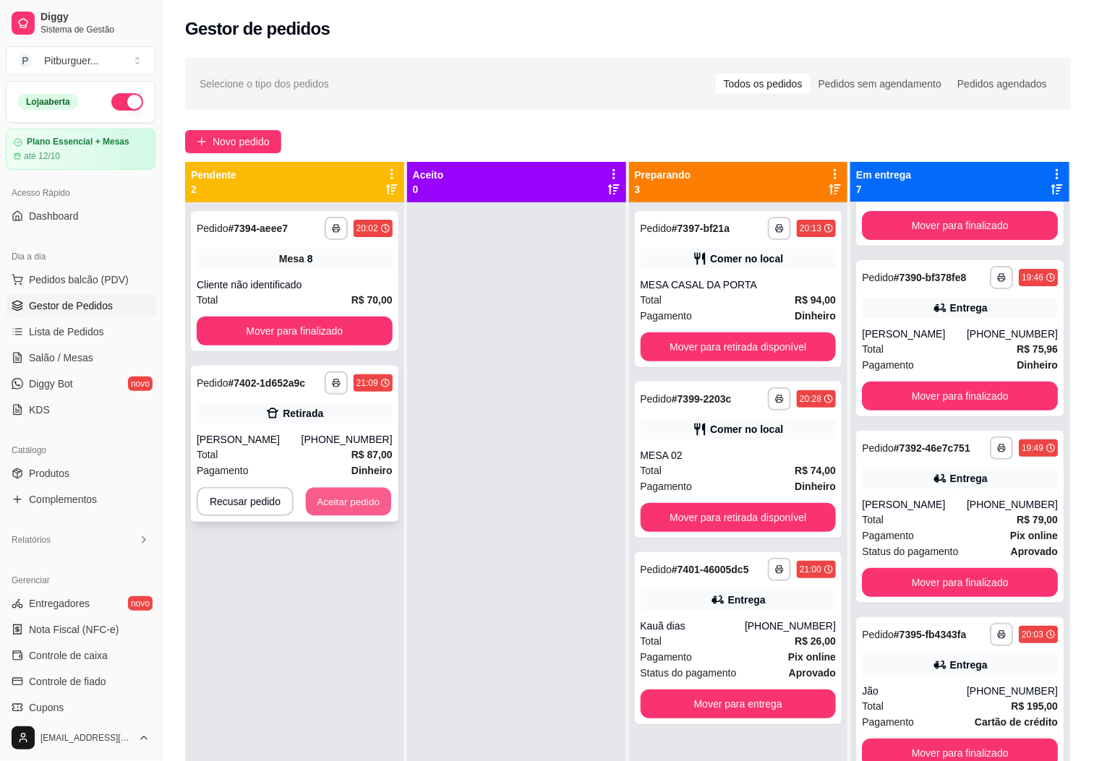
click at [321, 498] on button "Aceitar pedido" at bounding box center [348, 502] width 85 height 28
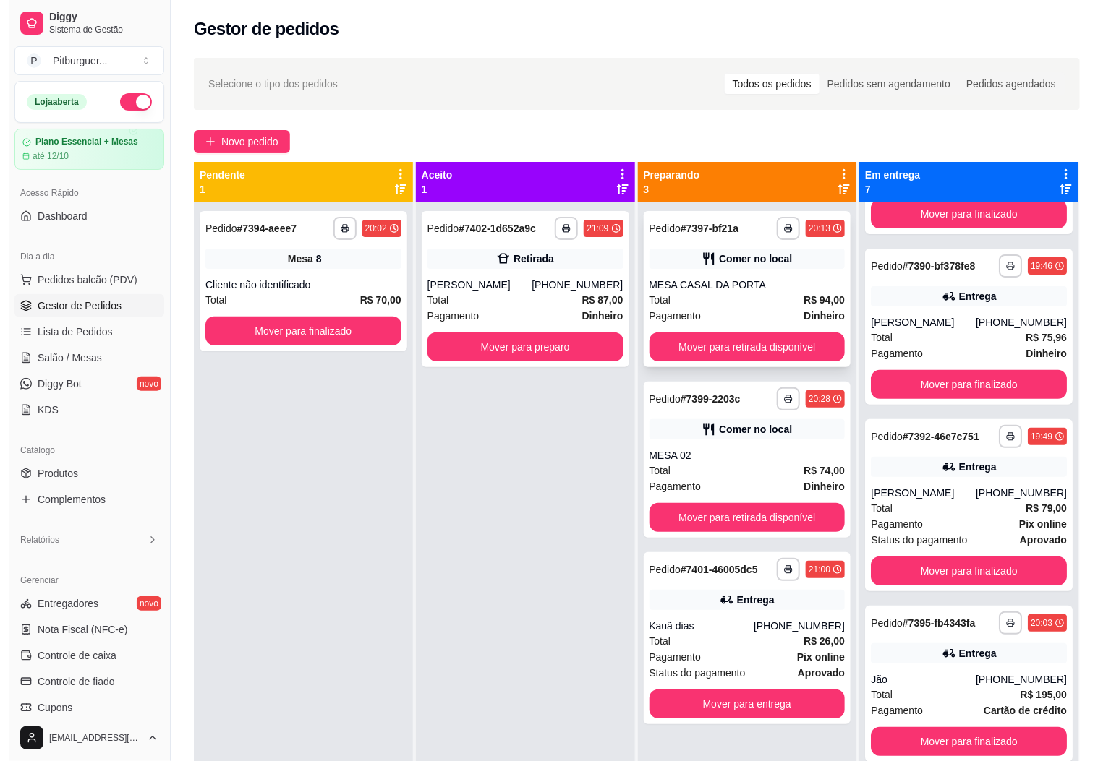
scroll to position [121, 0]
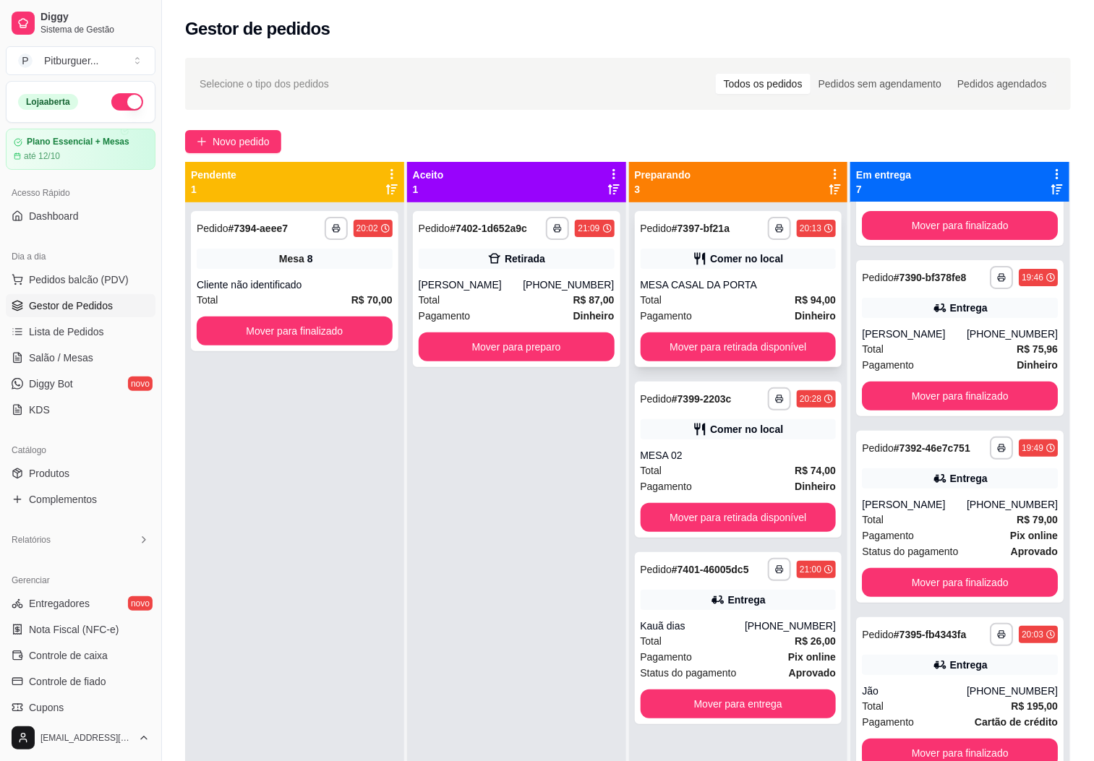
click at [768, 289] on div "MESA CASAL DA PORTA" at bounding box center [739, 285] width 196 height 14
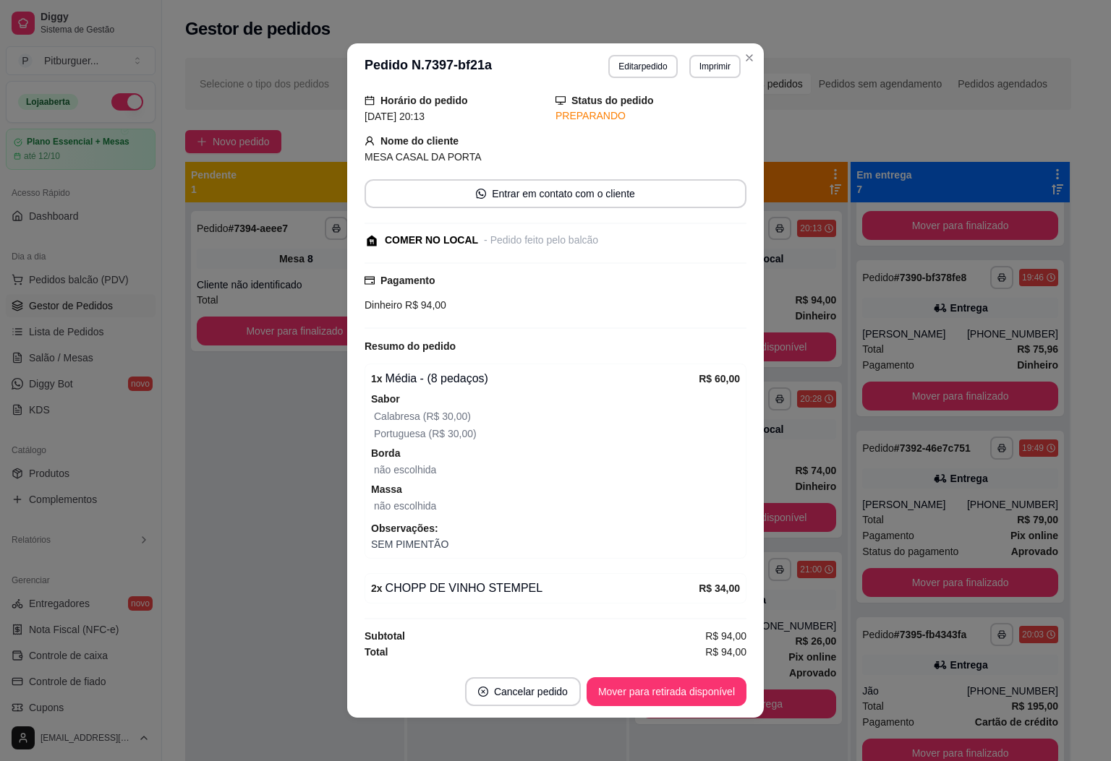
scroll to position [3, 0]
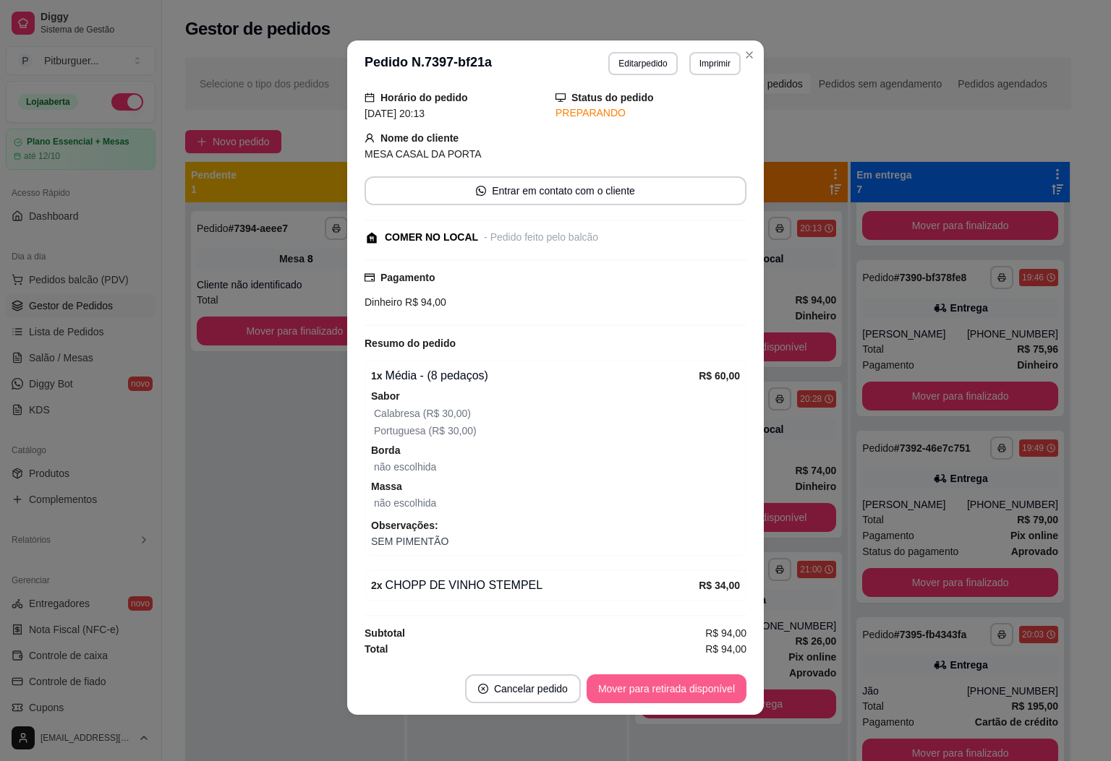
click at [690, 691] on button "Mover para retirada disponível" at bounding box center [666, 689] width 160 height 29
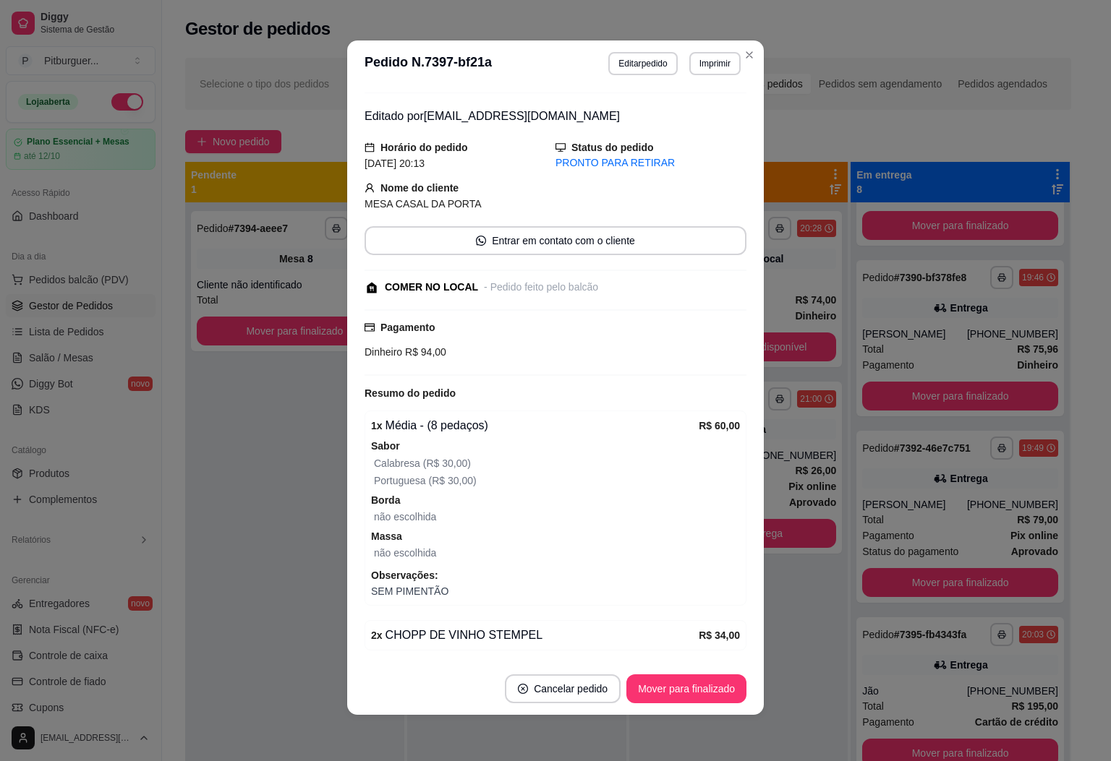
scroll to position [0, 0]
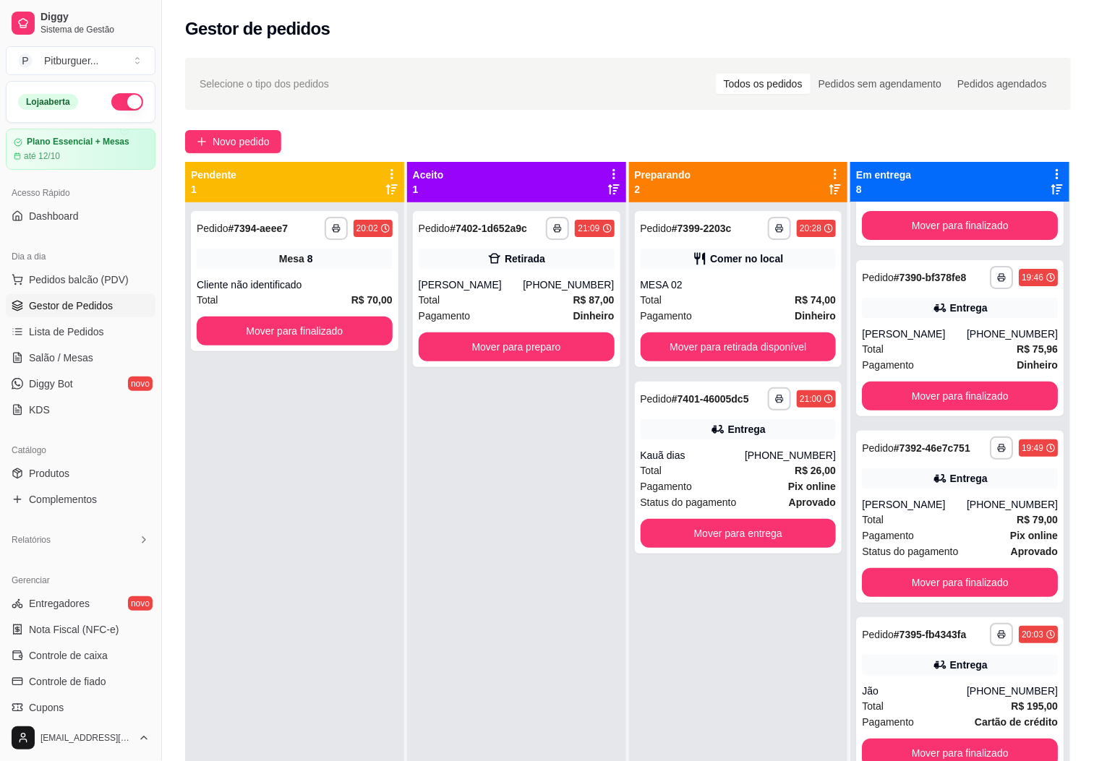
click at [646, 130] on div "Novo pedido" at bounding box center [628, 141] width 886 height 23
click at [286, 272] on div "**********" at bounding box center [295, 281] width 208 height 140
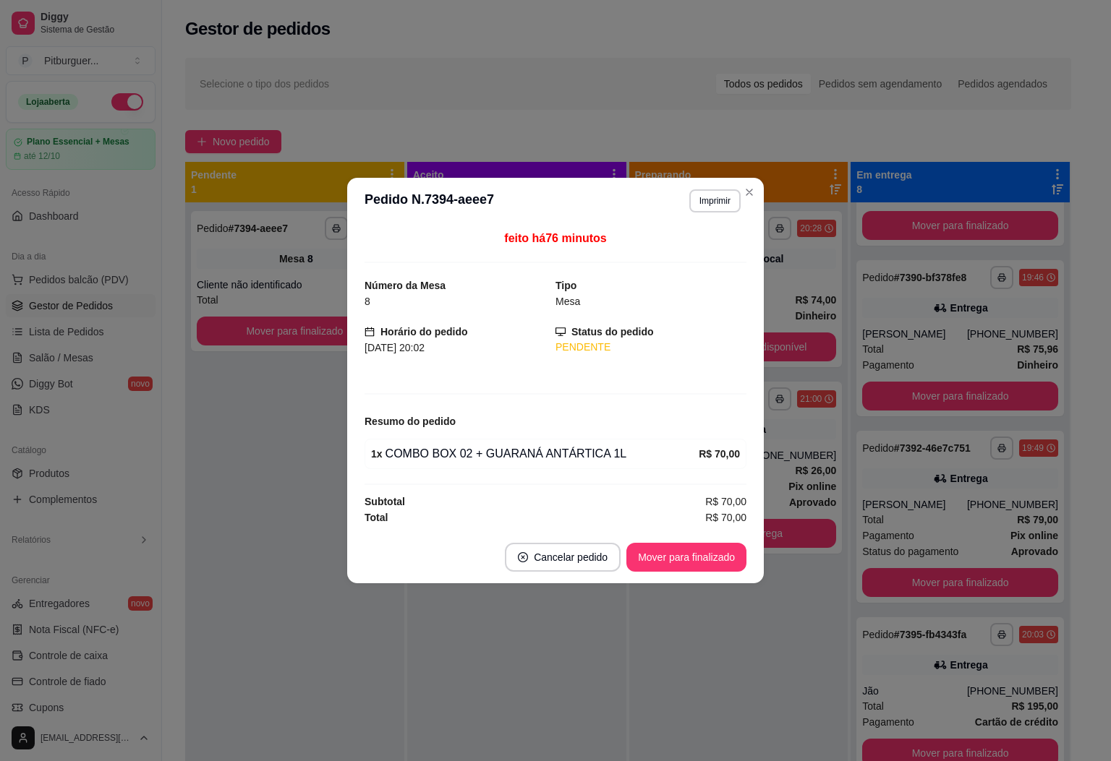
click at [399, 458] on div "1 x COMBO BOX 02 + GUARANÁ ANTÁRTICA 1L" at bounding box center [535, 453] width 328 height 17
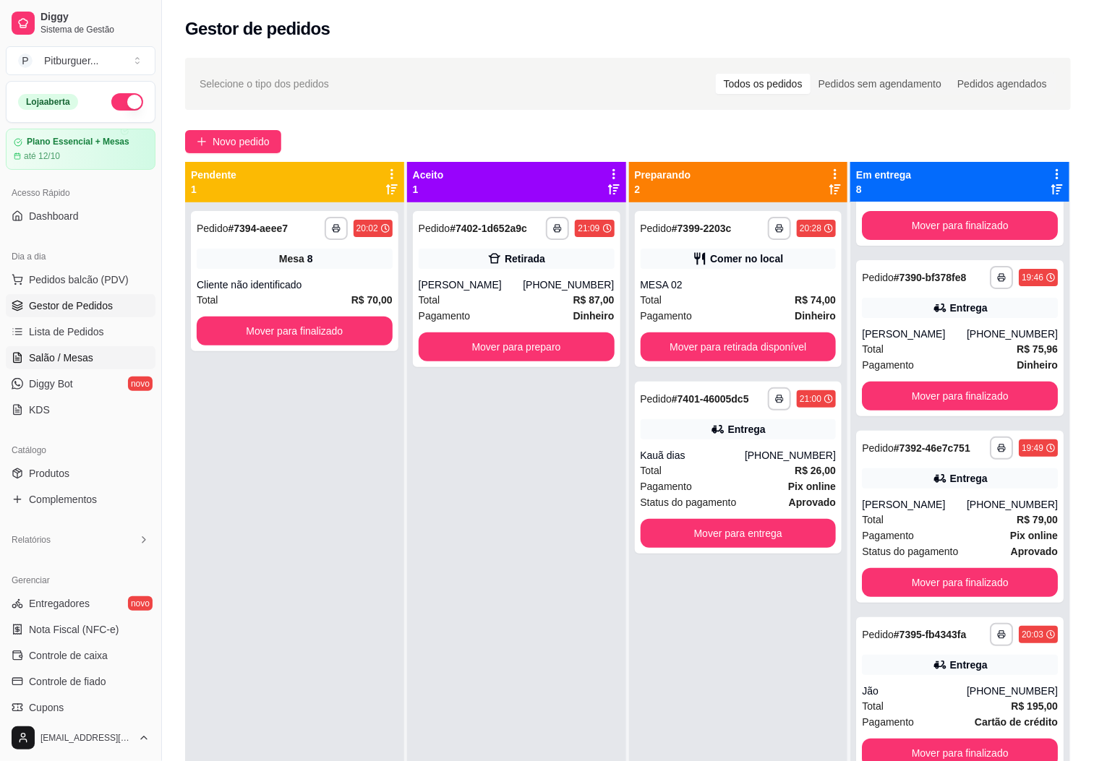
click at [48, 358] on span "Salão / Mesas" at bounding box center [61, 358] width 64 height 14
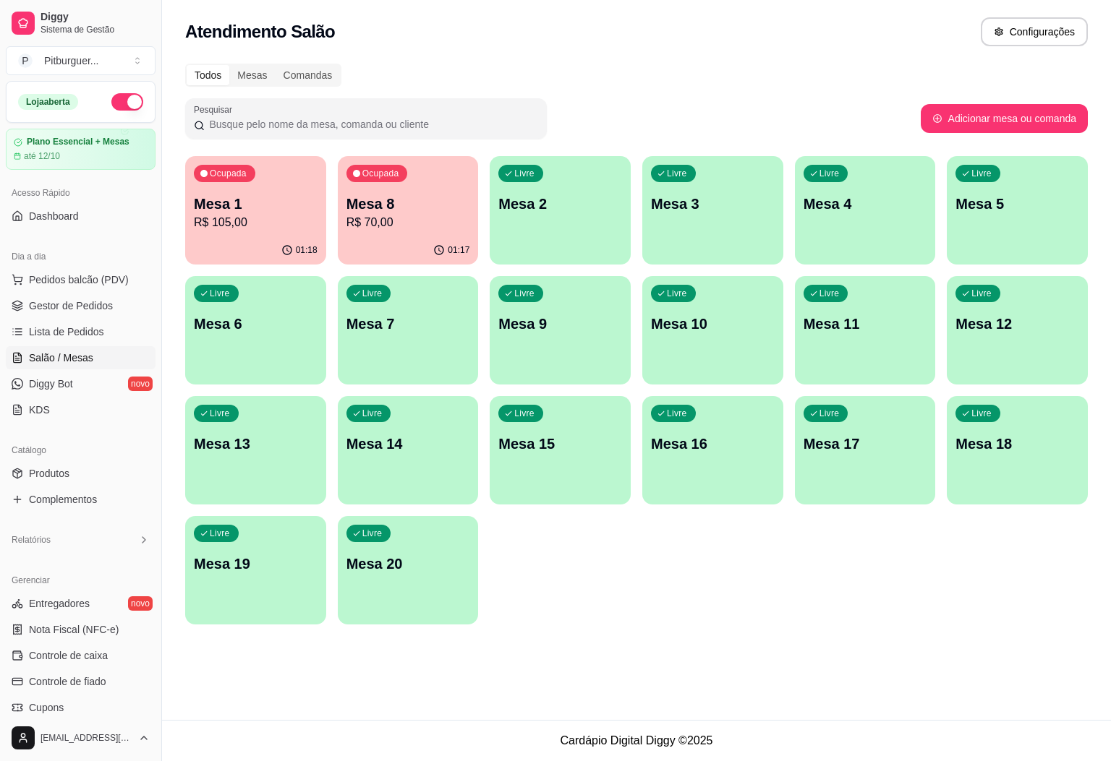
click at [410, 244] on div "01:17" at bounding box center [408, 250] width 141 height 28
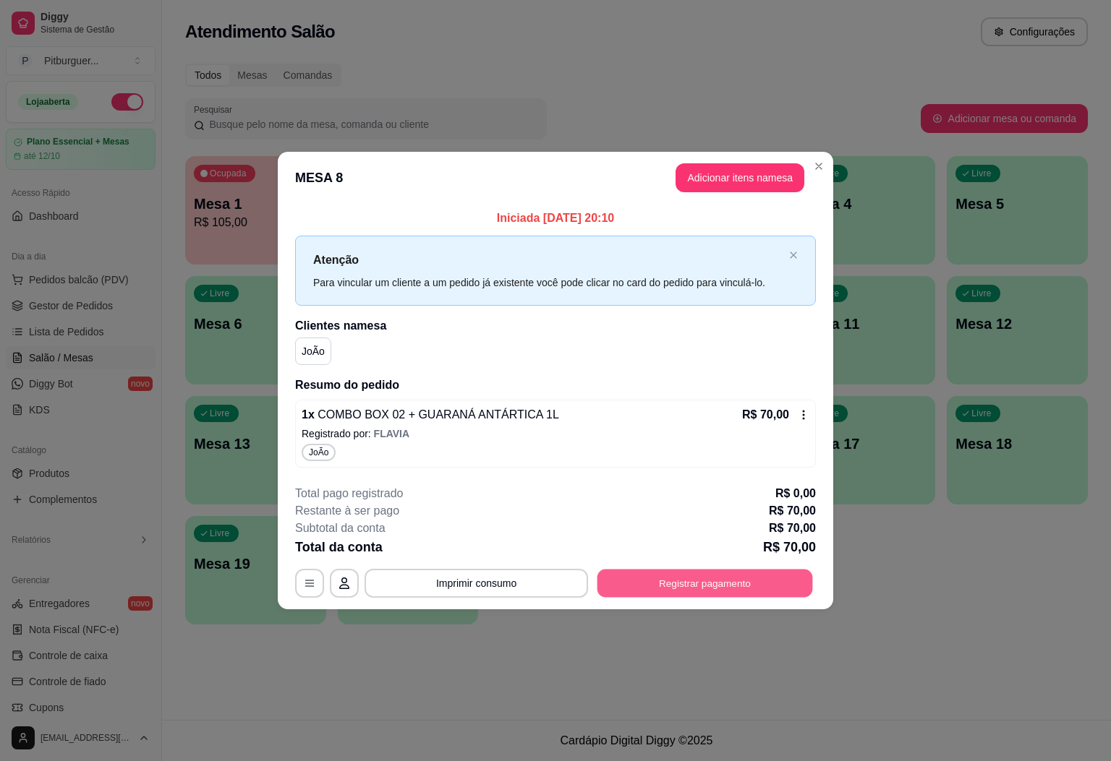
click at [738, 584] on button "Registrar pagamento" at bounding box center [704, 584] width 215 height 28
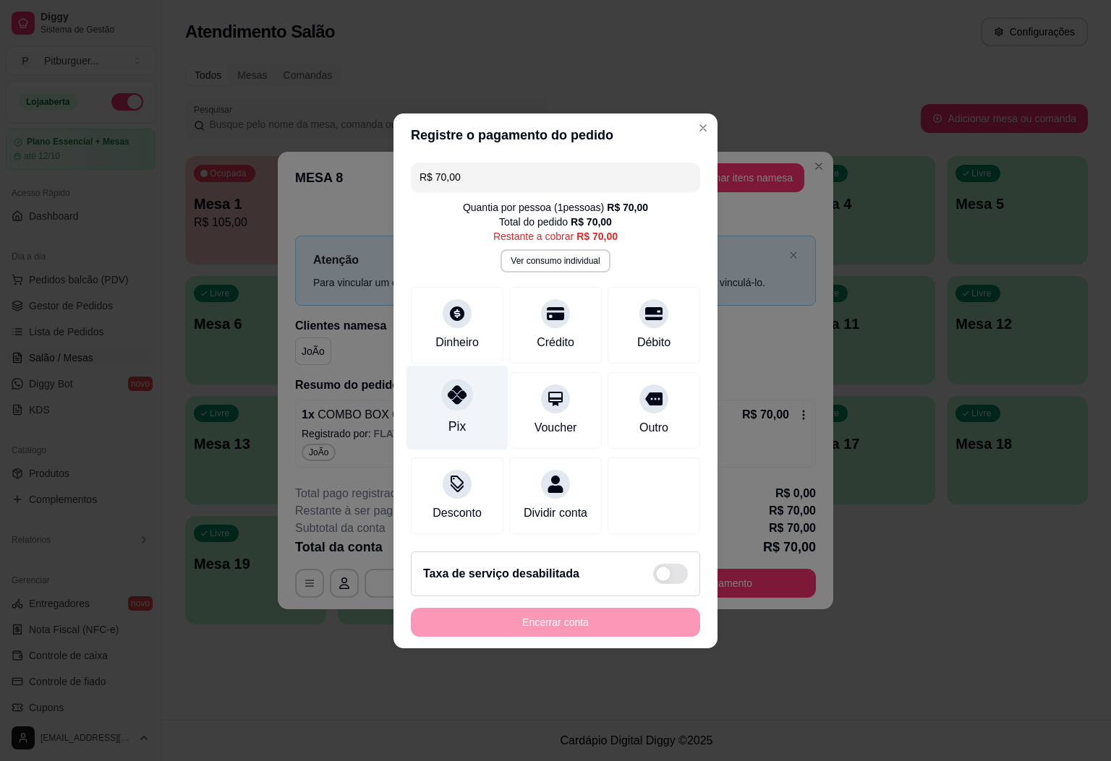
drag, startPoint x: 474, startPoint y: 377, endPoint x: 489, endPoint y: 370, distance: 17.1
click at [484, 374] on div "Pix" at bounding box center [457, 407] width 102 height 85
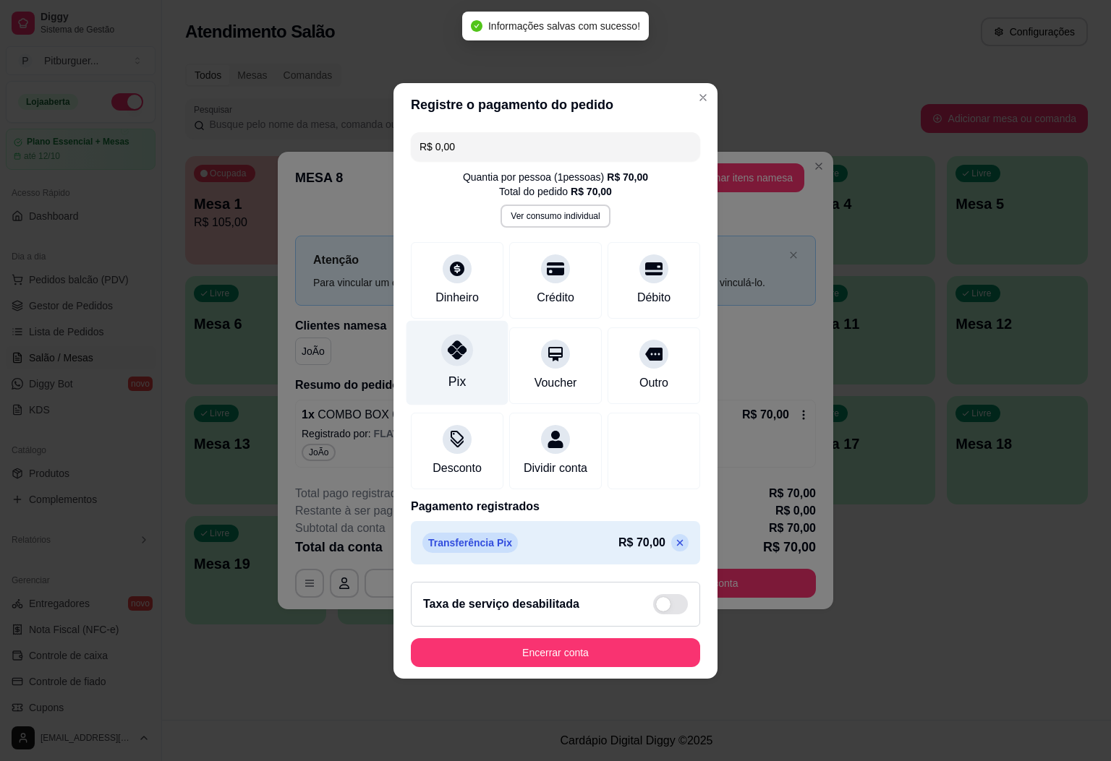
type input "R$ 0,00"
click at [601, 627] on div "Taxa de serviço desabilitada" at bounding box center [555, 604] width 289 height 45
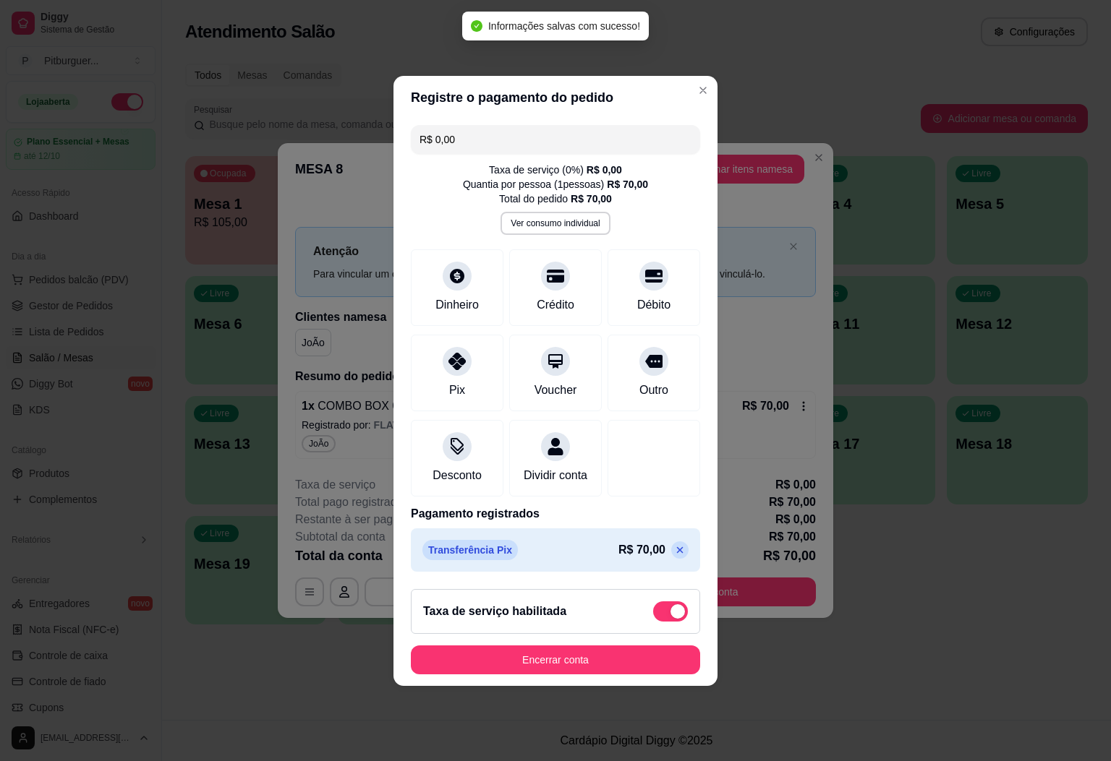
click at [669, 622] on label at bounding box center [670, 612] width 35 height 20
click at [662, 623] on input "checkbox" at bounding box center [656, 618] width 9 height 9
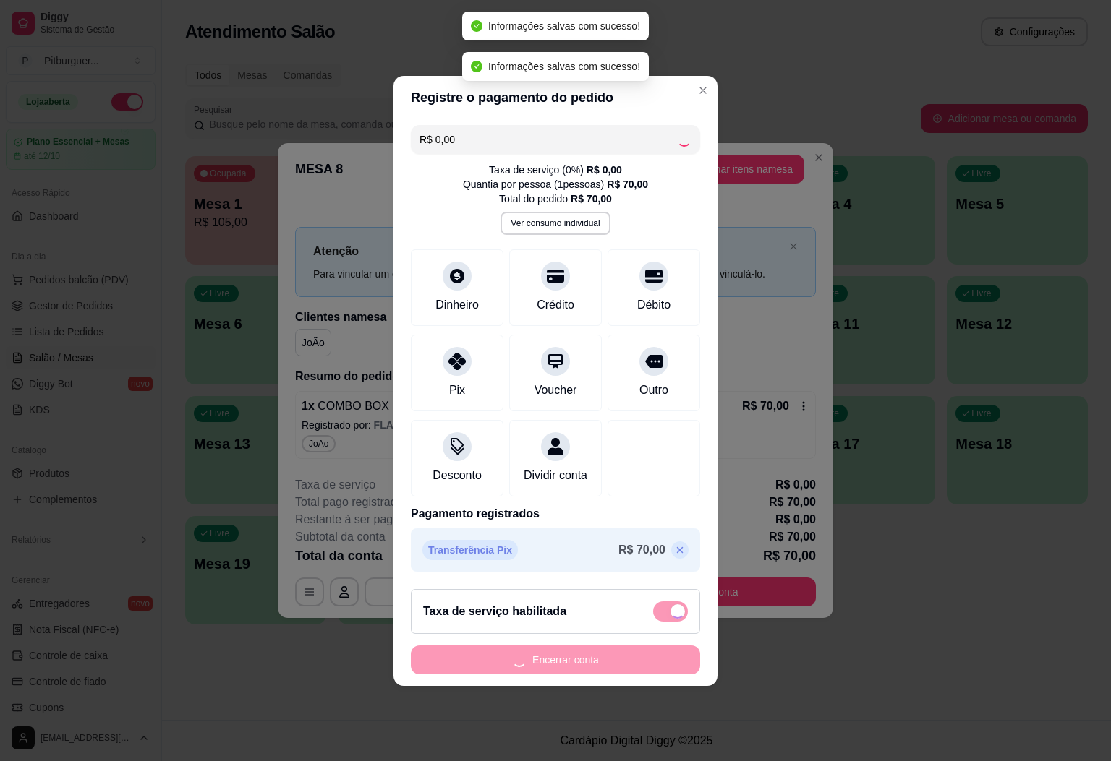
checkbox input "false"
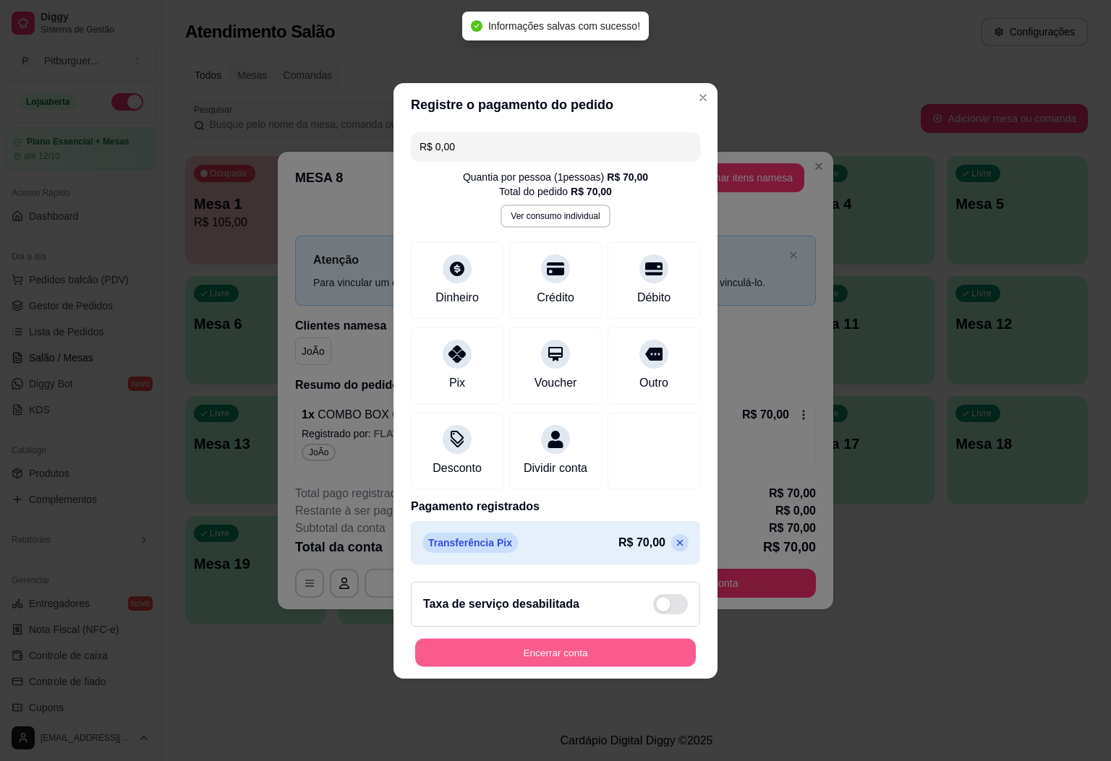
click at [640, 656] on button "Encerrar conta" at bounding box center [555, 653] width 281 height 28
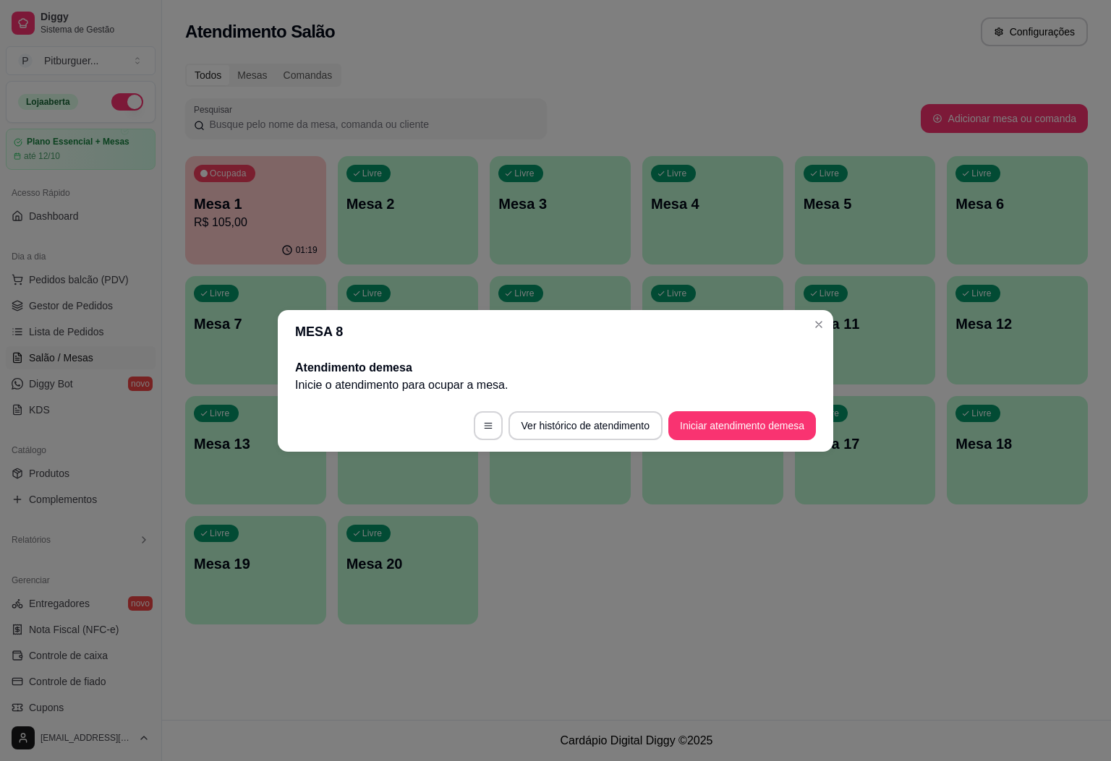
drag, startPoint x: 642, startPoint y: 655, endPoint x: 758, endPoint y: 393, distance: 286.2
